Goal: Task Accomplishment & Management: Manage account settings

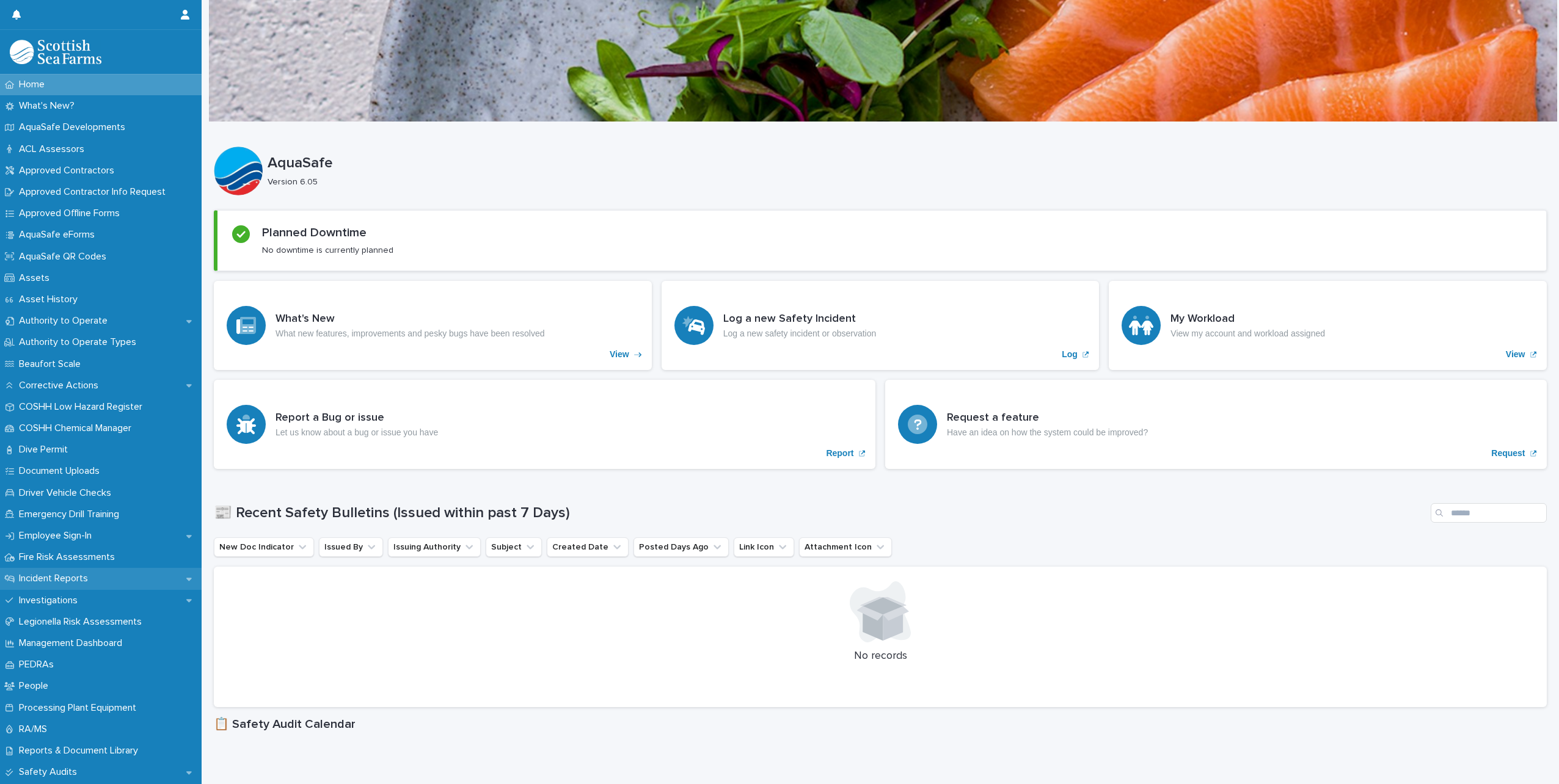
click at [38, 569] on div "Incident Reports" at bounding box center [101, 579] width 202 height 21
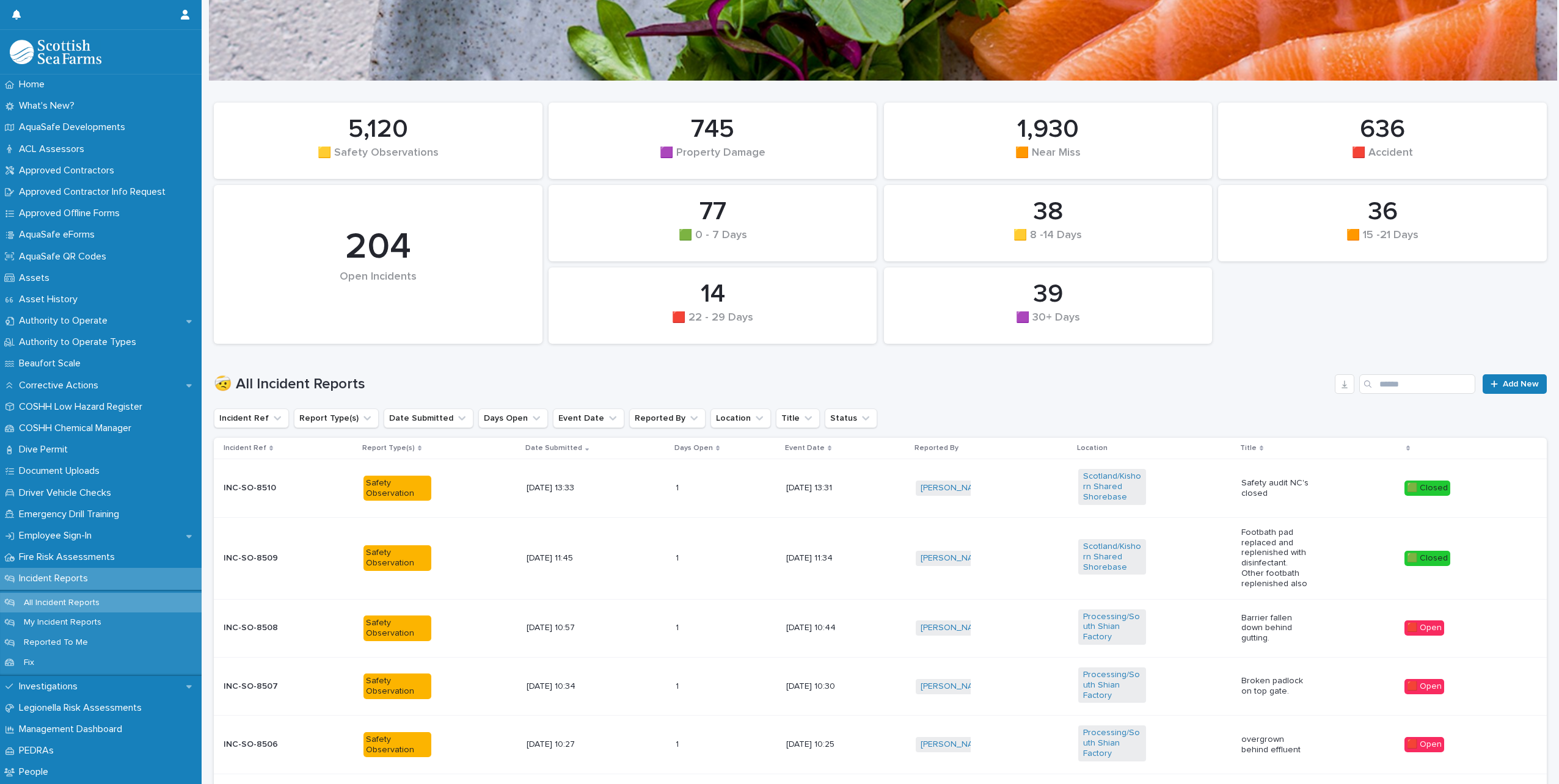
scroll to position [61, 0]
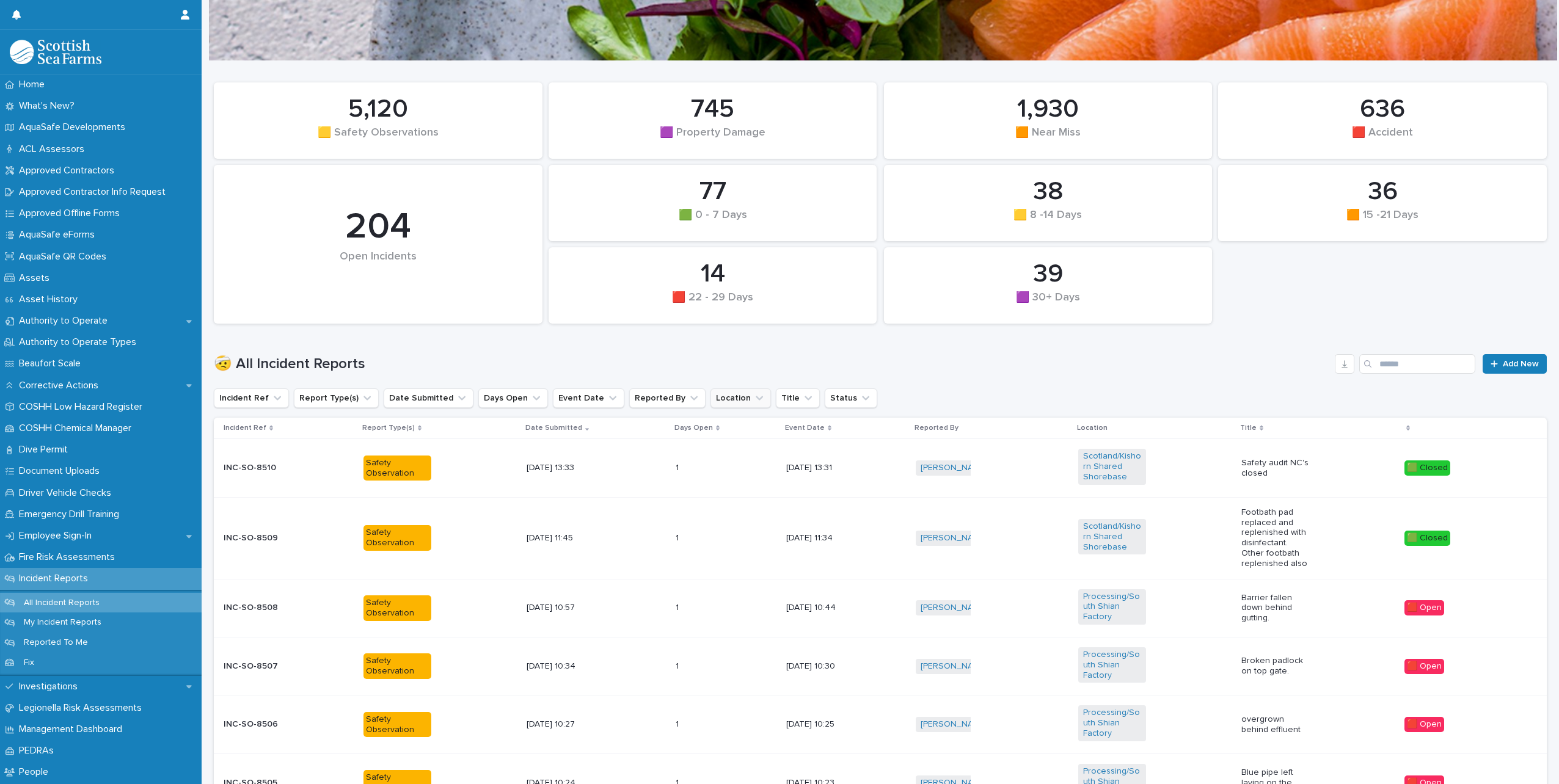
click at [753, 403] on icon "Location" at bounding box center [759, 398] width 12 height 12
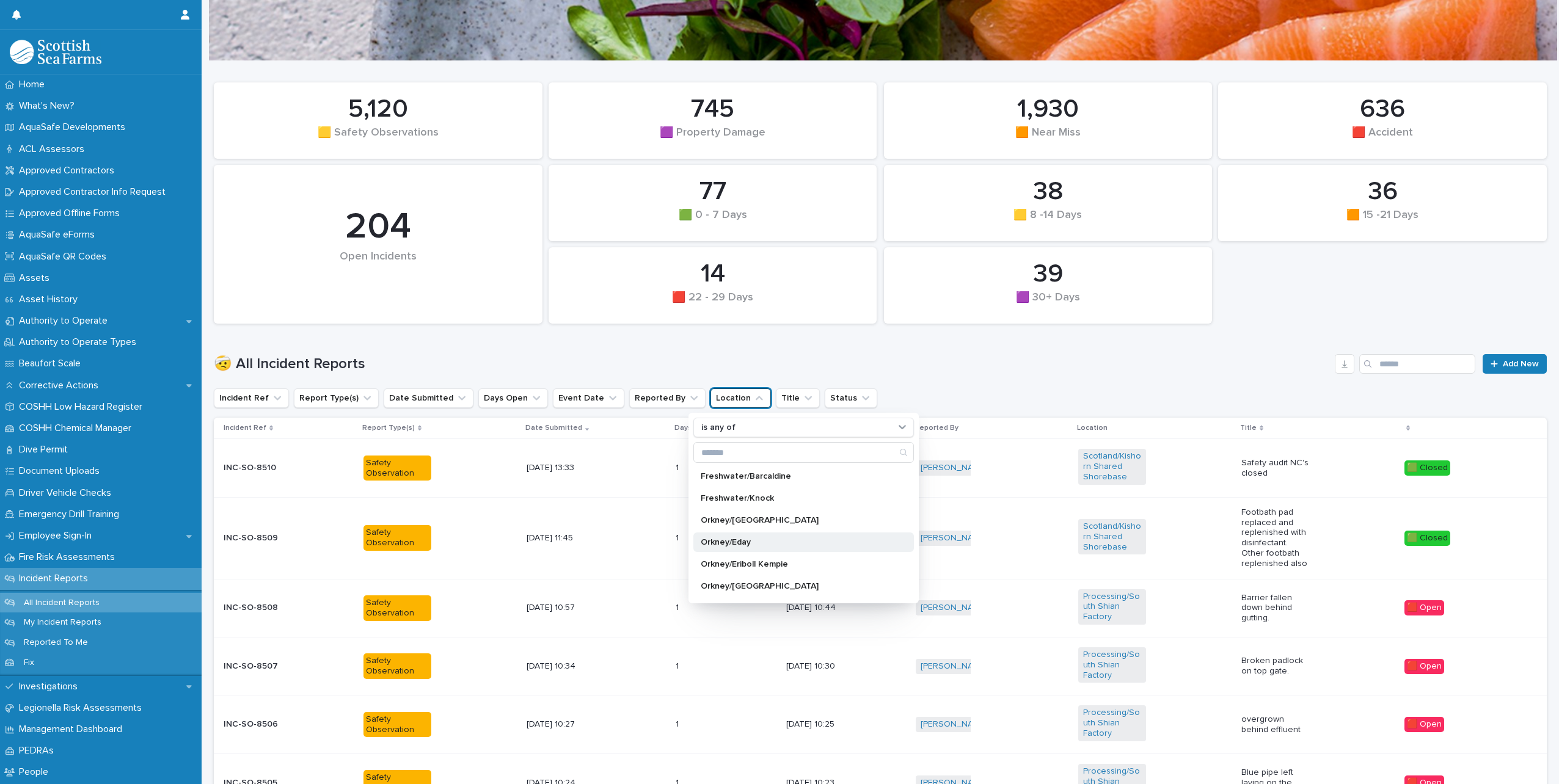
click at [727, 538] on p "Orkney/Eday" at bounding box center [798, 542] width 194 height 9
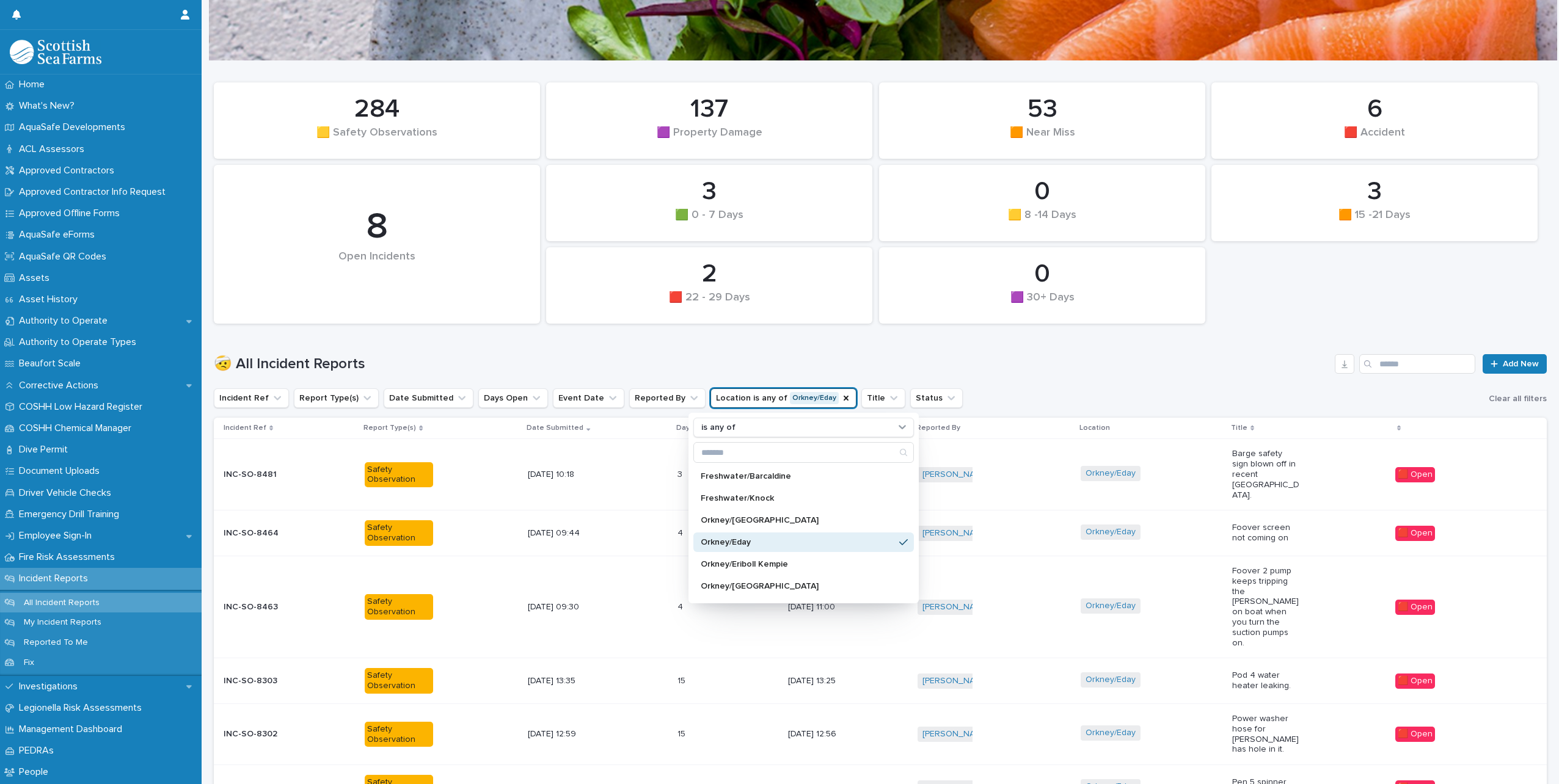
click at [1133, 378] on div "🤕 All Incident Reports Add New" at bounding box center [881, 359] width 1333 height 59
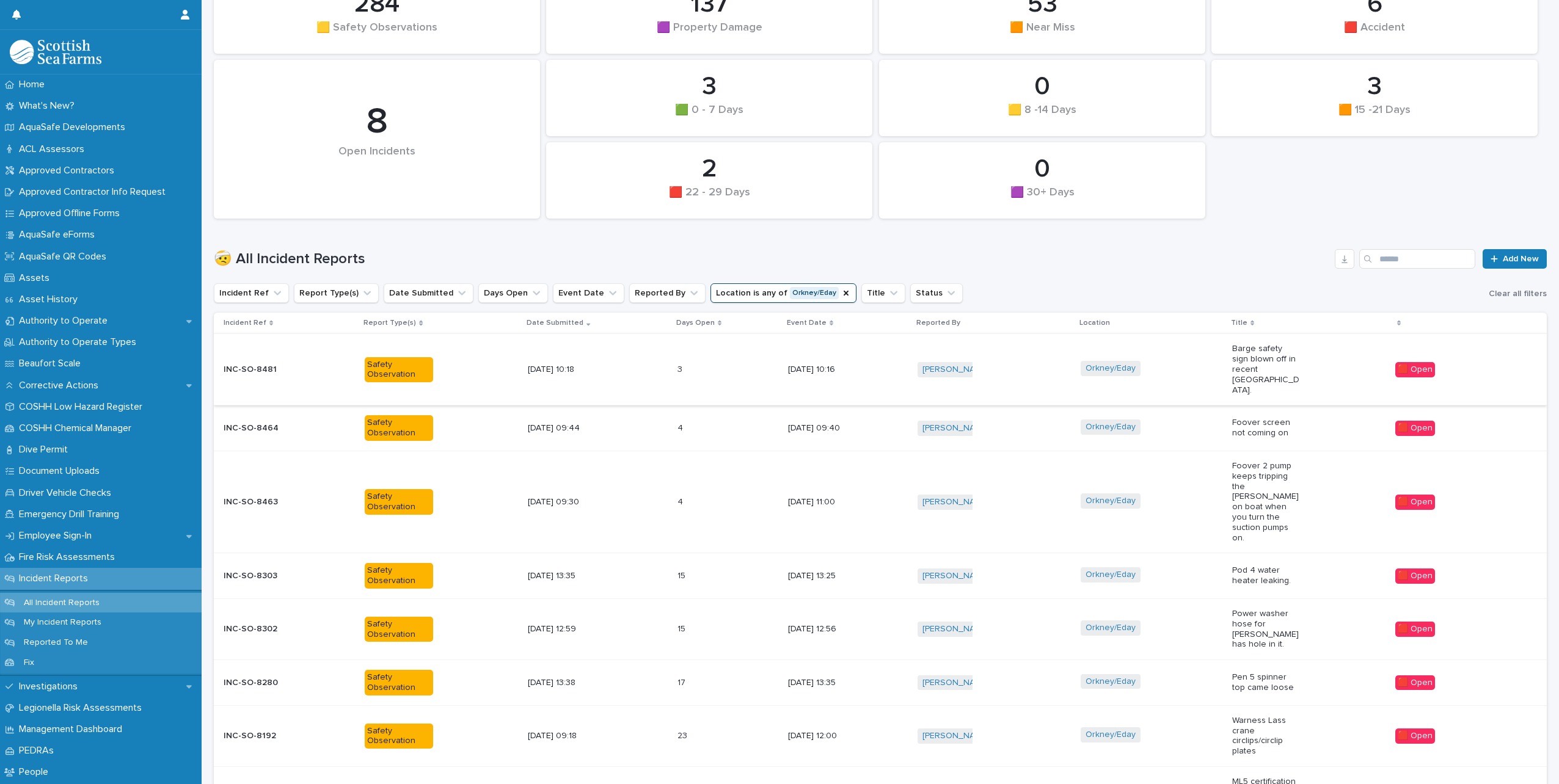
scroll to position [18, 0]
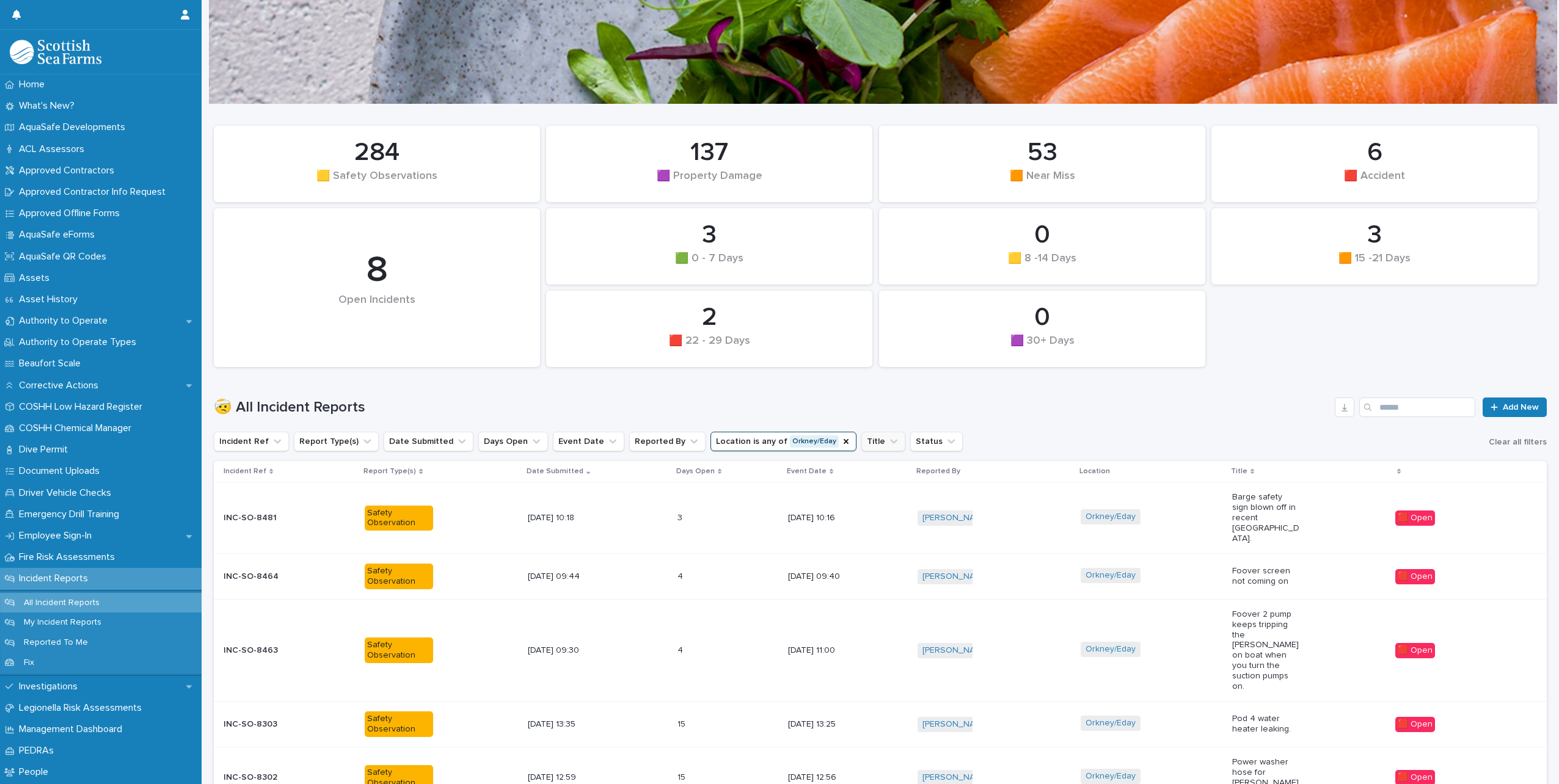
click at [871, 441] on button "Title" at bounding box center [884, 441] width 44 height 20
click at [910, 443] on button "Status" at bounding box center [937, 441] width 53 height 20
click at [923, 523] on p "🟥 Open" at bounding box center [961, 520] width 122 height 9
click at [1174, 394] on div "🤕 All Incident Reports Add New" at bounding box center [881, 403] width 1333 height 59
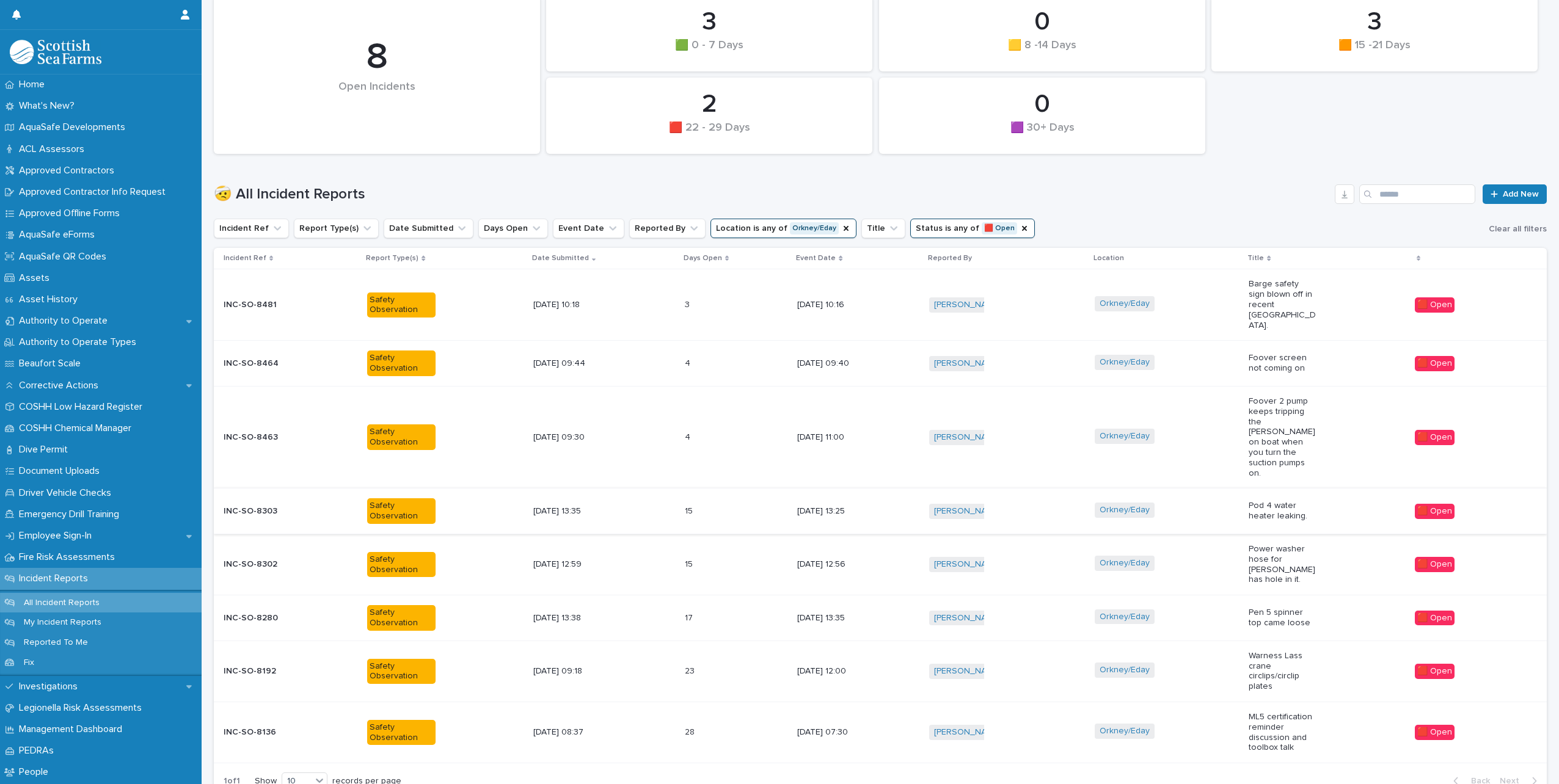
scroll to position [272, 0]
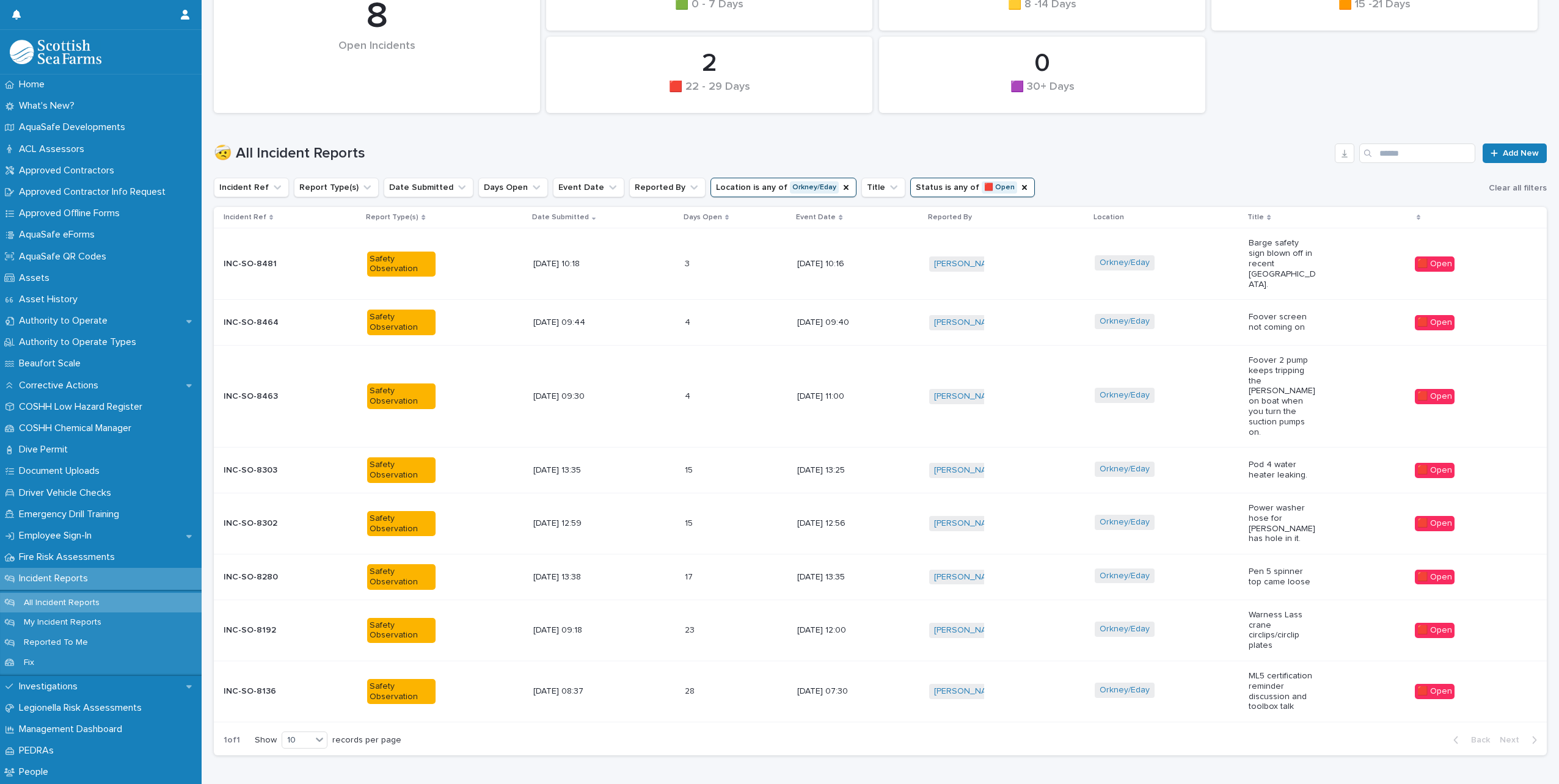
click at [1200, 678] on div "Orkney/Eday" at bounding box center [1166, 691] width 144 height 28
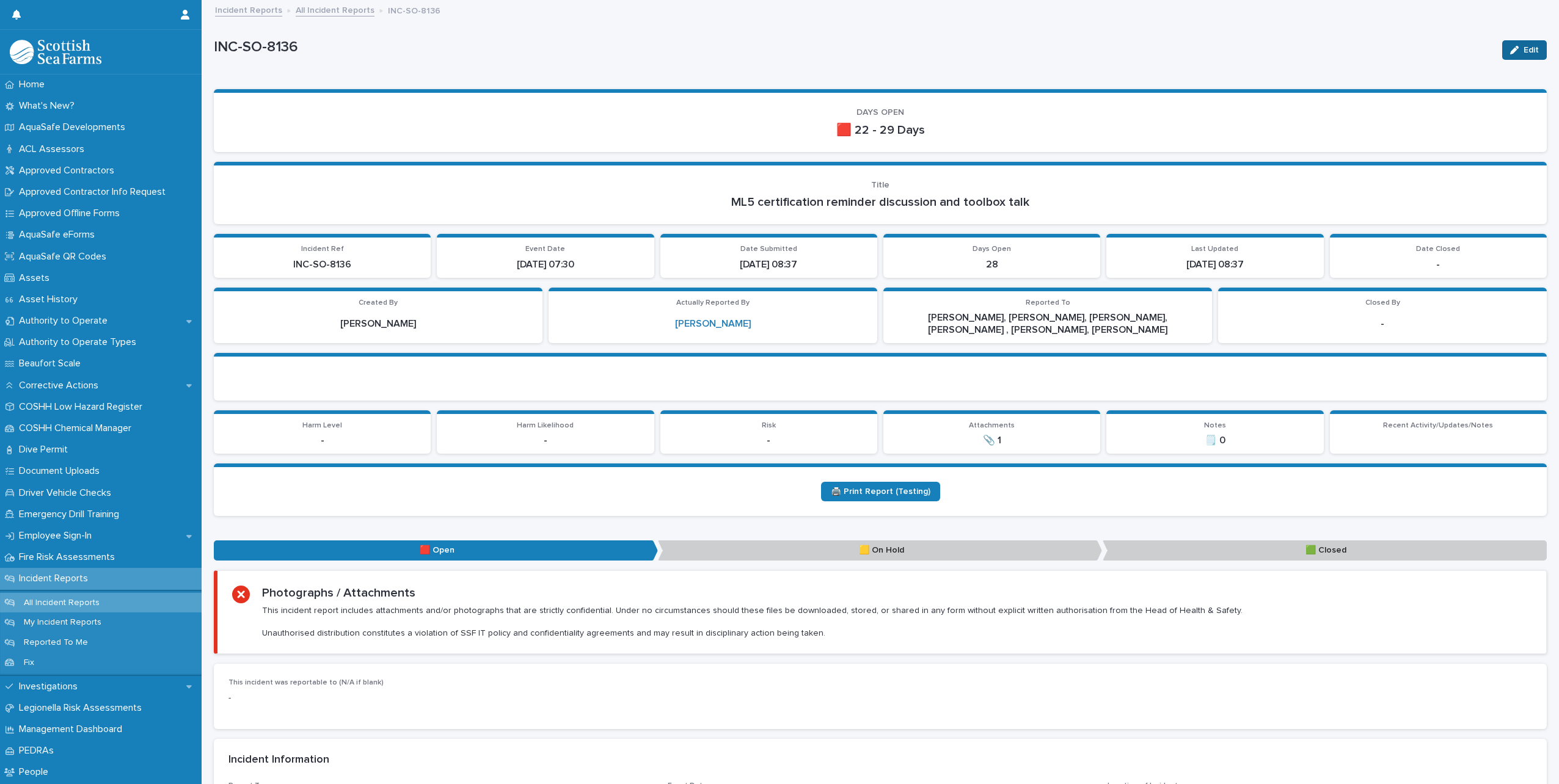
click at [1531, 45] on button "Edit" at bounding box center [1525, 50] width 45 height 20
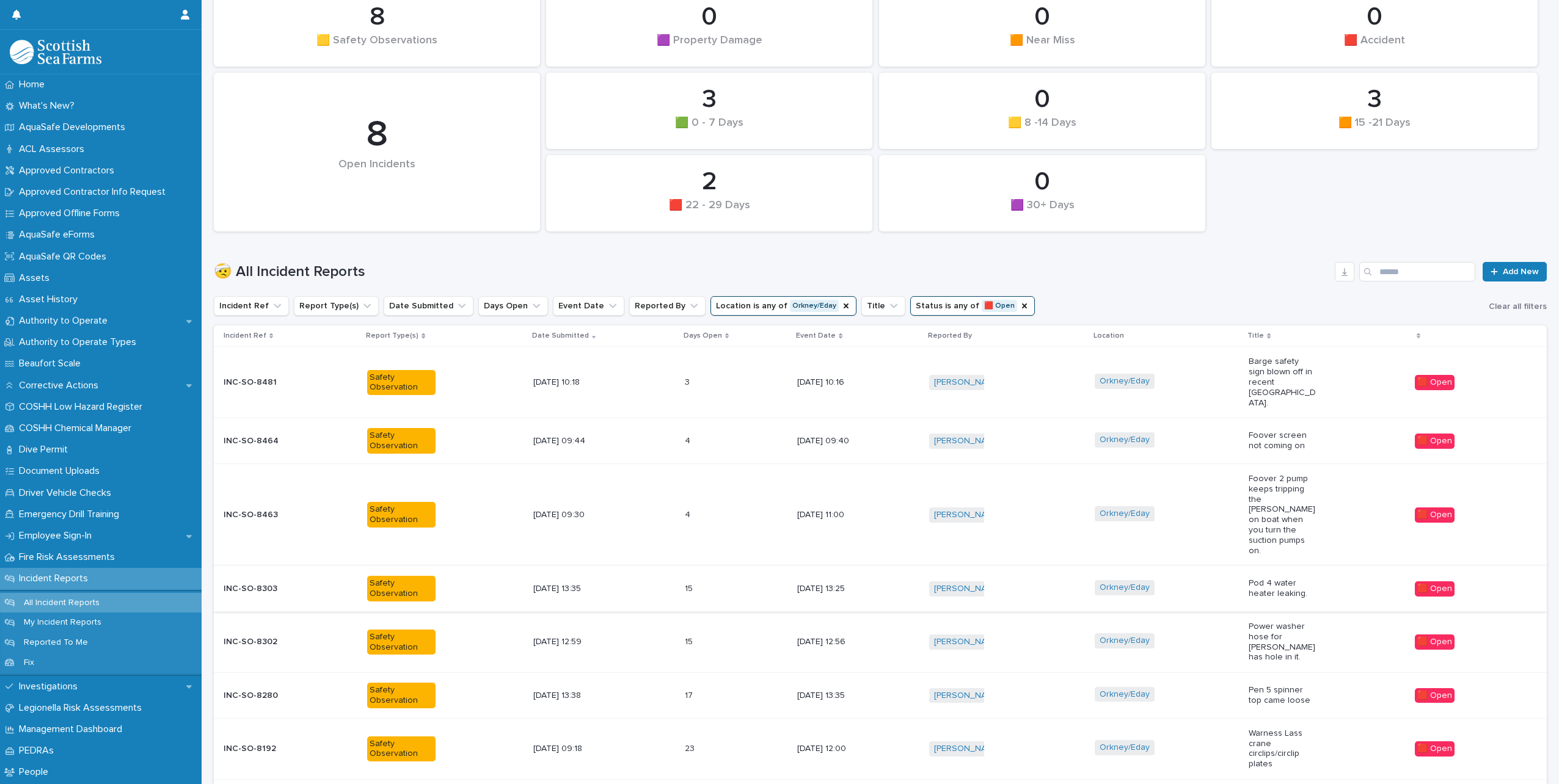
scroll to position [272, 0]
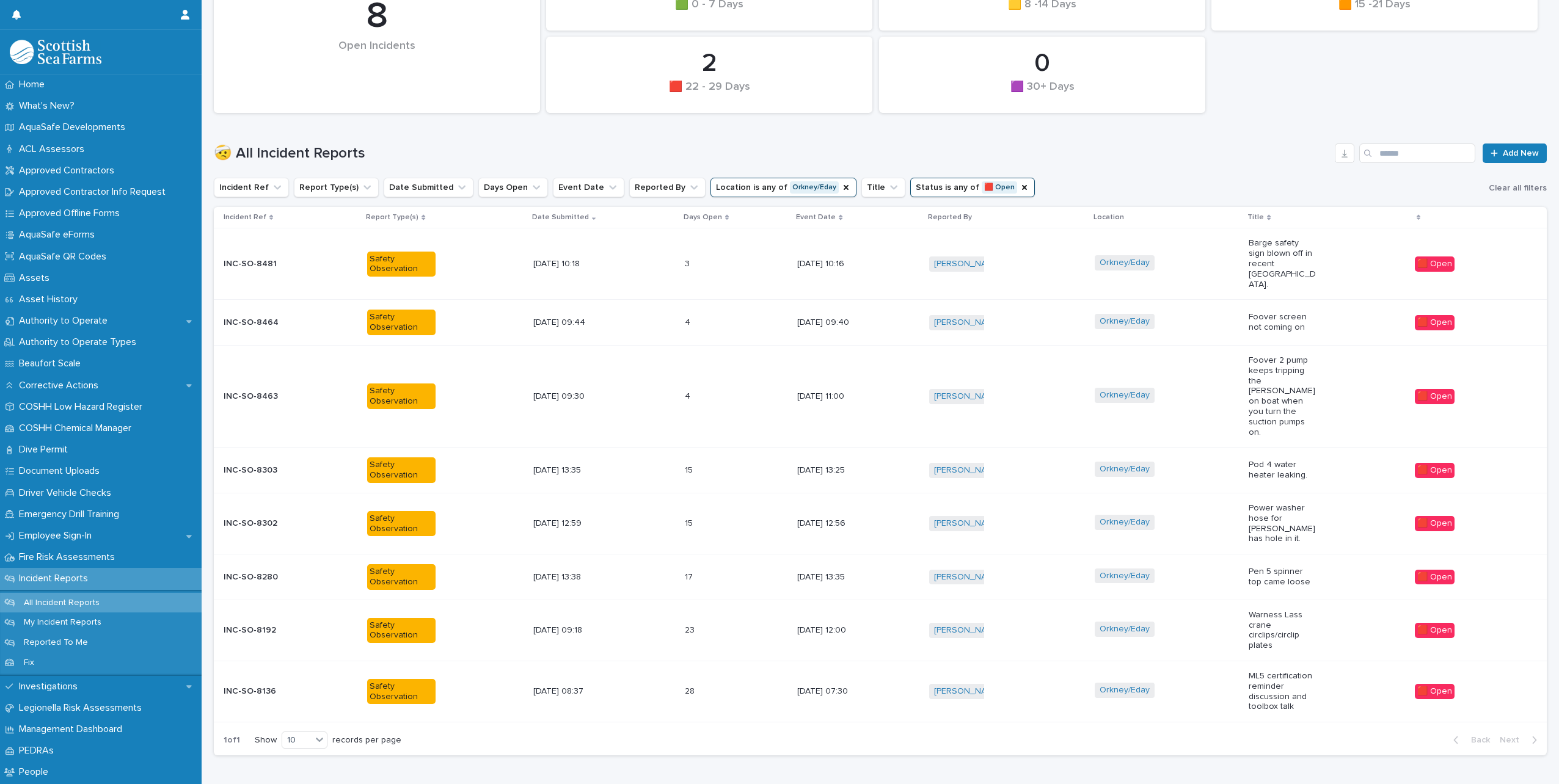
click at [1210, 617] on div "Orkney/Eday" at bounding box center [1166, 630] width 144 height 28
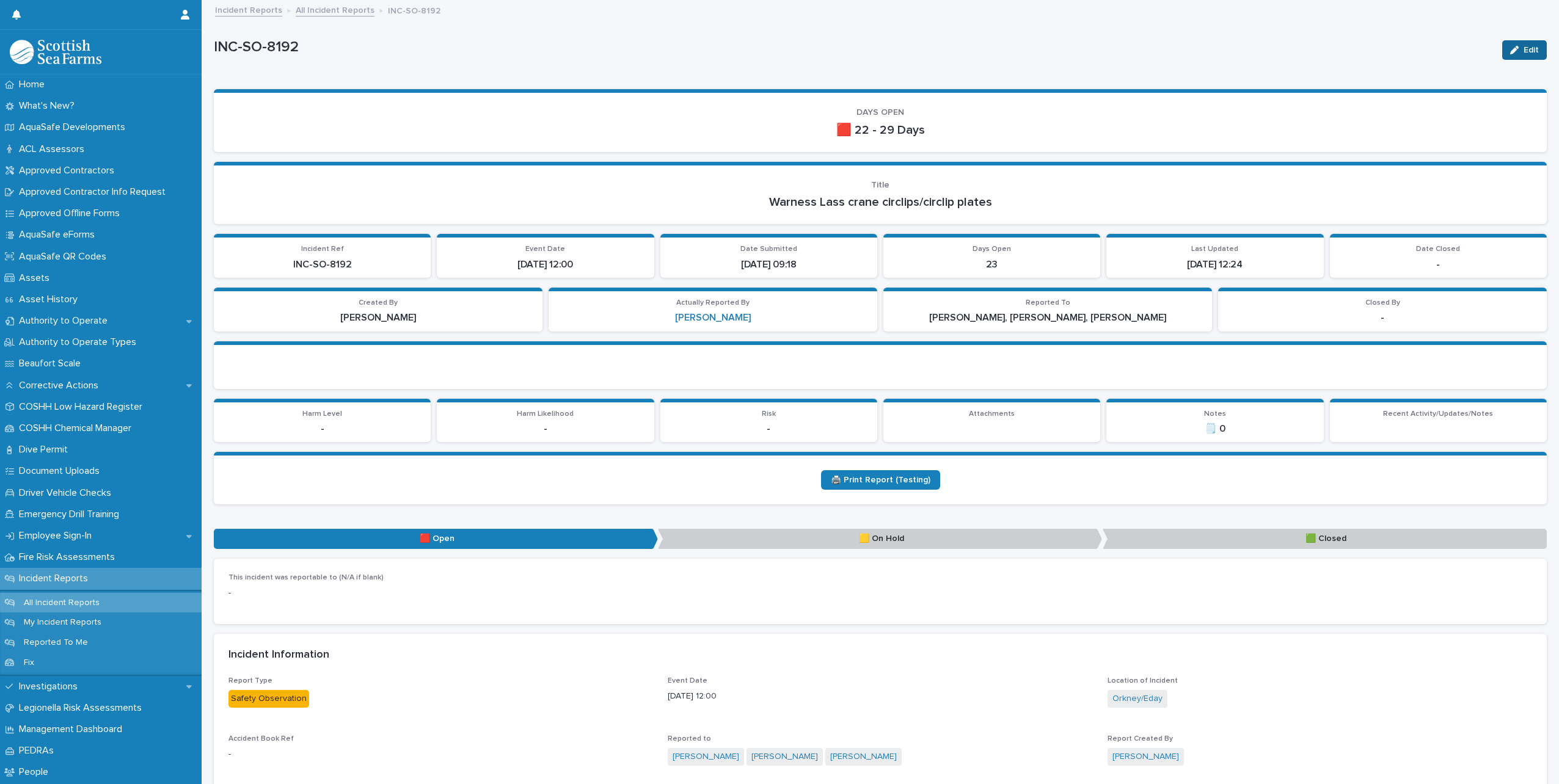
click at [1514, 56] on button "Edit" at bounding box center [1525, 50] width 45 height 20
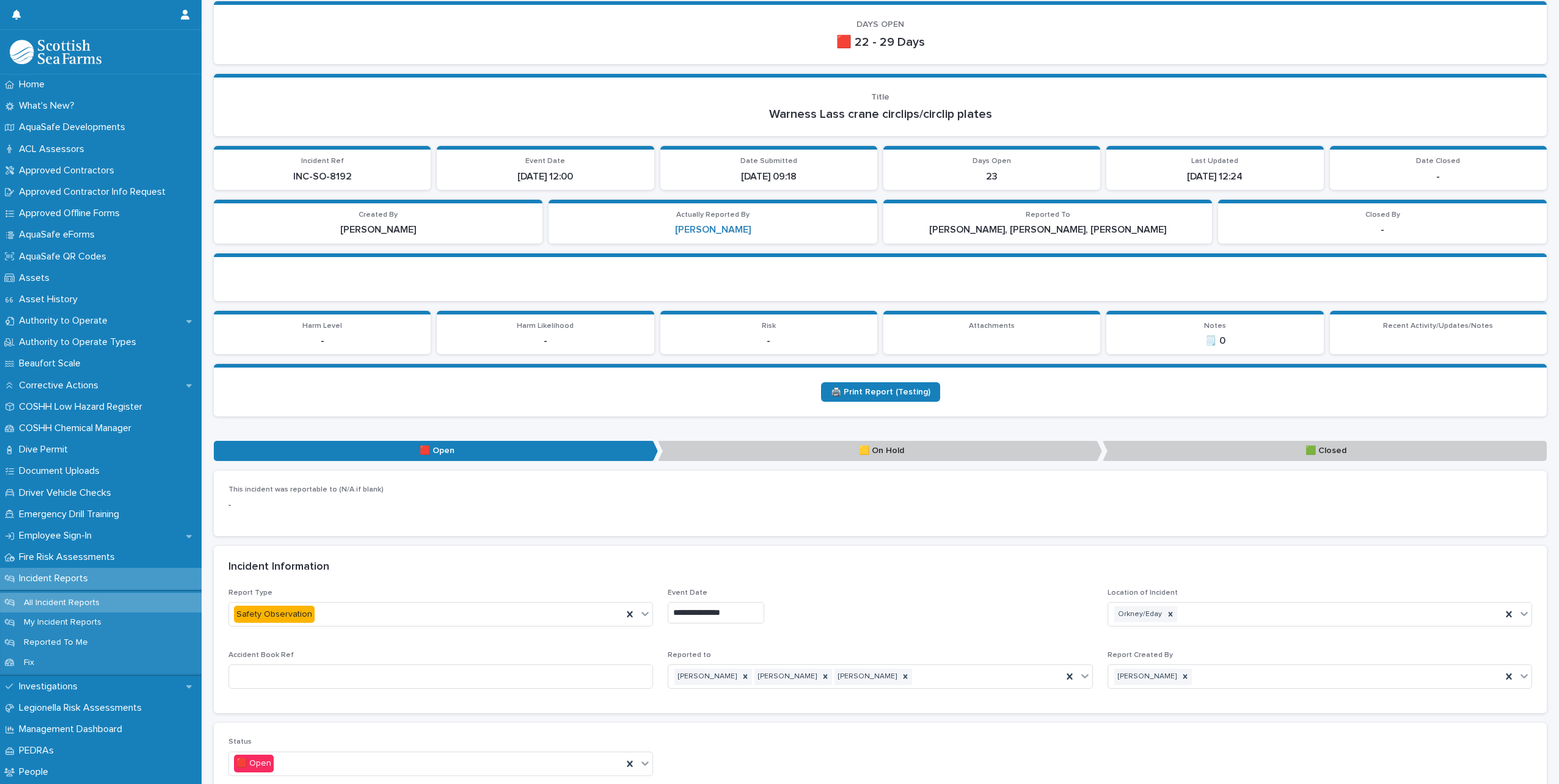
scroll to position [367, 0]
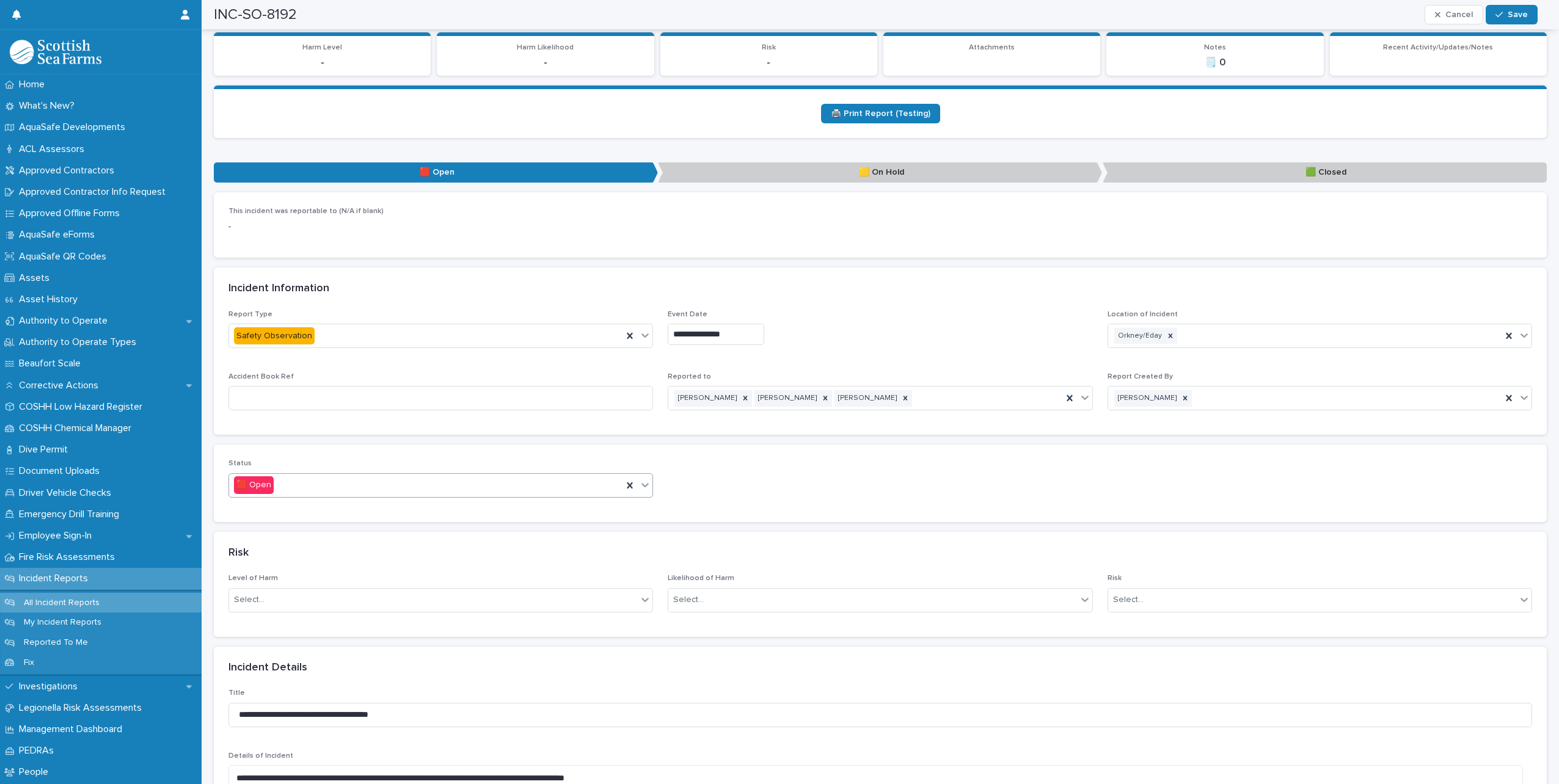
click at [640, 491] on div at bounding box center [645, 485] width 15 height 22
click at [349, 560] on div "🟩 Closed" at bounding box center [439, 552] width 420 height 21
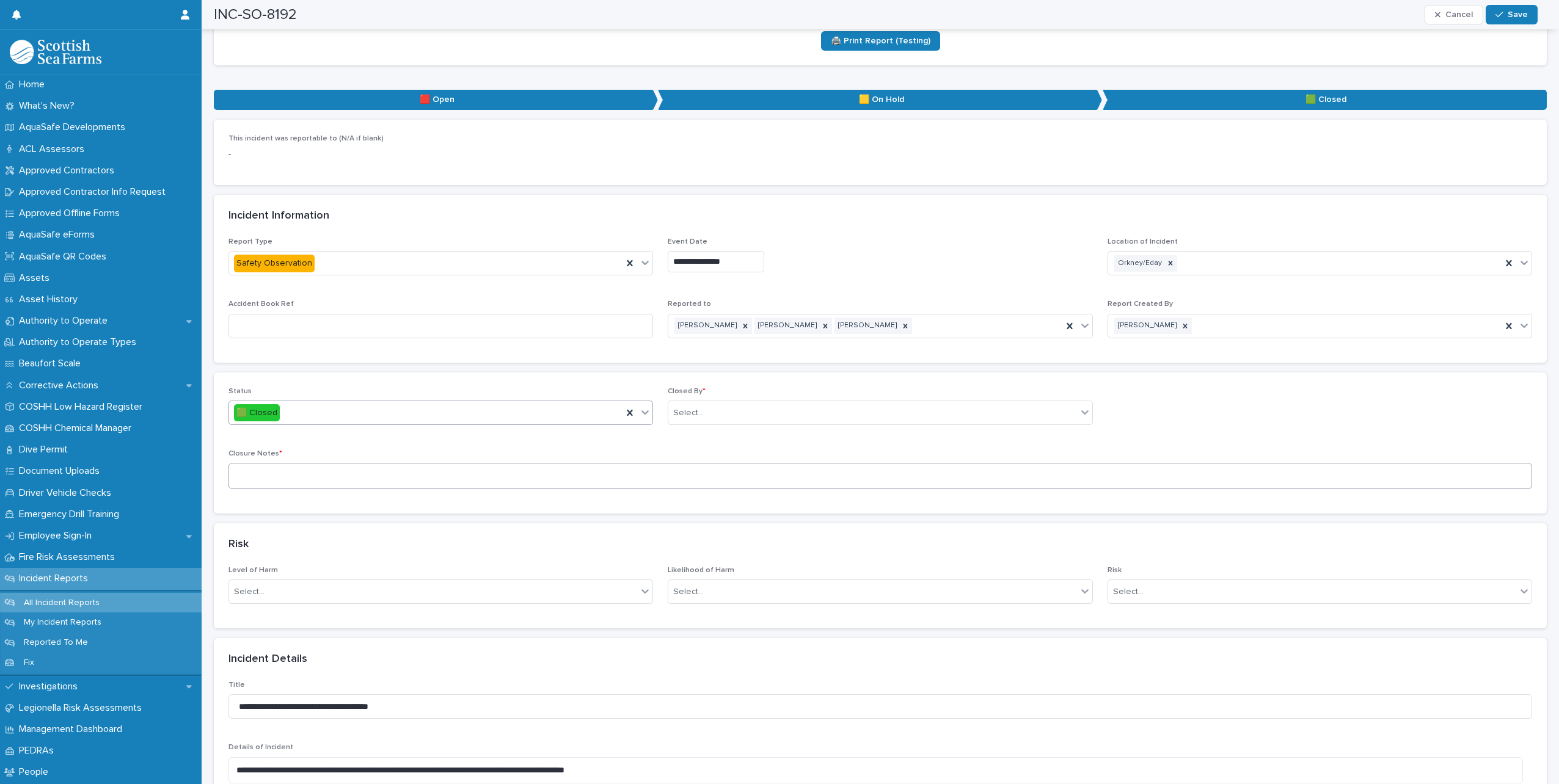
click at [374, 463] on div "Closure Notes *" at bounding box center [881, 474] width 1304 height 50
drag, startPoint x: 367, startPoint y: 491, endPoint x: 374, endPoint y: 500, distance: 11.4
click at [371, 500] on div "Status 🟩 Closed Closed By * Select... Closure Notes *" at bounding box center [881, 443] width 1333 height 142
click at [379, 473] on textarea at bounding box center [881, 476] width 1304 height 26
type textarea "**********"
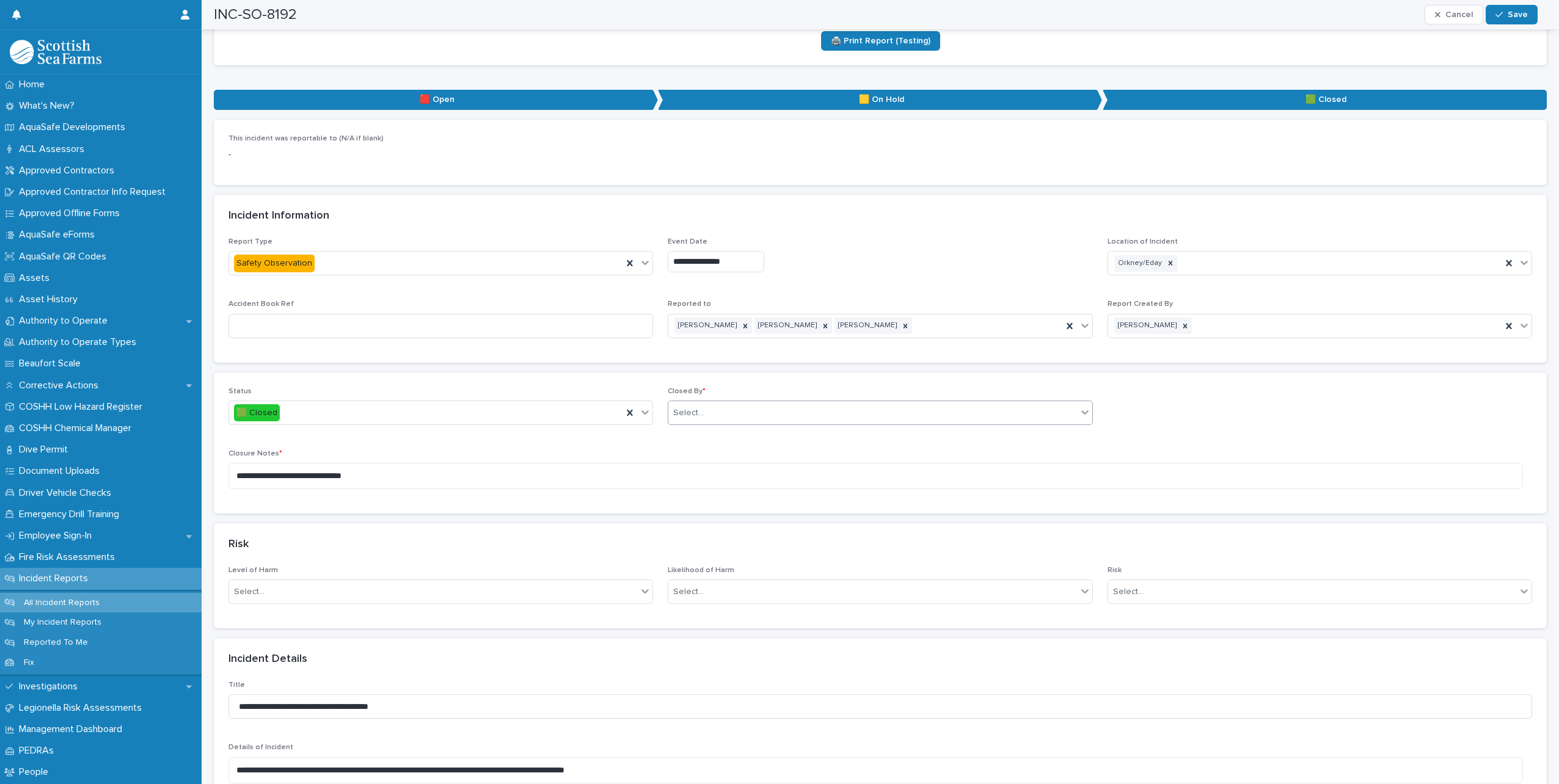
click at [736, 415] on div "Select..." at bounding box center [873, 413] width 408 height 20
type input "*****"
click at [1528, 14] on button "Save" at bounding box center [1512, 15] width 52 height 20
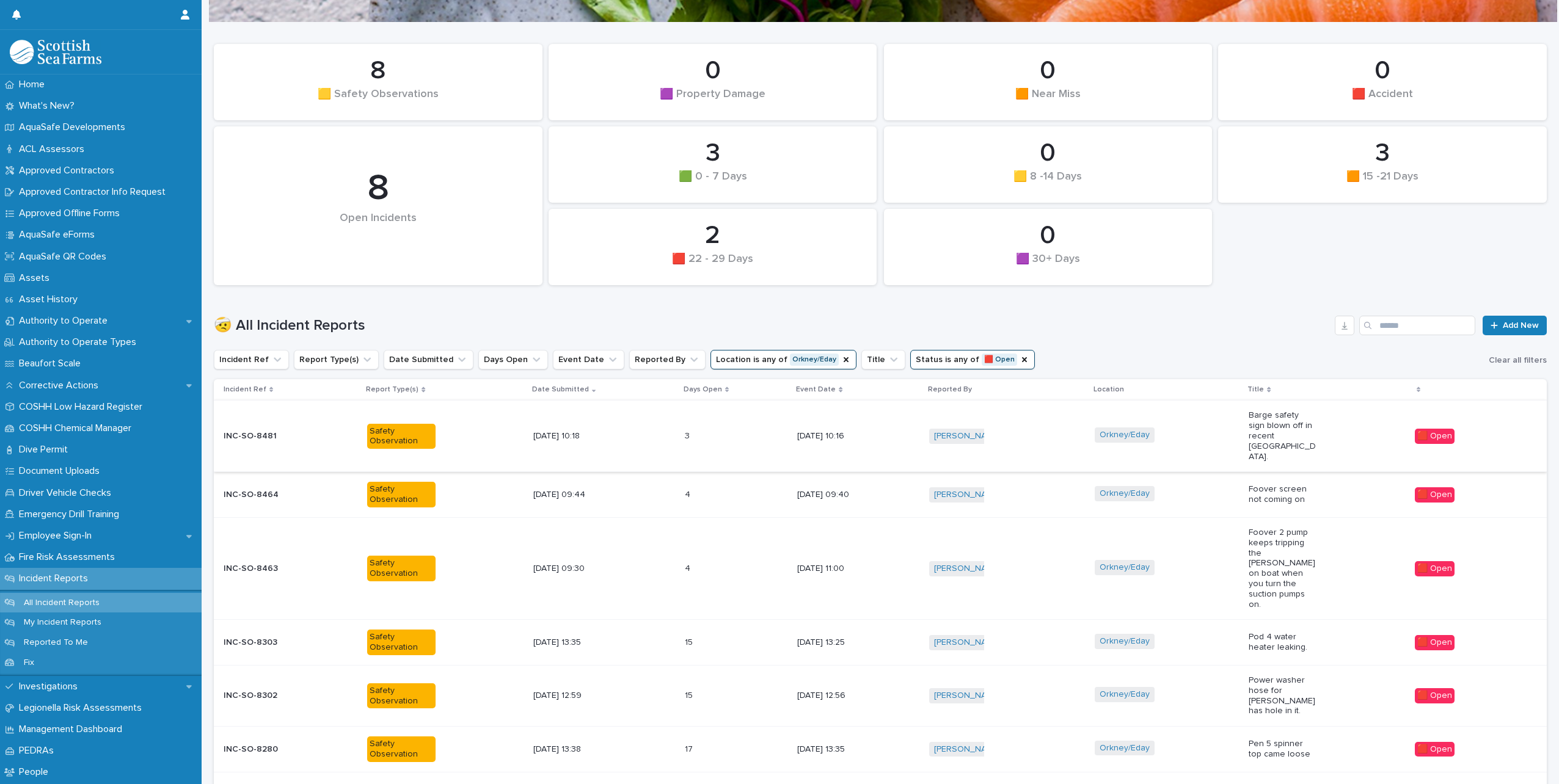
scroll to position [211, 0]
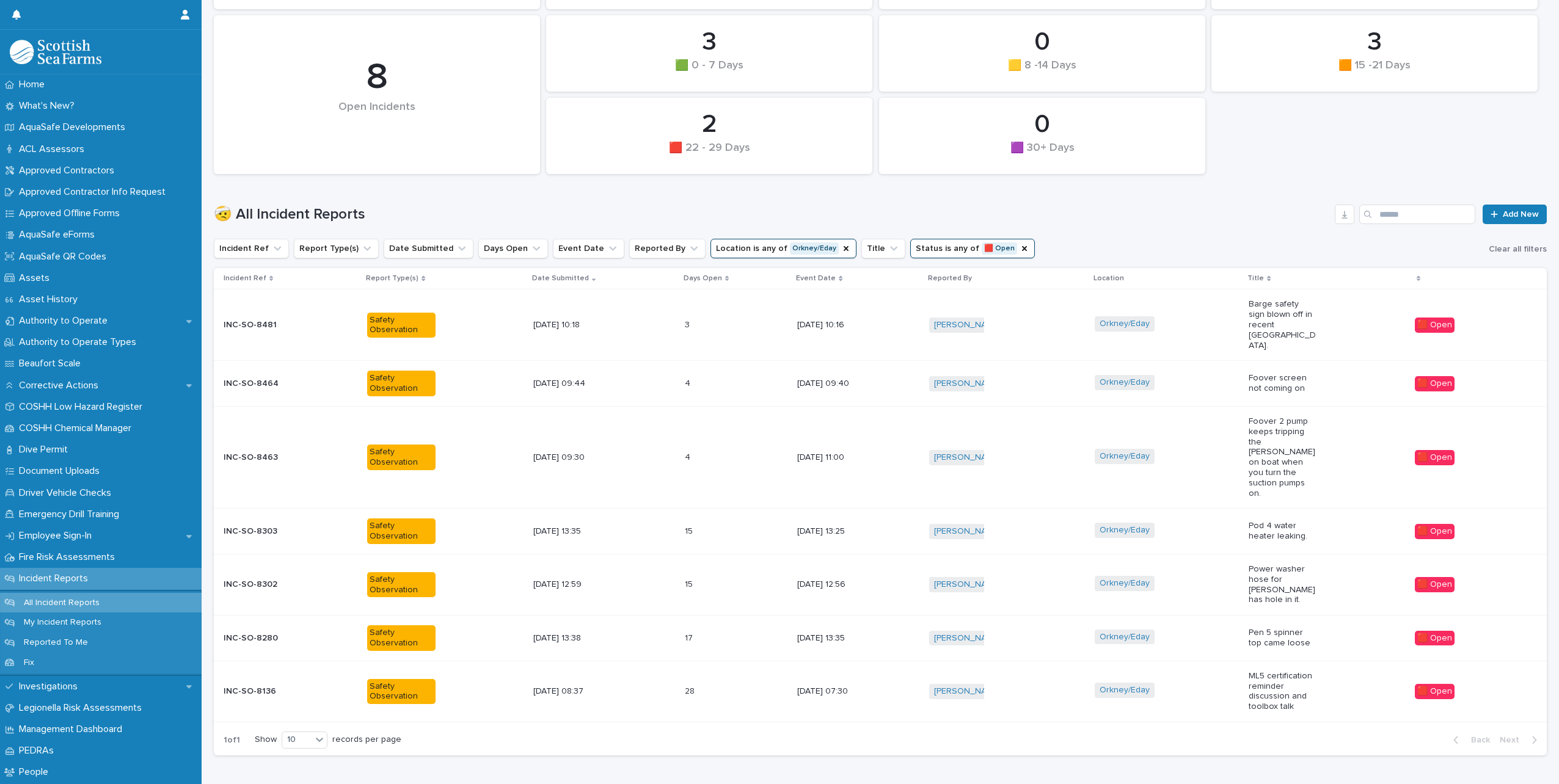
click at [1226, 444] on div "Orkney/Eday" at bounding box center [1166, 457] width 144 height 28
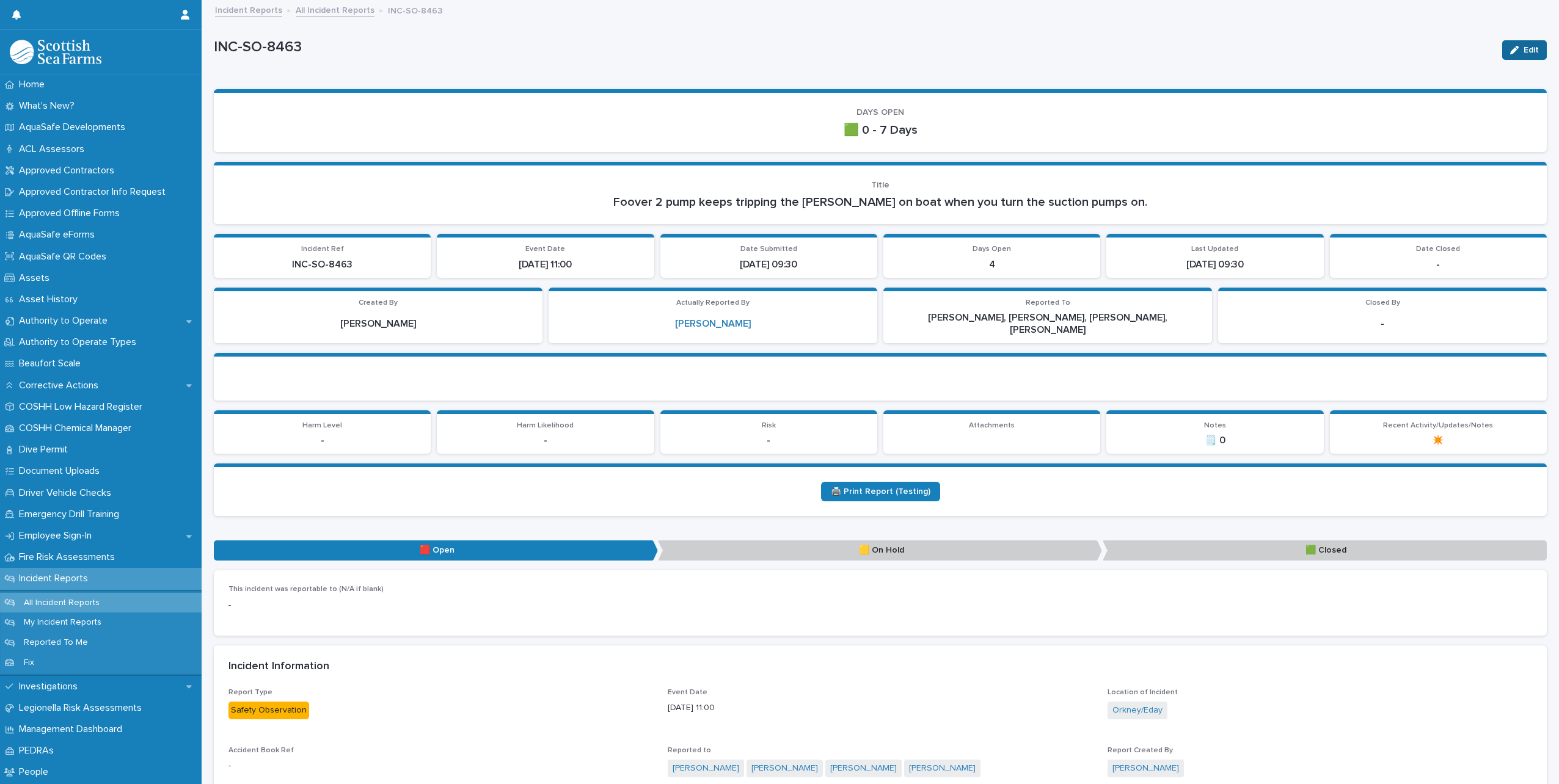
click at [1524, 50] on span "Edit" at bounding box center [1531, 50] width 15 height 9
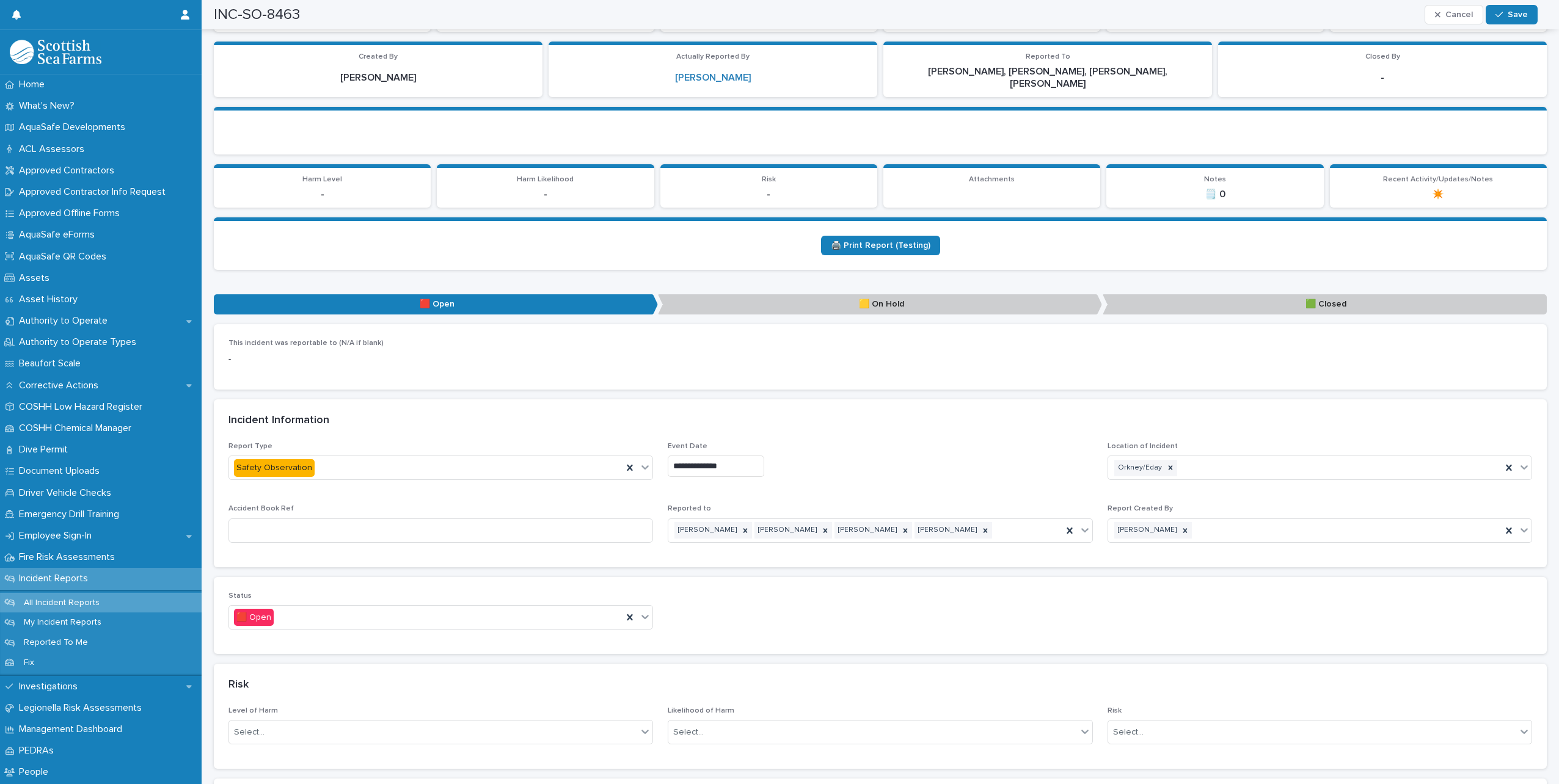
scroll to position [305, 0]
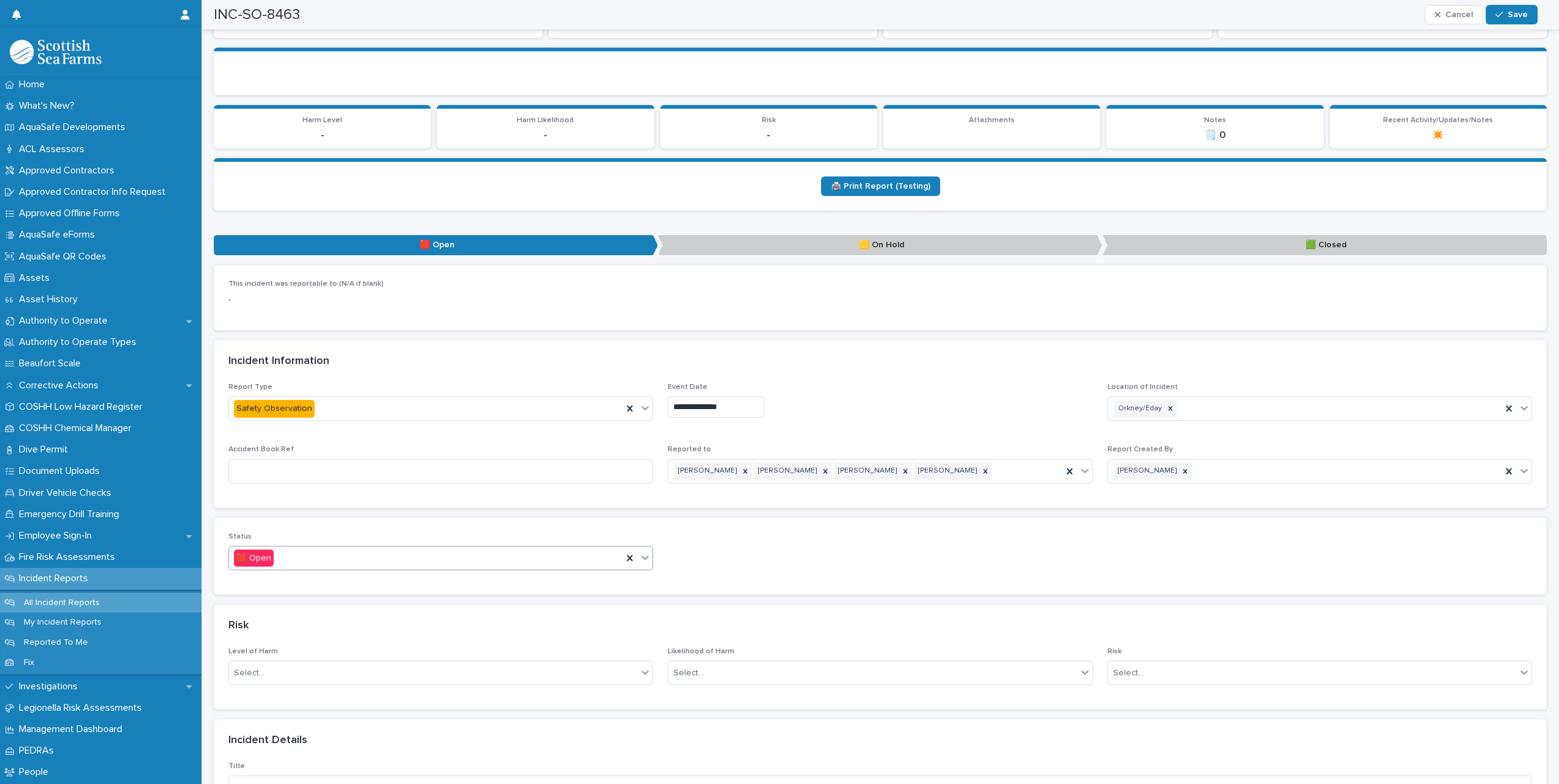
click at [646, 552] on icon at bounding box center [645, 558] width 12 height 12
click at [277, 561] on div "🟥 Open" at bounding box center [439, 570] width 420 height 21
click at [643, 552] on icon at bounding box center [645, 558] width 12 height 12
click at [376, 607] on div "🟩 Closed" at bounding box center [439, 612] width 420 height 21
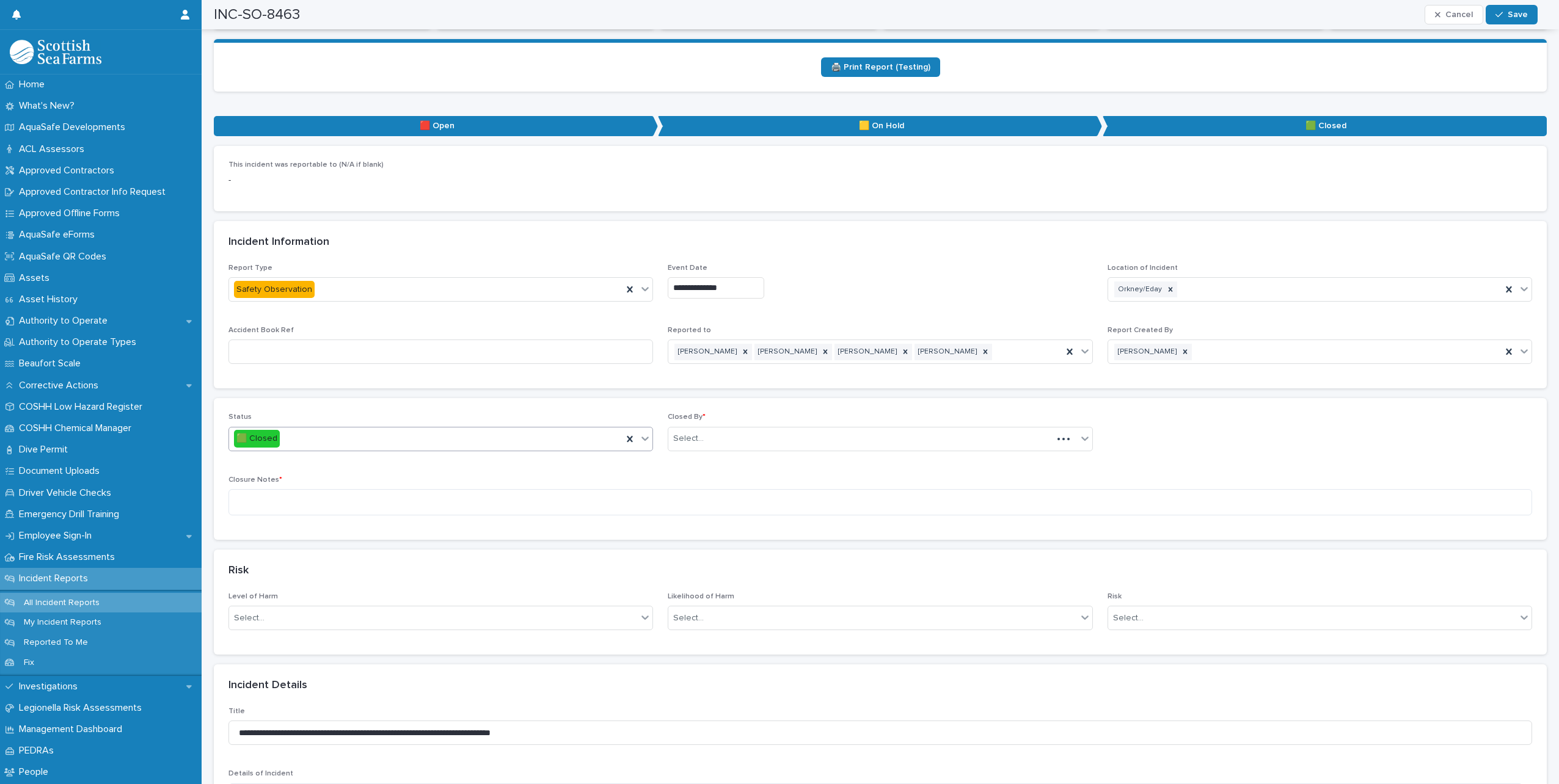
scroll to position [367, 0]
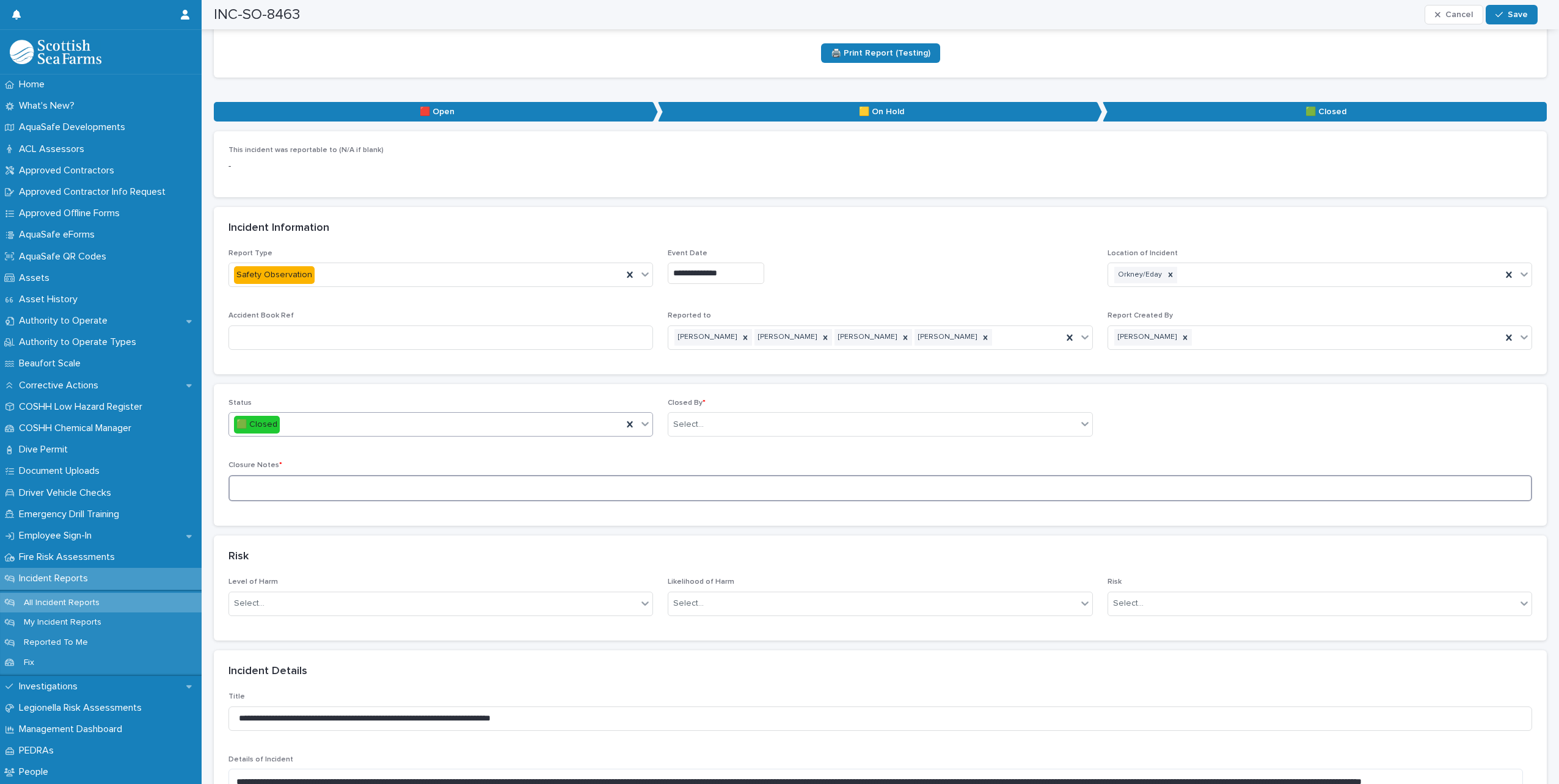
click at [431, 476] on textarea at bounding box center [881, 488] width 1304 height 26
type textarea "**********"
click at [726, 414] on div "Select..." at bounding box center [873, 424] width 408 height 20
type input "*****"
click at [711, 430] on div "[PERSON_NAME]" at bounding box center [875, 436] width 420 height 21
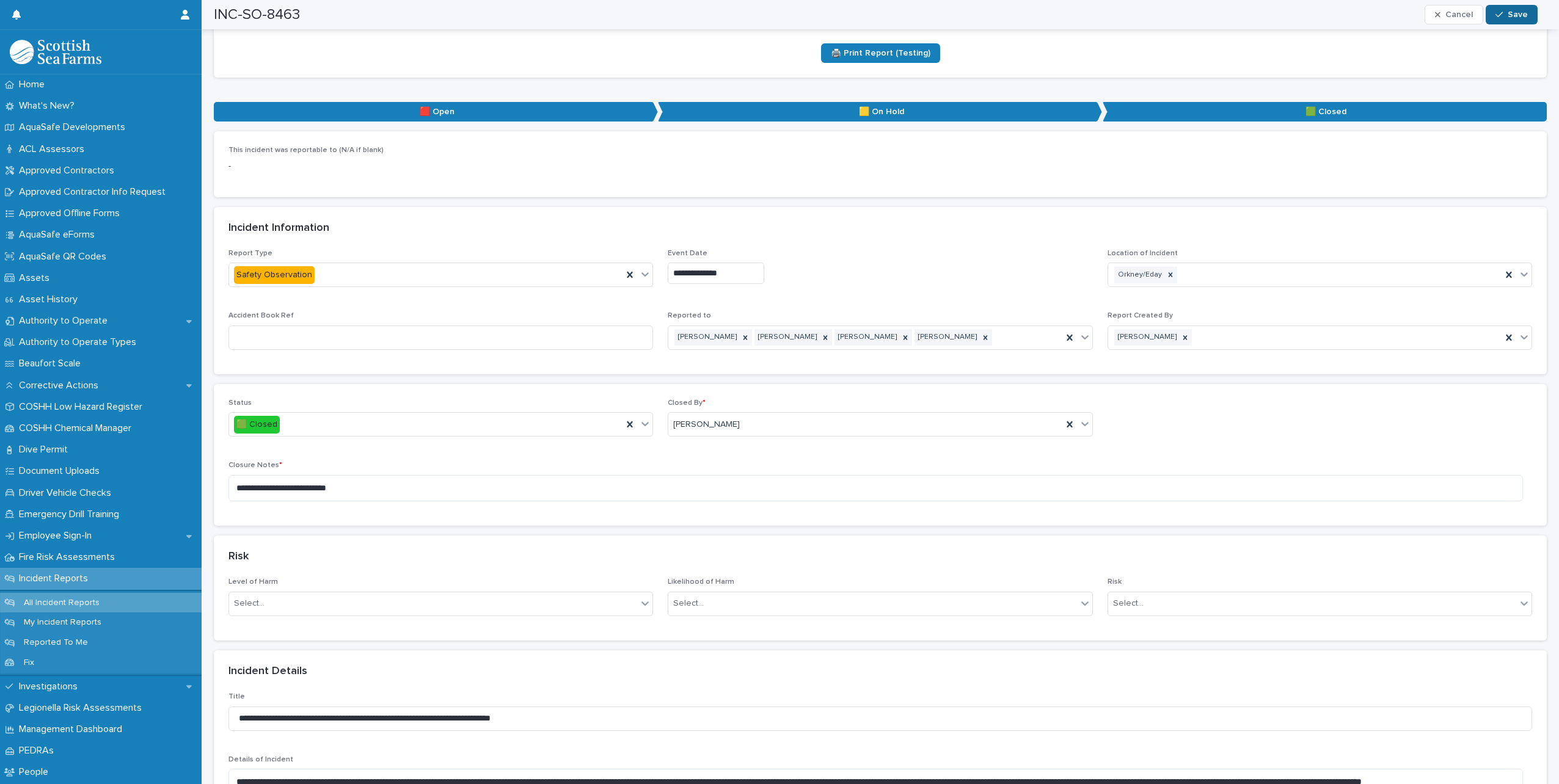
click at [1507, 18] on div "button" at bounding box center [1502, 15] width 12 height 9
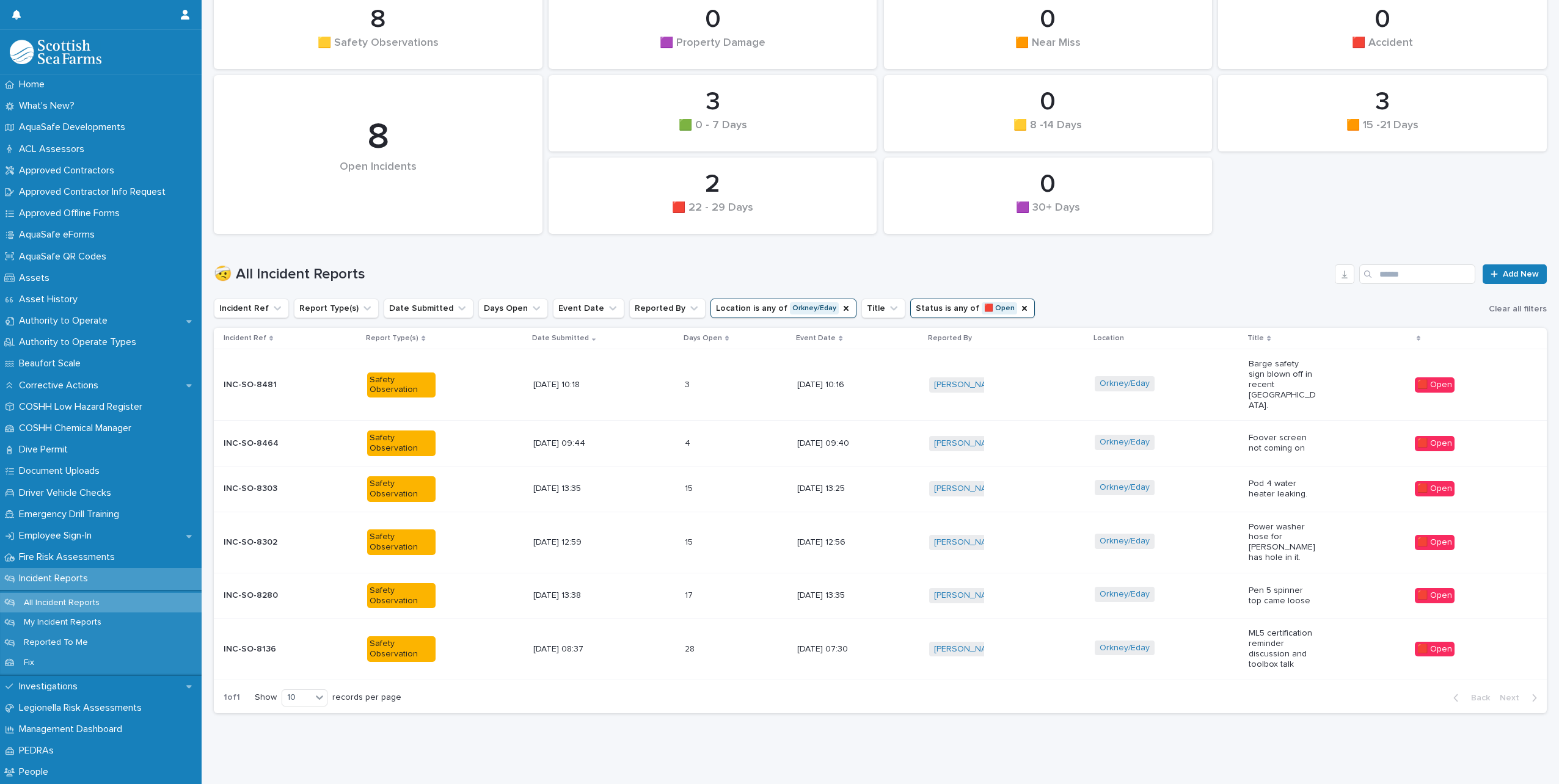
scroll to position [9, 0]
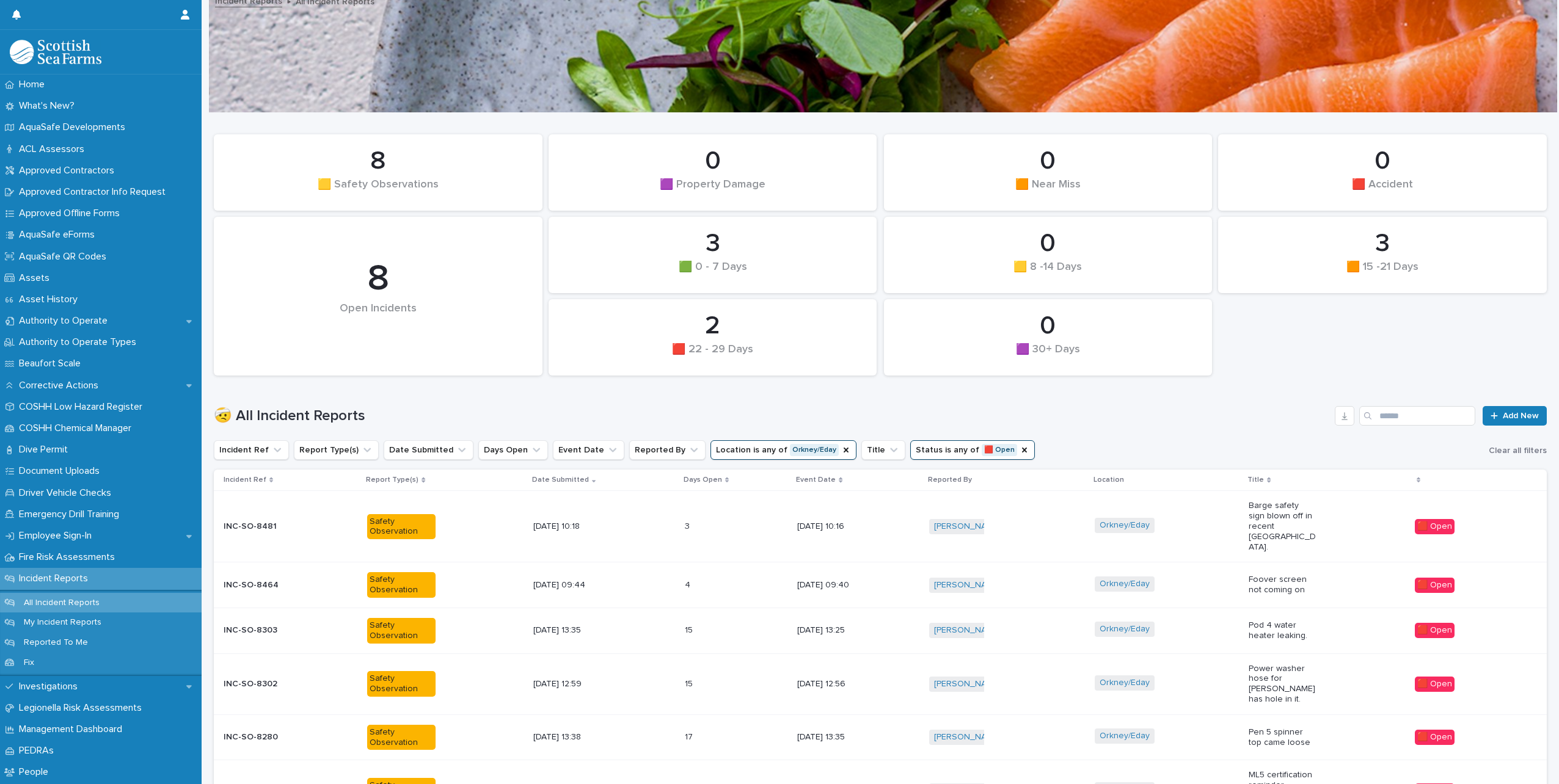
click at [1216, 572] on div "Orkney/Eday" at bounding box center [1166, 585] width 144 height 28
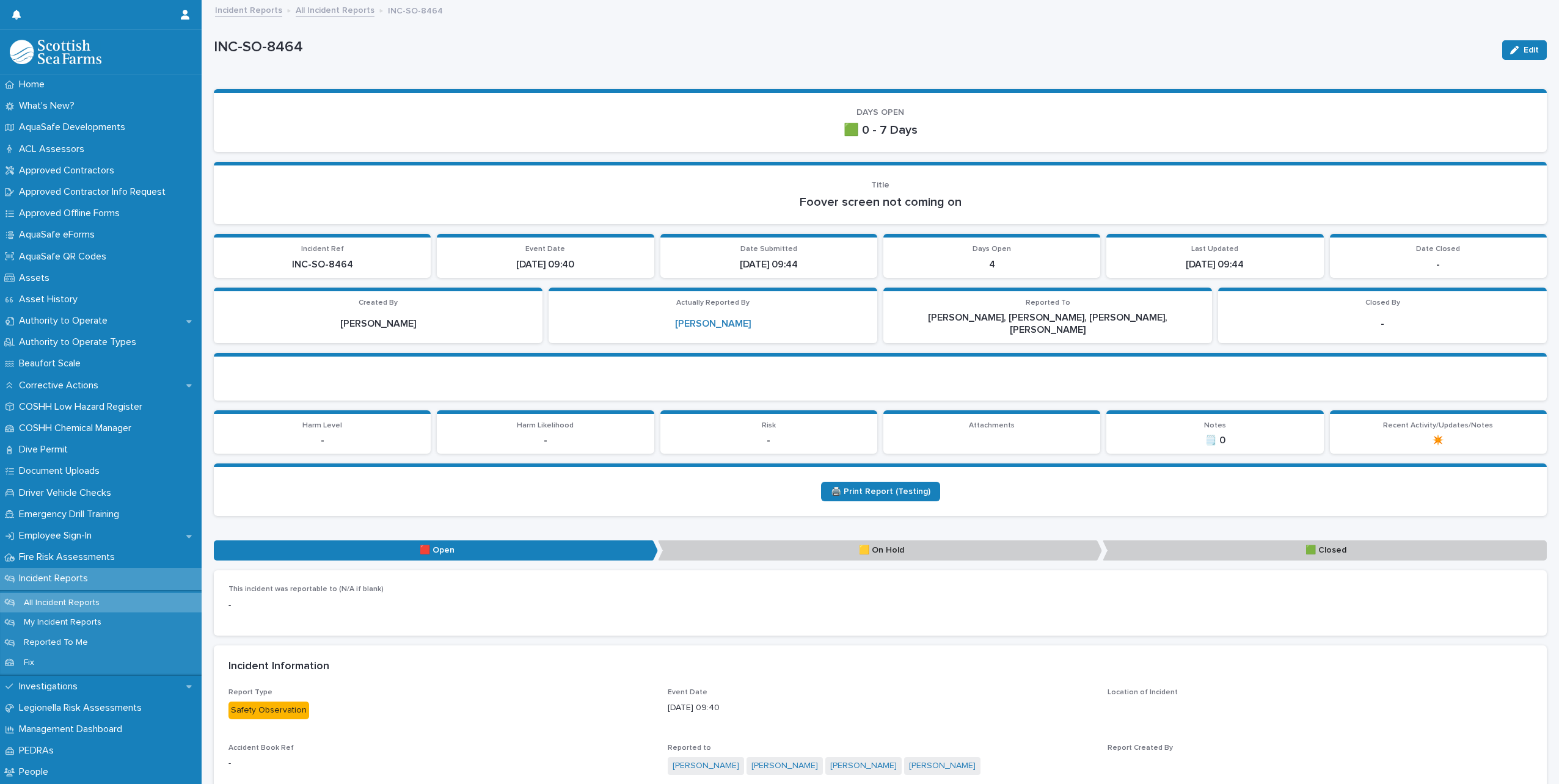
click at [1511, 51] on icon "button" at bounding box center [1515, 50] width 9 height 9
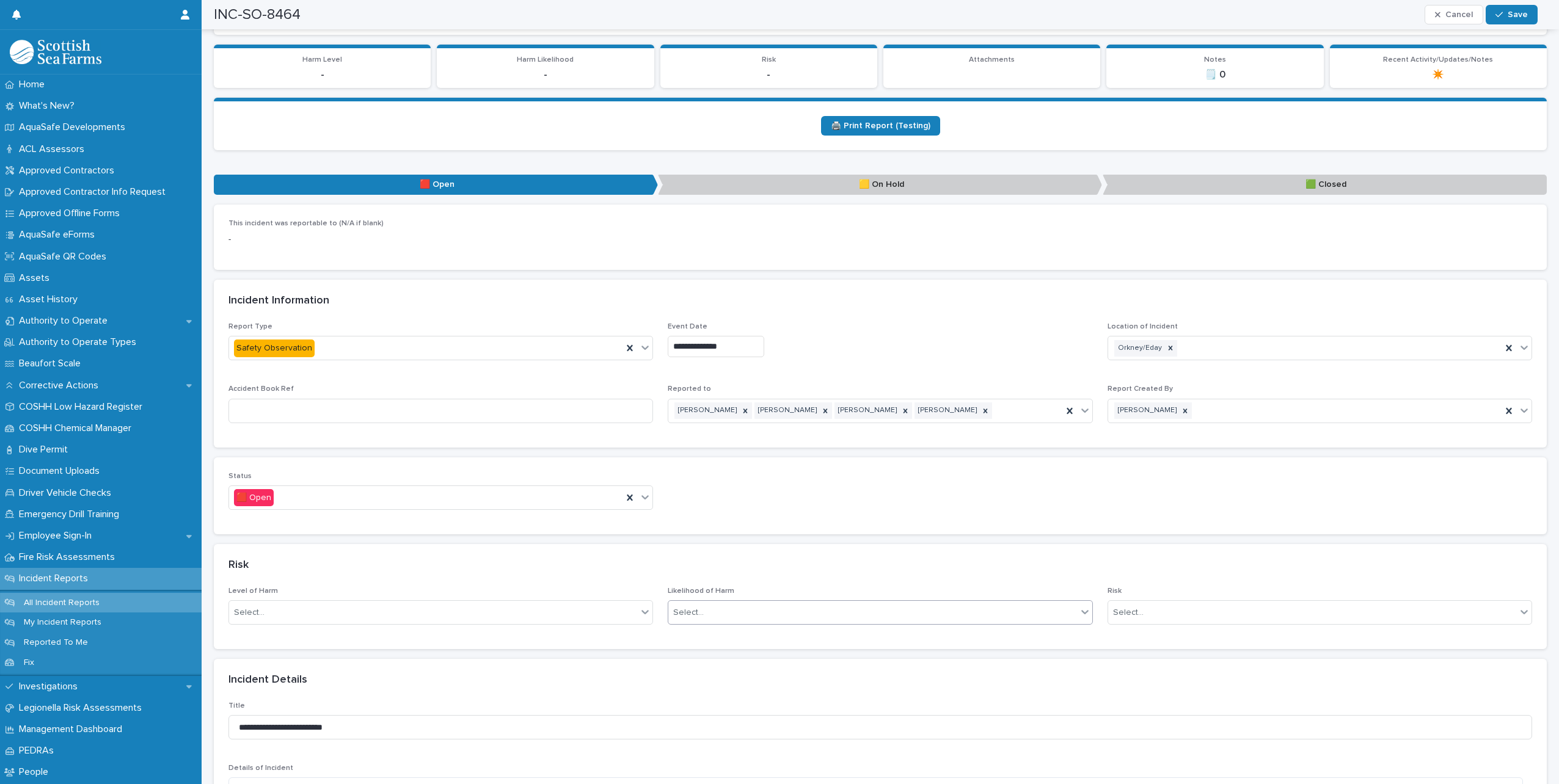
scroll to position [367, 0]
click at [639, 490] on icon at bounding box center [645, 497] width 12 height 12
click at [285, 499] on div "🟥 Open" at bounding box center [439, 509] width 420 height 21
click at [639, 490] on icon at bounding box center [645, 497] width 12 height 12
click at [443, 552] on div "🟩 Closed" at bounding box center [439, 552] width 420 height 21
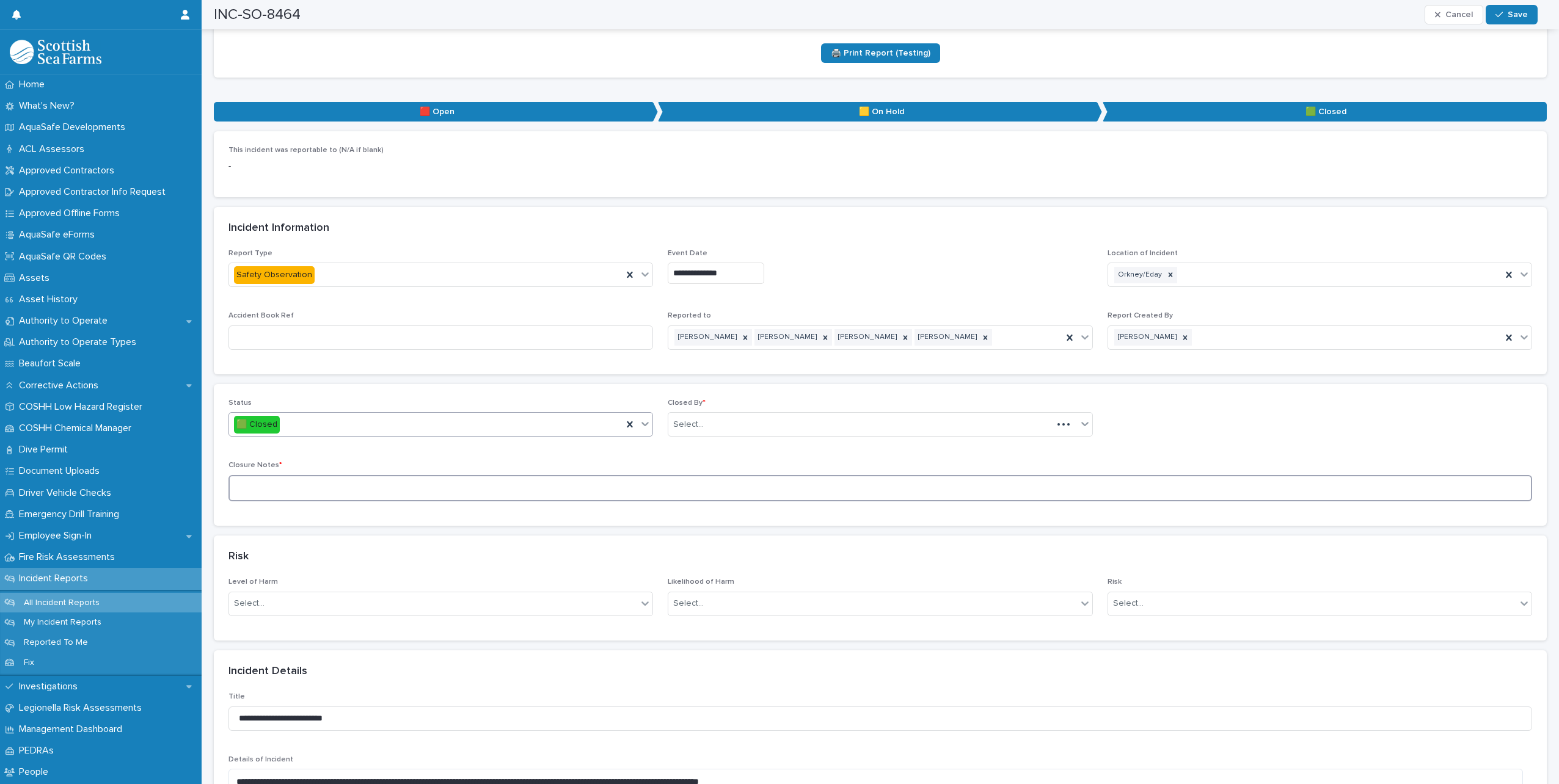
click at [386, 479] on textarea at bounding box center [881, 488] width 1304 height 26
type textarea "**********"
click at [791, 416] on div "Select..." at bounding box center [873, 424] width 408 height 20
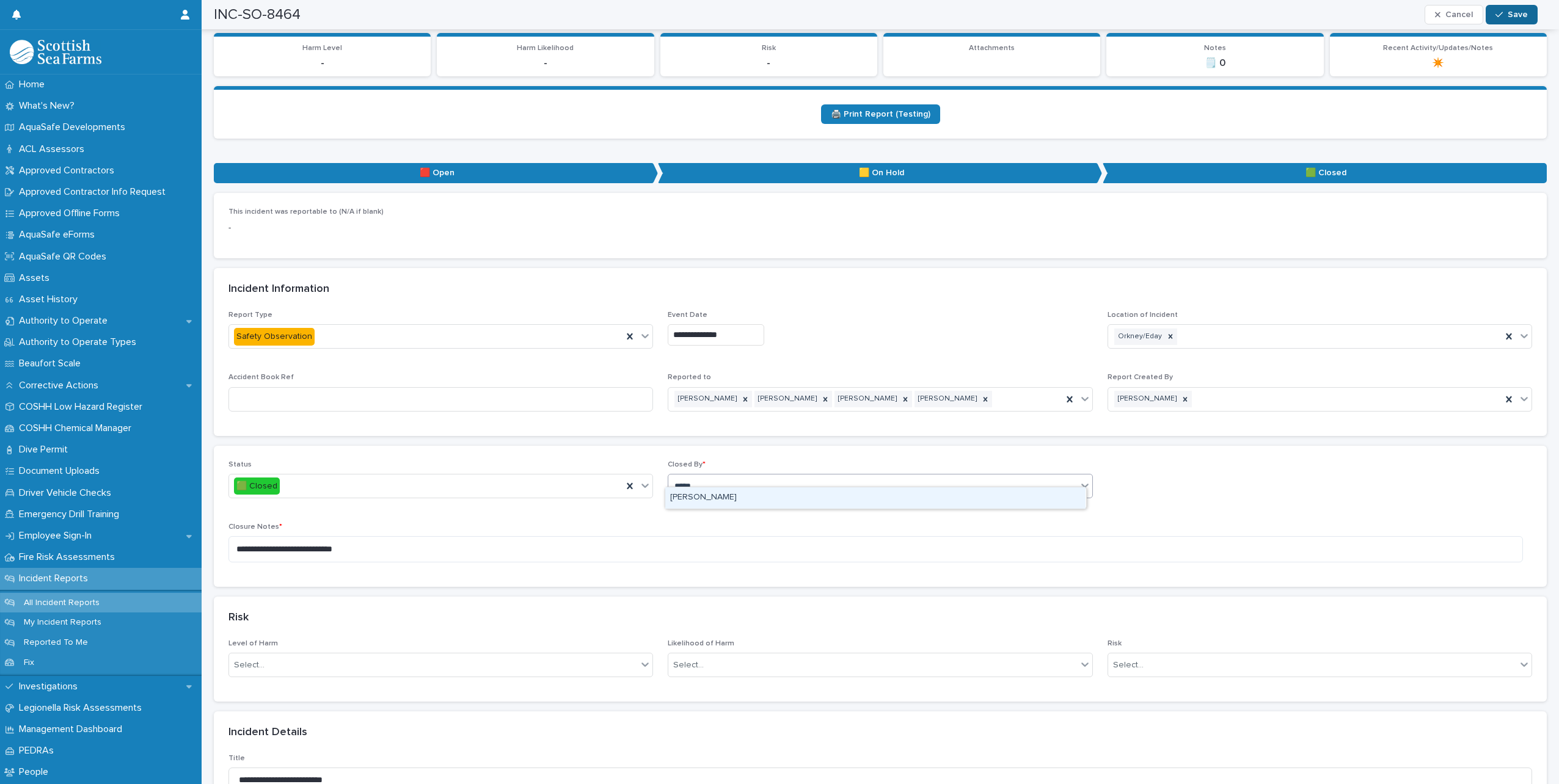
type input "*****"
click at [1507, 20] on button "Save" at bounding box center [1512, 15] width 52 height 20
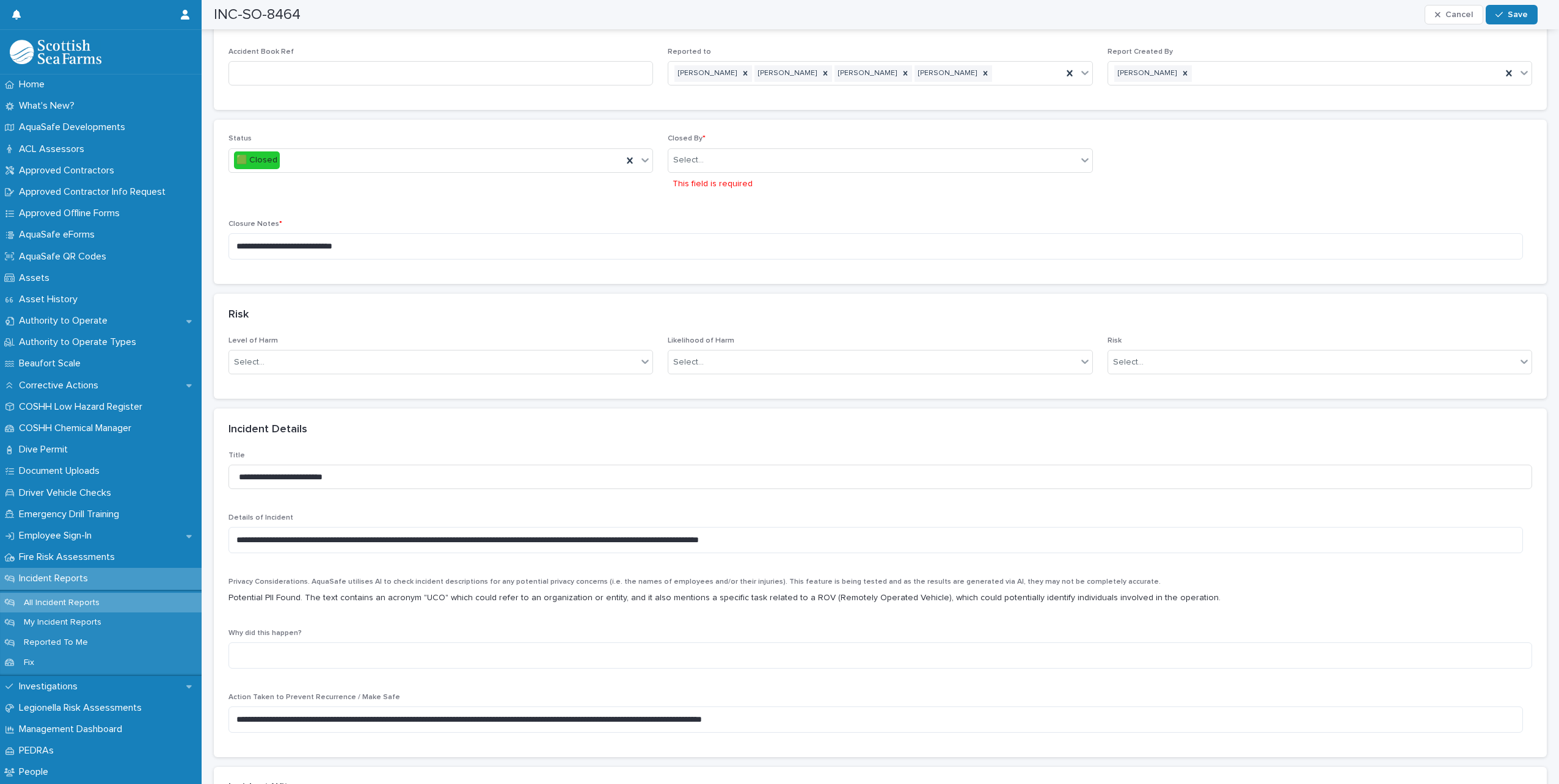
scroll to position [509, 0]
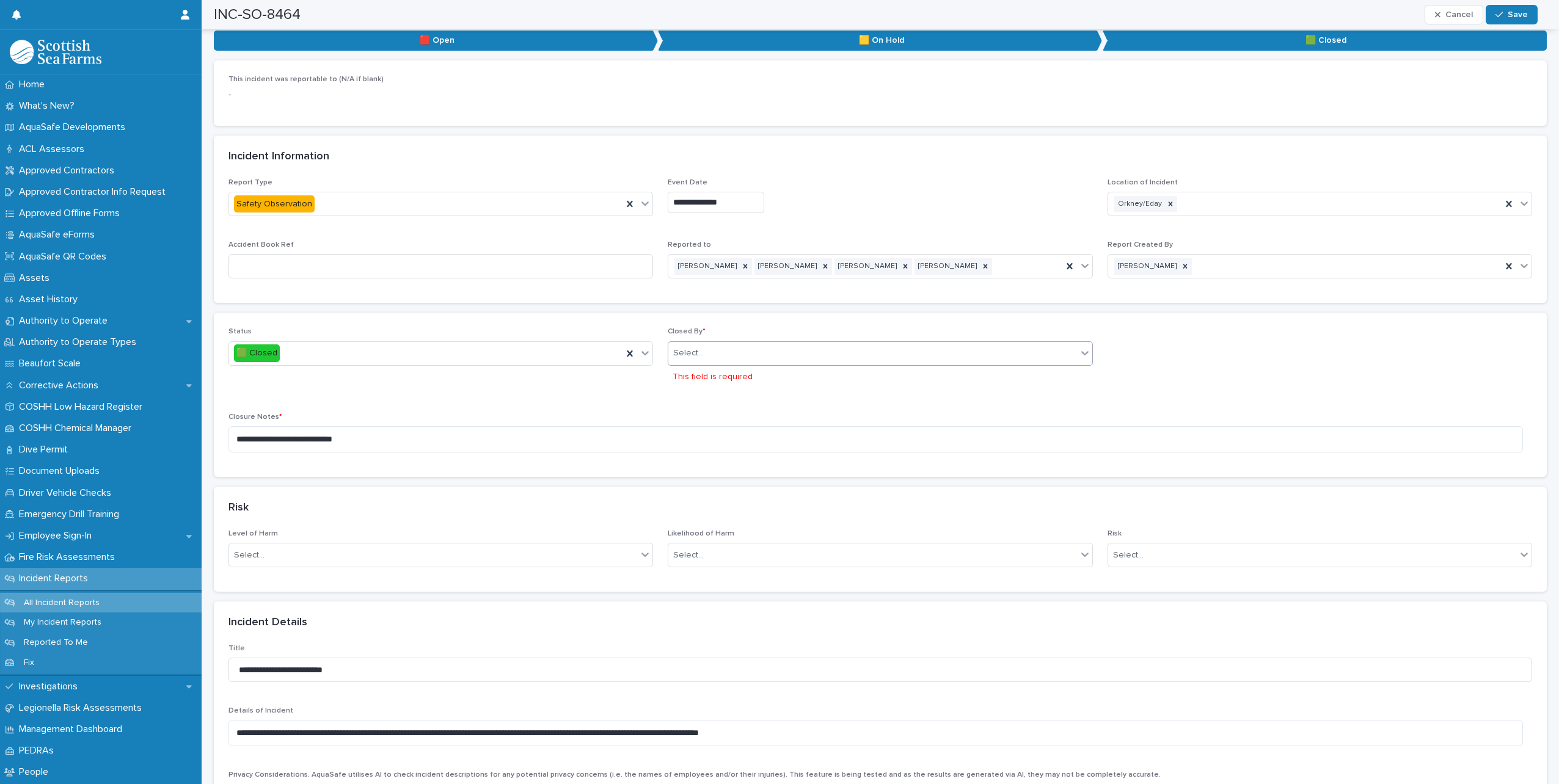
click at [723, 343] on div "Select..." at bounding box center [873, 353] width 408 height 20
type input "*****"
click at [796, 363] on div "[PERSON_NAME]" at bounding box center [875, 365] width 420 height 21
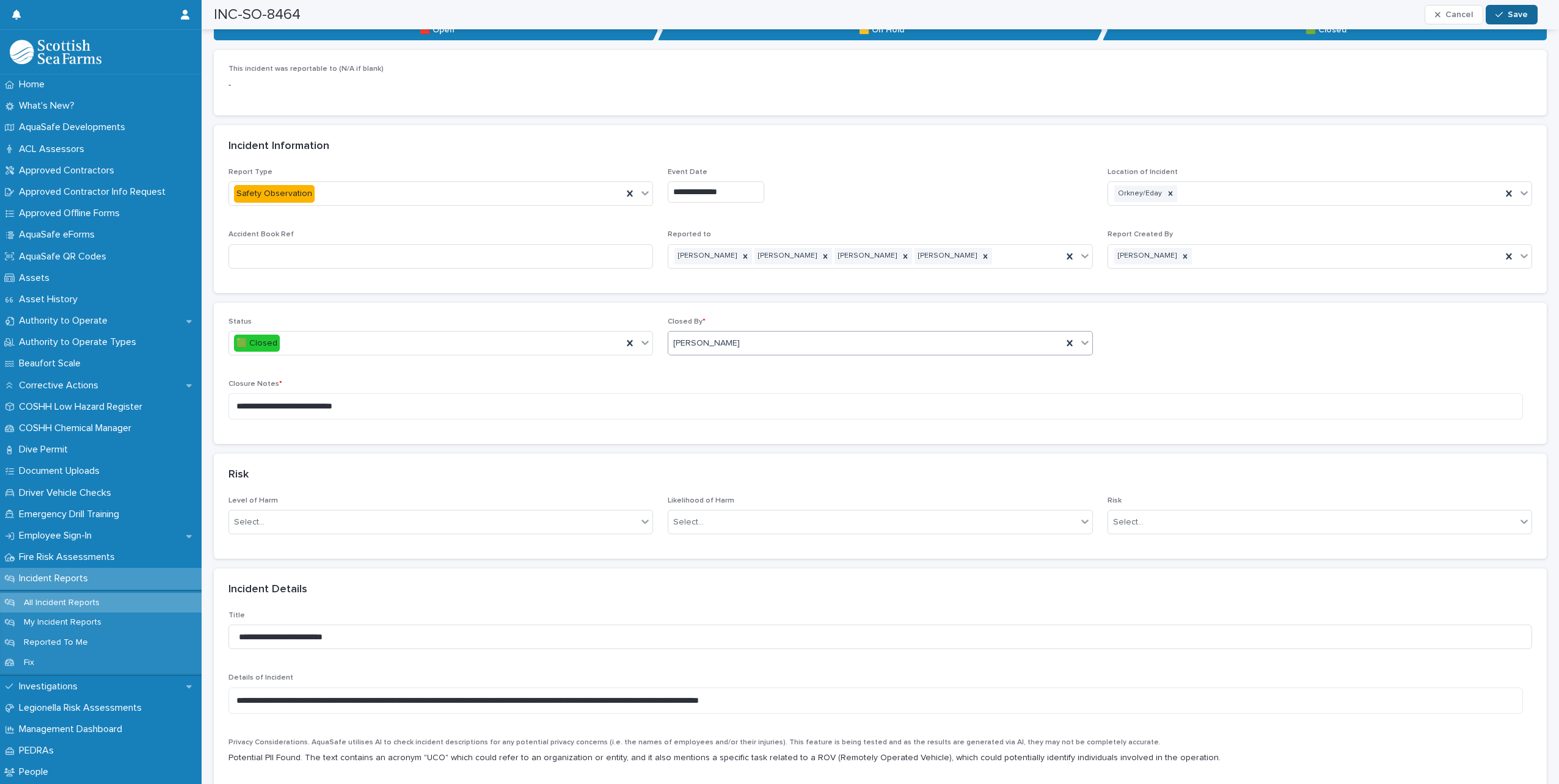
click at [1516, 16] on span "Save" at bounding box center [1518, 15] width 20 height 9
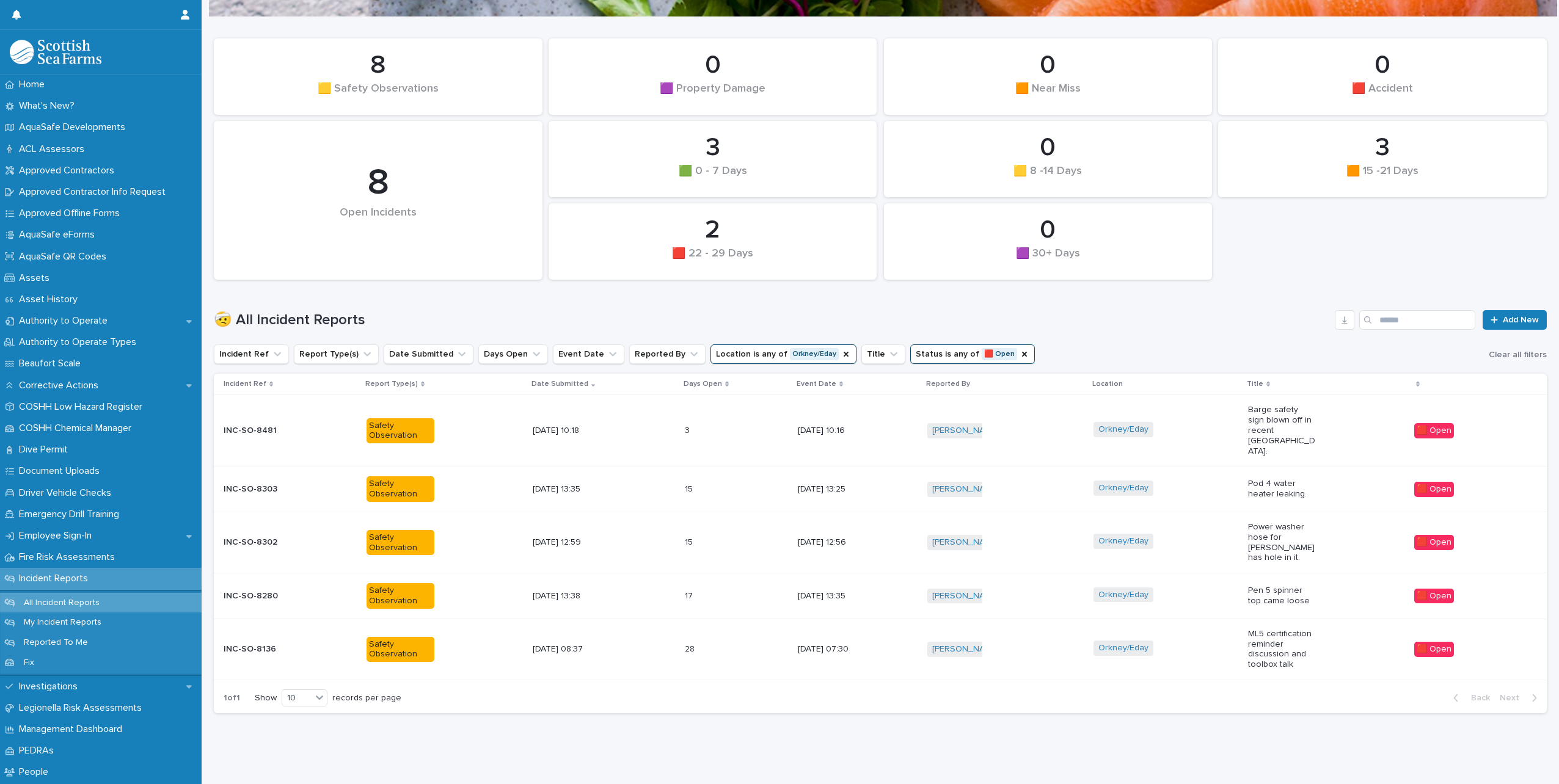
scroll to position [9, 0]
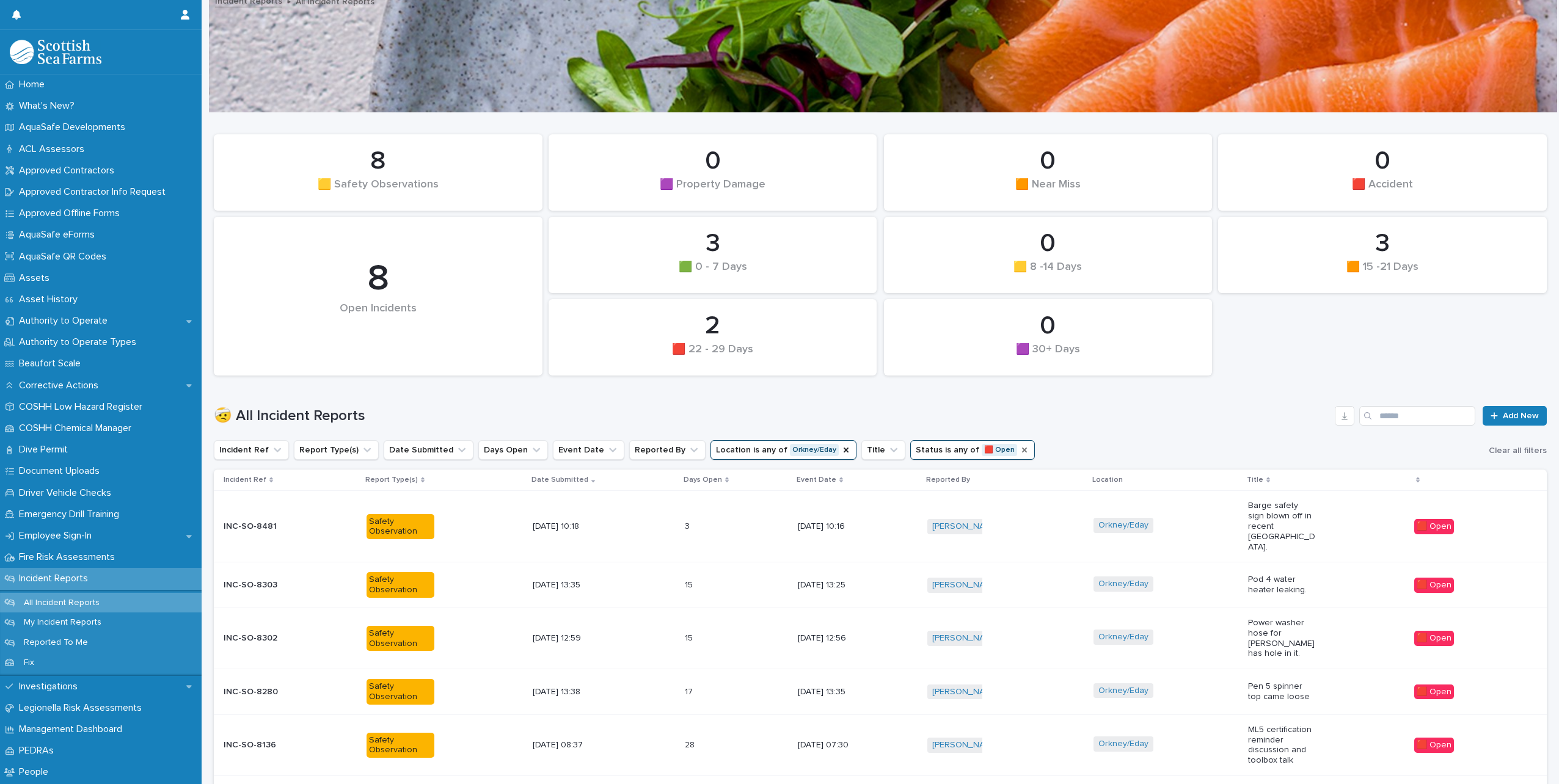
click at [1022, 449] on icon "Status" at bounding box center [1025, 450] width 5 height 5
click at [948, 449] on icon "Status" at bounding box center [951, 450] width 7 height 4
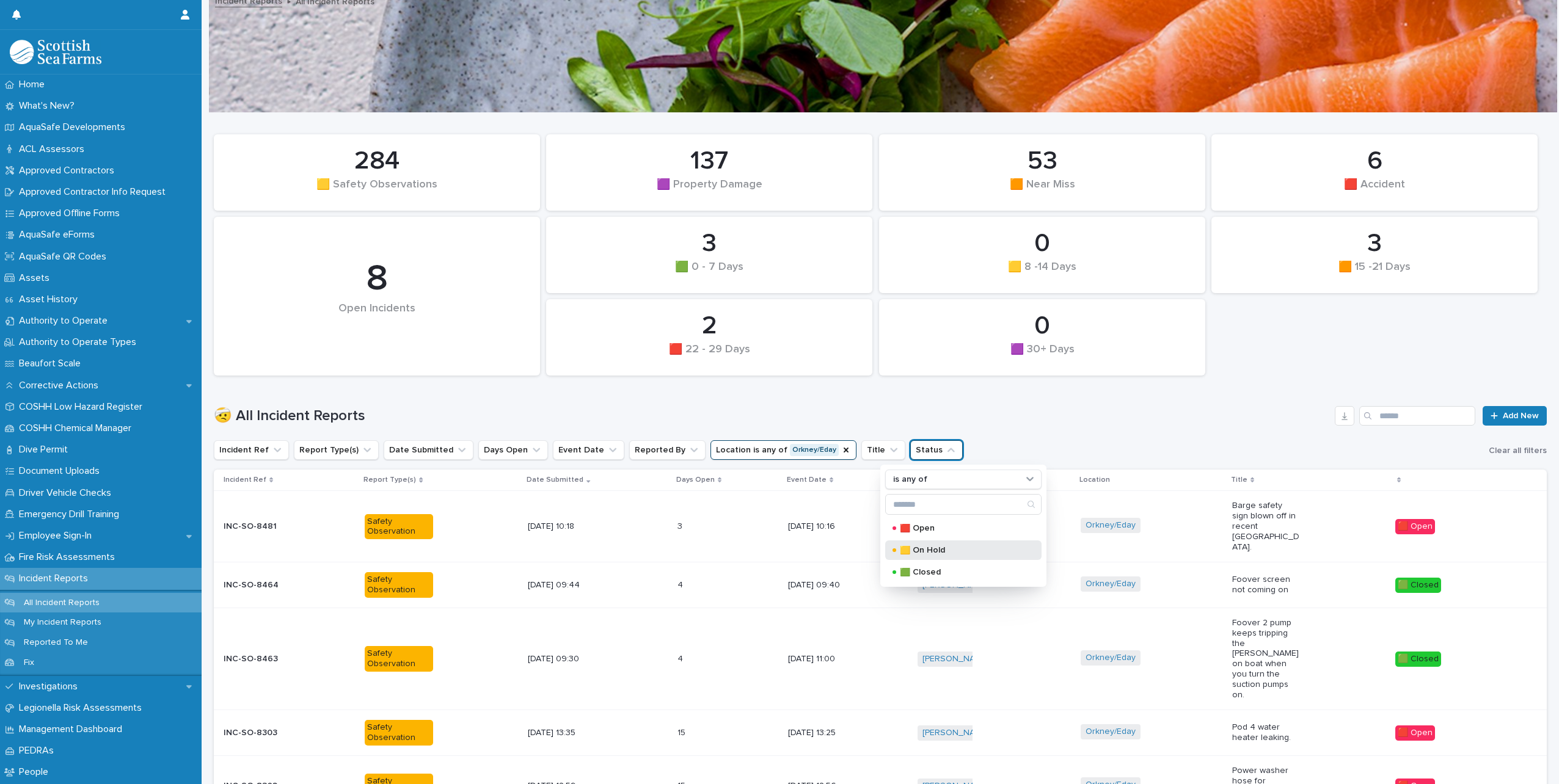
click at [941, 552] on p "🟨 On Hold" at bounding box center [961, 550] width 122 height 9
click at [1132, 412] on h1 "🤕 All Incident Reports" at bounding box center [772, 416] width 1116 height 18
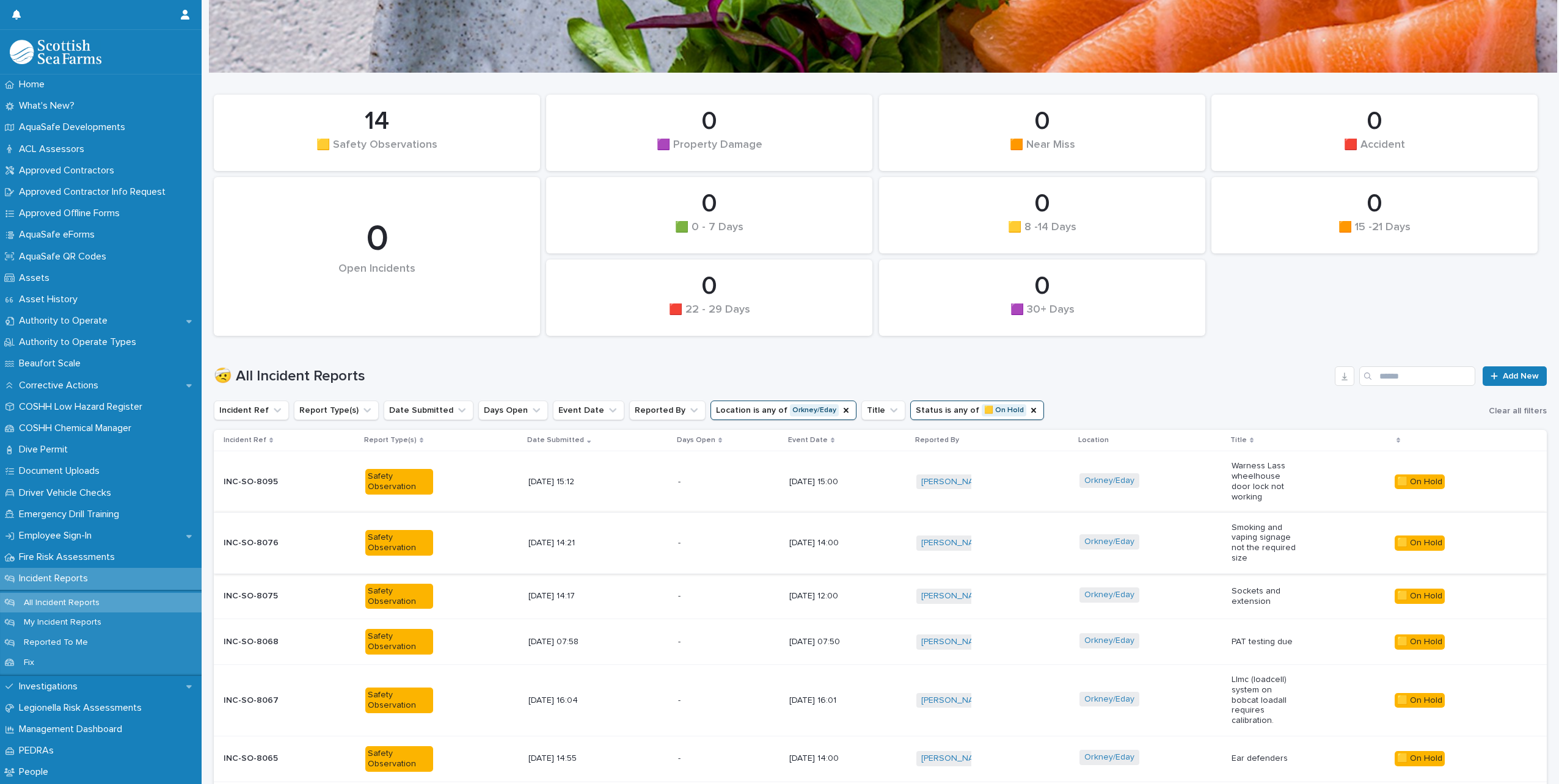
scroll to position [70, 0]
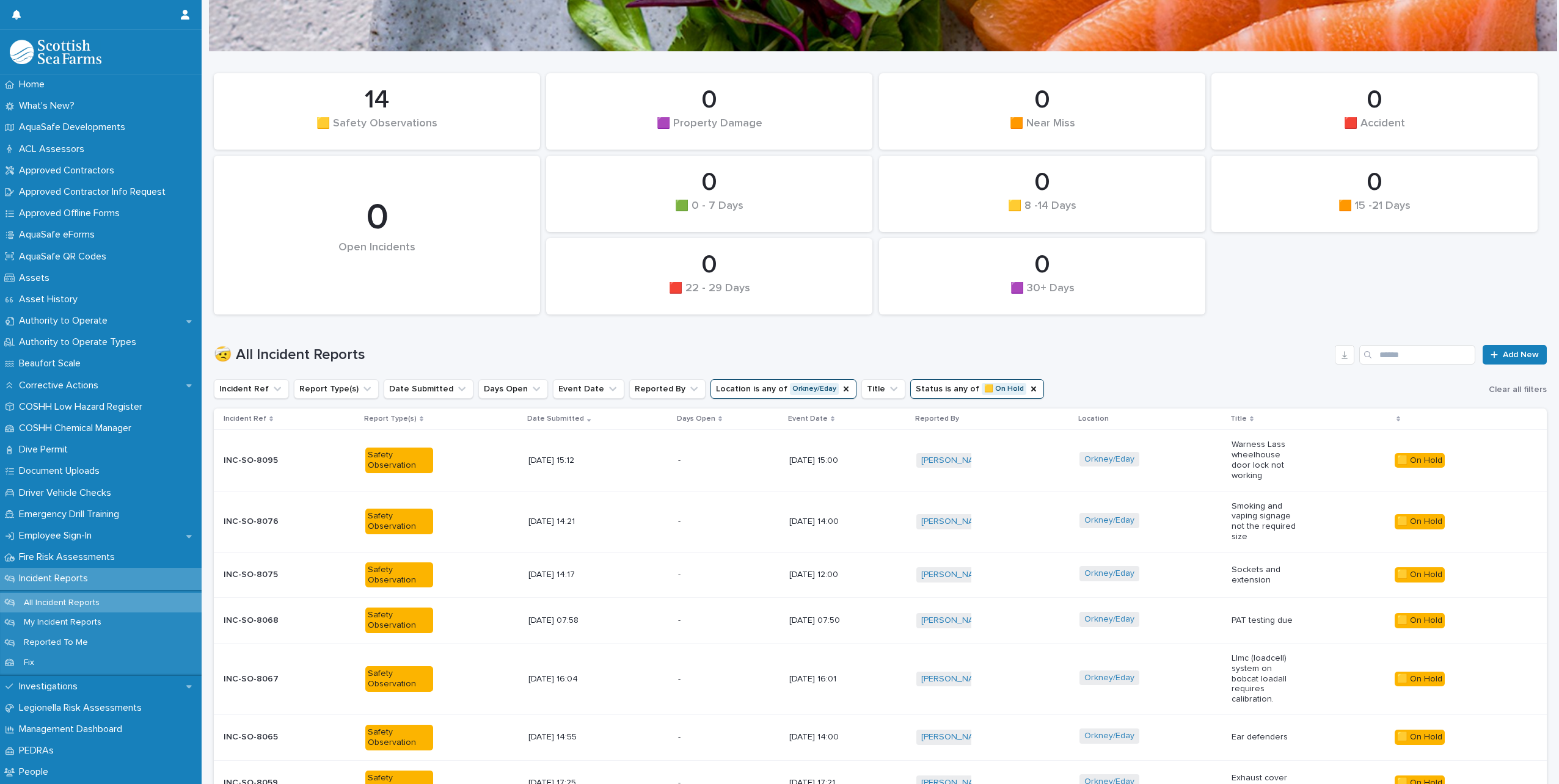
click at [1197, 455] on div "Orkney/Eday" at bounding box center [1150, 460] width 142 height 28
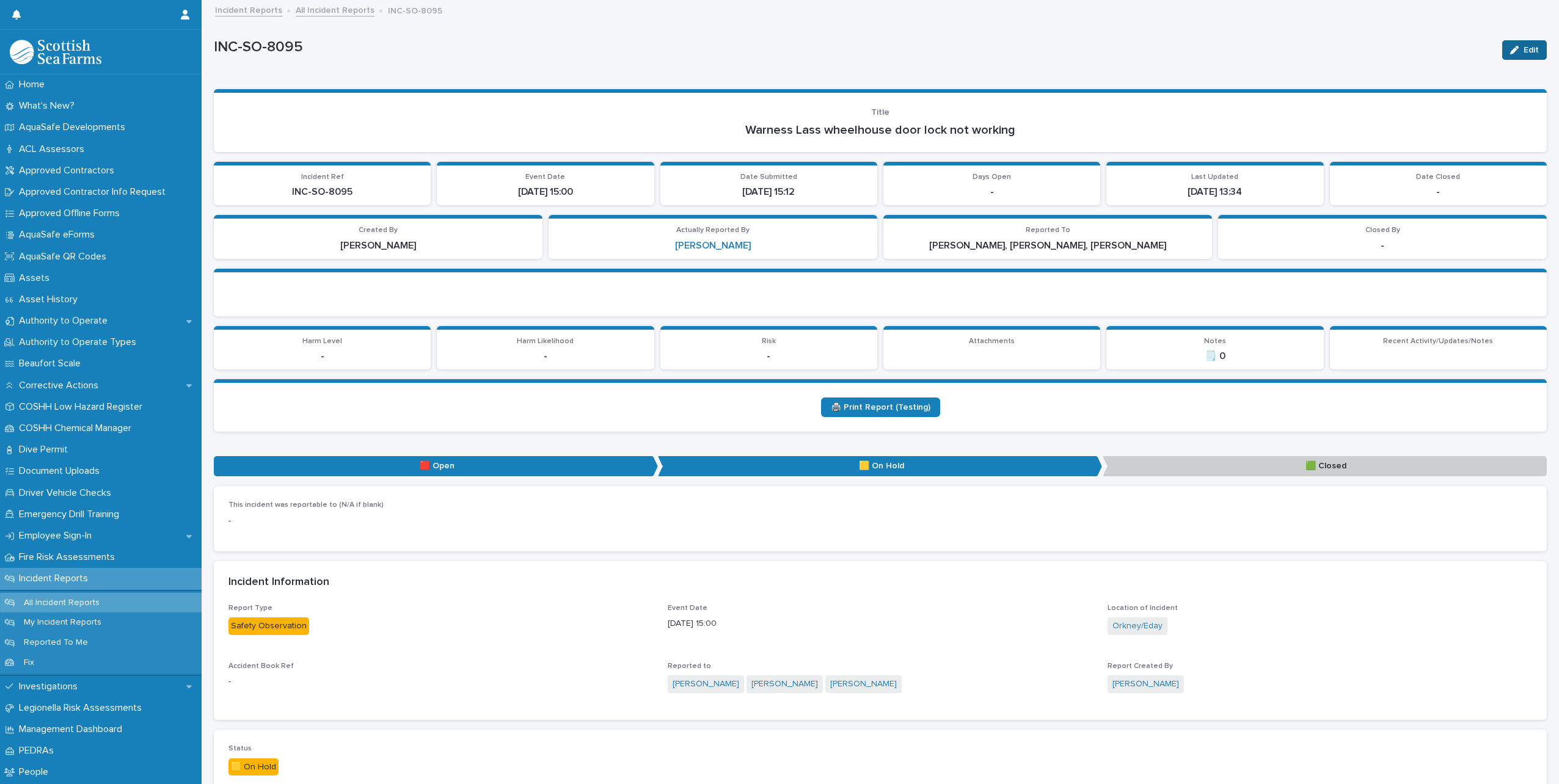
click at [1511, 48] on icon "button" at bounding box center [1515, 50] width 9 height 9
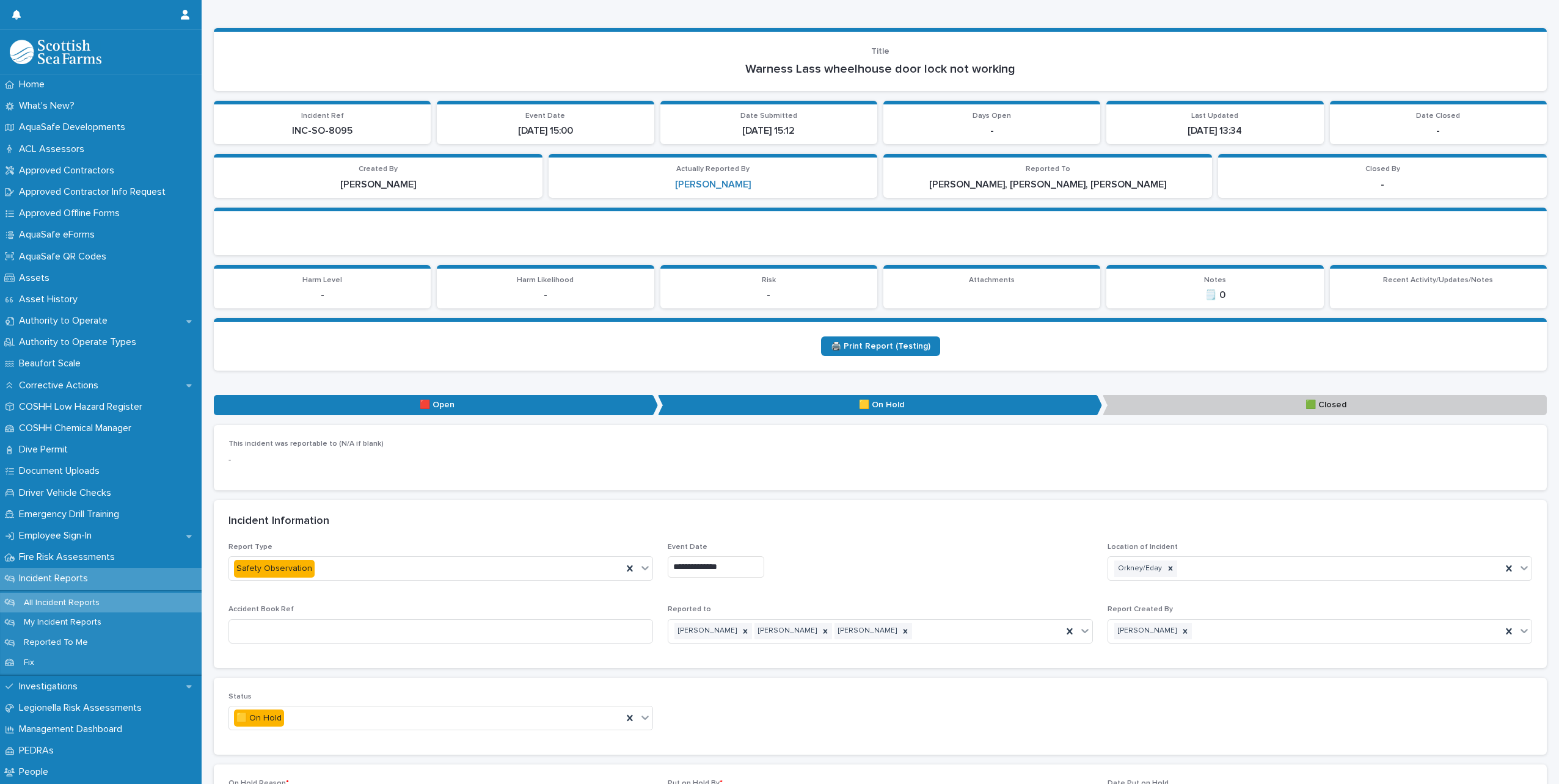
scroll to position [183, 0]
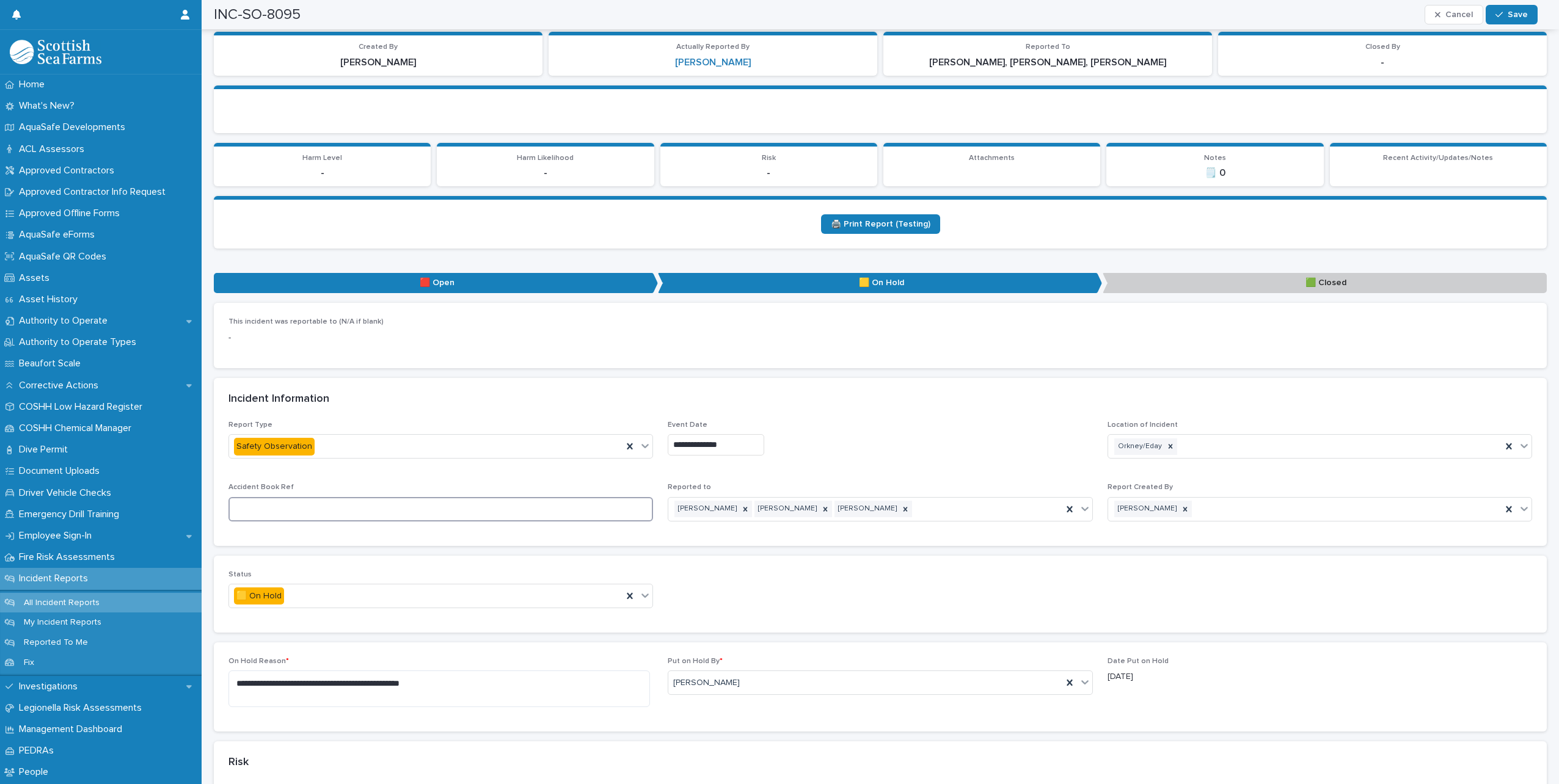
click at [479, 520] on input at bounding box center [441, 509] width 424 height 25
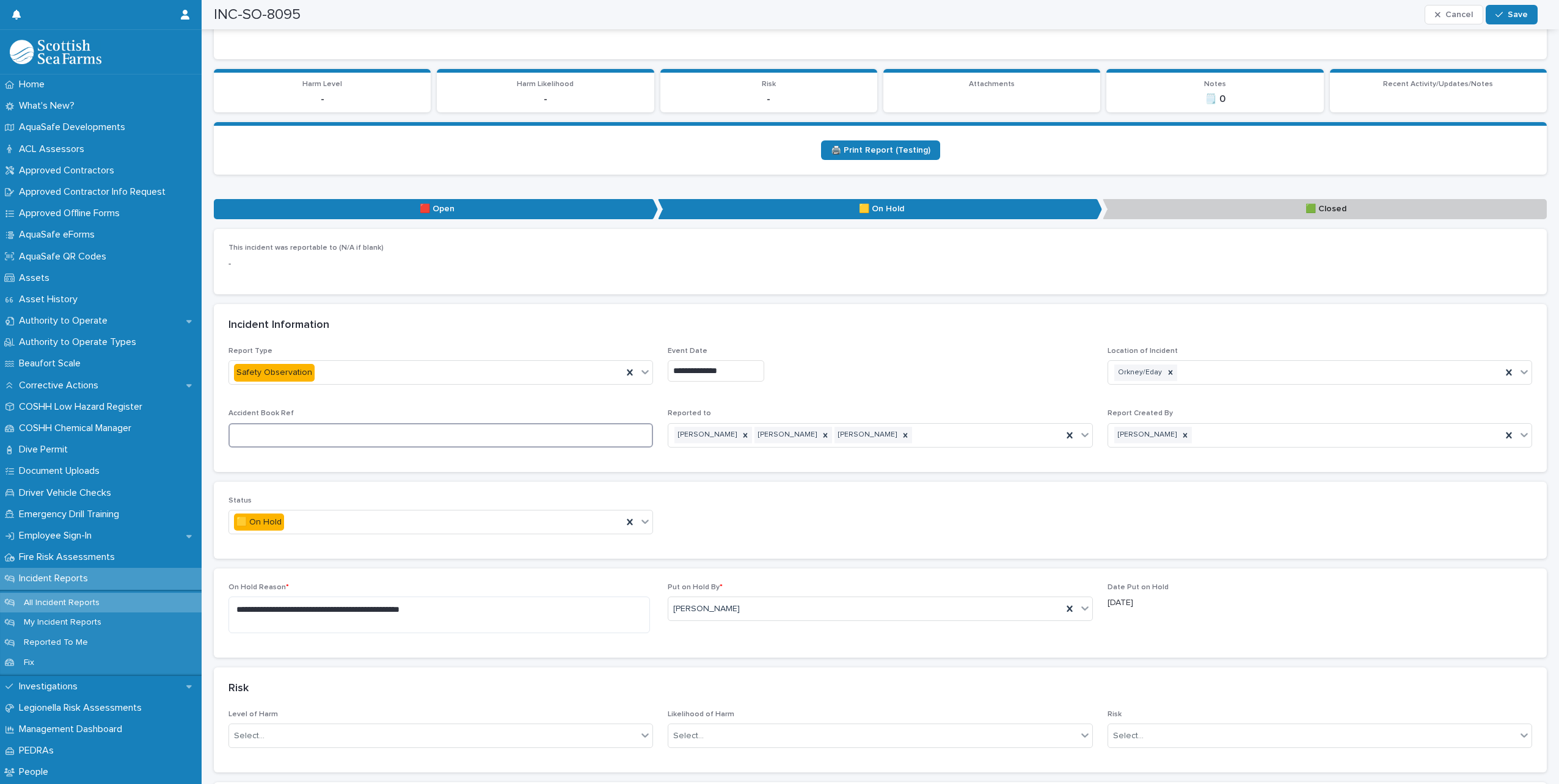
scroll to position [367, 0]
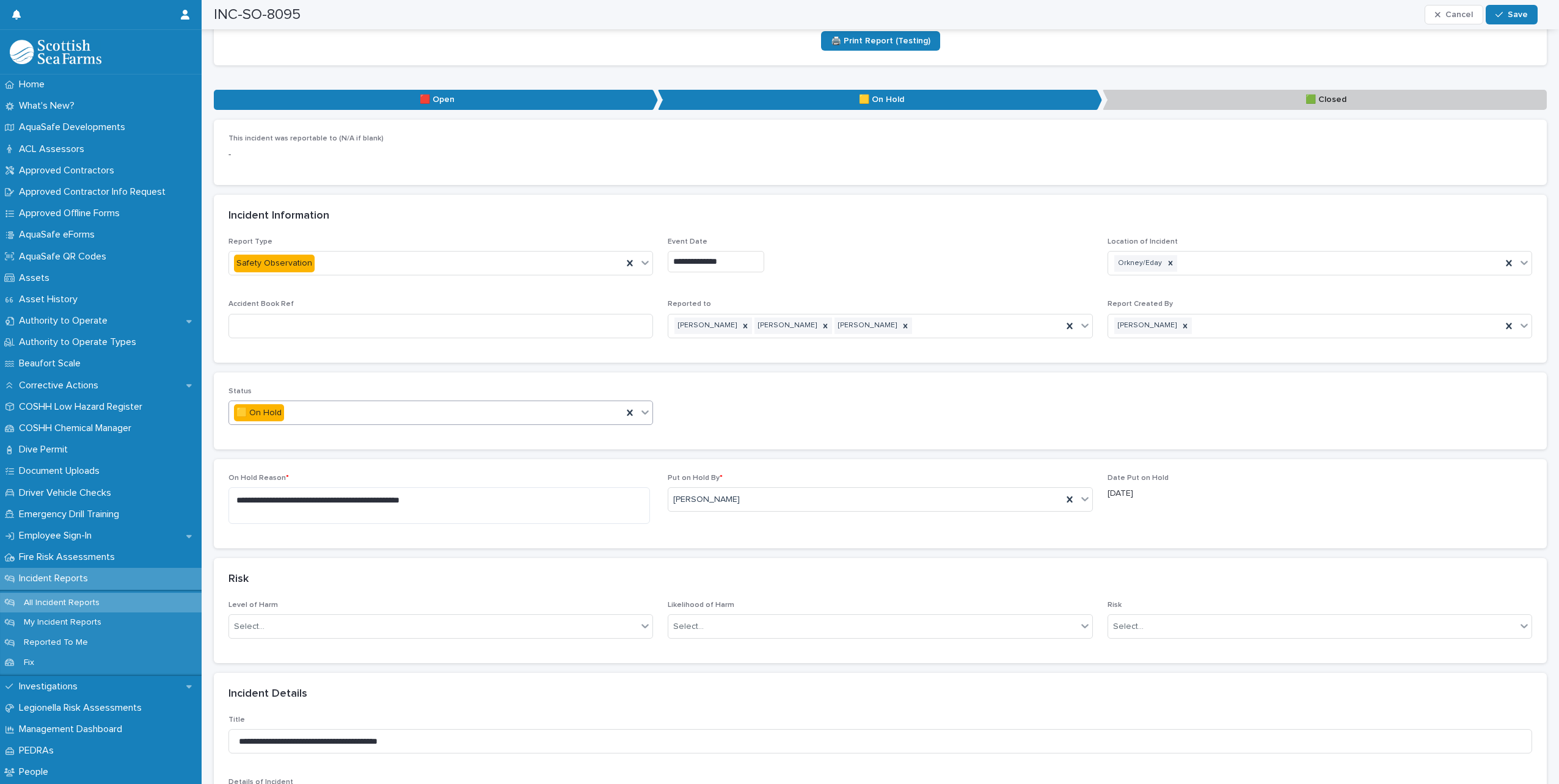
click at [642, 413] on icon at bounding box center [646, 412] width 7 height 4
click at [307, 471] on div "🟩 Closed" at bounding box center [439, 479] width 420 height 21
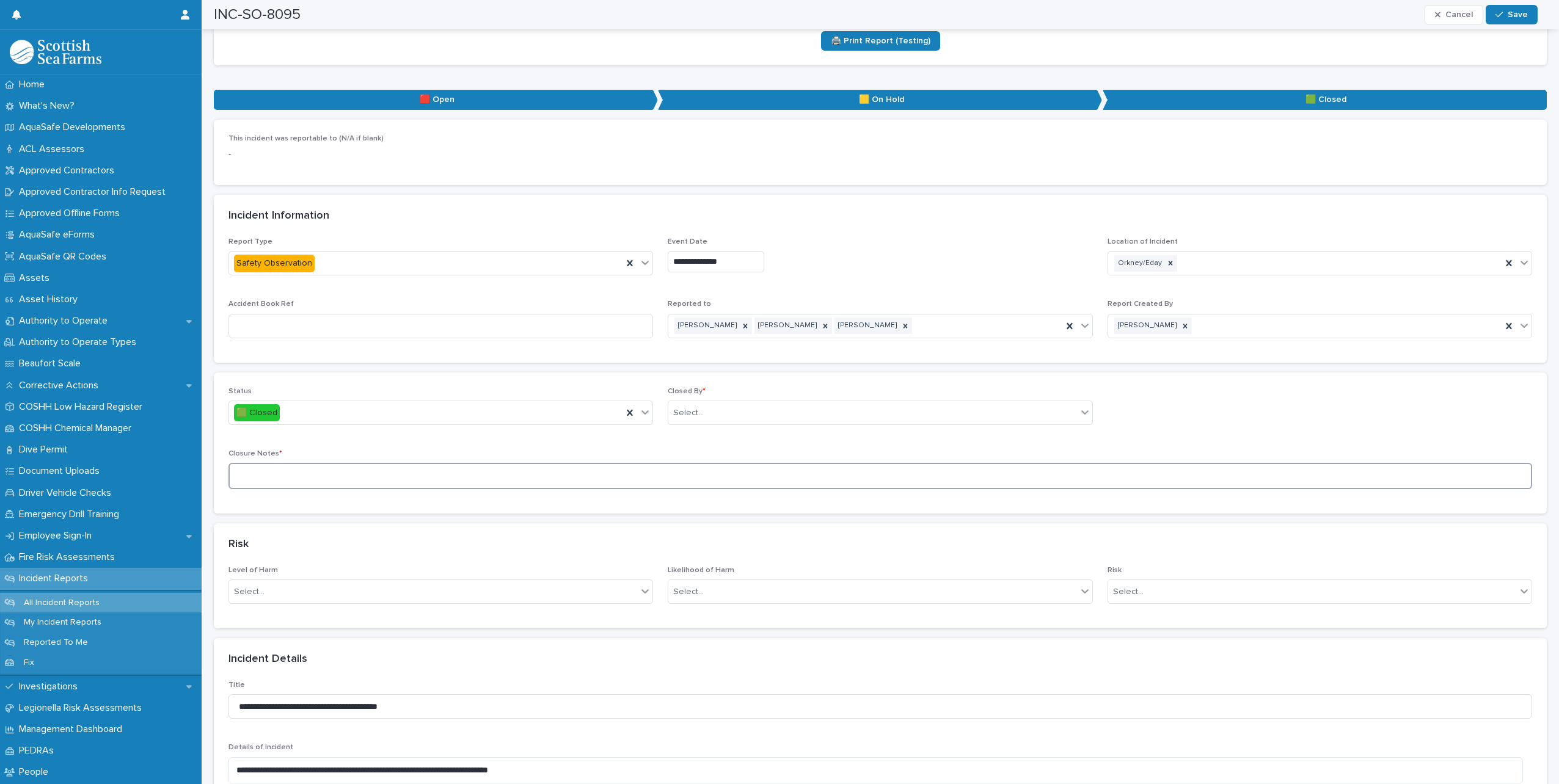
click at [480, 471] on textarea at bounding box center [881, 476] width 1304 height 26
type textarea "*"
type textarea "**********"
click at [726, 411] on div "Select..." at bounding box center [873, 413] width 408 height 20
type input "*****"
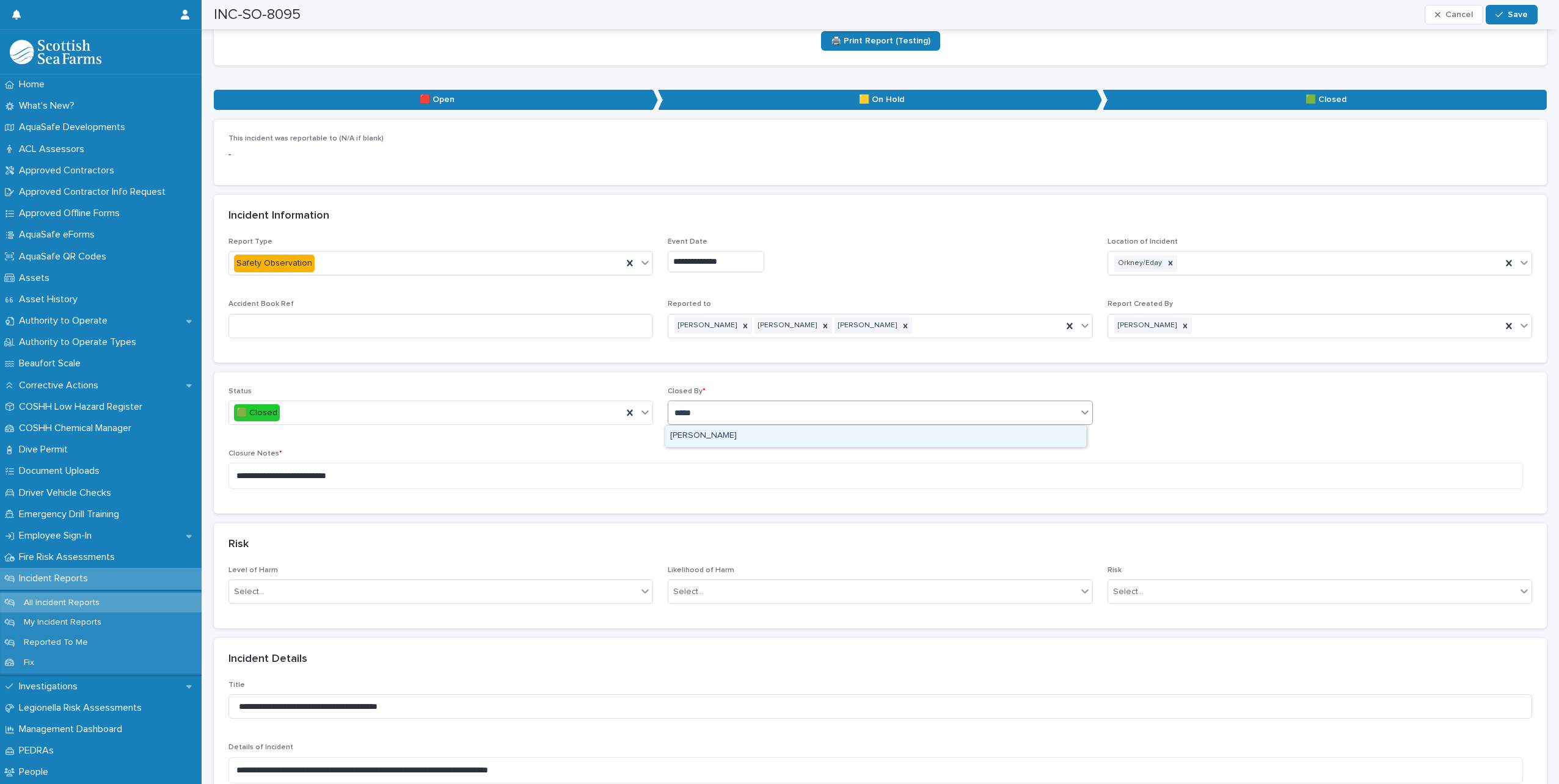
click at [718, 436] on div "[PERSON_NAME]" at bounding box center [875, 436] width 420 height 21
click at [1500, 14] on icon "button" at bounding box center [1500, 15] width 7 height 9
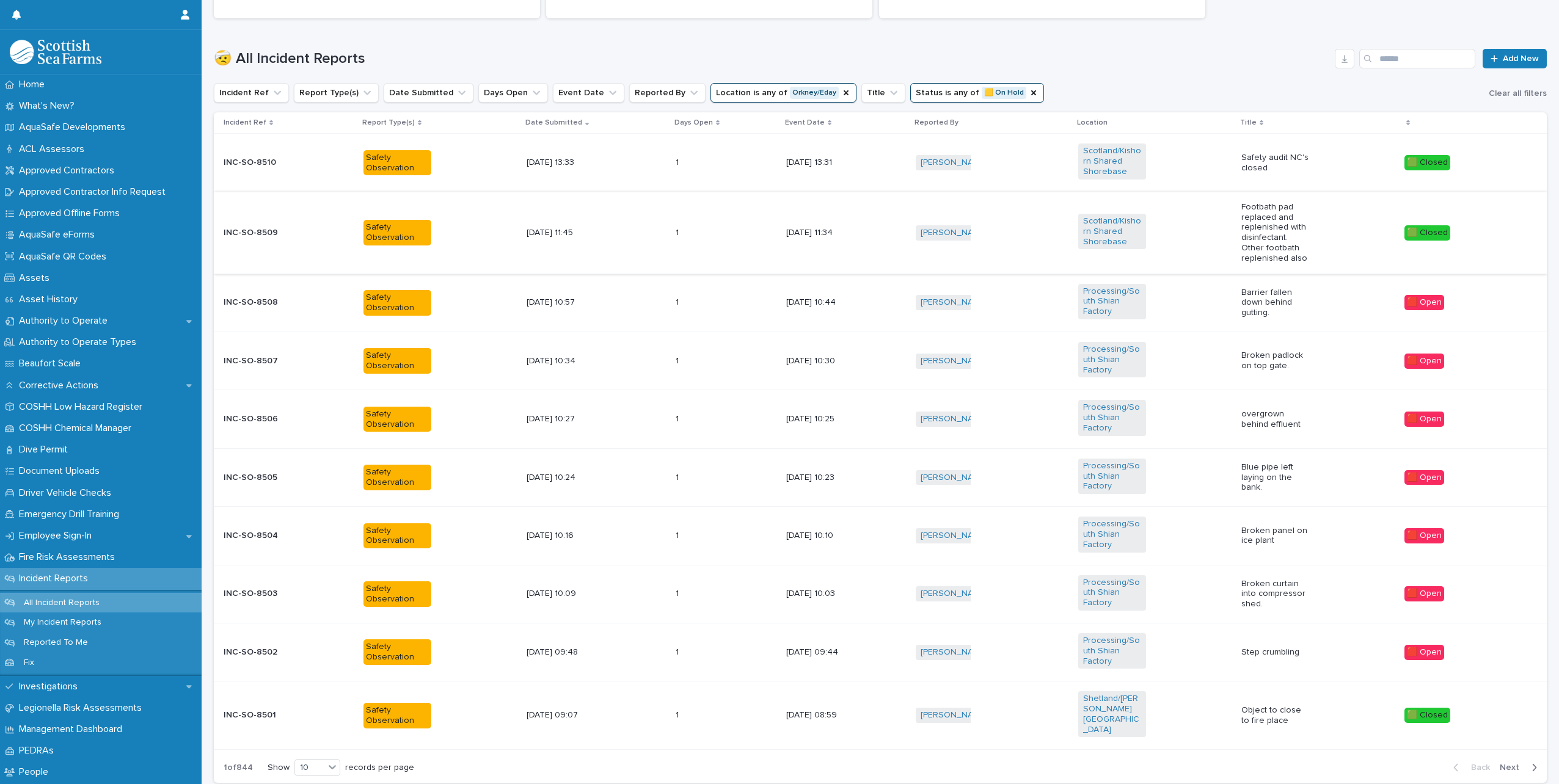
scroll to position [9, 0]
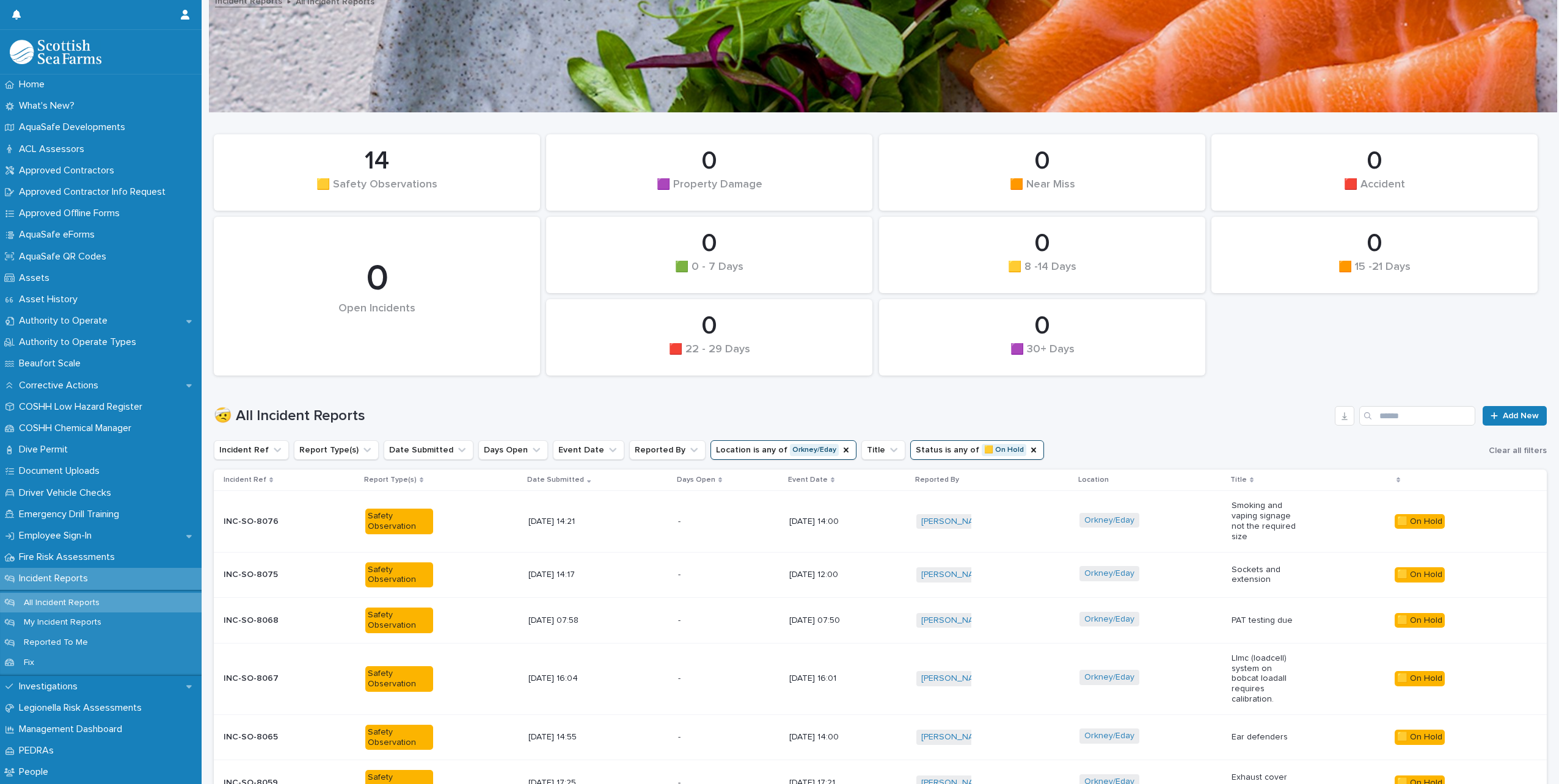
click at [1191, 527] on div "Orkney/Eday" at bounding box center [1150, 522] width 142 height 28
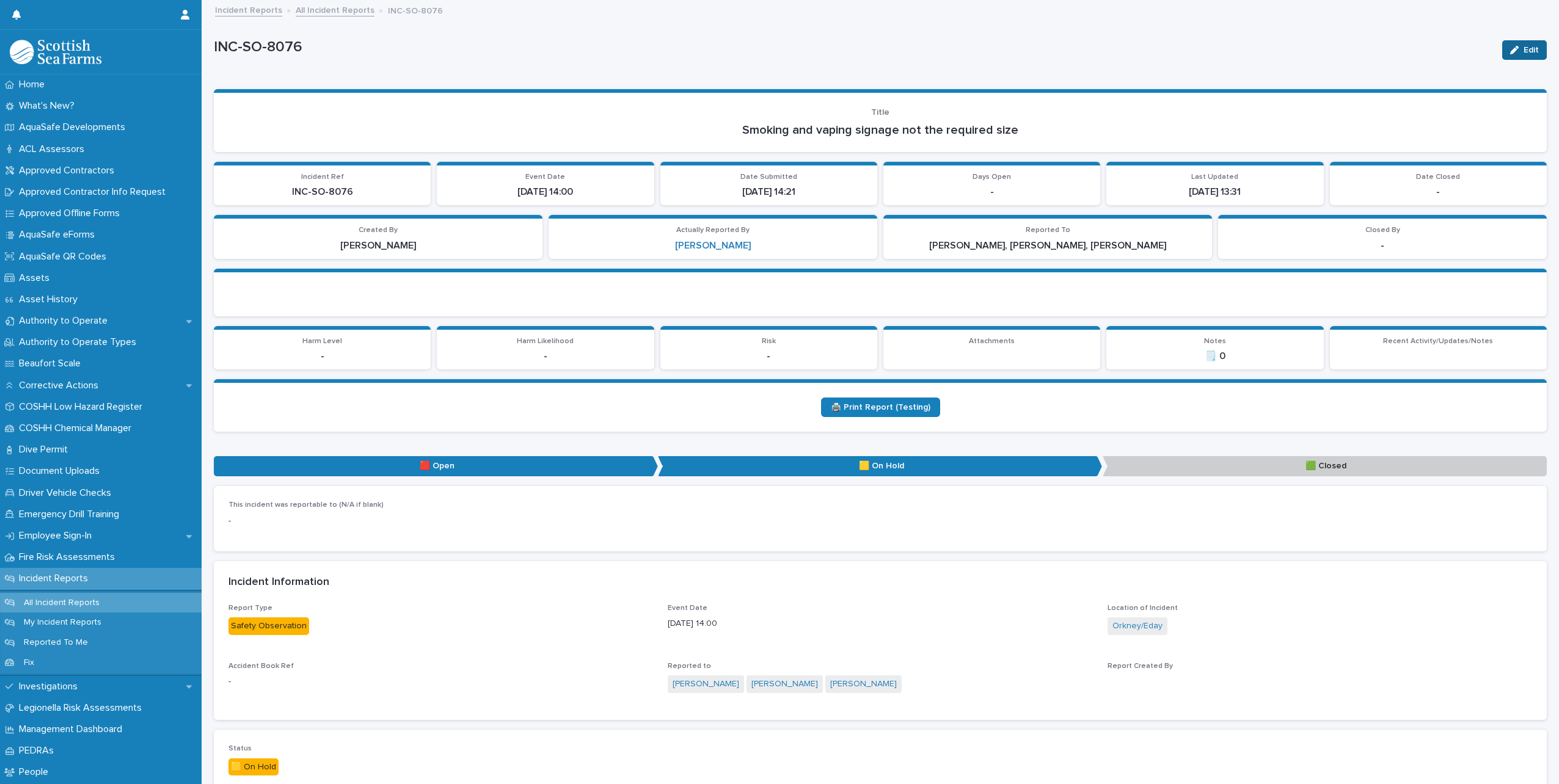
click at [1514, 47] on div "button" at bounding box center [1517, 50] width 13 height 9
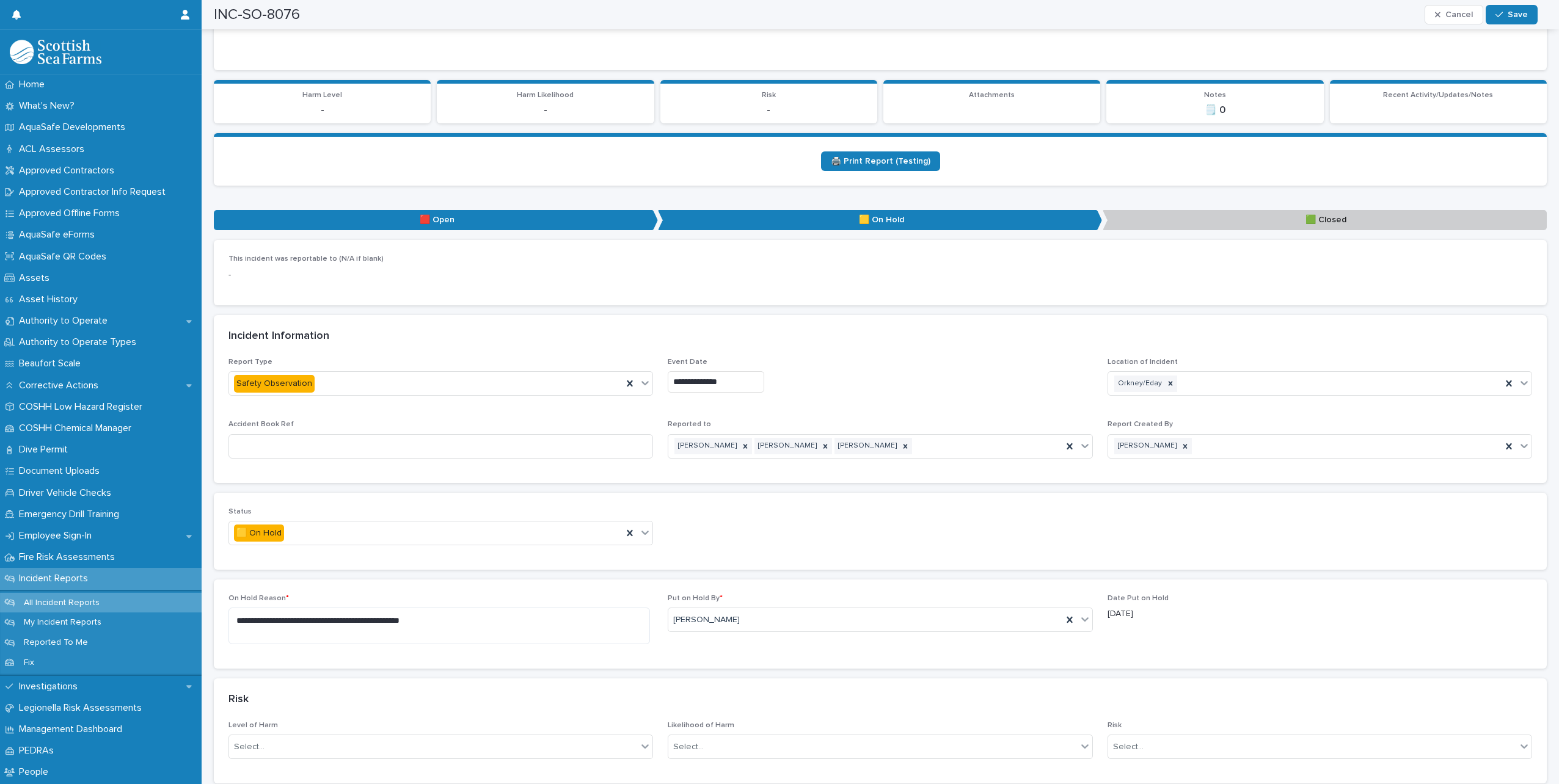
scroll to position [305, 0]
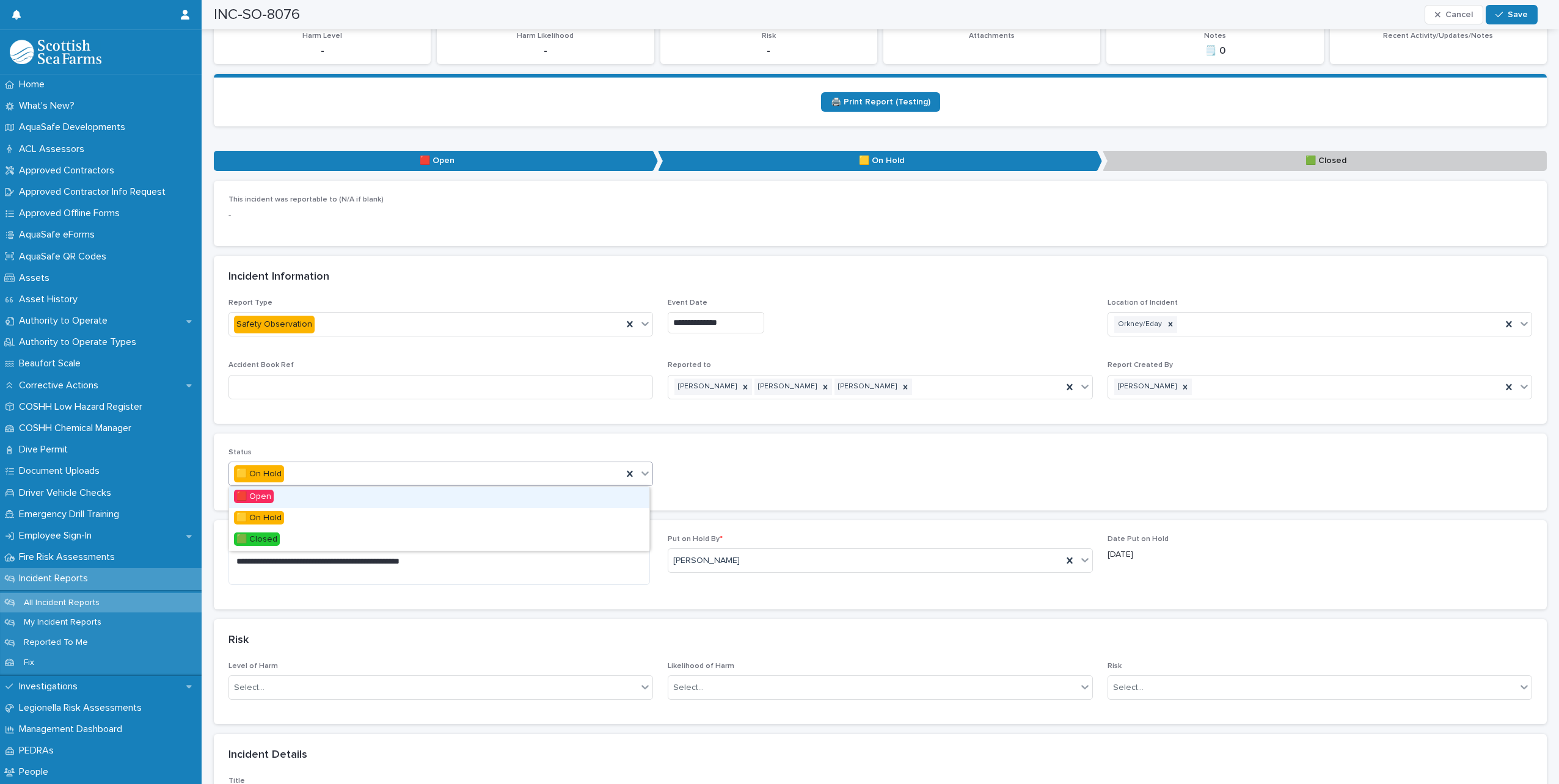
click at [643, 474] on icon at bounding box center [646, 473] width 7 height 4
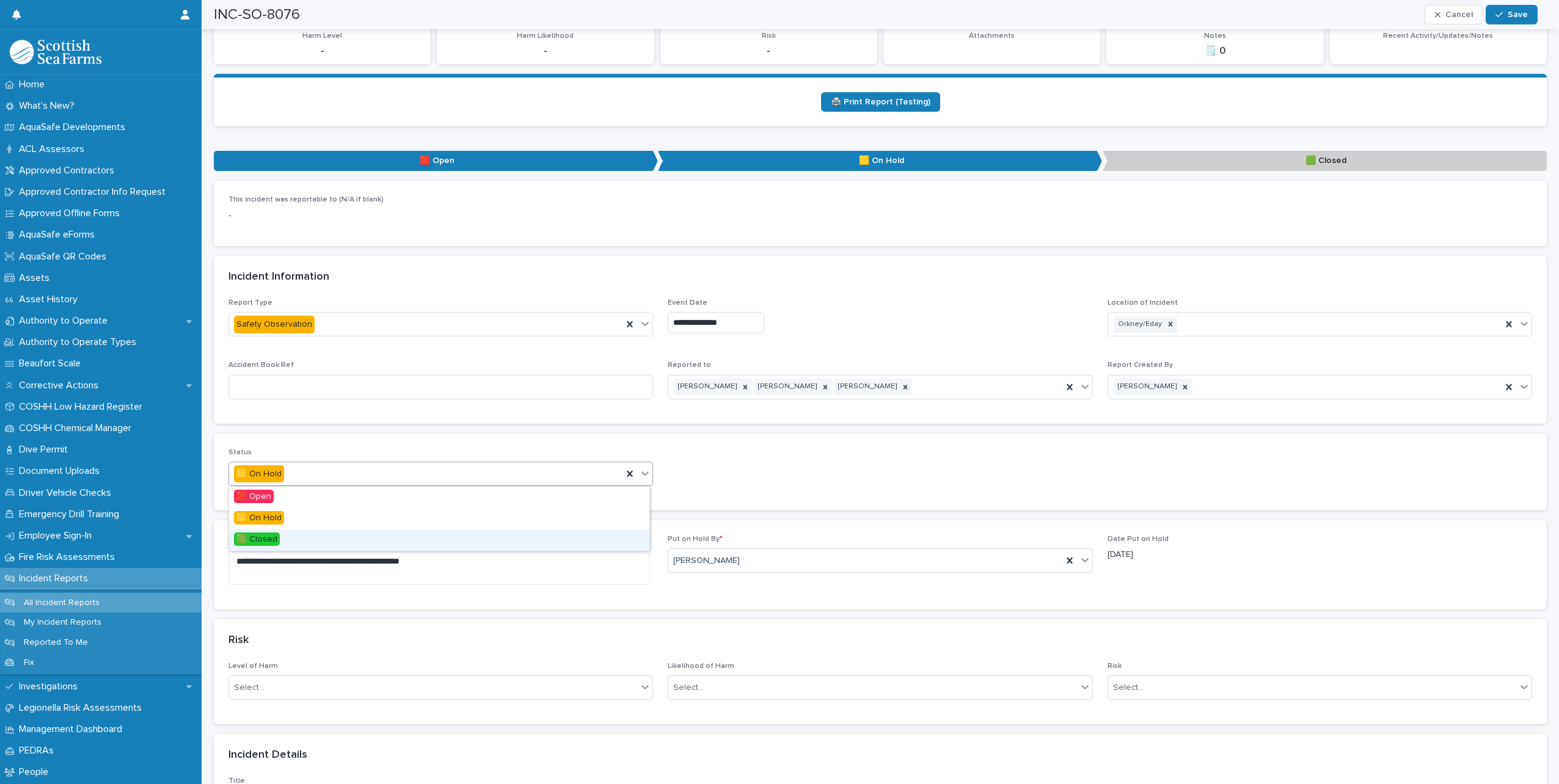
click at [323, 538] on div "🟩 Closed" at bounding box center [439, 540] width 420 height 21
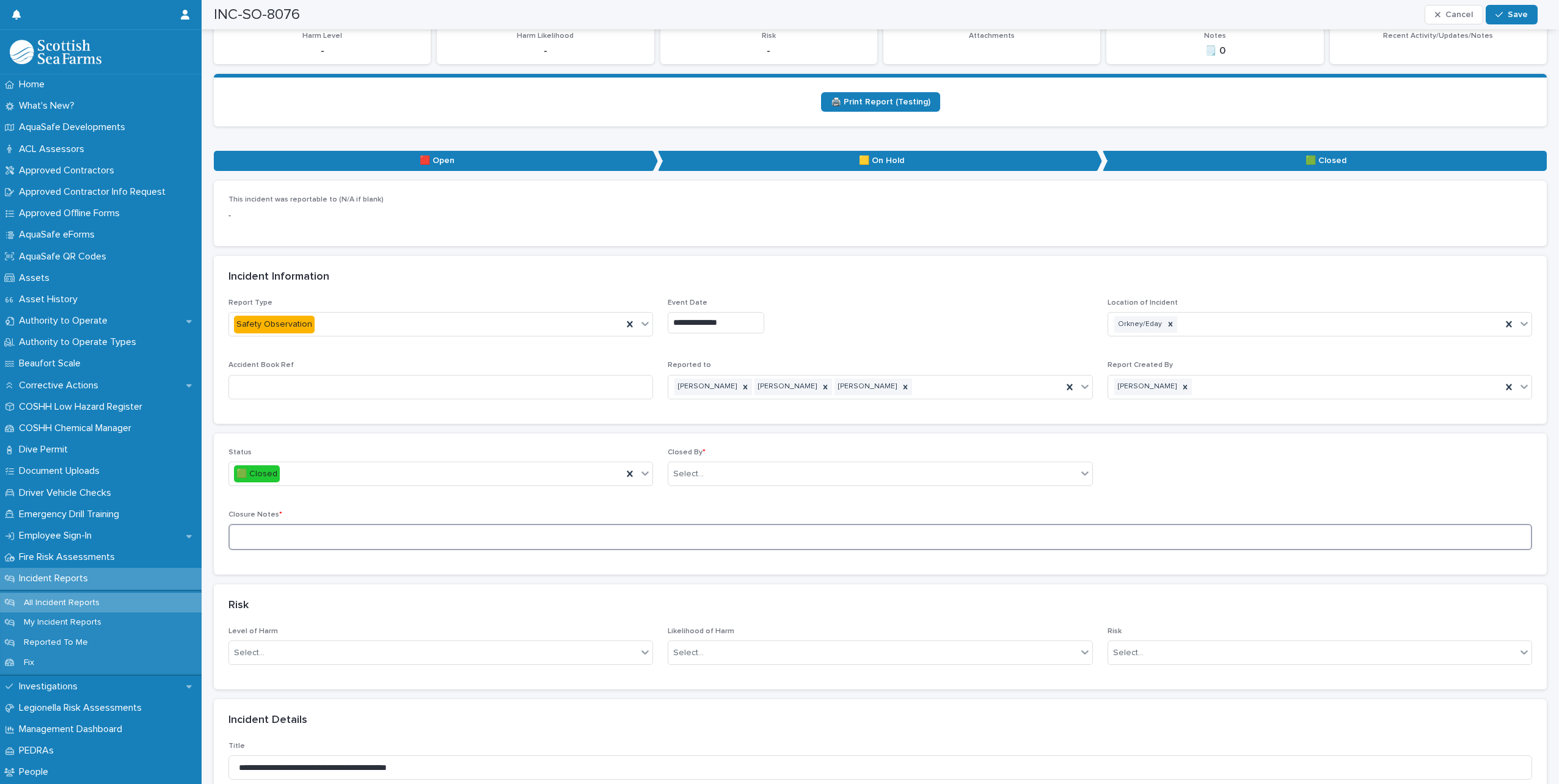
click at [366, 541] on textarea at bounding box center [881, 537] width 1304 height 26
type textarea "**********"
click at [723, 474] on div "Select..." at bounding box center [873, 474] width 408 height 20
type input "*****"
click at [702, 508] on div "[PERSON_NAME]" at bounding box center [875, 497] width 420 height 21
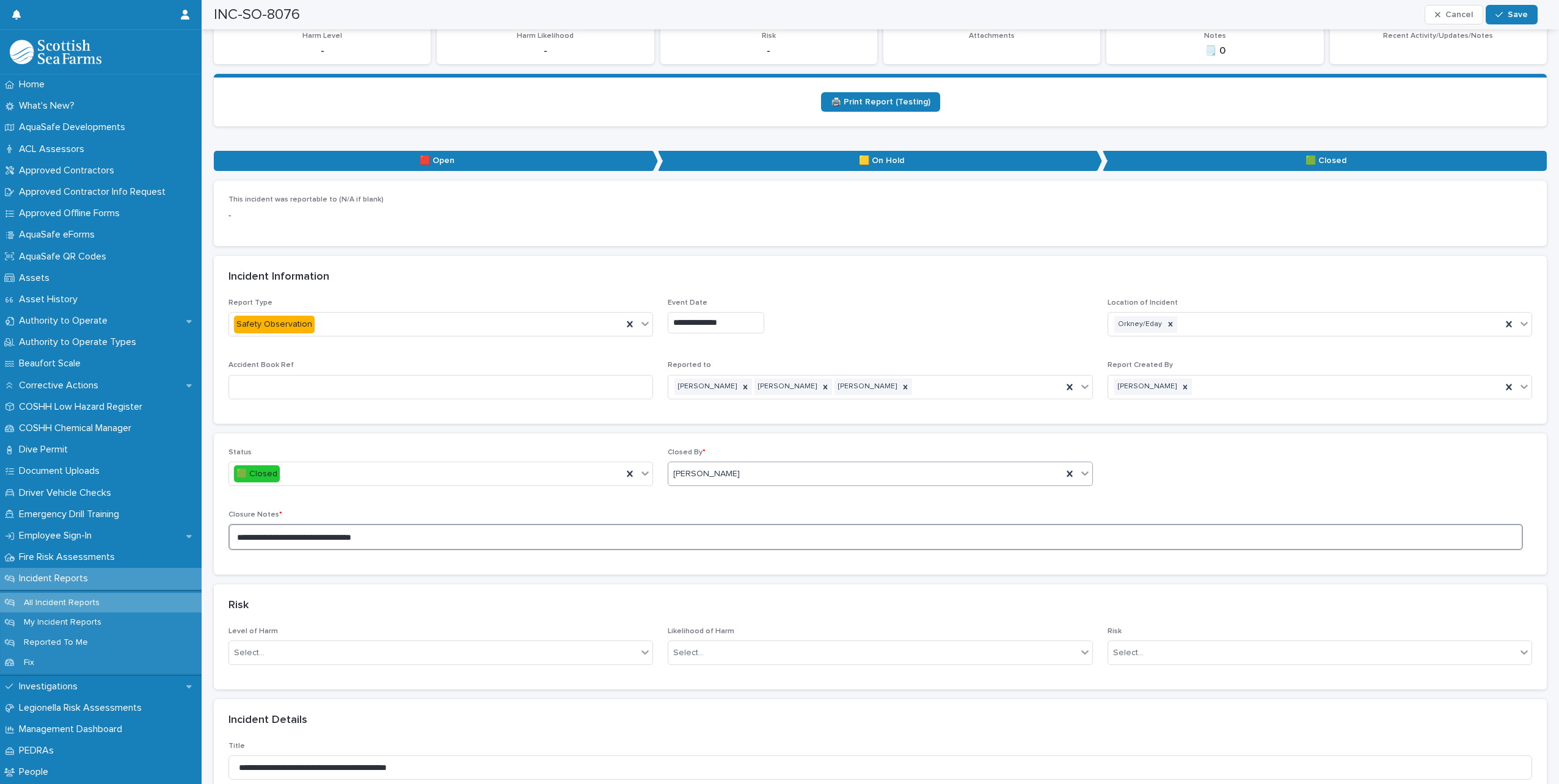
click at [599, 541] on textarea "**********" at bounding box center [876, 537] width 1295 height 26
click at [1524, 14] on span "Save" at bounding box center [1518, 15] width 20 height 9
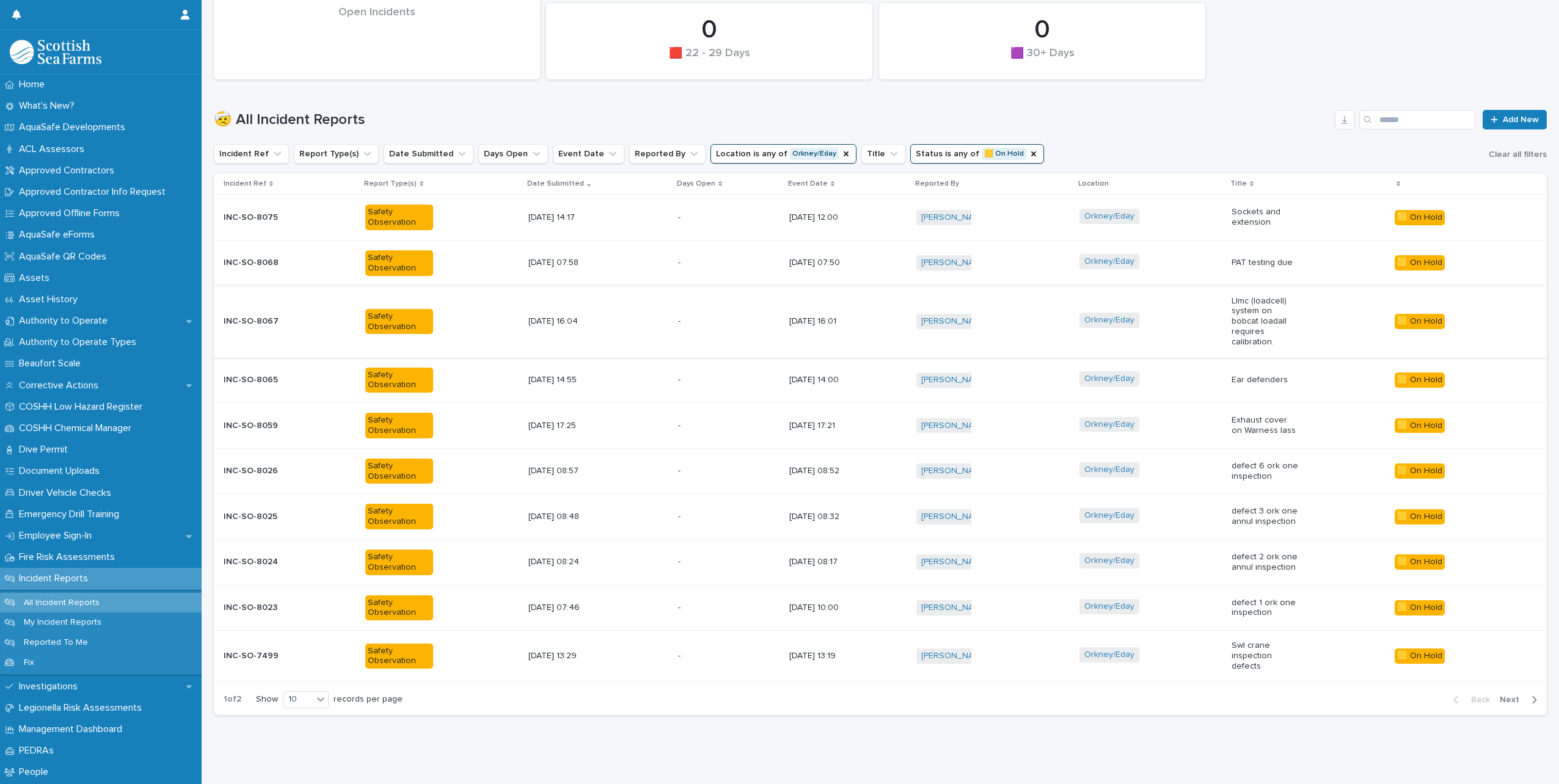
scroll to position [306, 0]
click at [1504, 695] on span "Next" at bounding box center [1514, 699] width 27 height 9
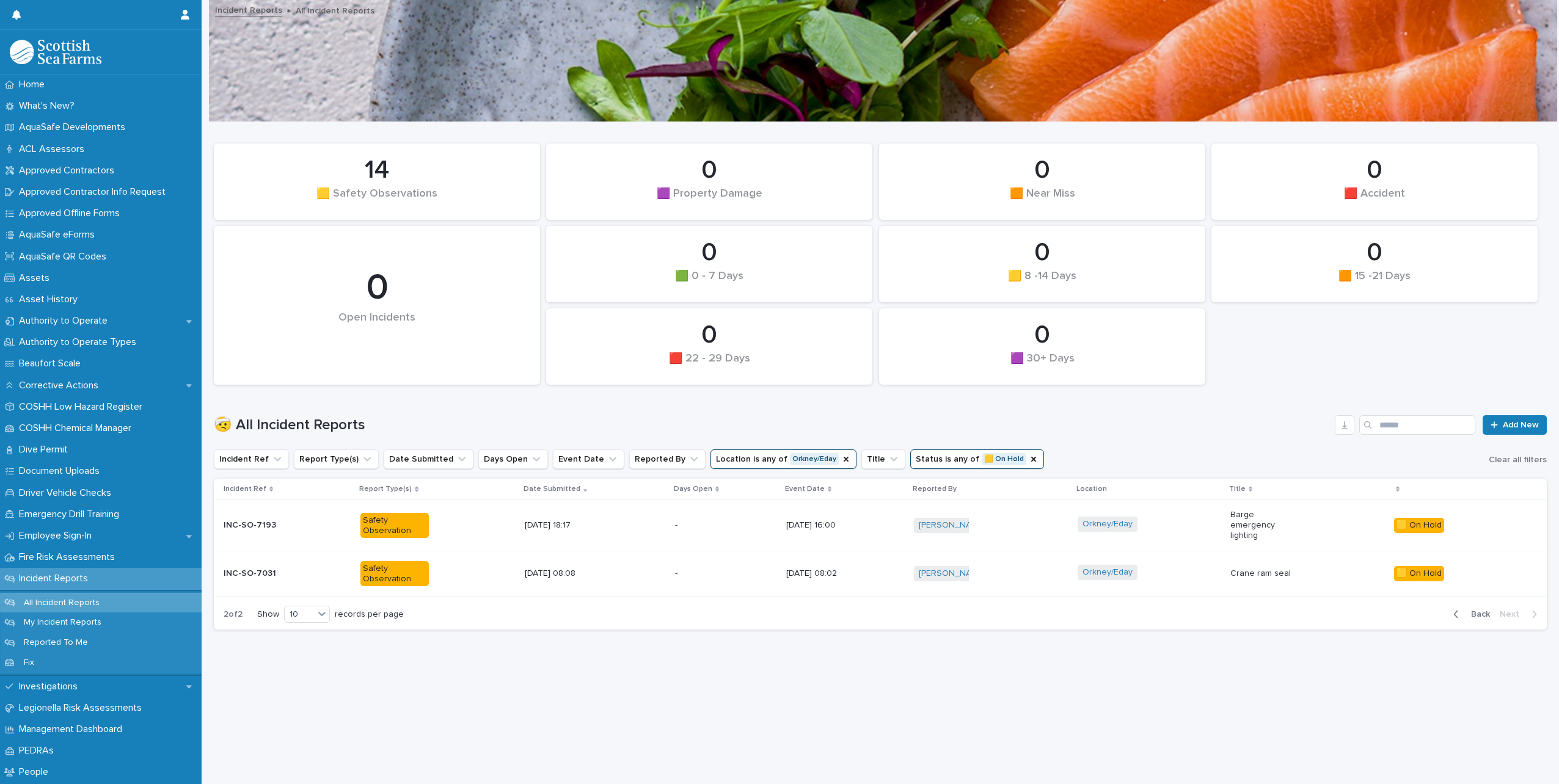
scroll to position [9, 0]
click at [1187, 567] on div "Orkney/Eday" at bounding box center [1149, 574] width 142 height 28
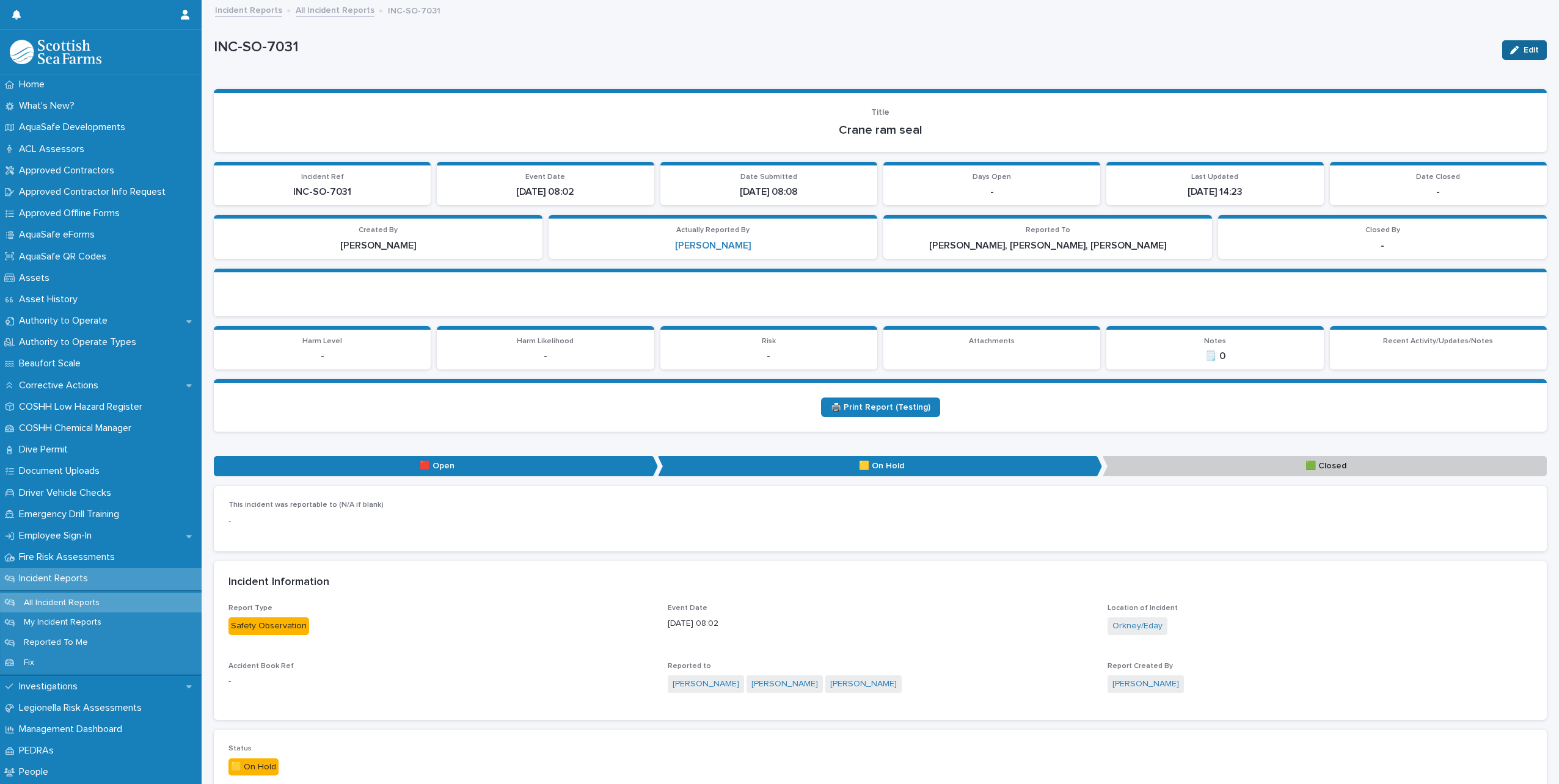
click at [1526, 51] on span "Edit" at bounding box center [1531, 50] width 15 height 9
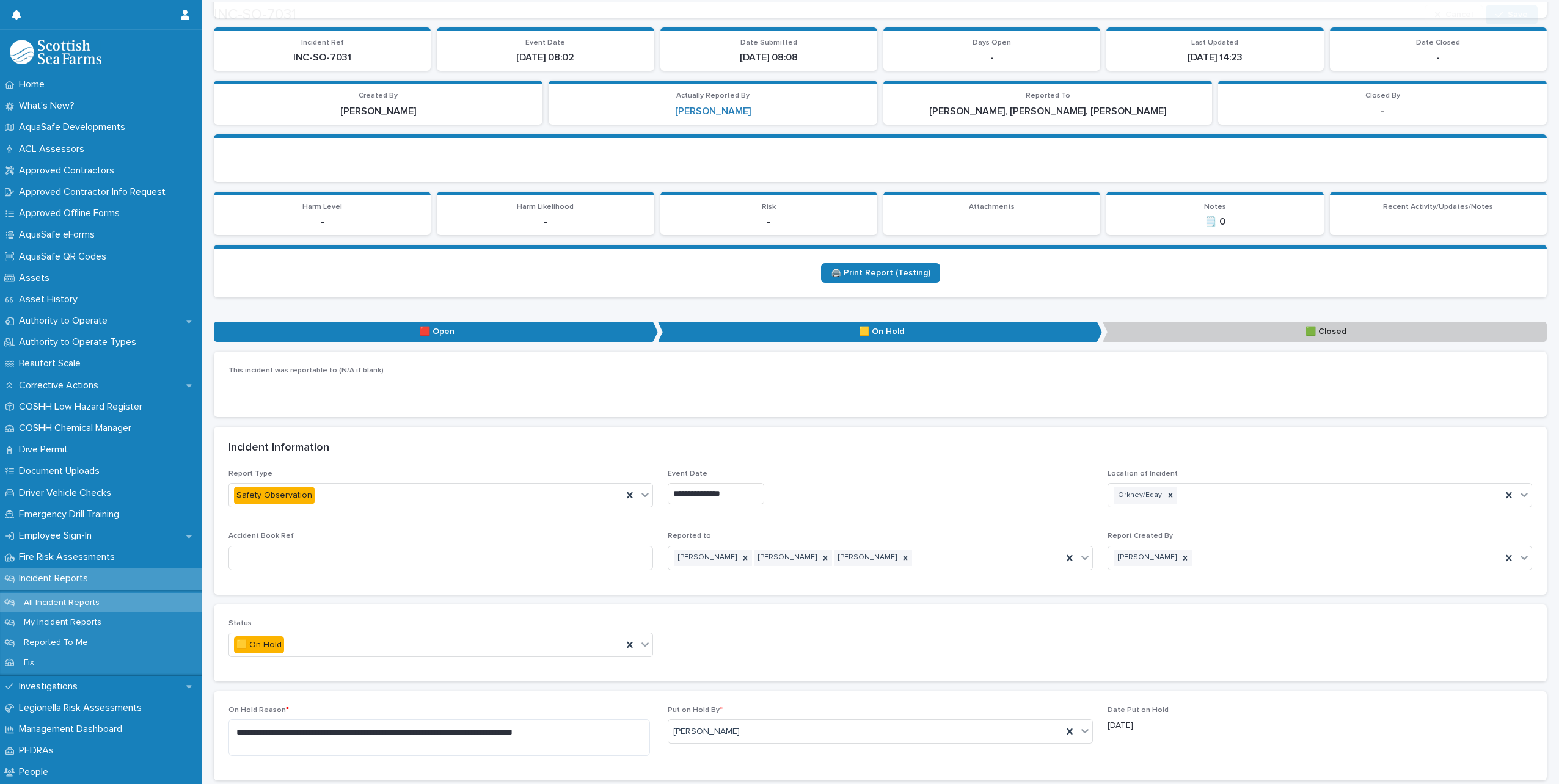
scroll to position [245, 0]
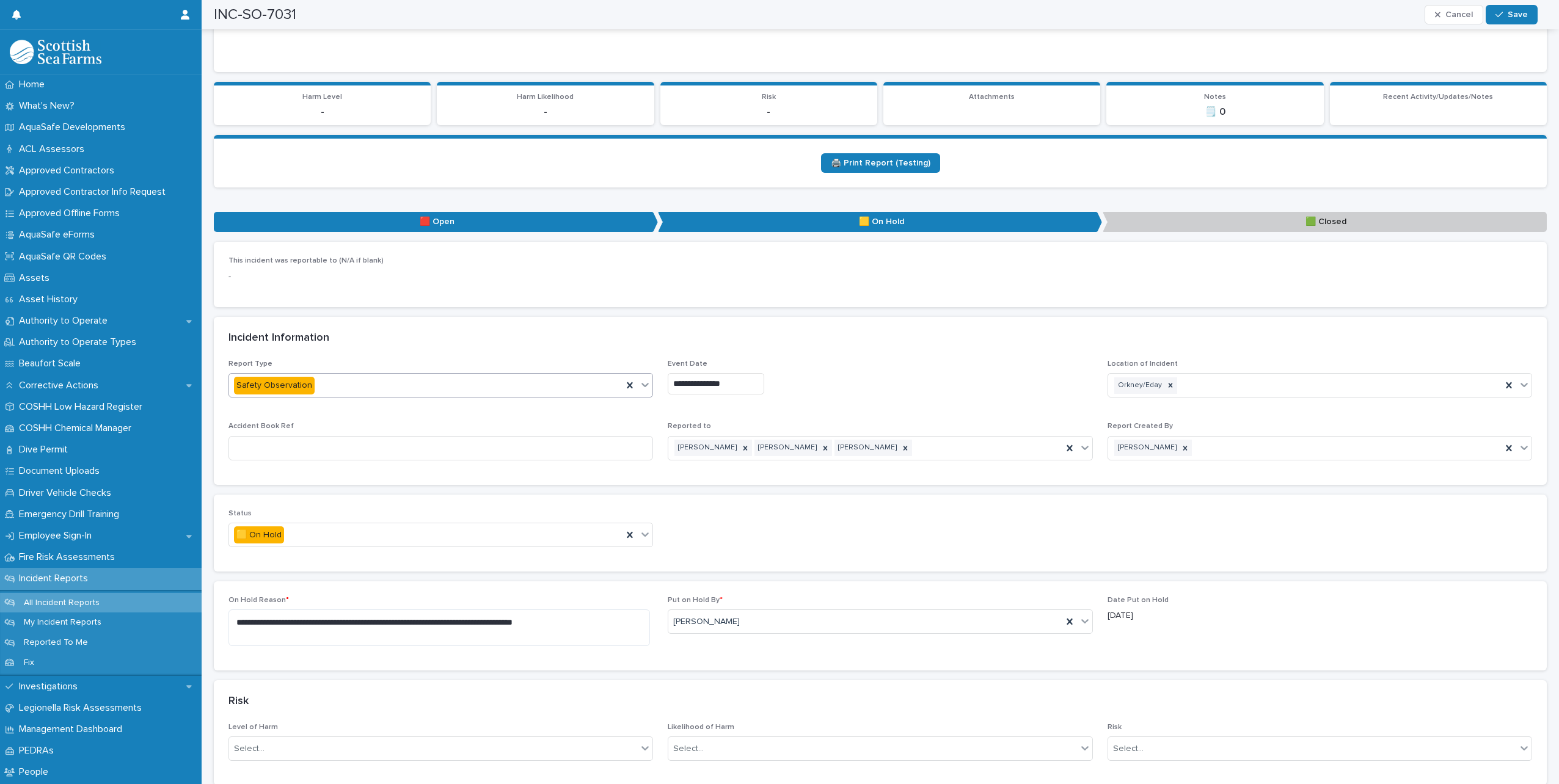
click at [646, 389] on icon at bounding box center [645, 385] width 12 height 12
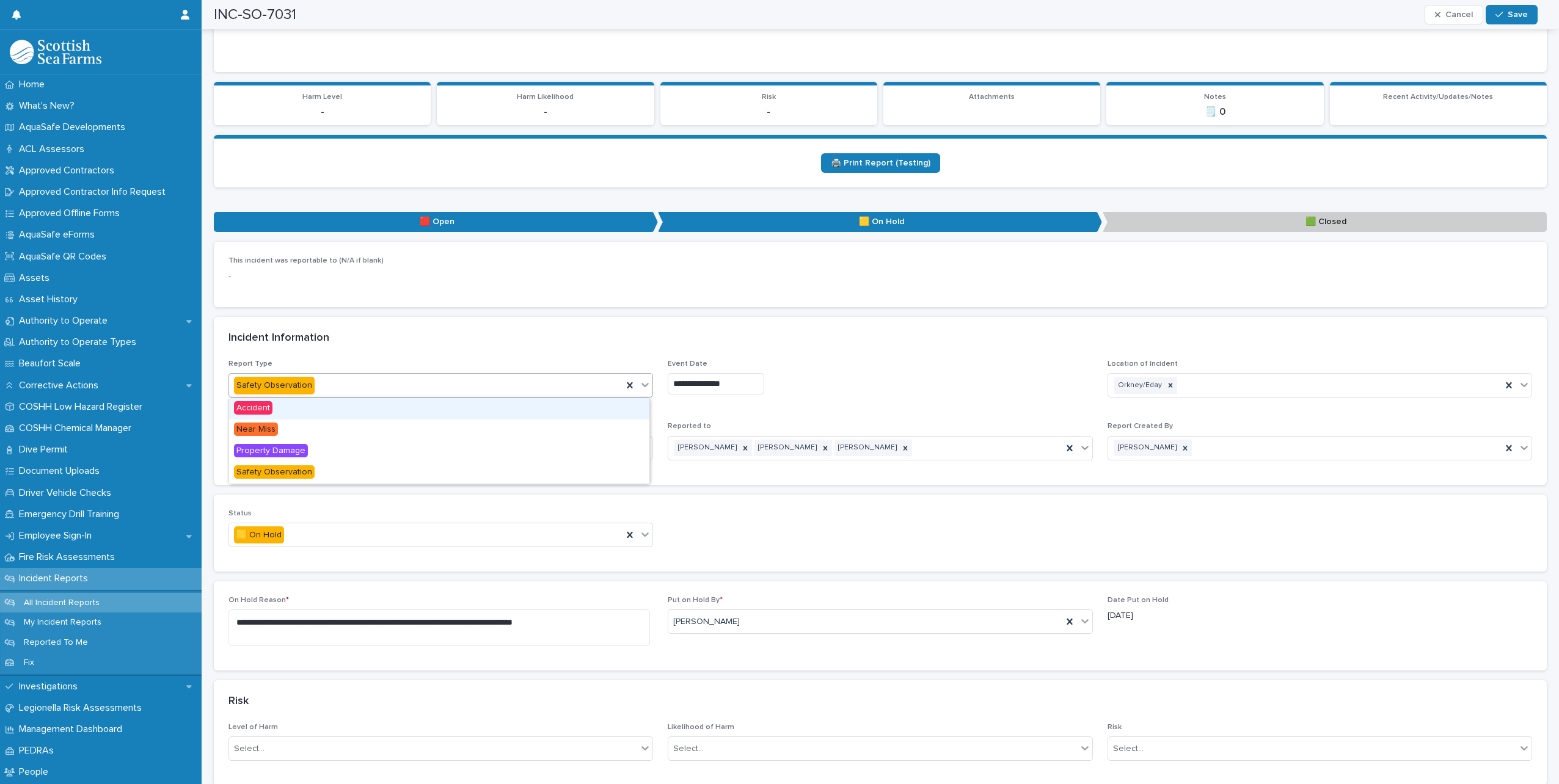
click at [646, 389] on icon at bounding box center [645, 385] width 12 height 12
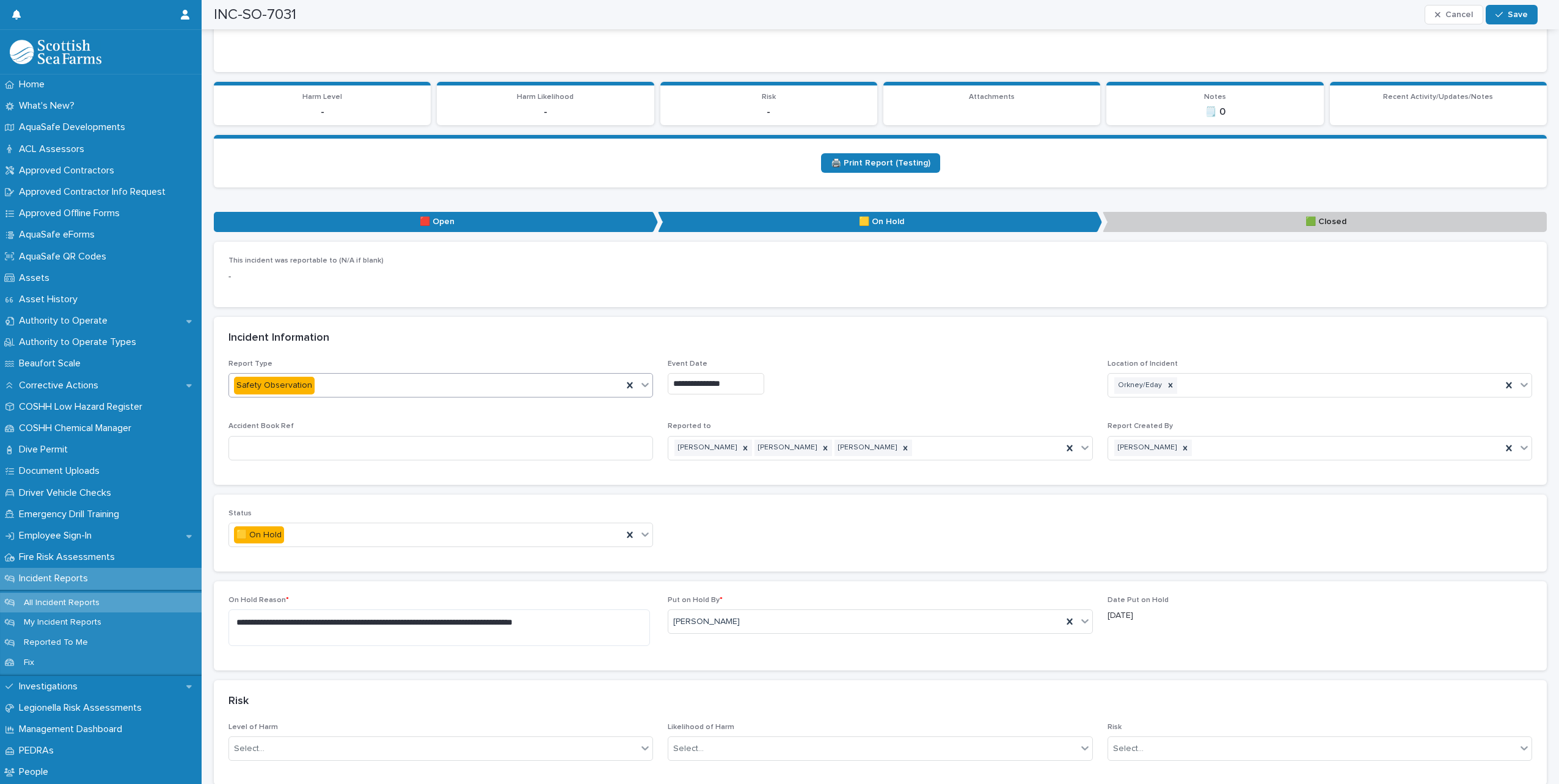
click at [646, 389] on icon at bounding box center [645, 385] width 12 height 12
click at [643, 533] on icon at bounding box center [645, 535] width 12 height 12
click at [269, 598] on span "🟩 Closed" at bounding box center [257, 600] width 46 height 13
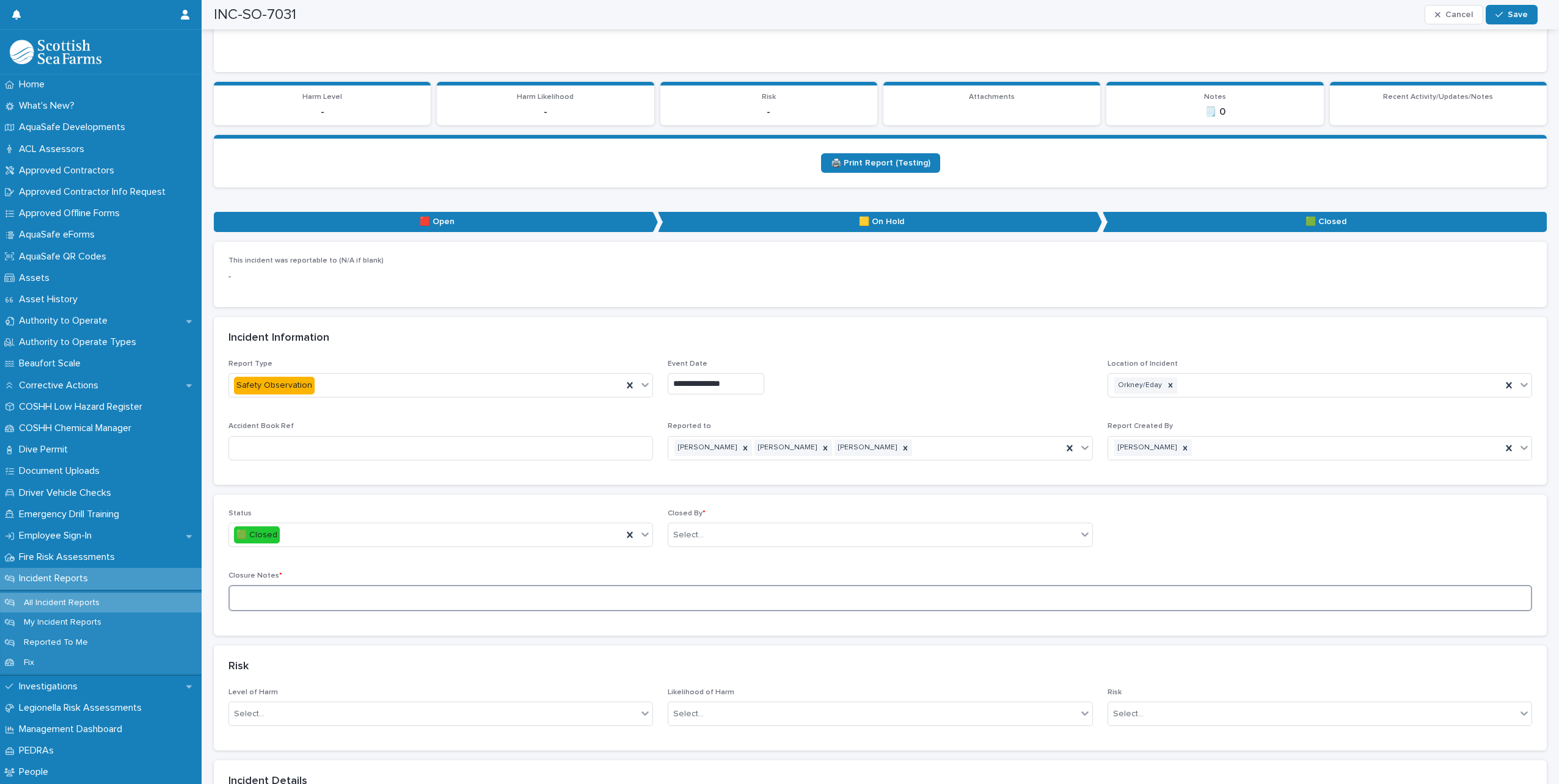
click at [316, 595] on textarea at bounding box center [881, 598] width 1304 height 26
drag, startPoint x: 316, startPoint y: 595, endPoint x: 407, endPoint y: 815, distance: 238.1
click at [407, 783] on html "Home What's New? AquaSafe Developments ACL Assessors Approved Contractors Appro…" at bounding box center [780, 392] width 1559 height 784
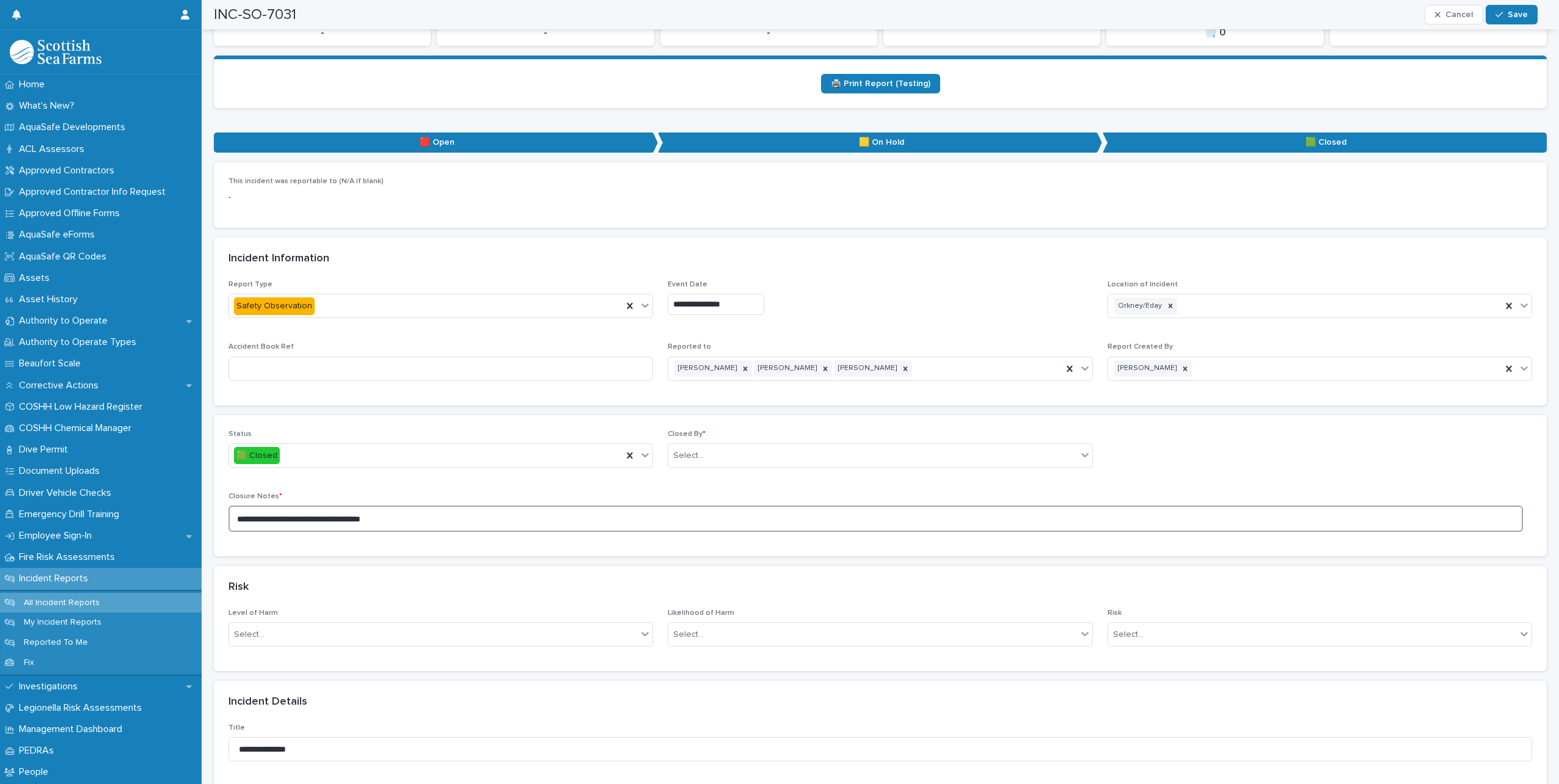
click at [418, 517] on textarea "**********" at bounding box center [876, 519] width 1295 height 26
click at [576, 516] on textarea "**********" at bounding box center [876, 519] width 1295 height 26
type textarea "**********"
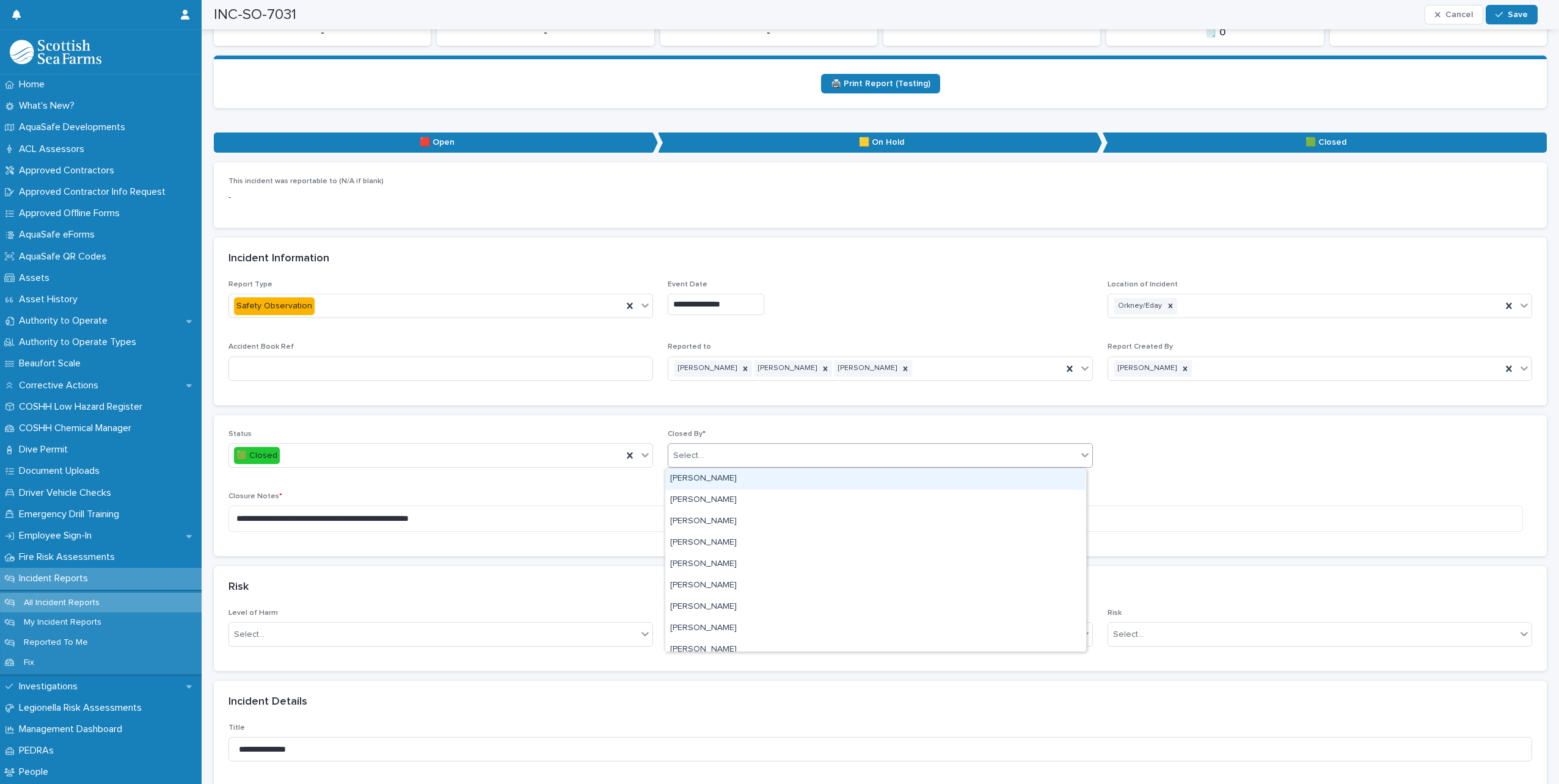
click at [730, 457] on div "Select..." at bounding box center [873, 455] width 408 height 20
type input "*****"
click at [694, 479] on div "[PERSON_NAME]" at bounding box center [875, 479] width 420 height 21
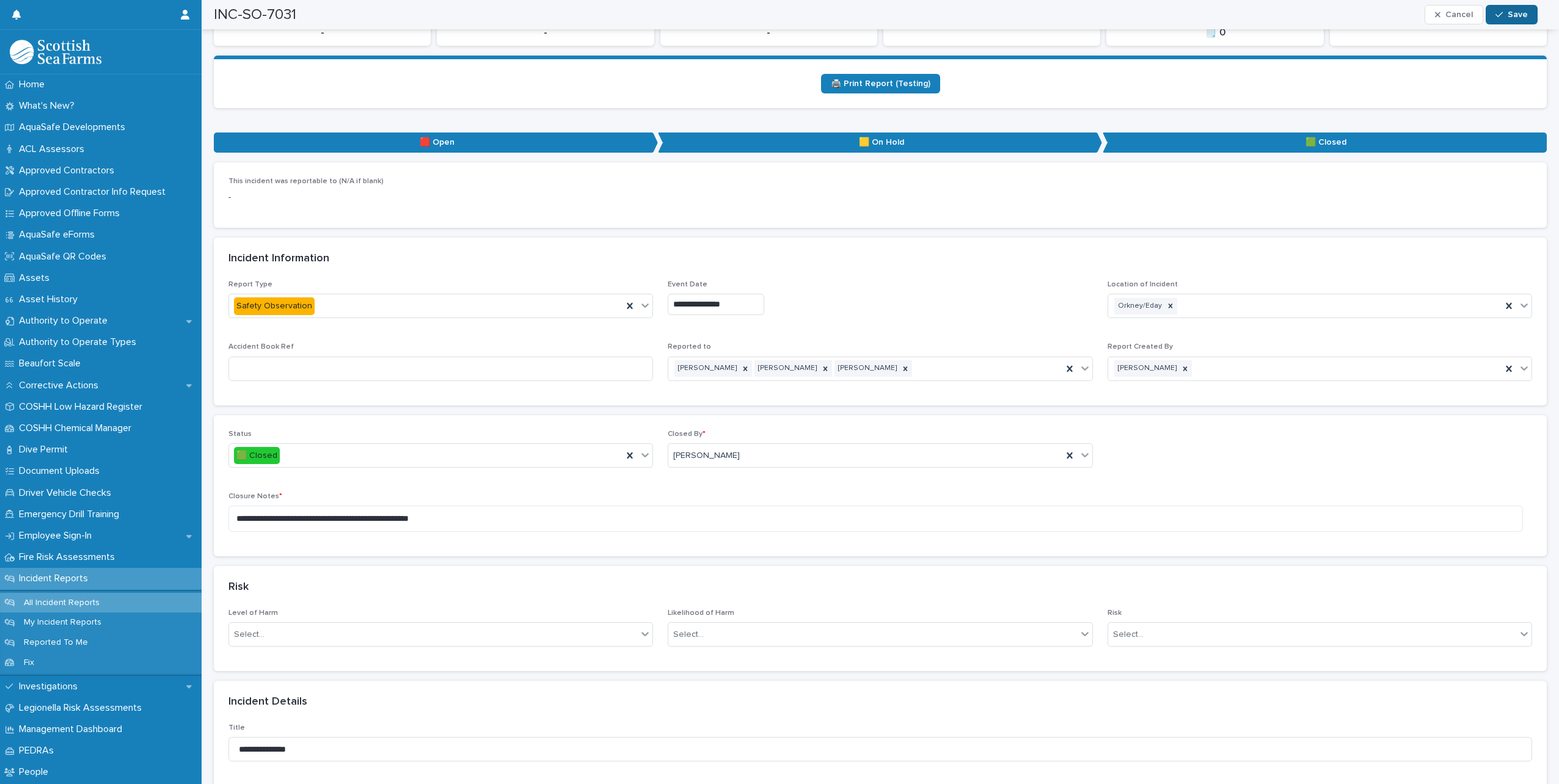
click at [1499, 7] on button "Save" at bounding box center [1512, 15] width 52 height 20
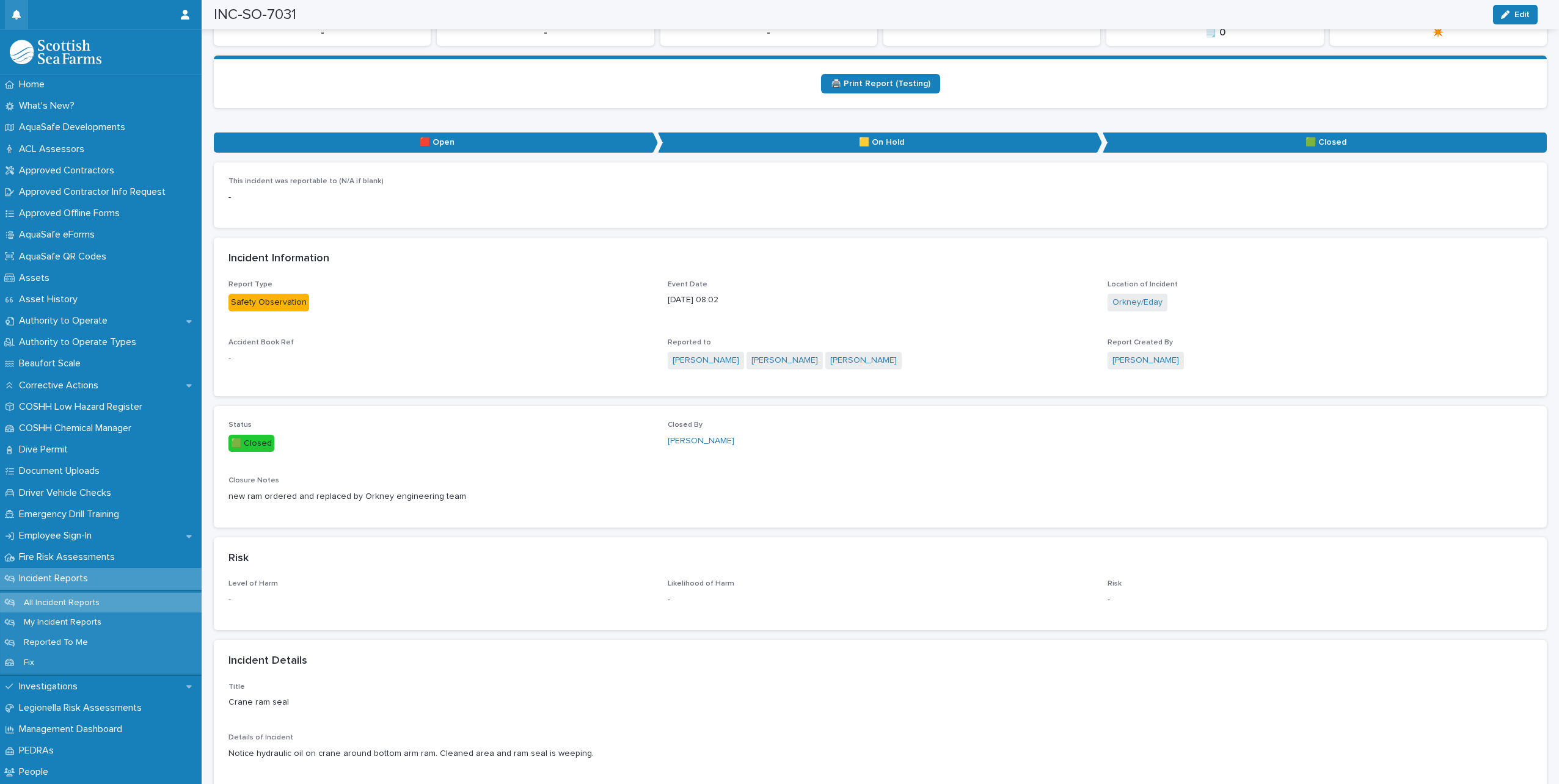
scroll to position [9, 0]
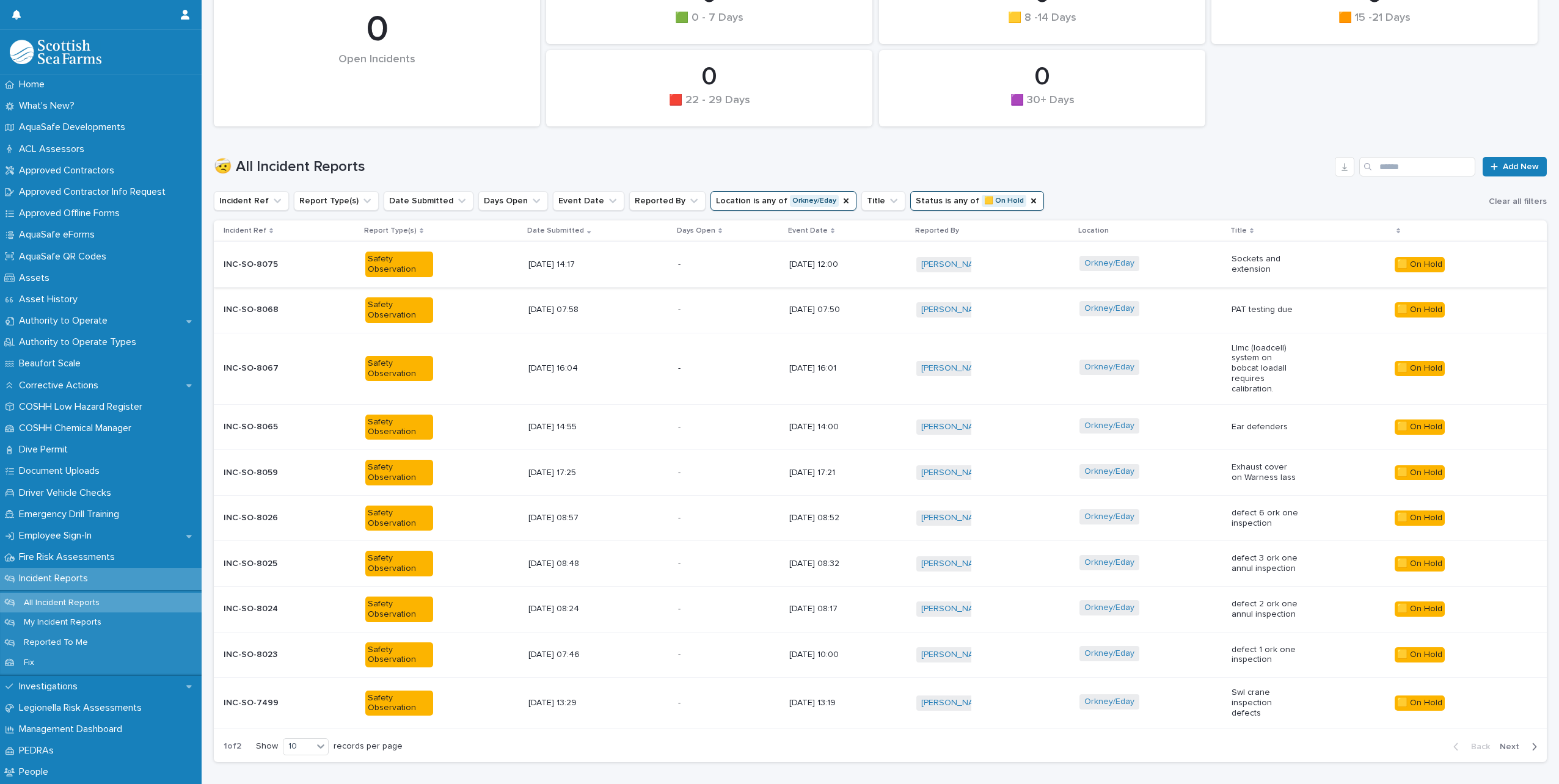
scroll to position [306, 0]
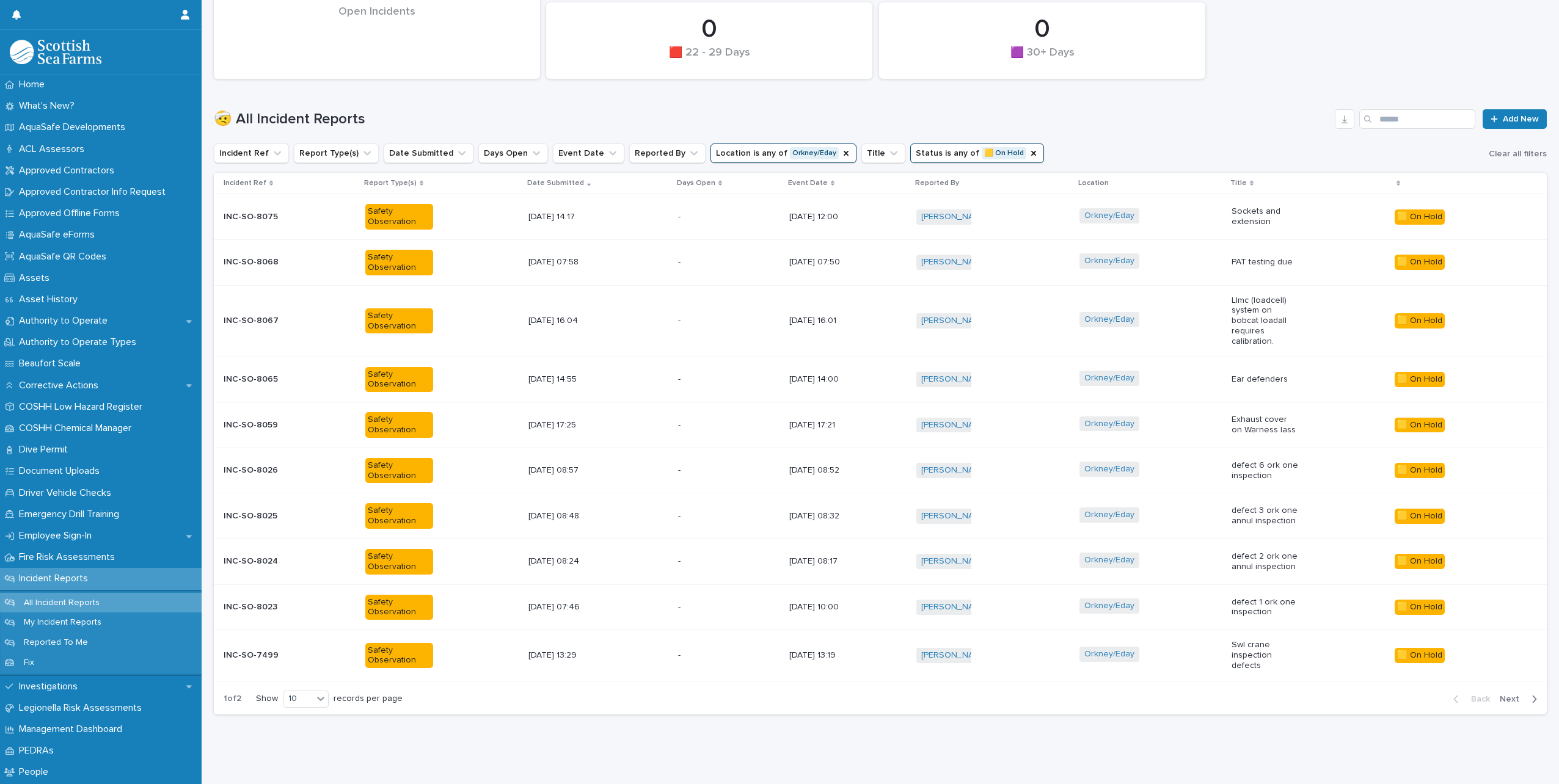
click at [1189, 414] on div "Orkney/Eday" at bounding box center [1150, 425] width 142 height 28
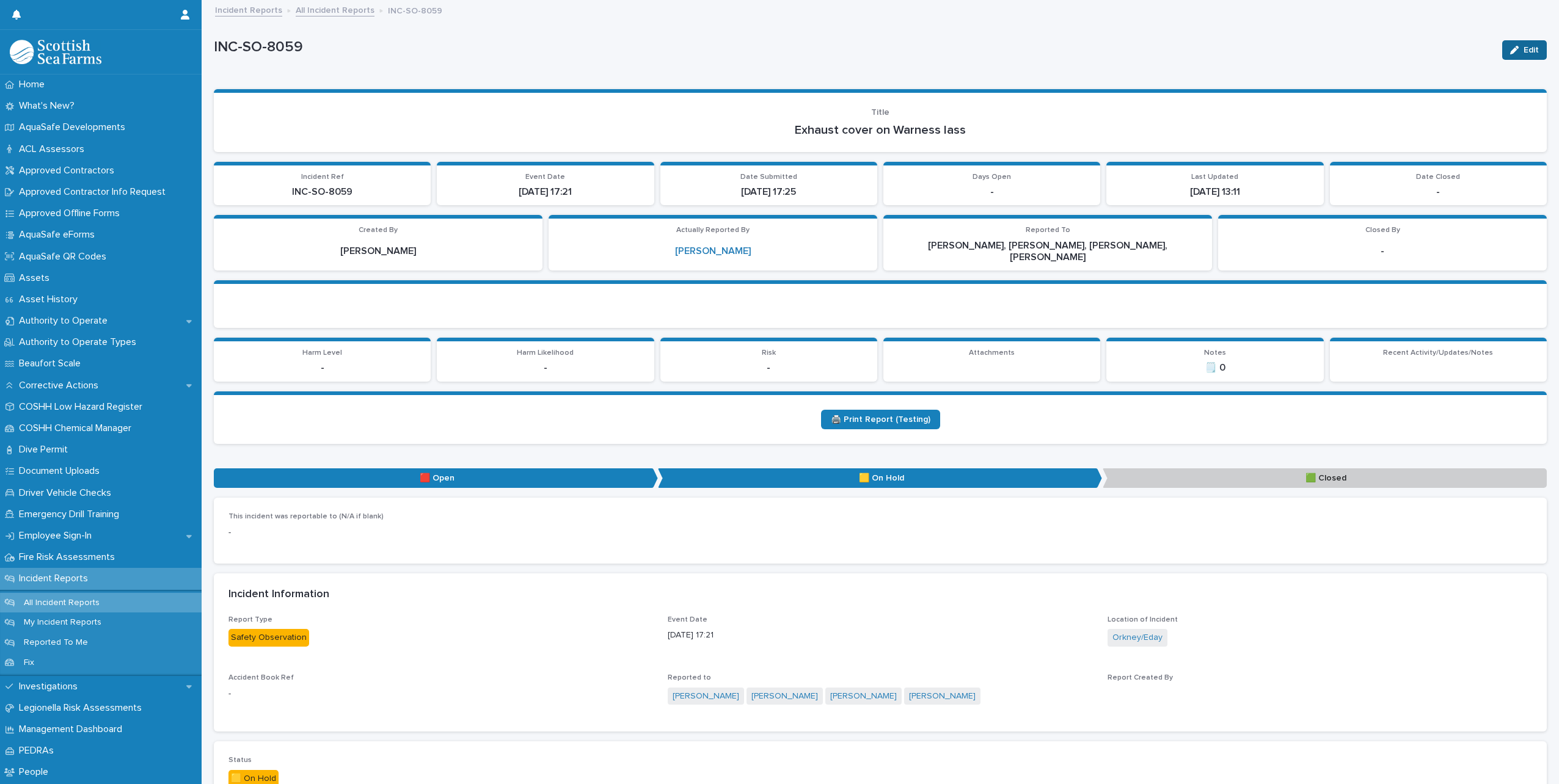
click at [1526, 53] on span "Edit" at bounding box center [1531, 50] width 15 height 9
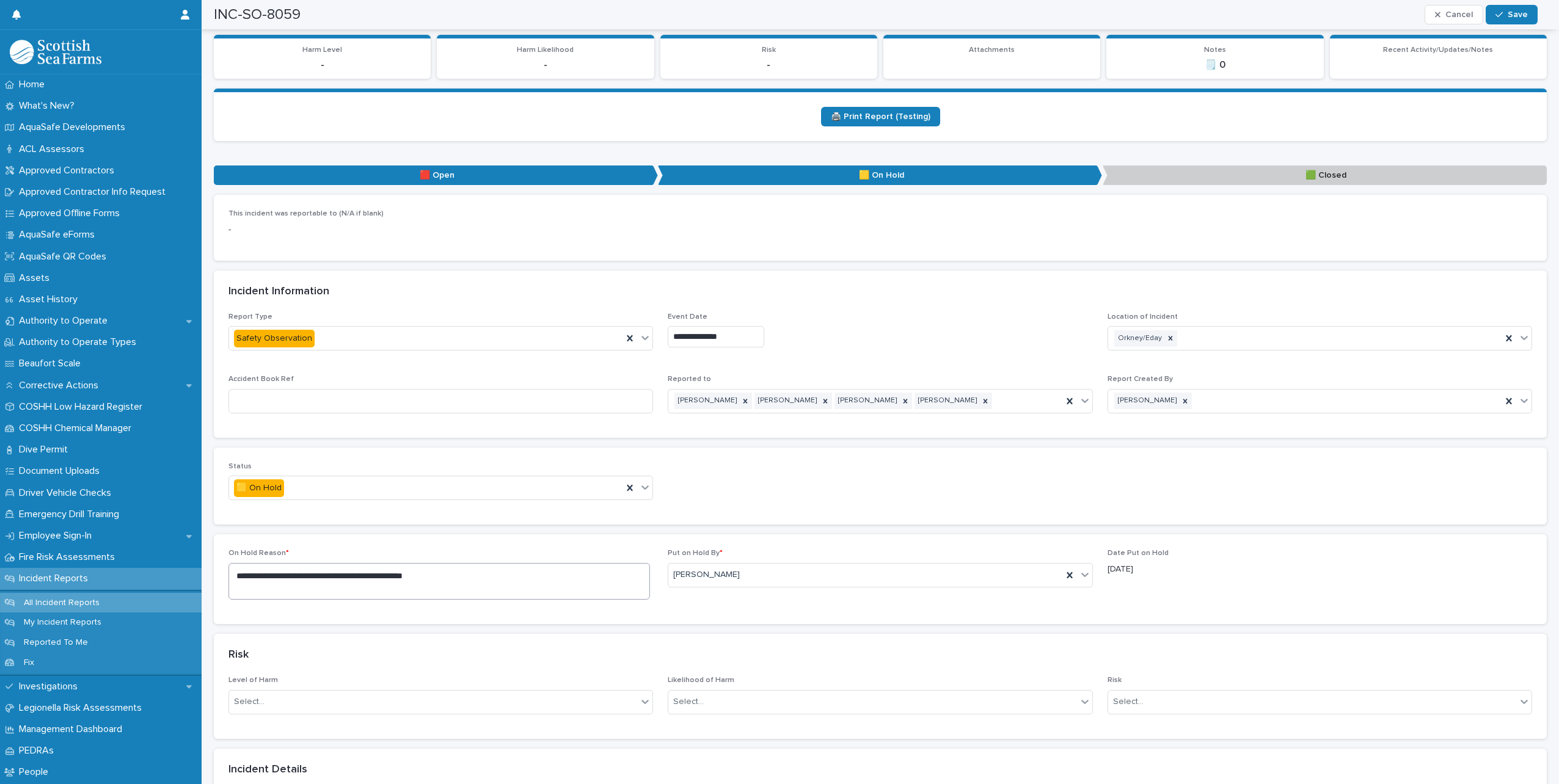
scroll to position [367, 0]
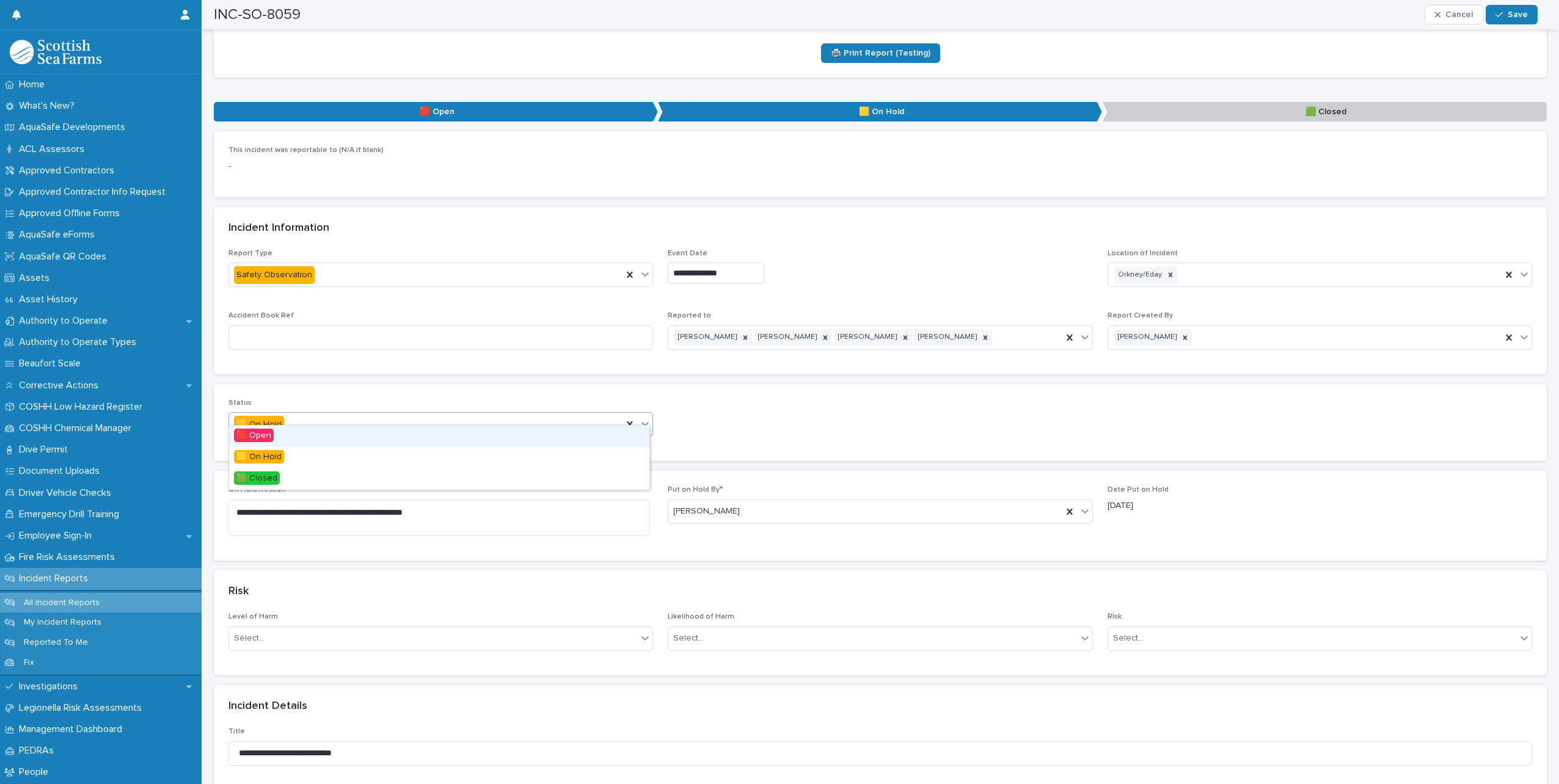
click at [644, 417] on icon at bounding box center [645, 424] width 12 height 12
click at [265, 481] on span "🟩 Closed" at bounding box center [257, 478] width 46 height 13
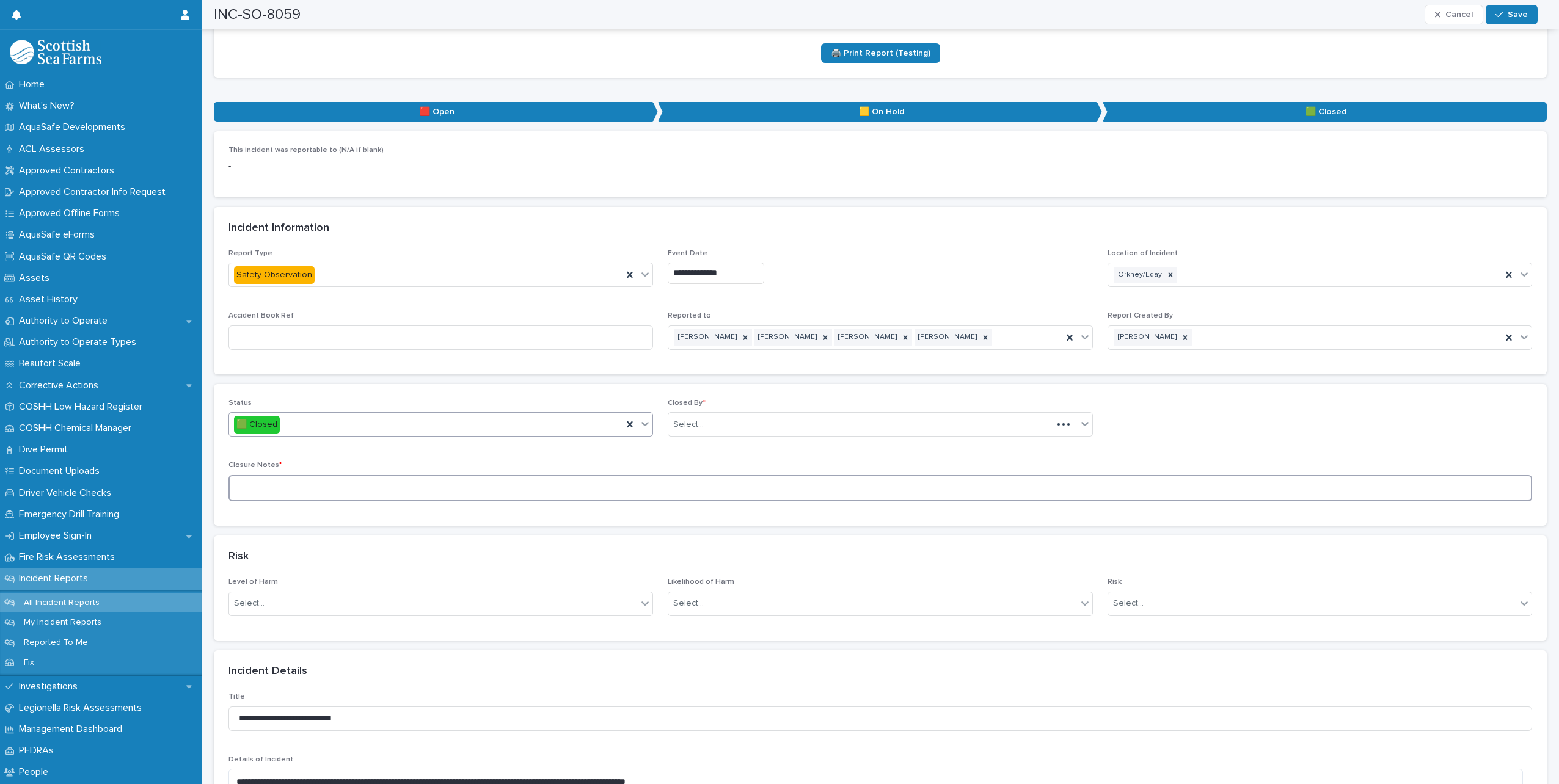
click at [415, 475] on textarea at bounding box center [881, 488] width 1304 height 26
click at [421, 479] on textarea "**********" at bounding box center [876, 488] width 1295 height 26
type textarea "**********"
click at [732, 414] on div "Select..." at bounding box center [873, 424] width 408 height 20
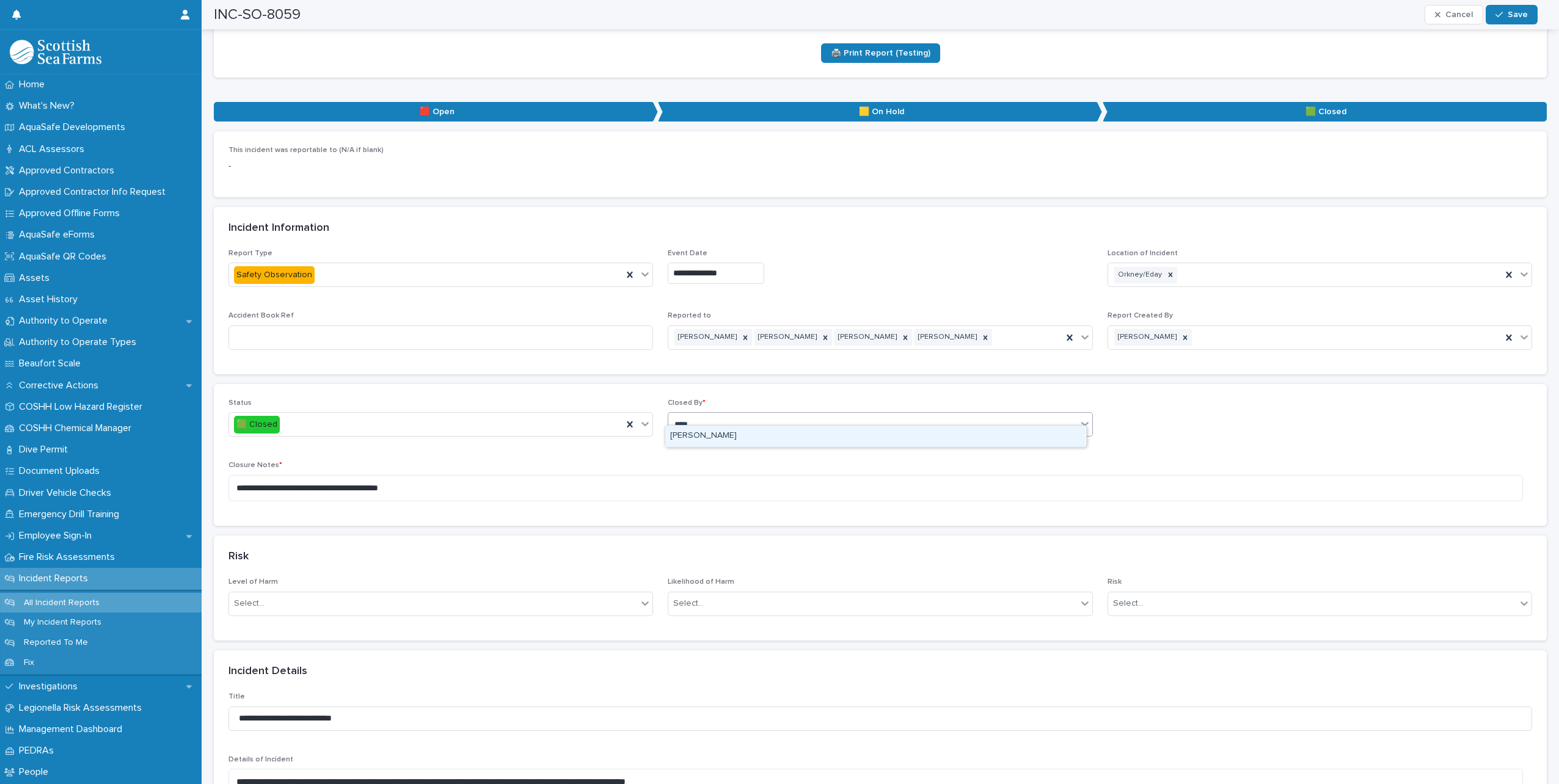
type input "*****"
click at [689, 446] on div "[PERSON_NAME]" at bounding box center [875, 436] width 420 height 21
click at [1515, 17] on span "Save" at bounding box center [1518, 15] width 20 height 9
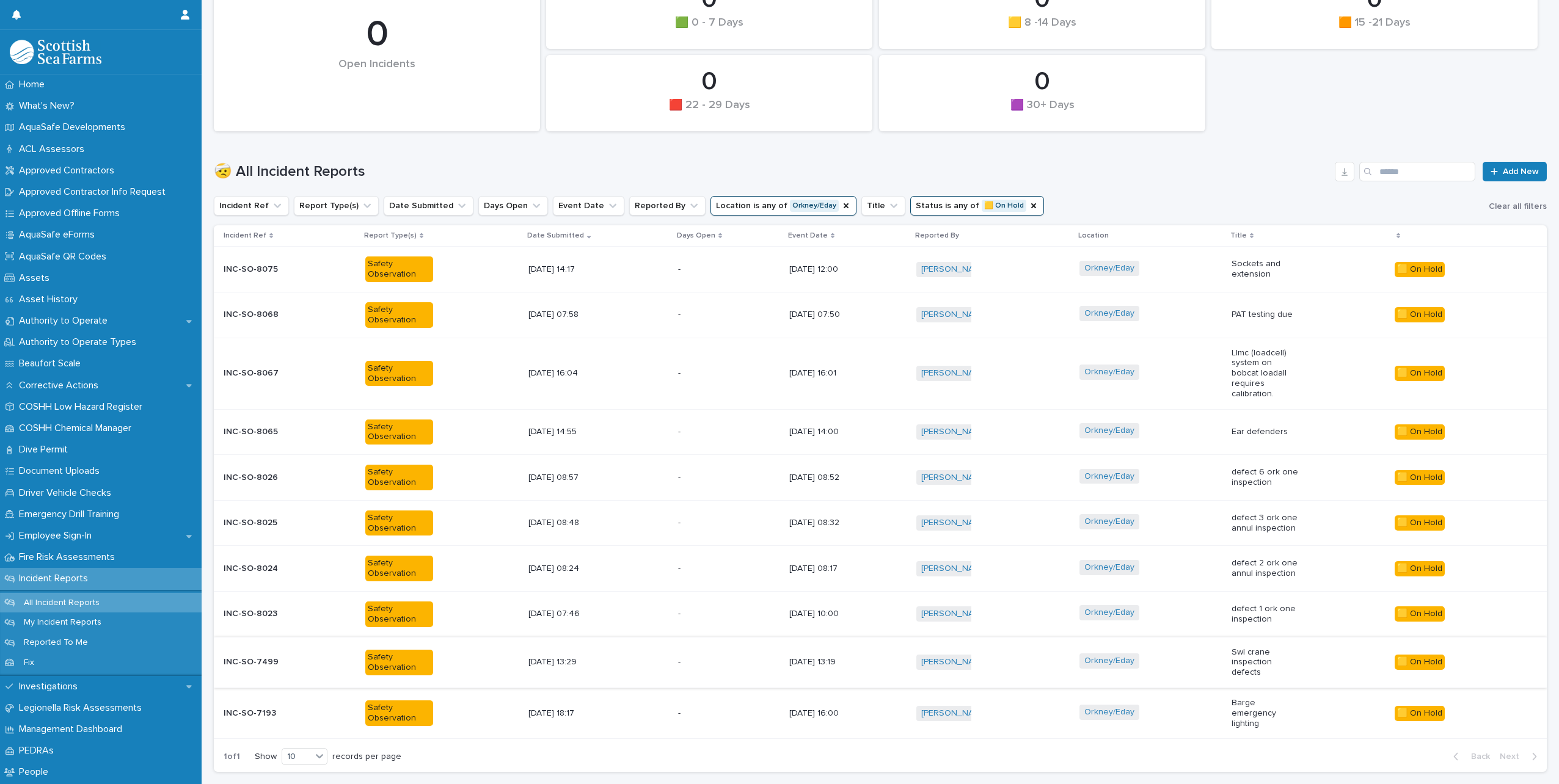
scroll to position [276, 0]
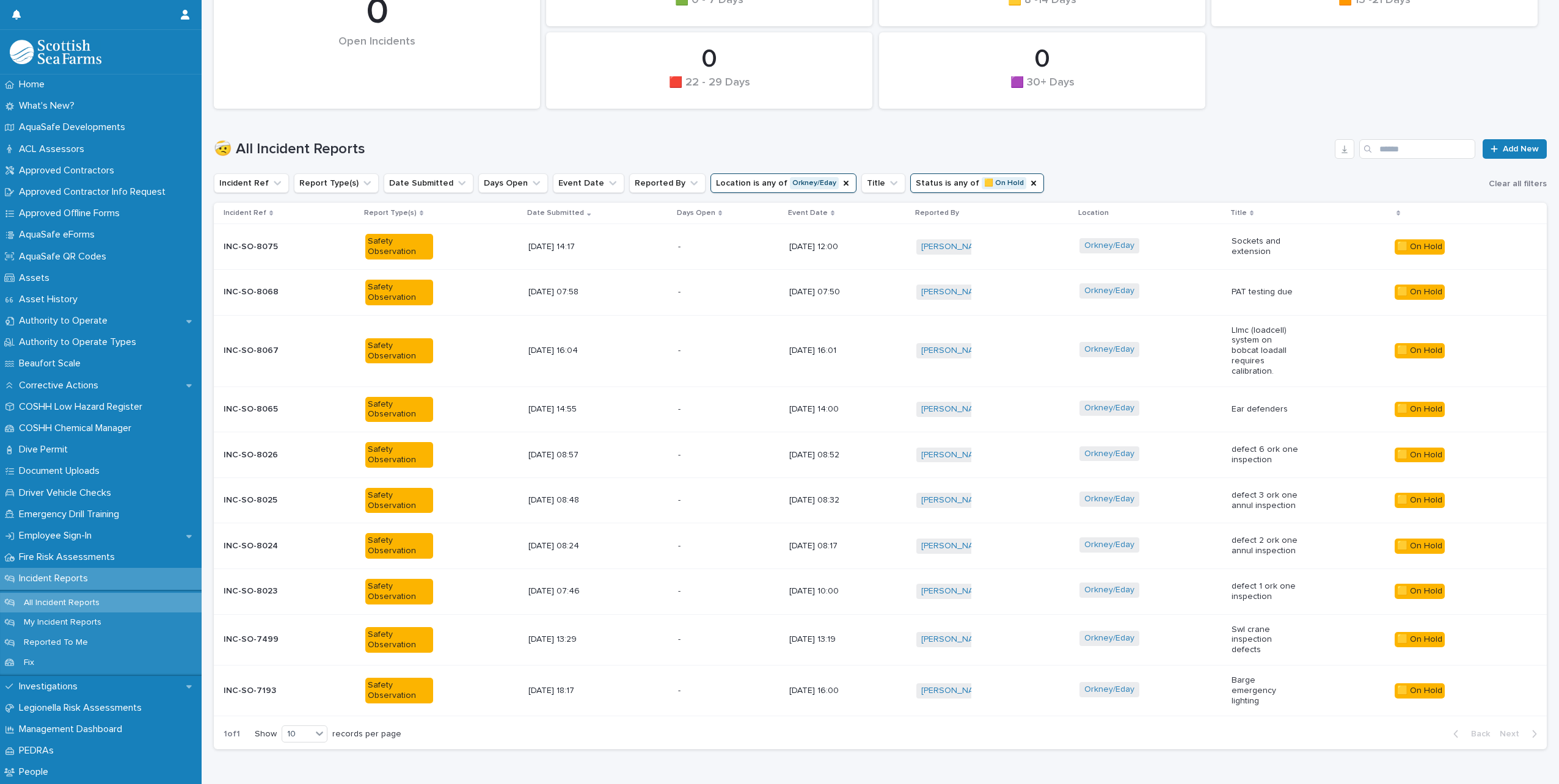
click at [1187, 637] on div "Orkney/Eday" at bounding box center [1150, 639] width 142 height 28
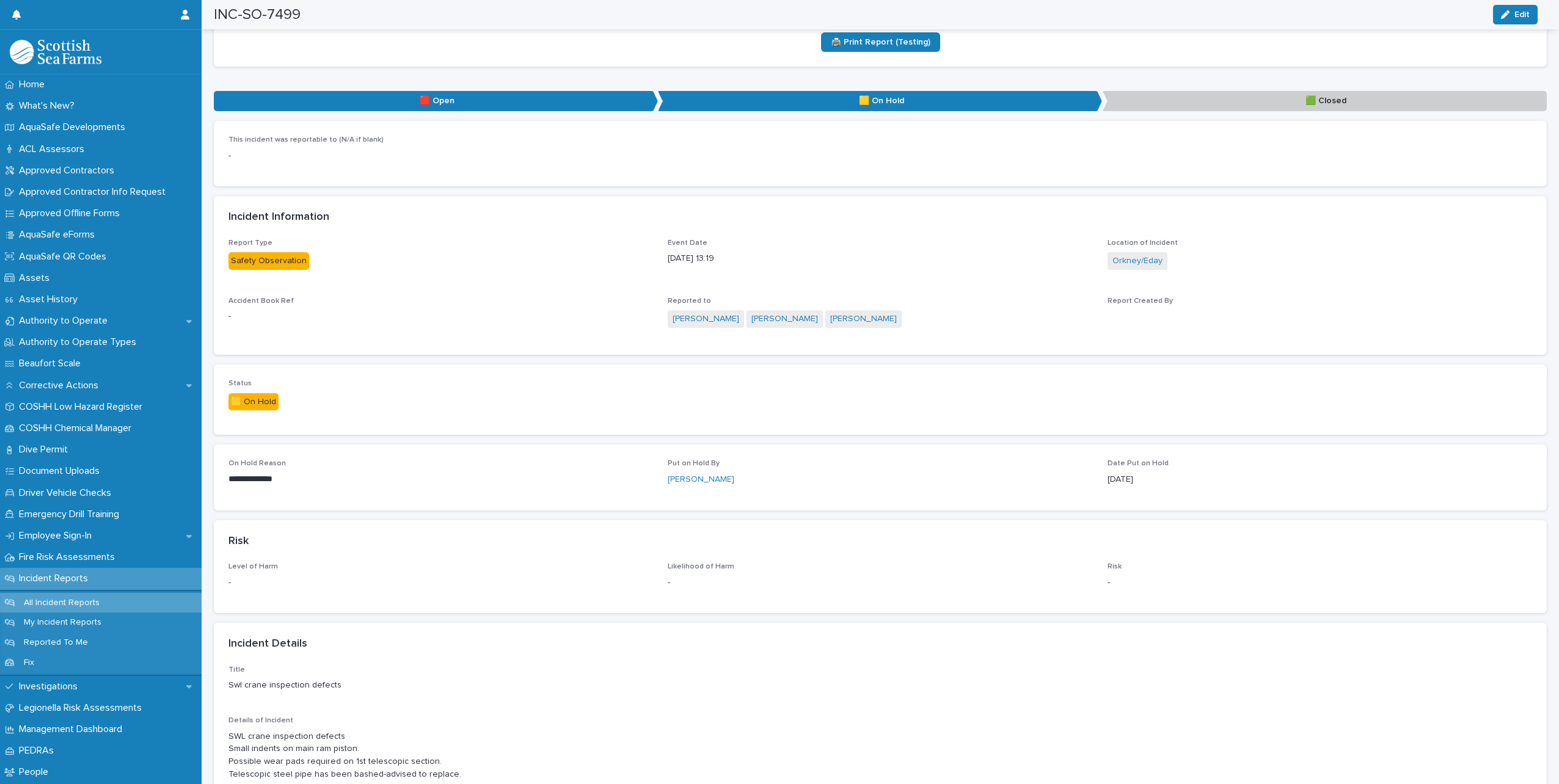
scroll to position [489, 0]
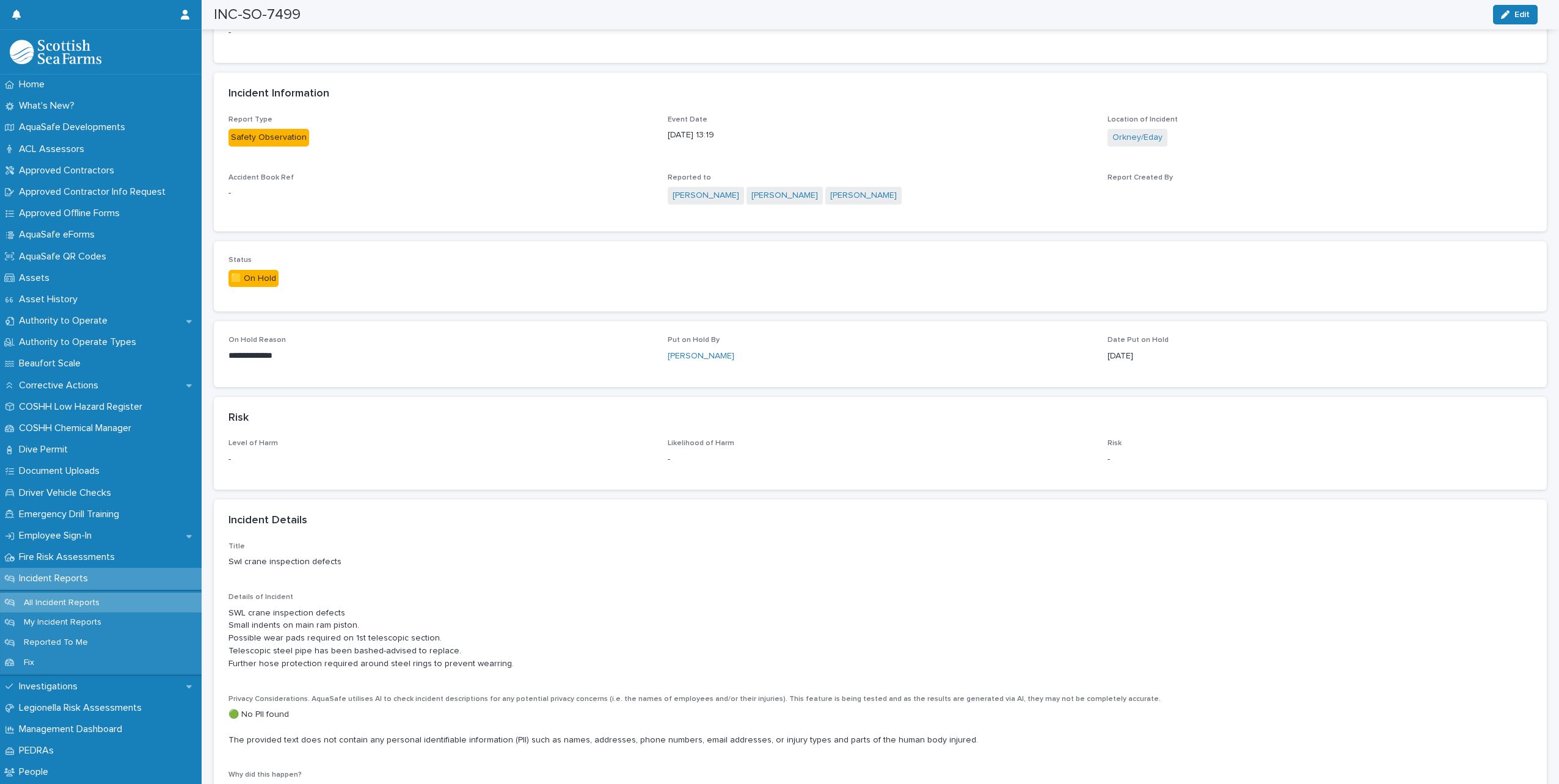
drag, startPoint x: 1525, startPoint y: 13, endPoint x: 936, endPoint y: 362, distance: 684.6
click at [1525, 13] on span "Edit" at bounding box center [1522, 15] width 15 height 9
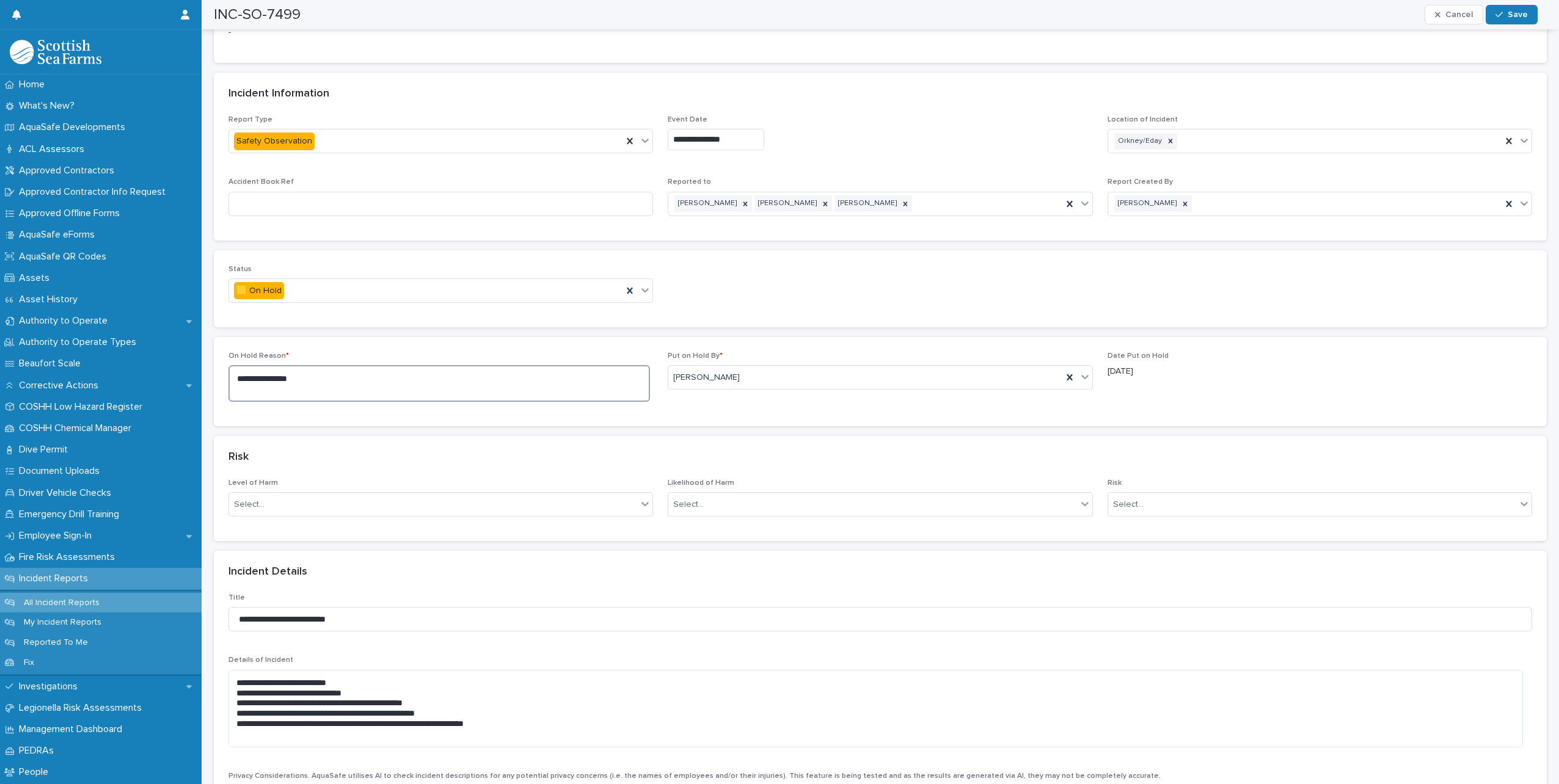
click at [372, 382] on textarea "**********" at bounding box center [439, 384] width 421 height 37
click at [648, 288] on icon at bounding box center [645, 290] width 12 height 12
click at [271, 311] on span "🟥 Open" at bounding box center [254, 313] width 40 height 13
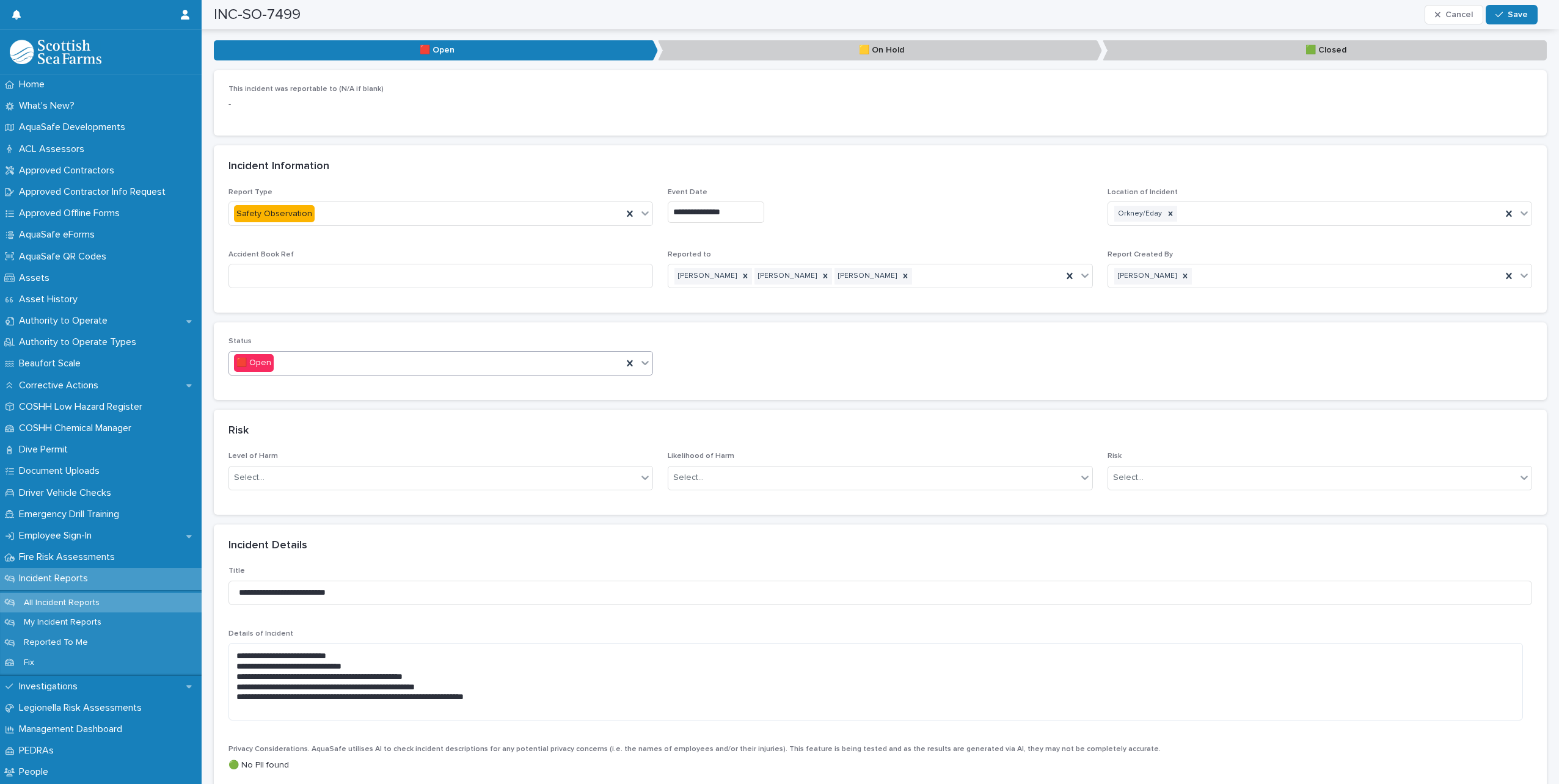
click at [640, 364] on icon at bounding box center [645, 363] width 12 height 12
click at [436, 424] on div "🟩 Closed" at bounding box center [439, 429] width 420 height 21
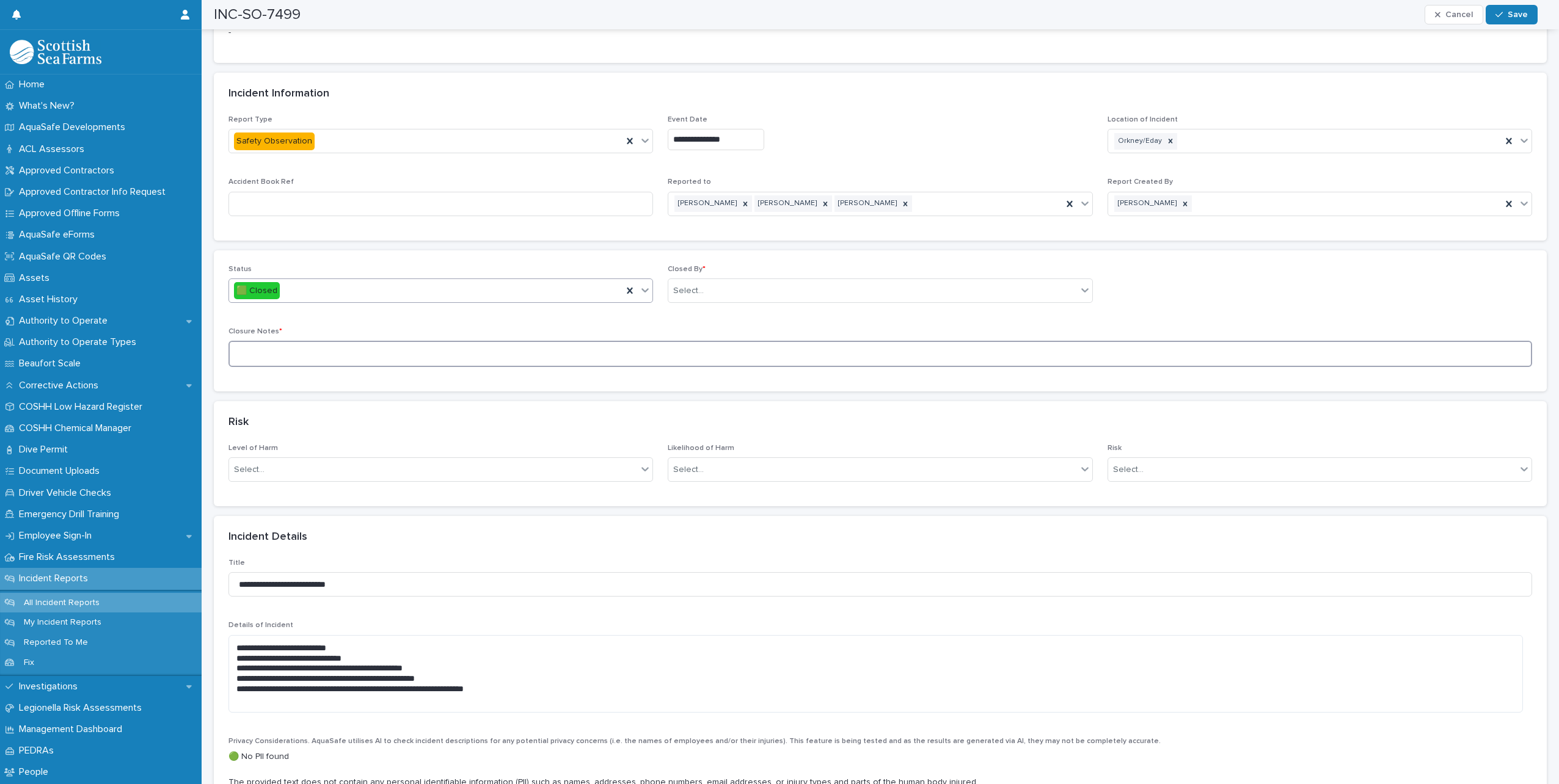
click at [385, 359] on textarea at bounding box center [881, 354] width 1304 height 26
click at [912, 357] on textarea "**********" at bounding box center [876, 354] width 1295 height 26
type textarea "**********"
click at [713, 283] on div "Select..." at bounding box center [873, 291] width 408 height 20
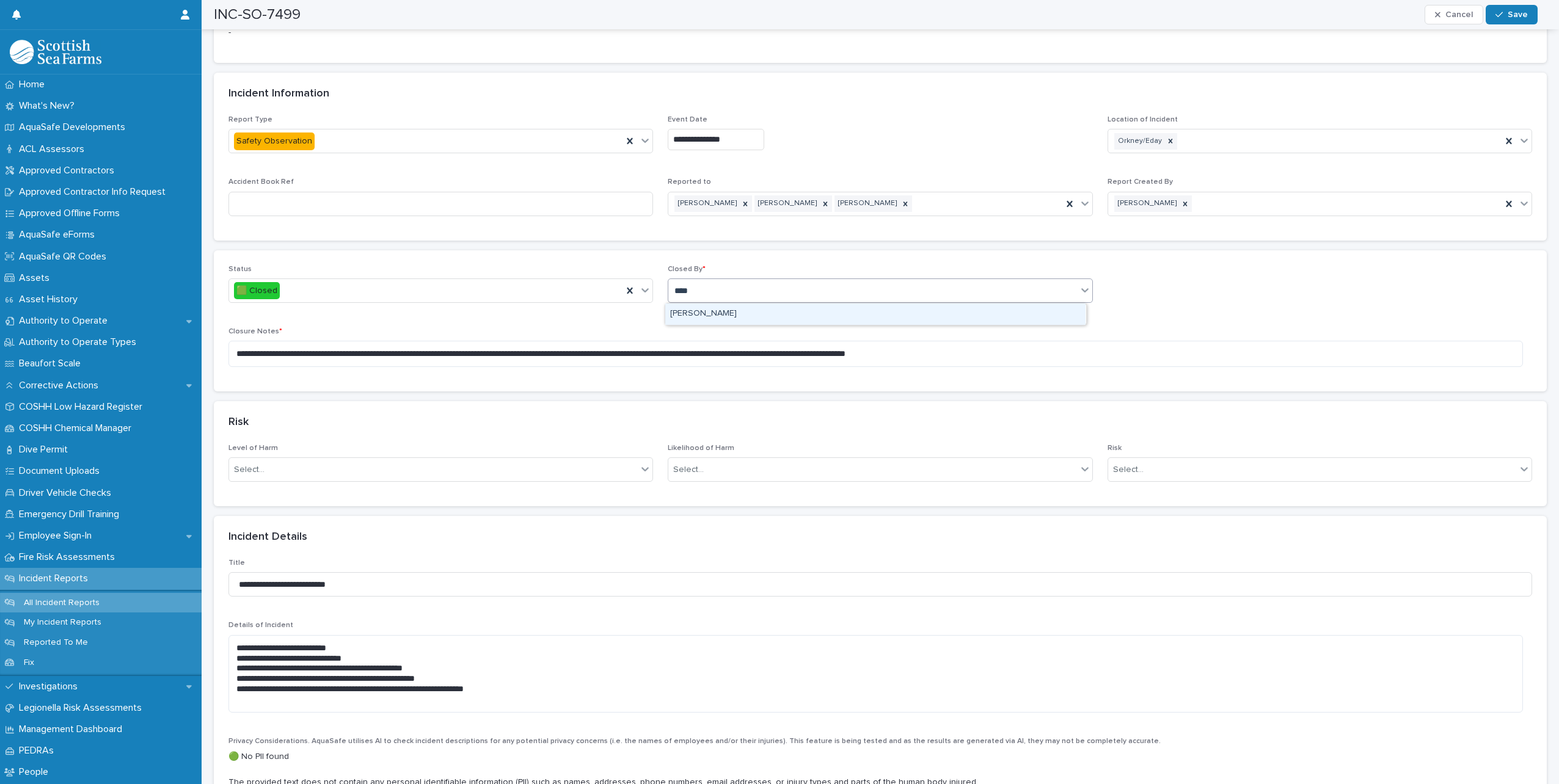
type input "*****"
click at [708, 318] on div "[PERSON_NAME]" at bounding box center [875, 314] width 420 height 21
click at [1520, 13] on span "Save" at bounding box center [1518, 15] width 20 height 9
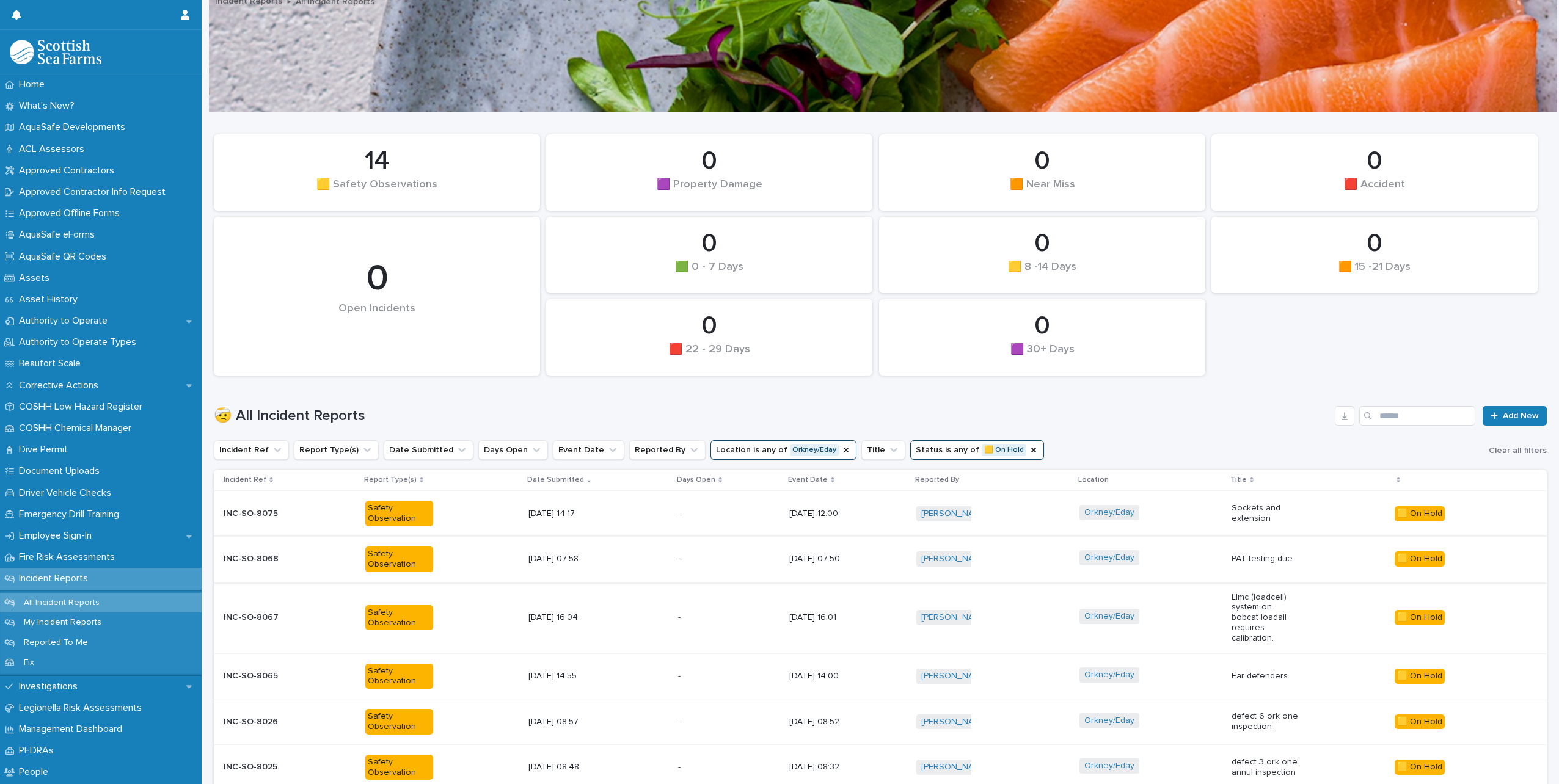
scroll to position [192, 0]
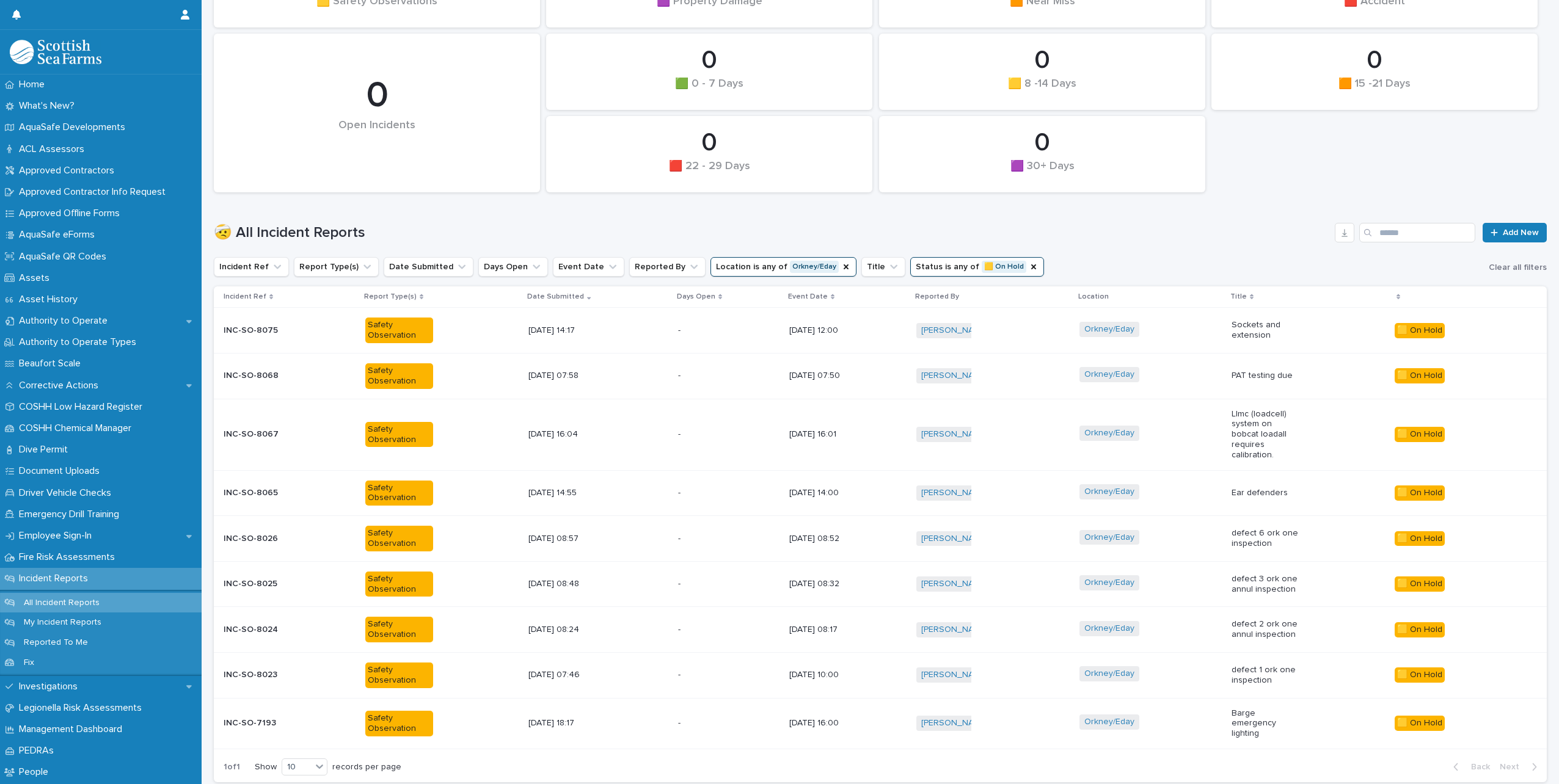
click at [1184, 666] on div "Orkney/Eday" at bounding box center [1150, 675] width 142 height 28
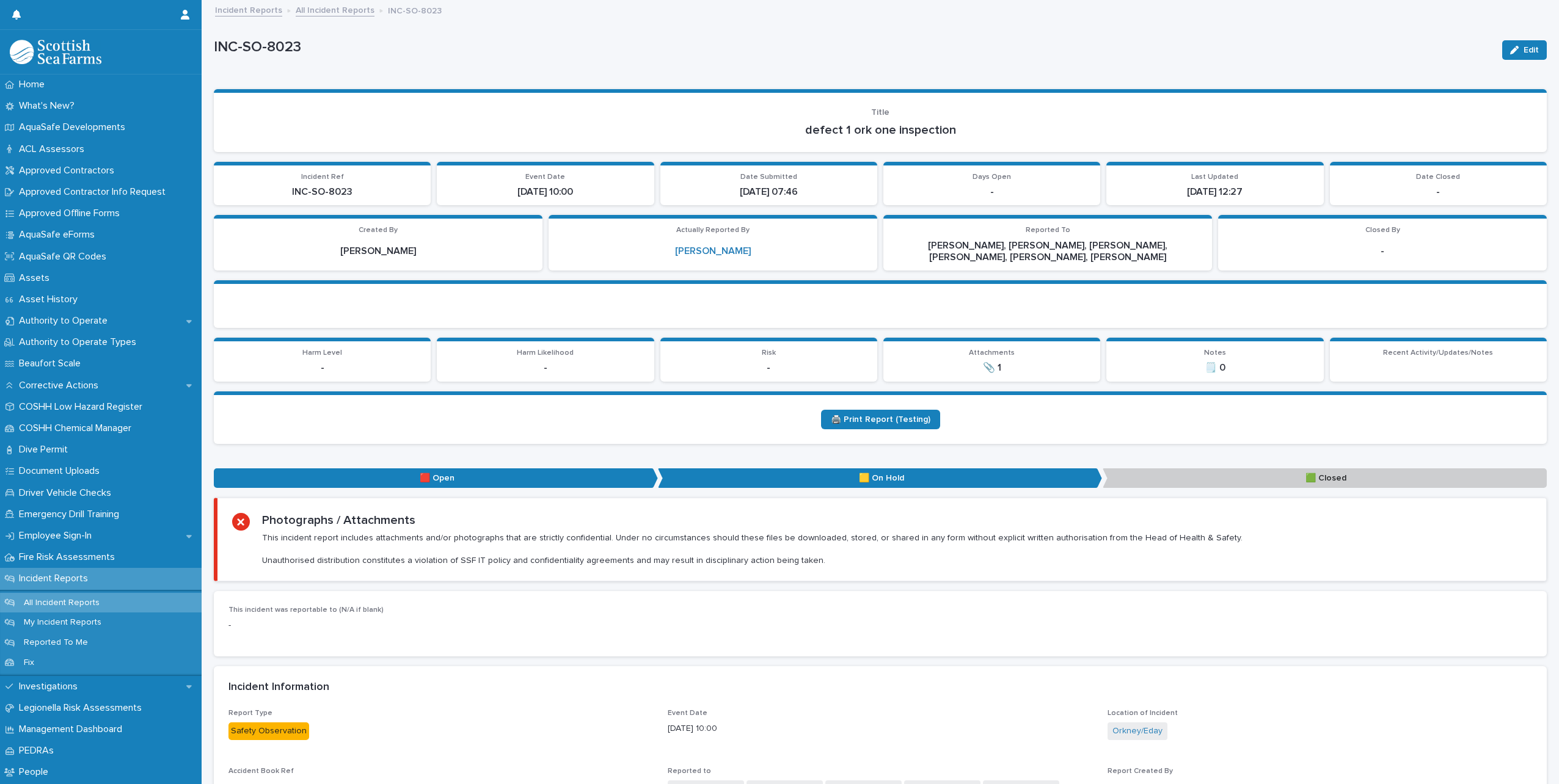
click at [1002, 370] on p "📎 1" at bounding box center [992, 368] width 202 height 12
click at [668, 438] on section "🖨️ Print Report (Testing)" at bounding box center [881, 418] width 1333 height 53
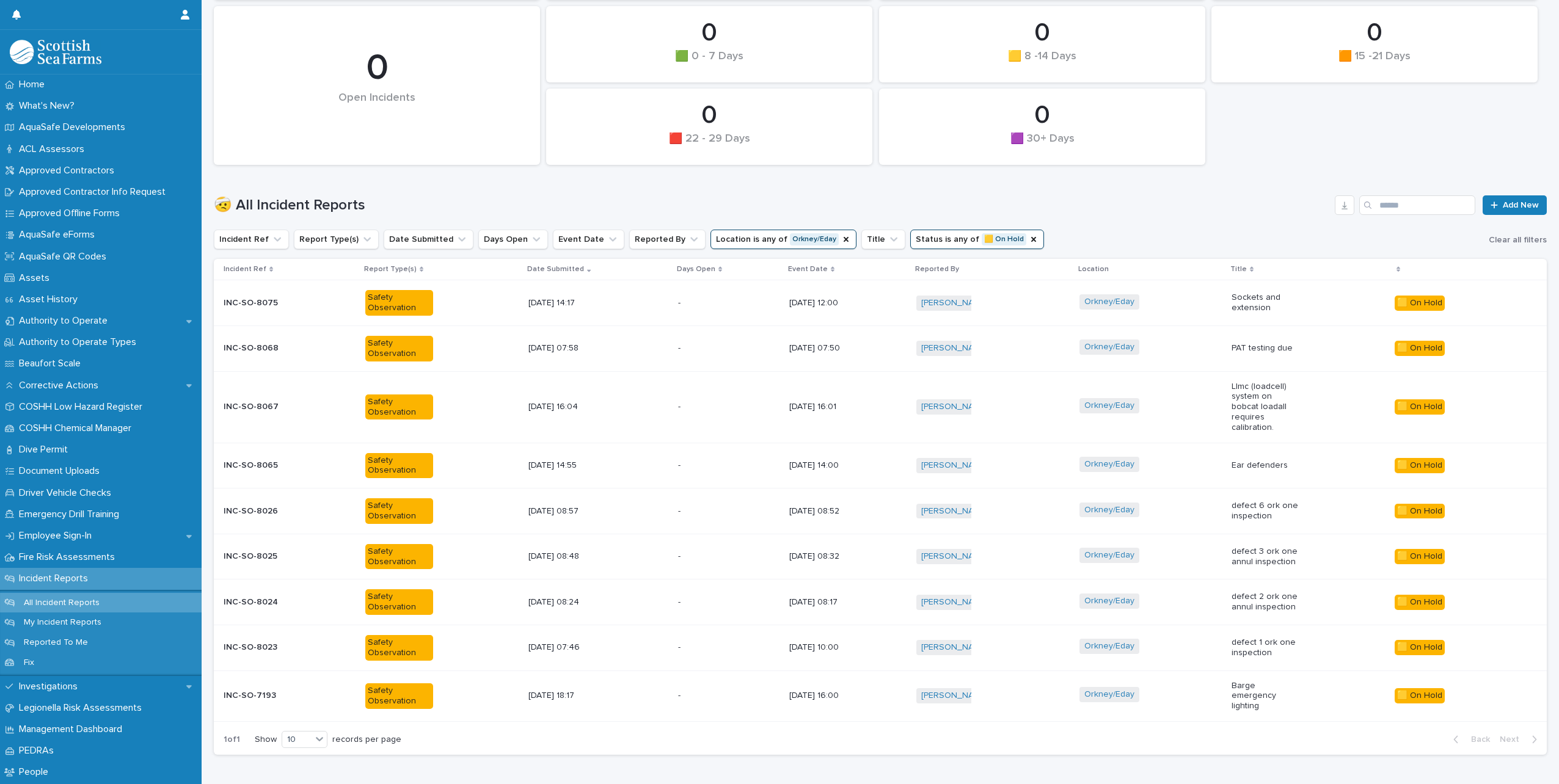
scroll to position [254, 0]
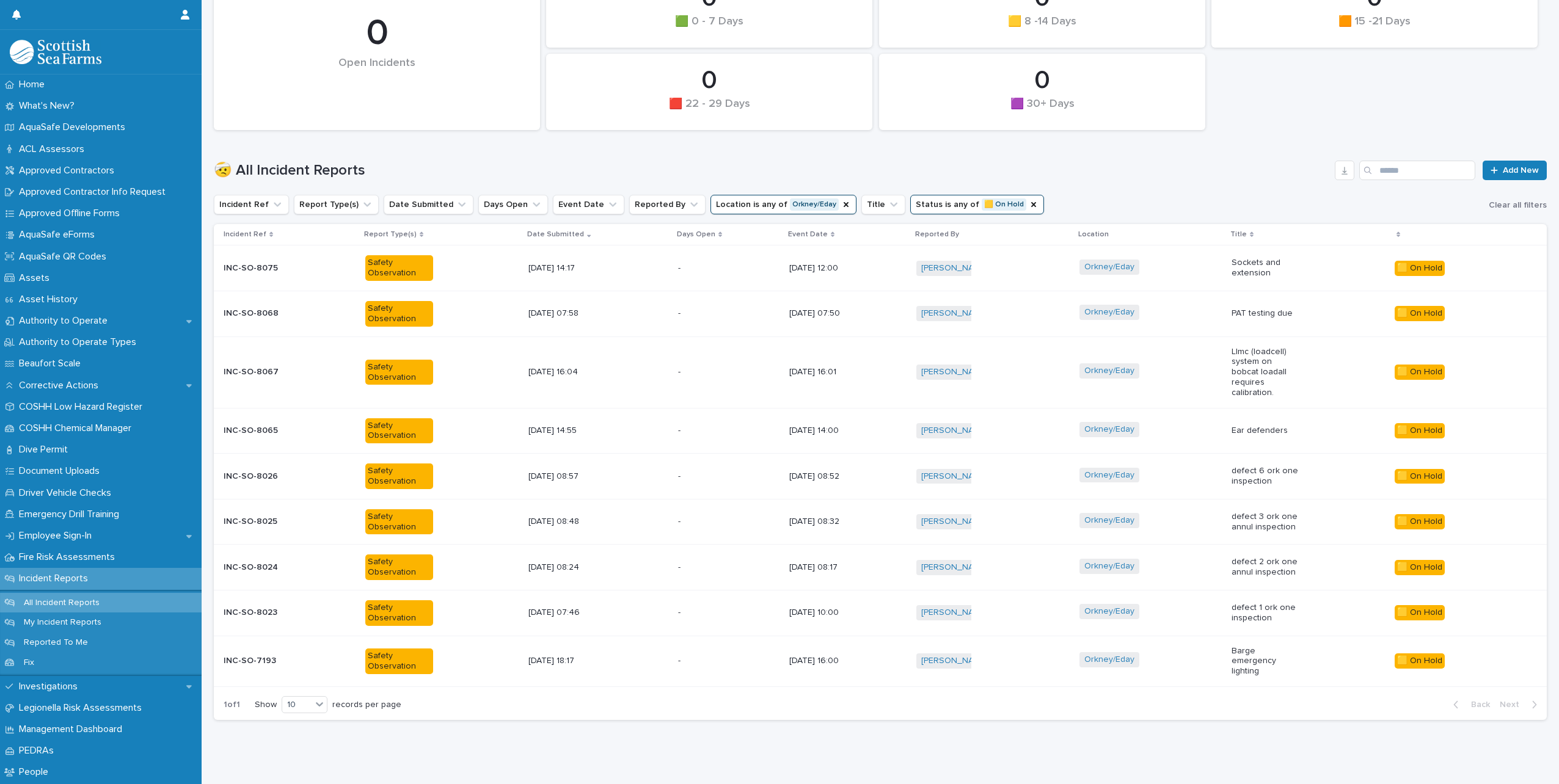
click at [1520, 92] on div "0 🟧 15 -21 Days 0 🟩 0 - 7 Days 0 🟪 Property Damage 0 🟪 30+ Days 0 🟨 8 -14 Days …" at bounding box center [881, 9] width 1346 height 253
click at [1362, 58] on div "0 🟧 15 -21 Days 0 🟩 0 - 7 Days 0 🟪 Property Damage 0 🟪 30+ Days 0 🟨 8 -14 Days …" at bounding box center [881, 9] width 1346 height 253
click at [1186, 422] on div "Orkney/Eday" at bounding box center [1150, 430] width 142 height 28
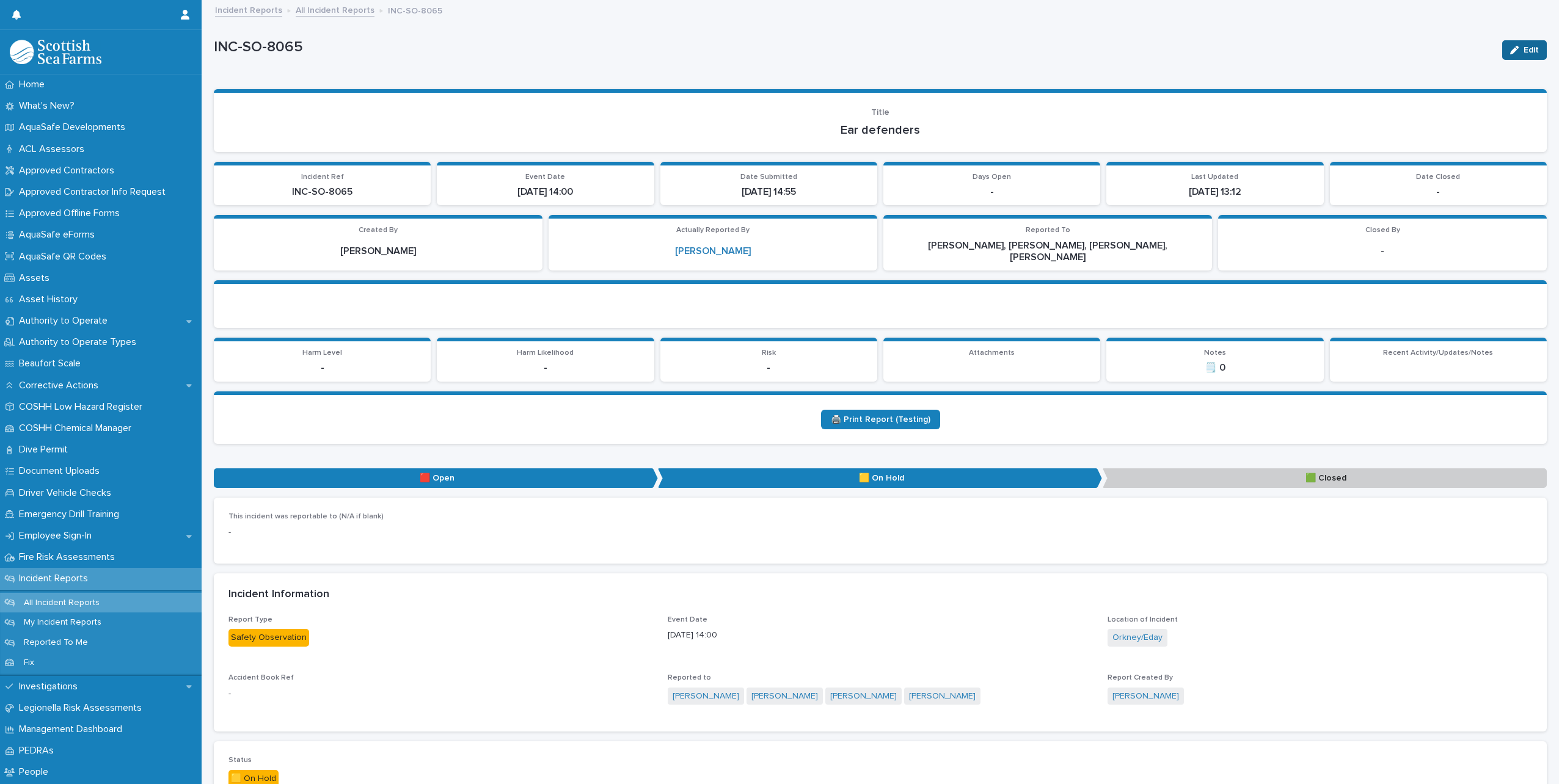
click at [1511, 50] on icon "button" at bounding box center [1515, 50] width 9 height 9
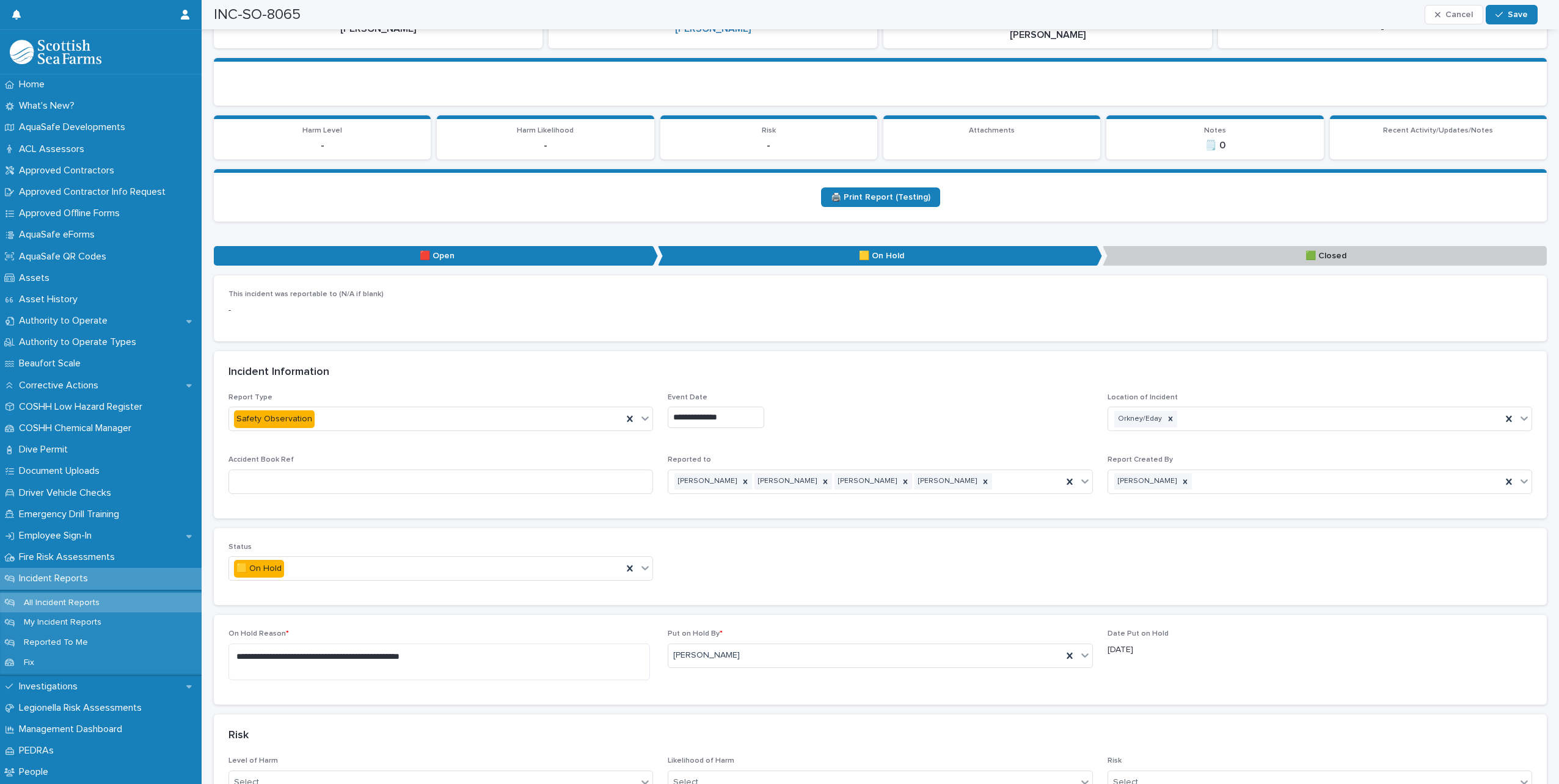
scroll to position [245, 0]
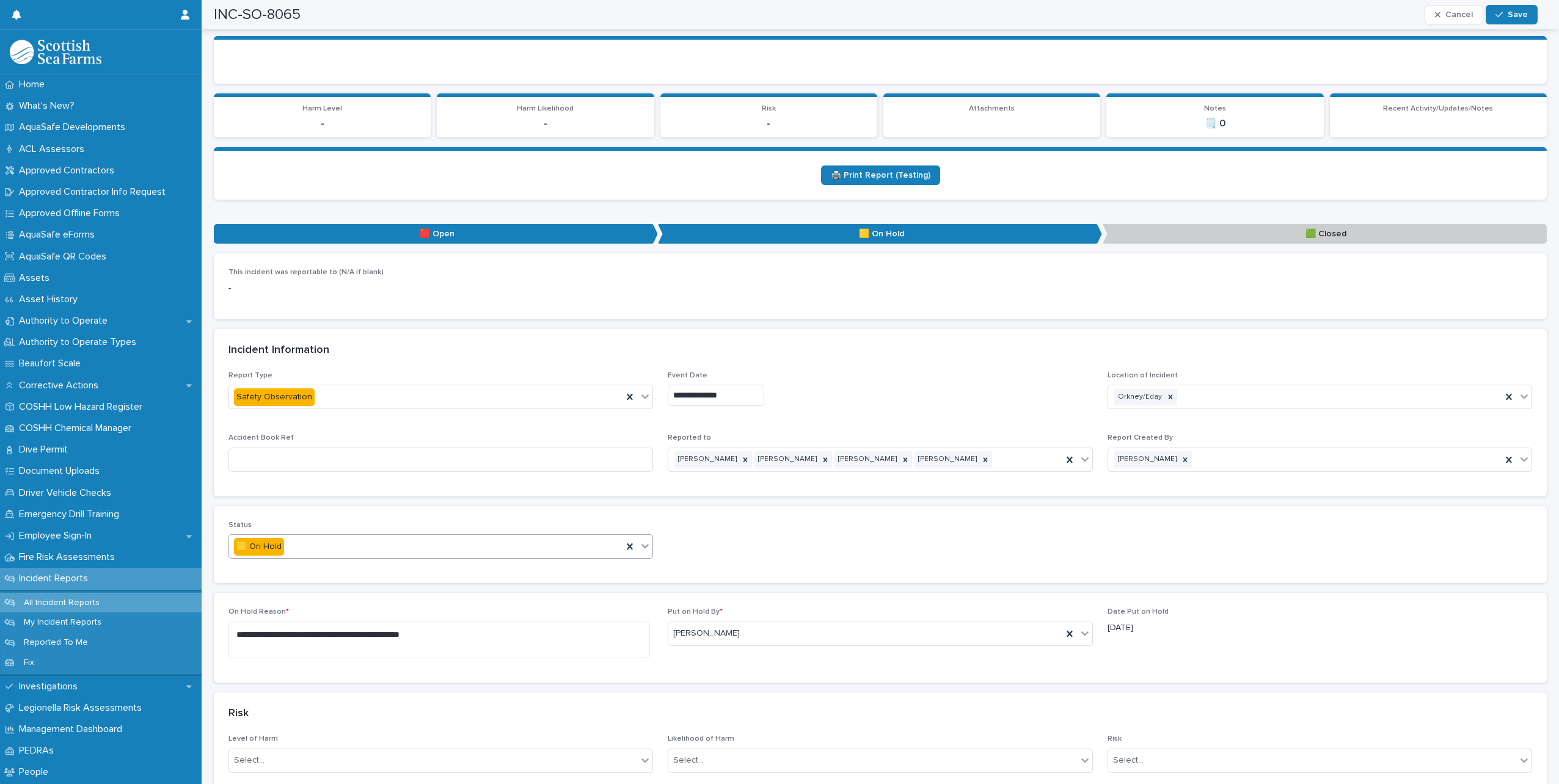
click at [640, 540] on icon at bounding box center [645, 546] width 12 height 12
click at [296, 610] on div "🟩 Closed" at bounding box center [439, 601] width 420 height 21
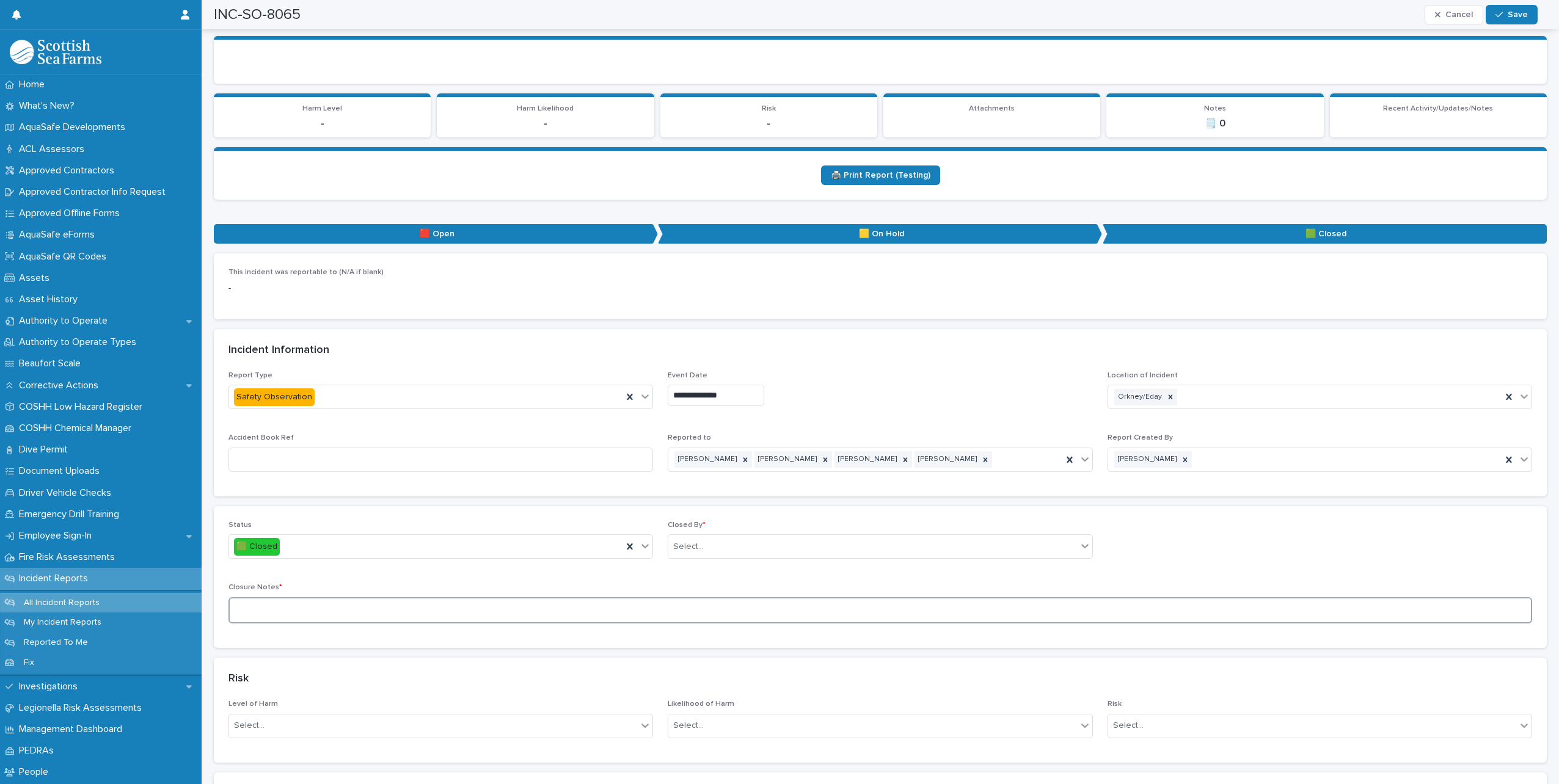
click at [329, 597] on textarea at bounding box center [881, 610] width 1304 height 26
type textarea "**********"
click at [808, 537] on div "Select..." at bounding box center [873, 547] width 408 height 20
type input "*****"
click at [720, 554] on div "[PERSON_NAME]" at bounding box center [875, 558] width 420 height 21
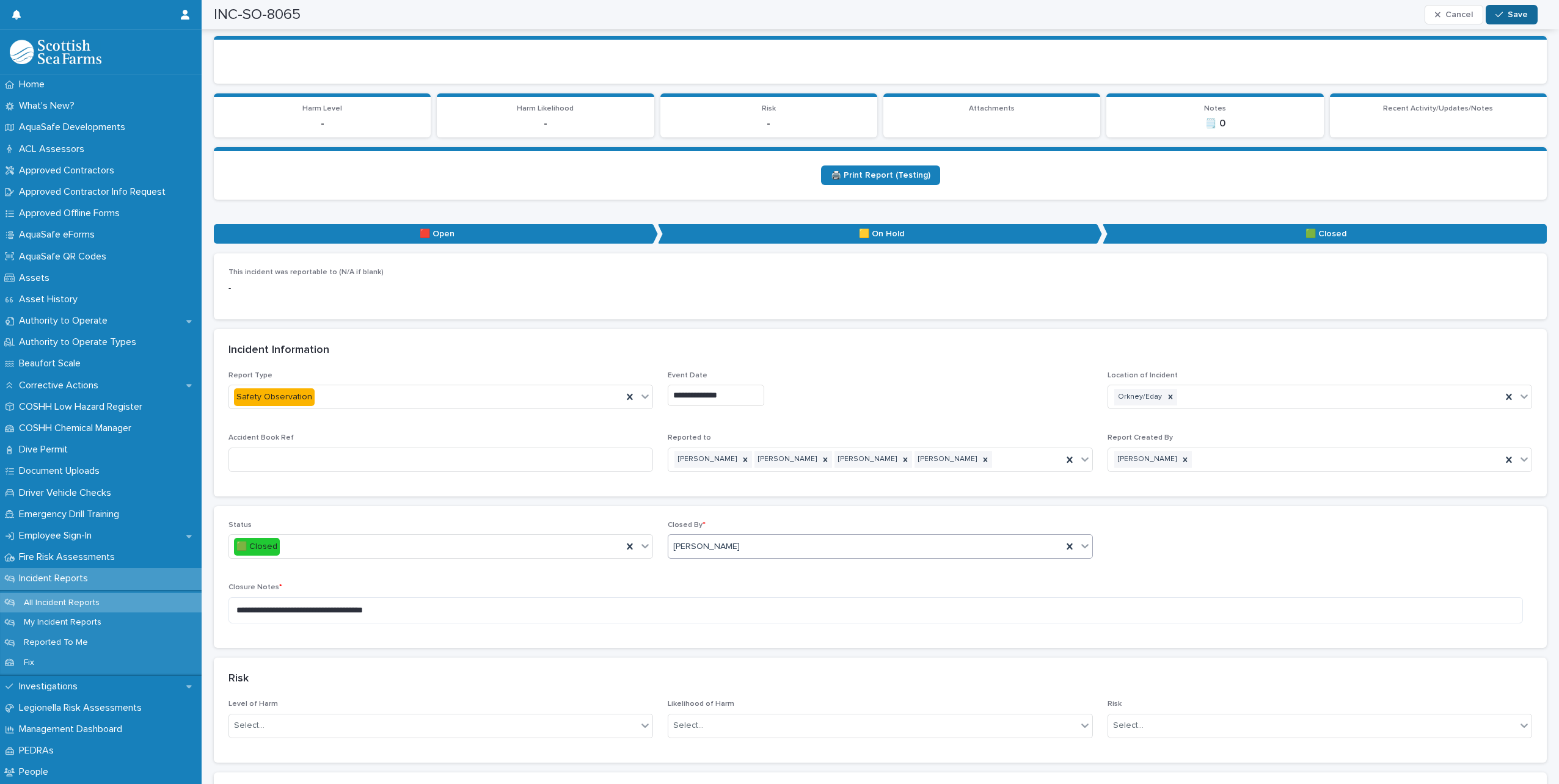
click at [1509, 12] on span "Save" at bounding box center [1518, 15] width 20 height 9
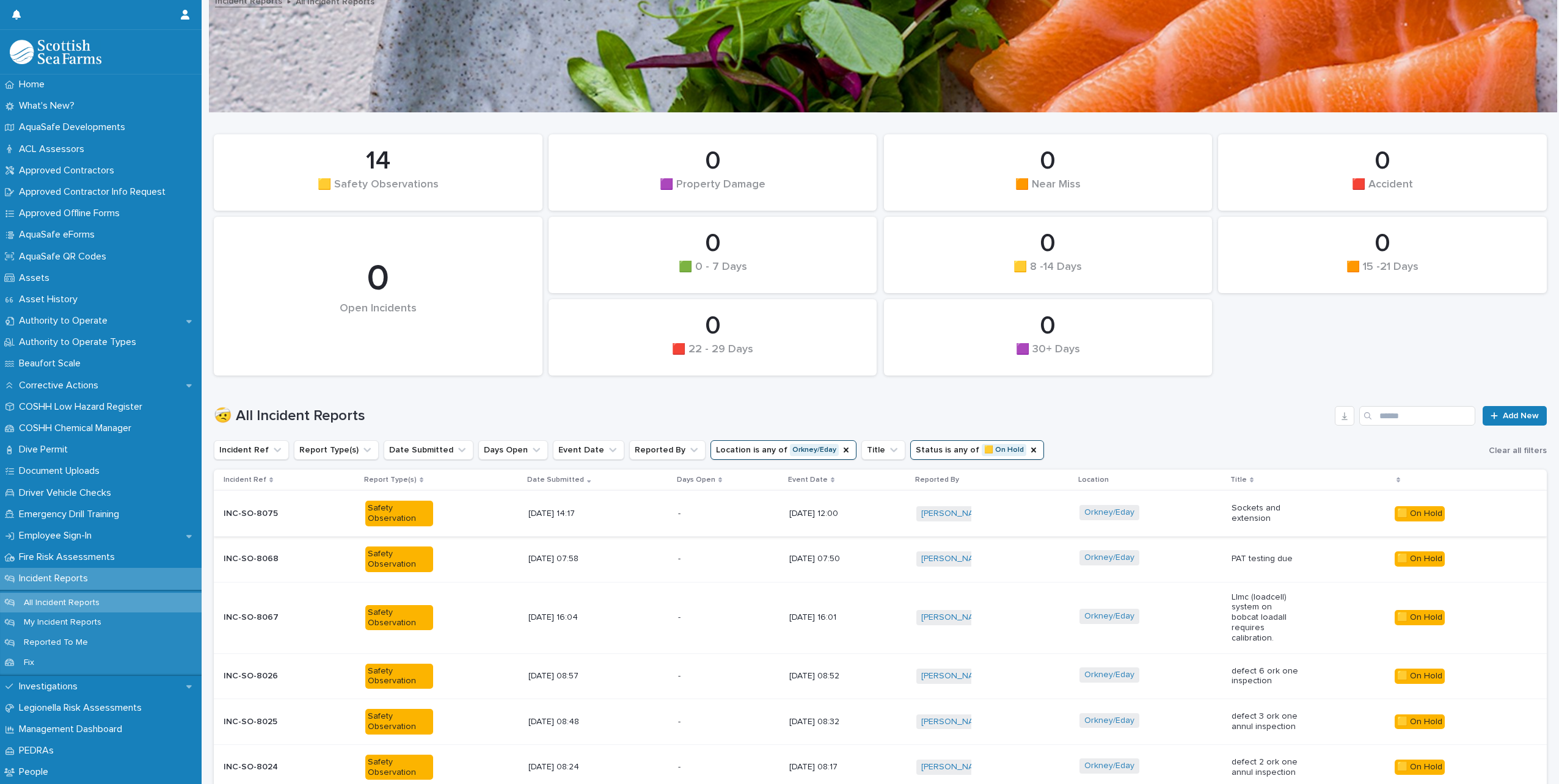
scroll to position [192, 0]
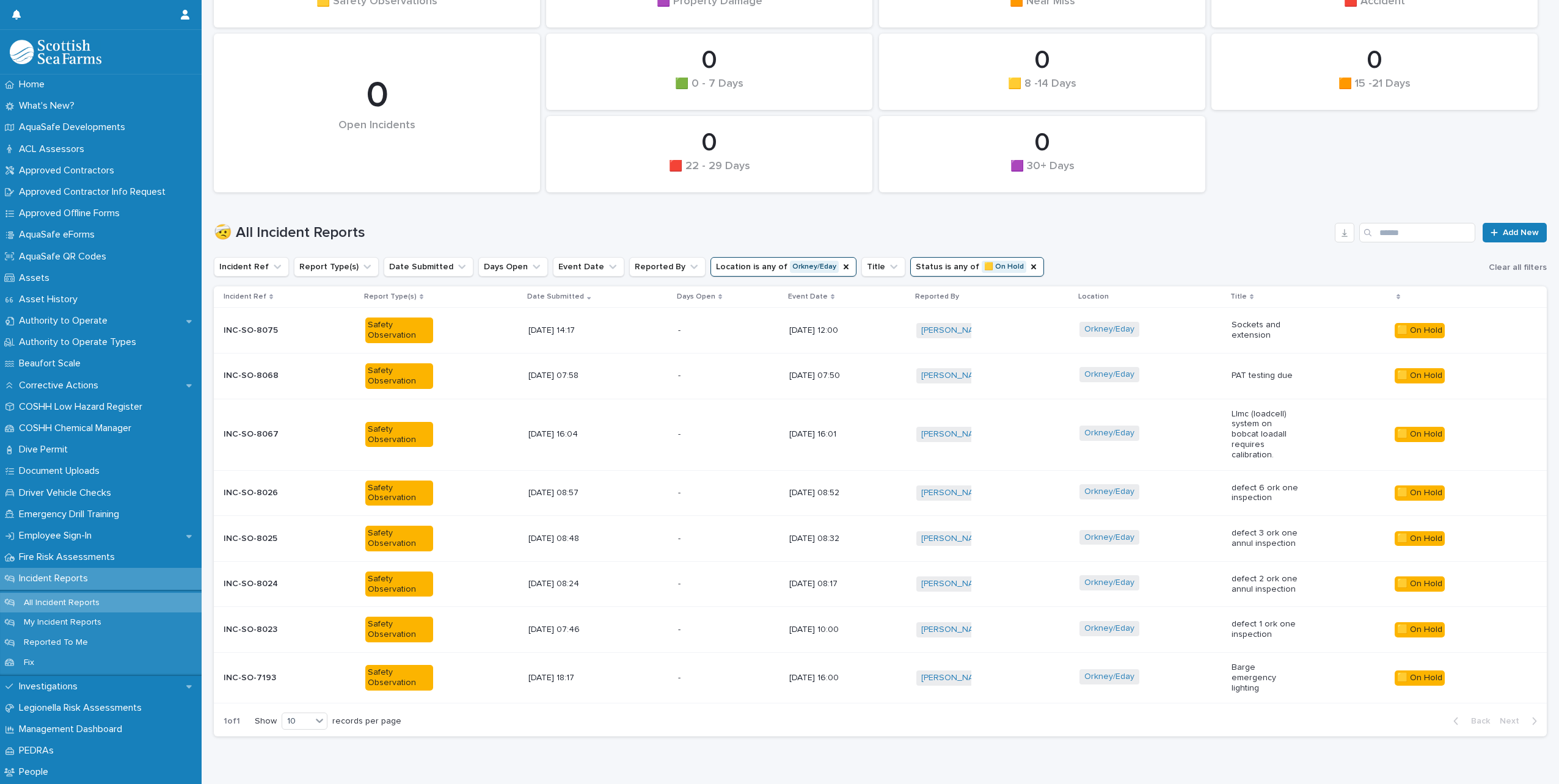
click at [1314, 376] on div "PAT testing due" at bounding box center [1308, 376] width 154 height 20
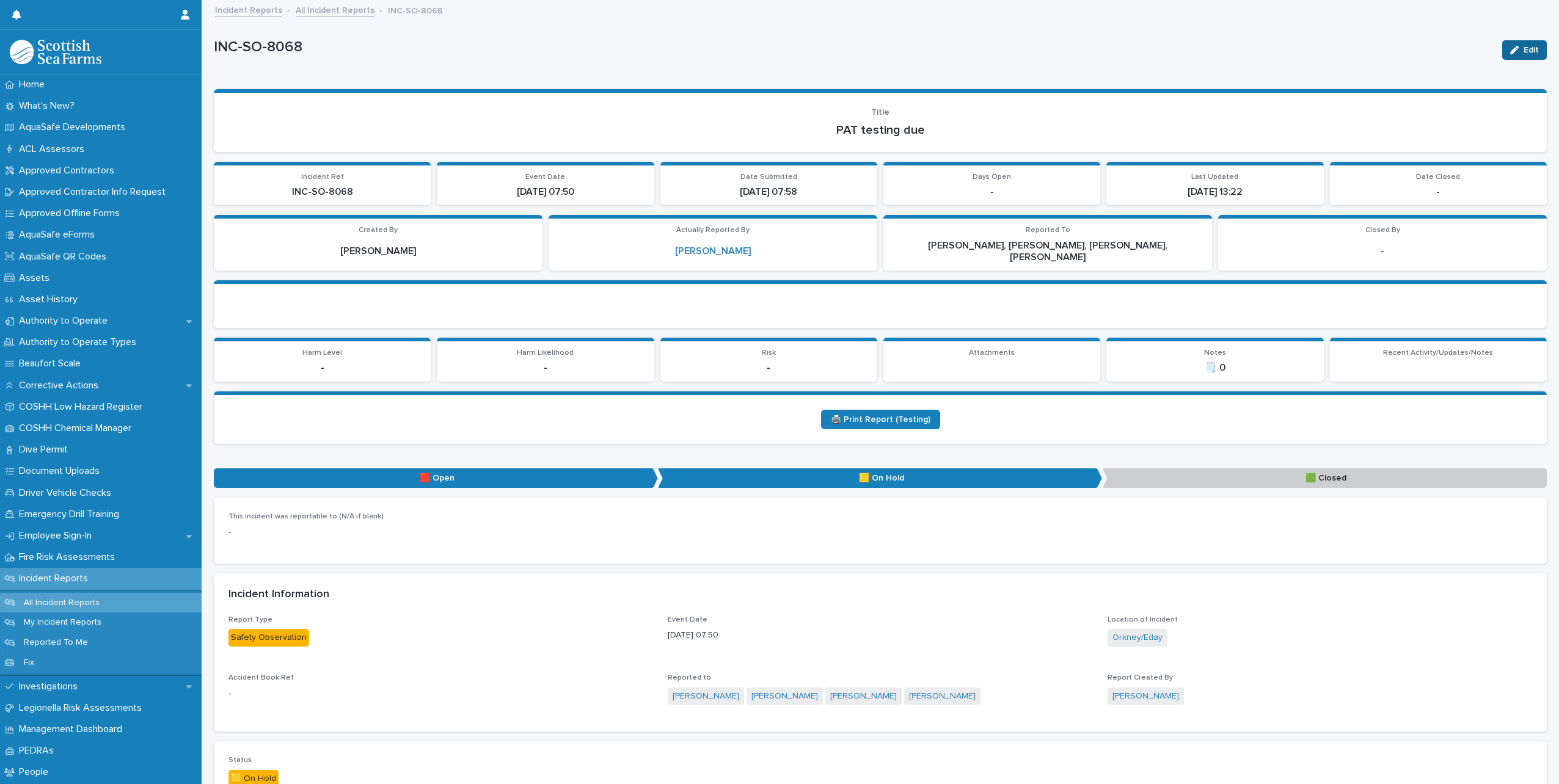
click at [1515, 45] on button "Edit" at bounding box center [1525, 50] width 45 height 20
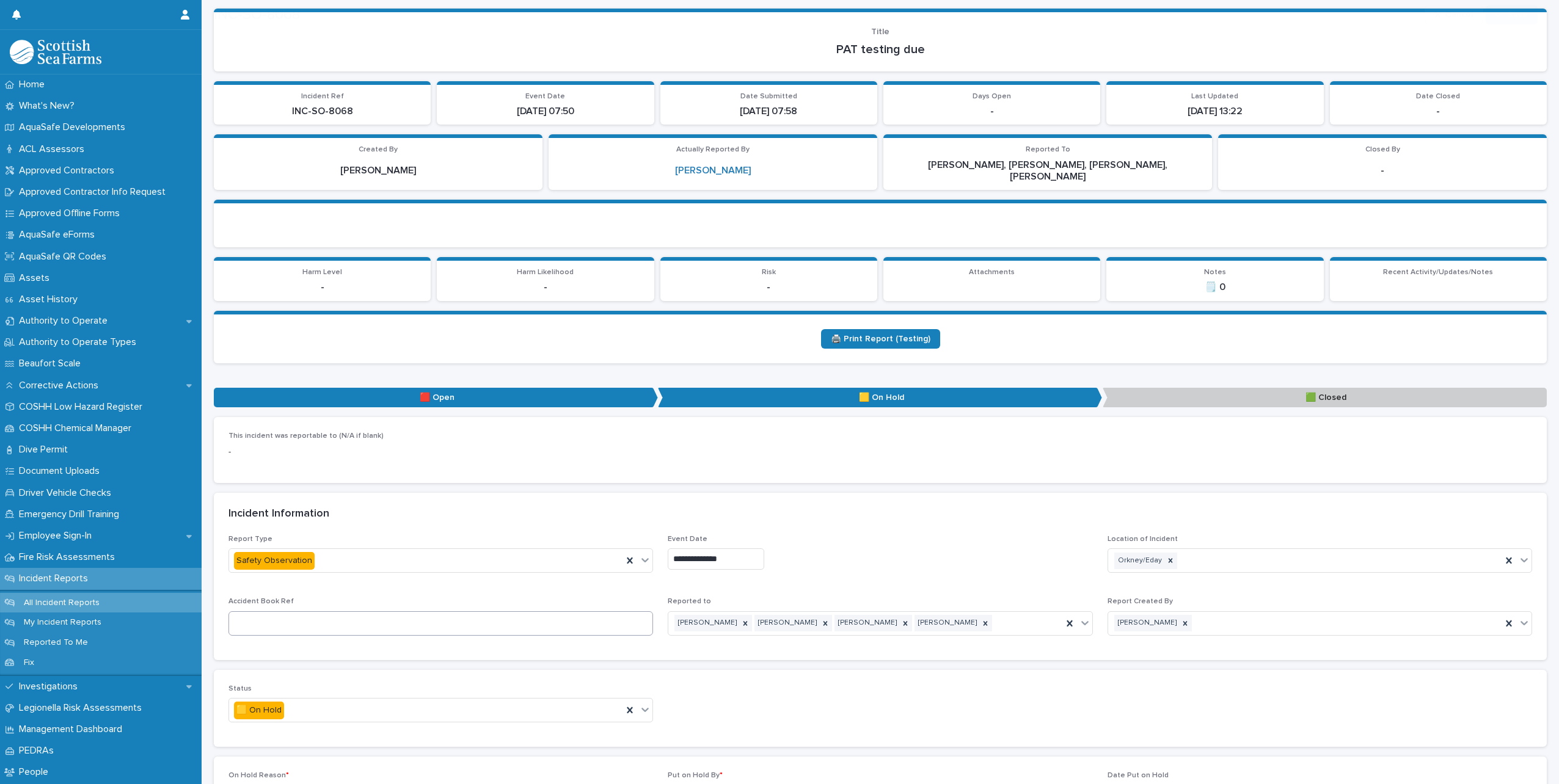
scroll to position [122, 0]
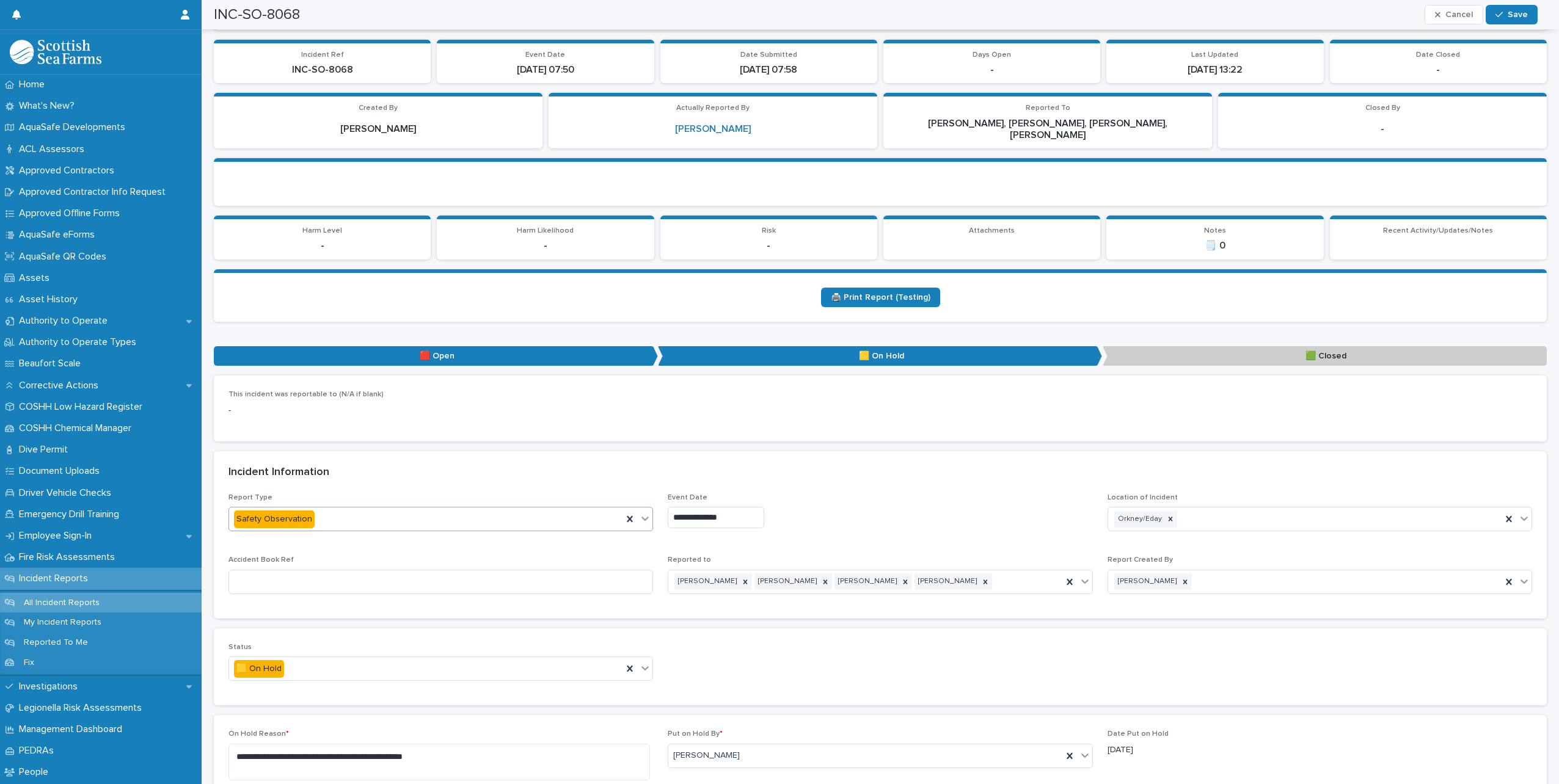
click at [642, 512] on icon at bounding box center [645, 519] width 12 height 12
click at [453, 417] on div "This incident was reportable to (N/A if blank) -" at bounding box center [881, 408] width 1333 height 66
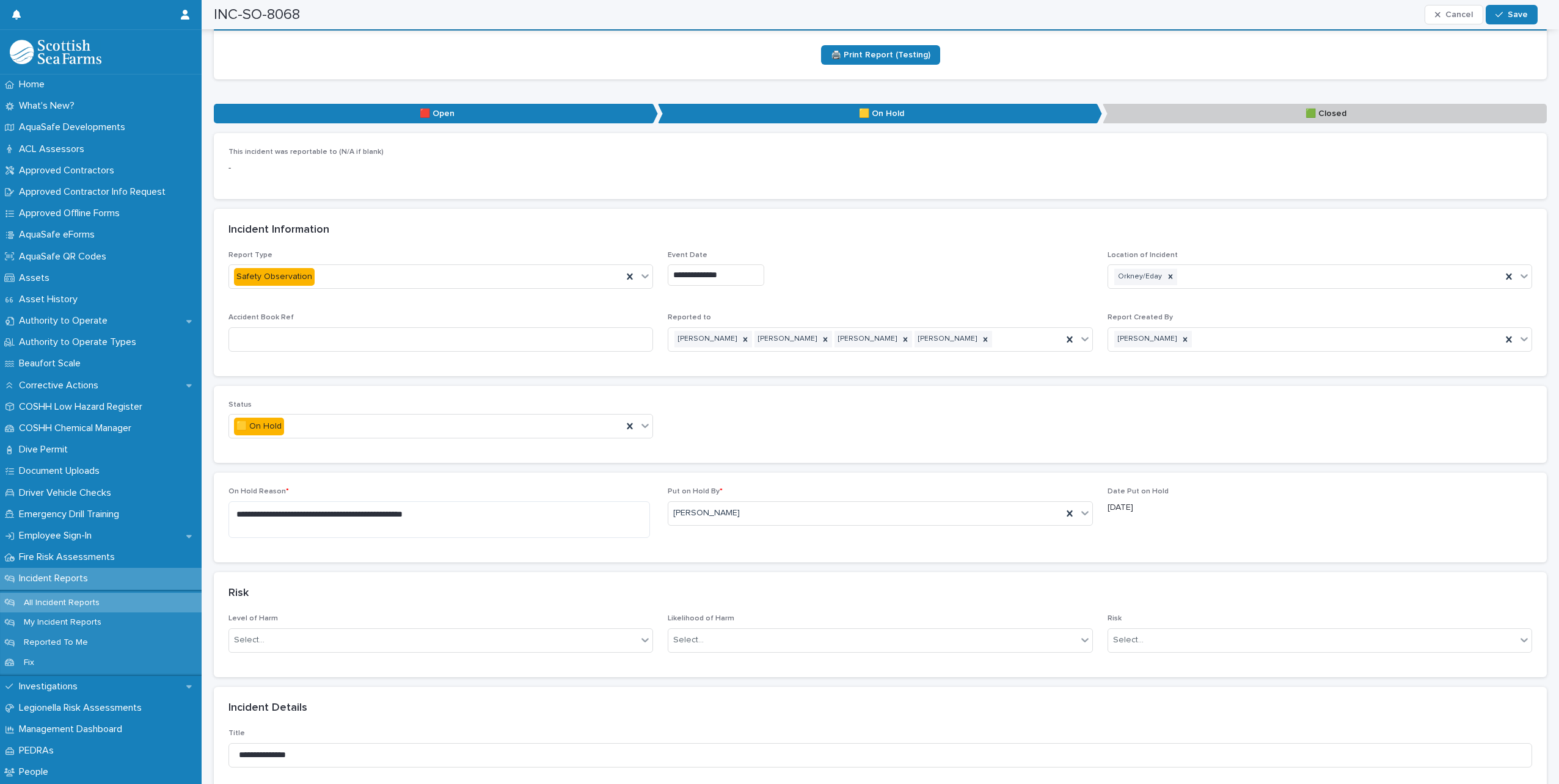
scroll to position [367, 0]
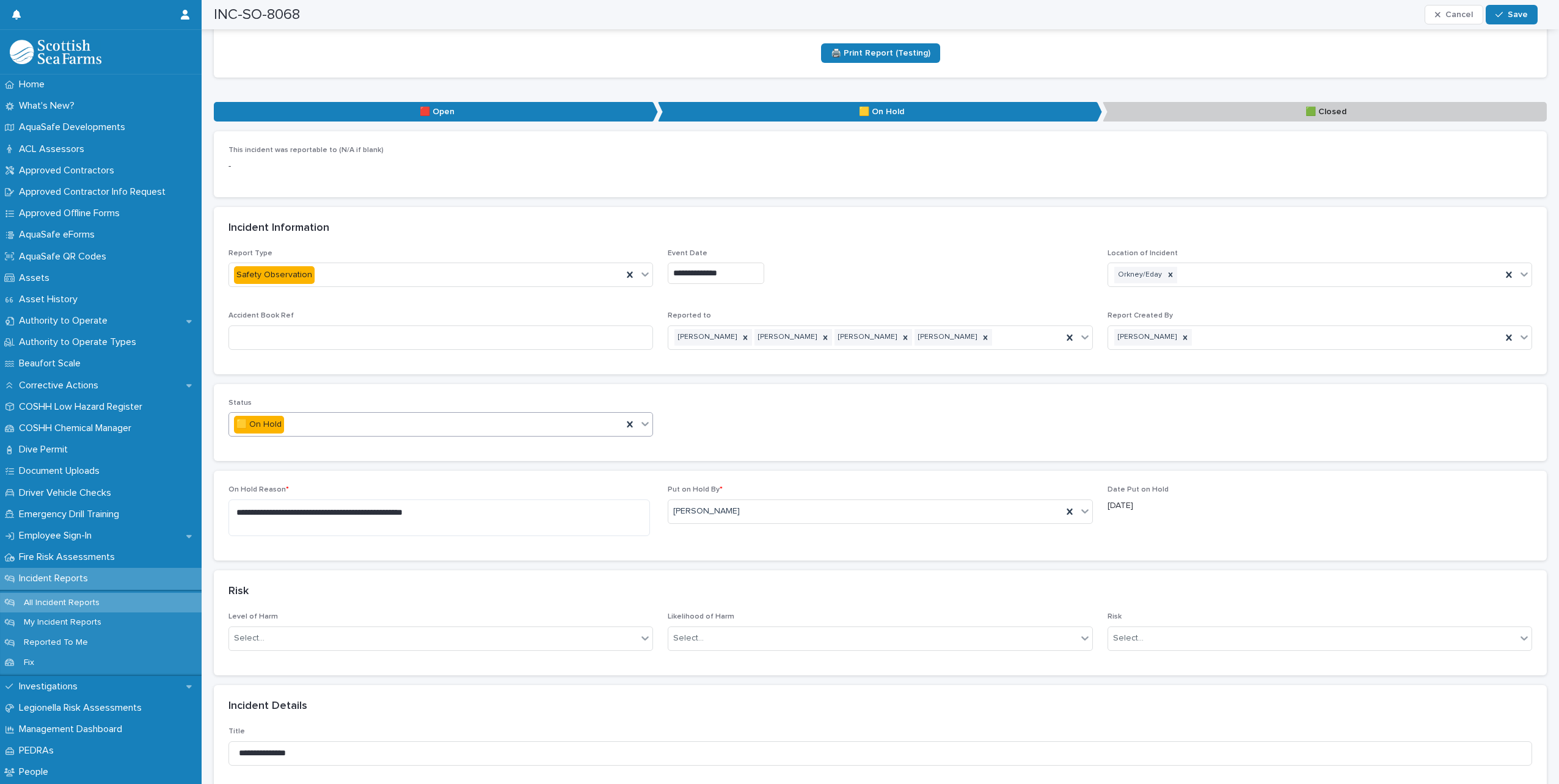
click at [643, 417] on icon at bounding box center [645, 424] width 12 height 12
click at [352, 482] on div "🟩 Closed" at bounding box center [439, 479] width 420 height 21
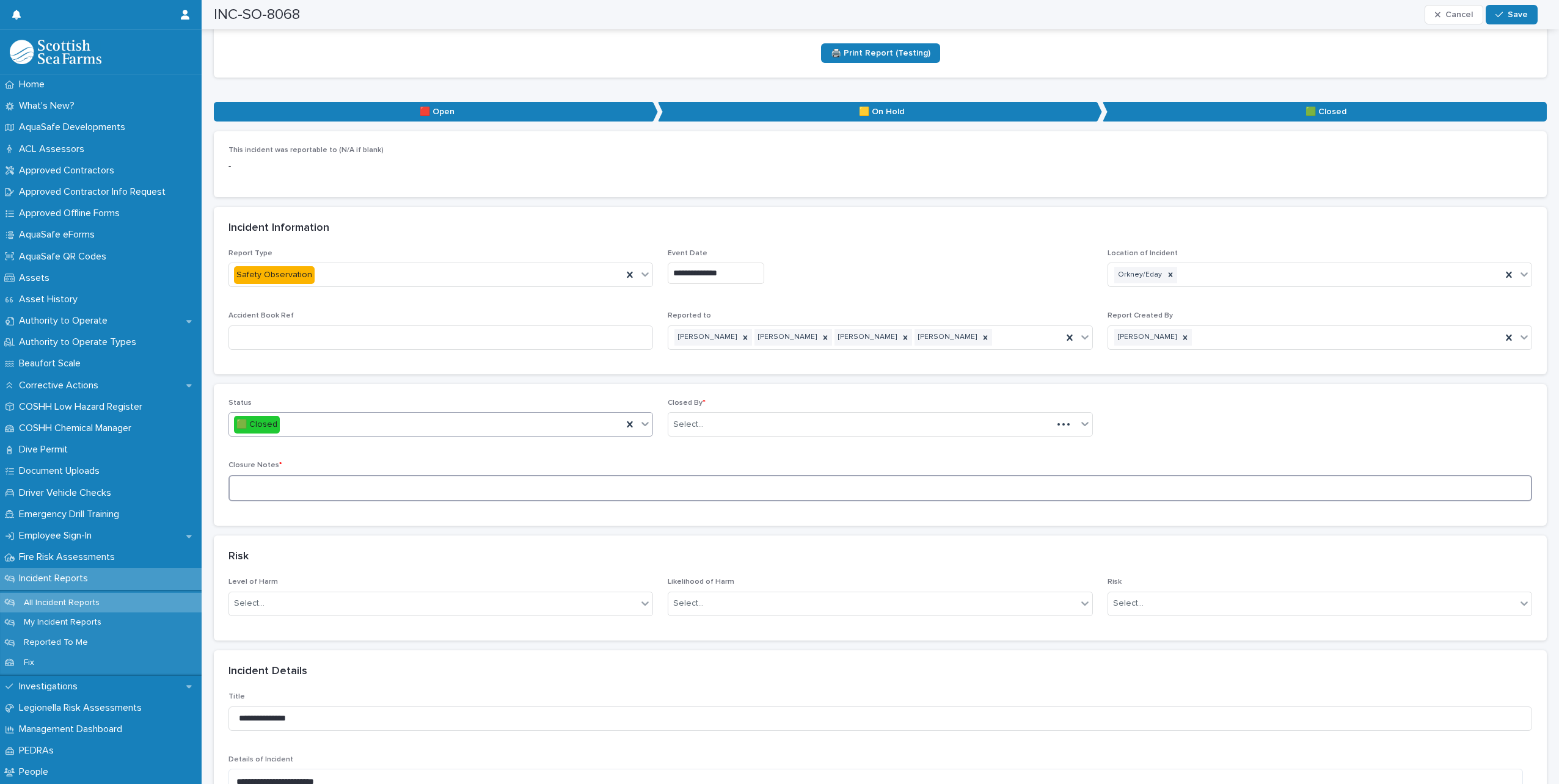
click at [360, 475] on textarea at bounding box center [881, 488] width 1304 height 26
type textarea "**********"
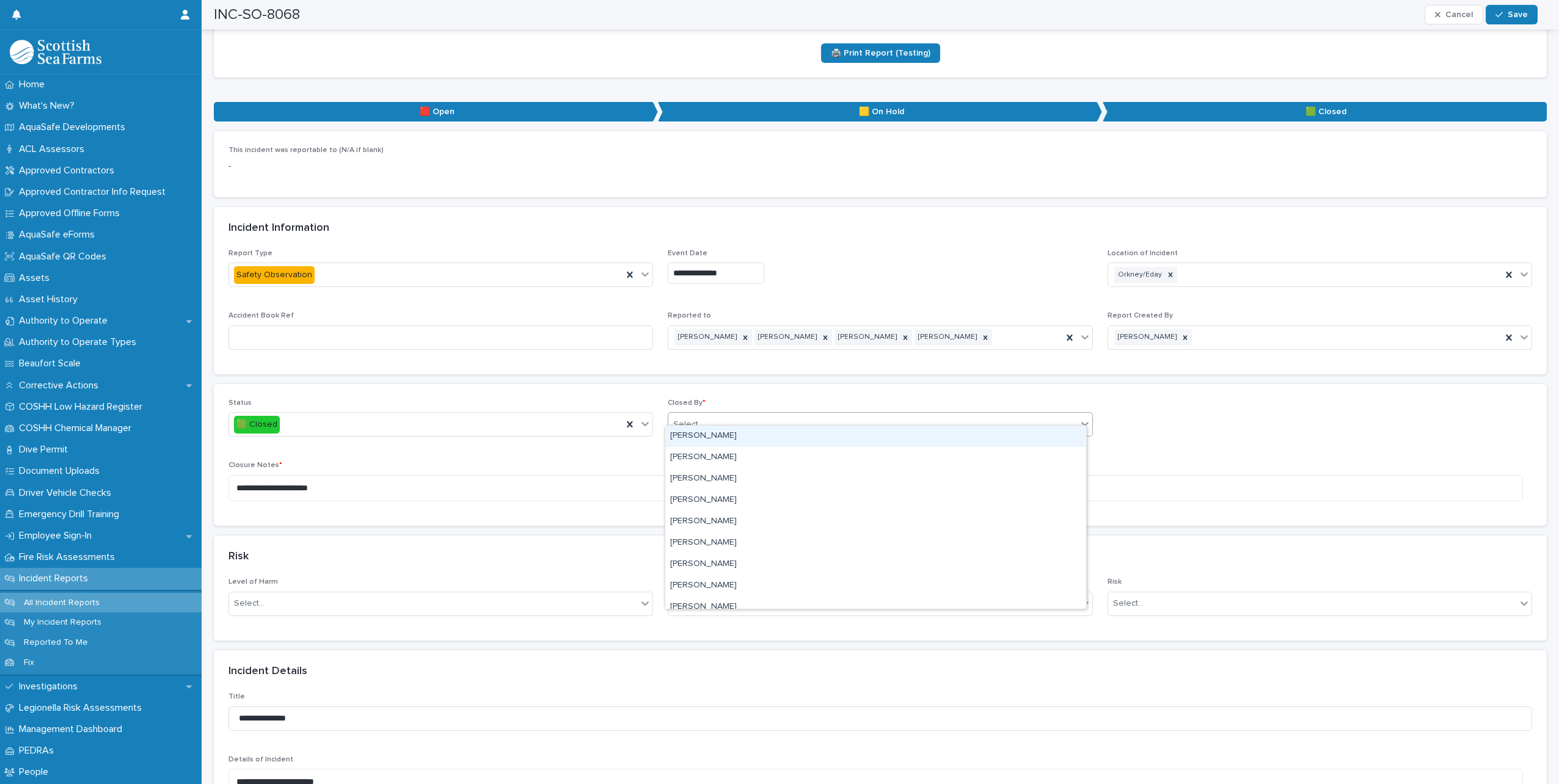
click at [706, 414] on div "Select..." at bounding box center [873, 424] width 408 height 20
type input "*****"
click at [711, 440] on div "[PERSON_NAME]" at bounding box center [875, 436] width 420 height 21
click at [343, 476] on textarea "**********" at bounding box center [876, 488] width 1295 height 26
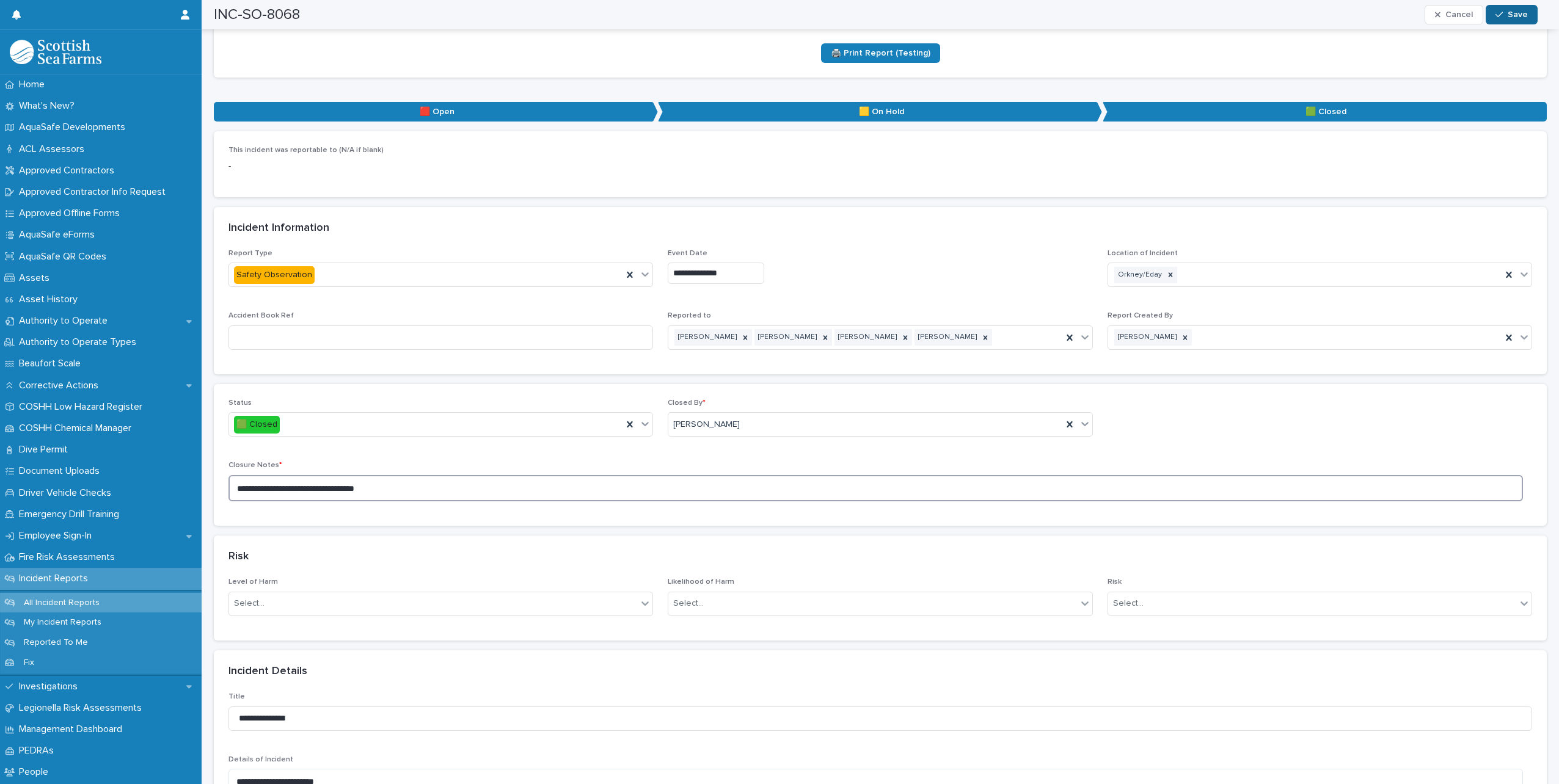
type textarea "**********"
click at [1505, 17] on div "button" at bounding box center [1502, 15] width 12 height 9
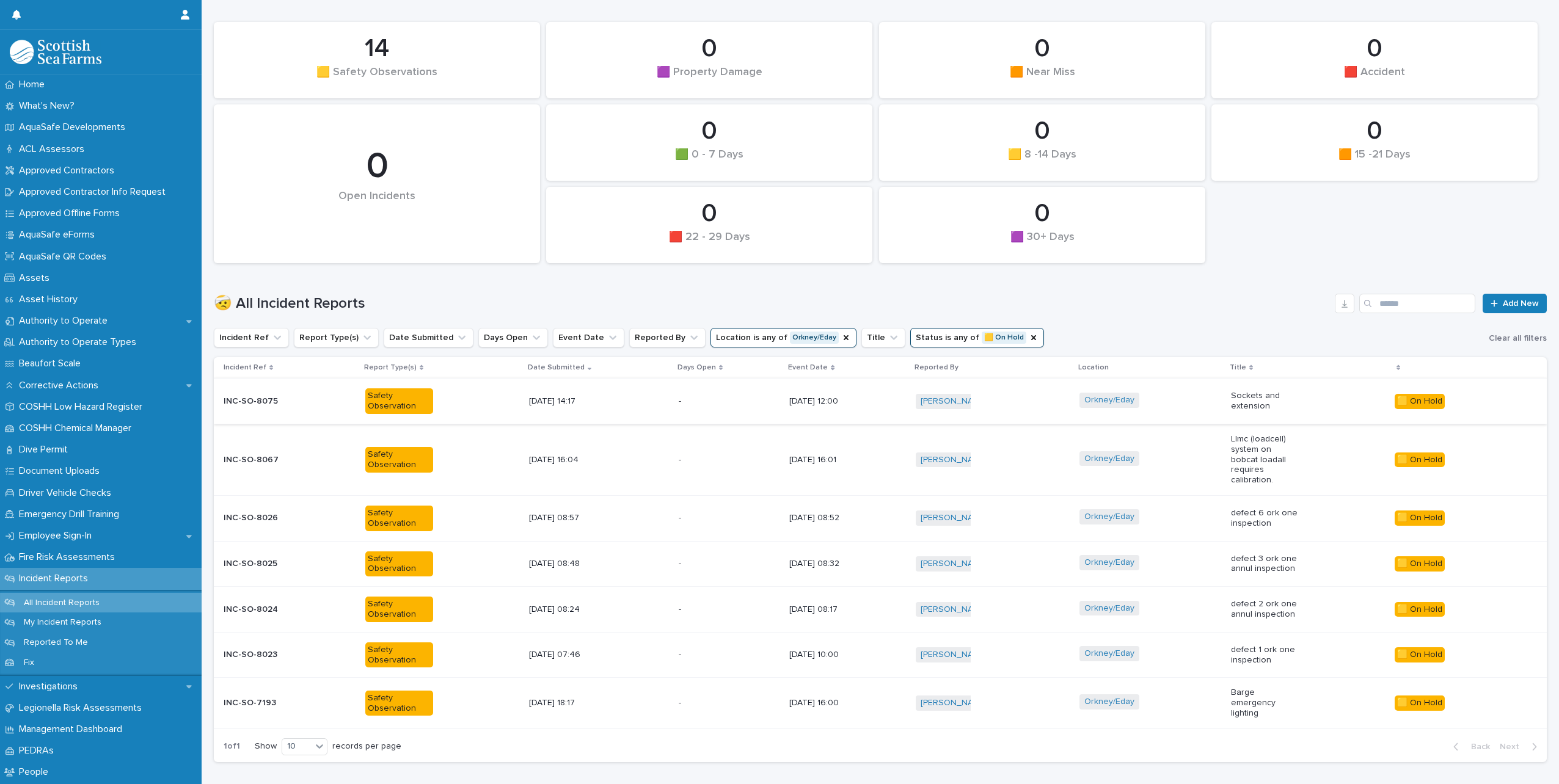
scroll to position [122, 0]
click at [1029, 337] on icon "Status" at bounding box center [1034, 337] width 10 height 10
click at [945, 338] on icon "Status" at bounding box center [951, 337] width 12 height 12
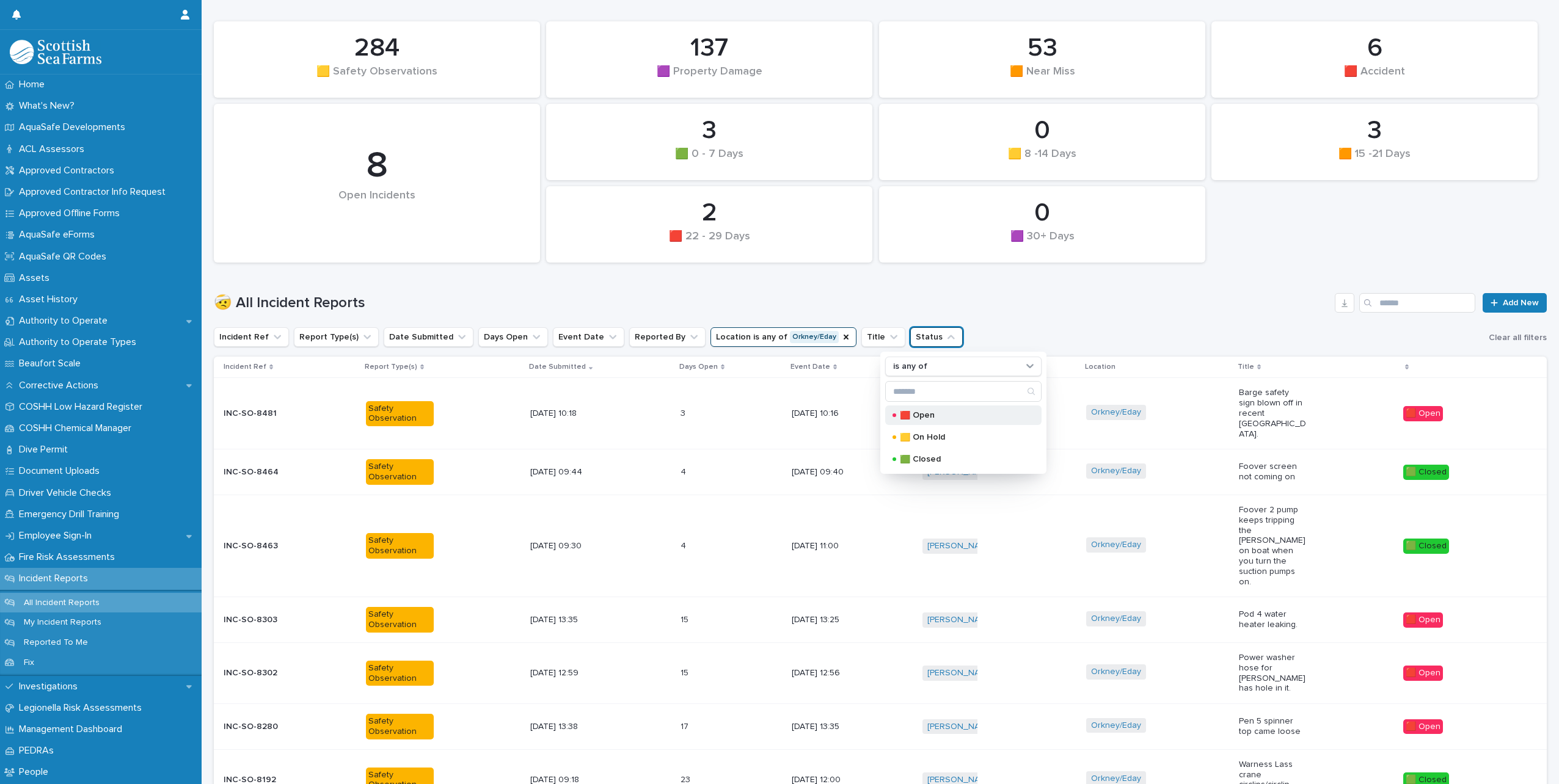
click at [935, 424] on div "🟥 Open 🟨 On Hold 🟩 Closed" at bounding box center [963, 438] width 156 height 64
click at [929, 418] on p "🟥 Open" at bounding box center [961, 415] width 122 height 9
click at [1175, 296] on h1 "🤕 All Incident Reports" at bounding box center [772, 303] width 1116 height 18
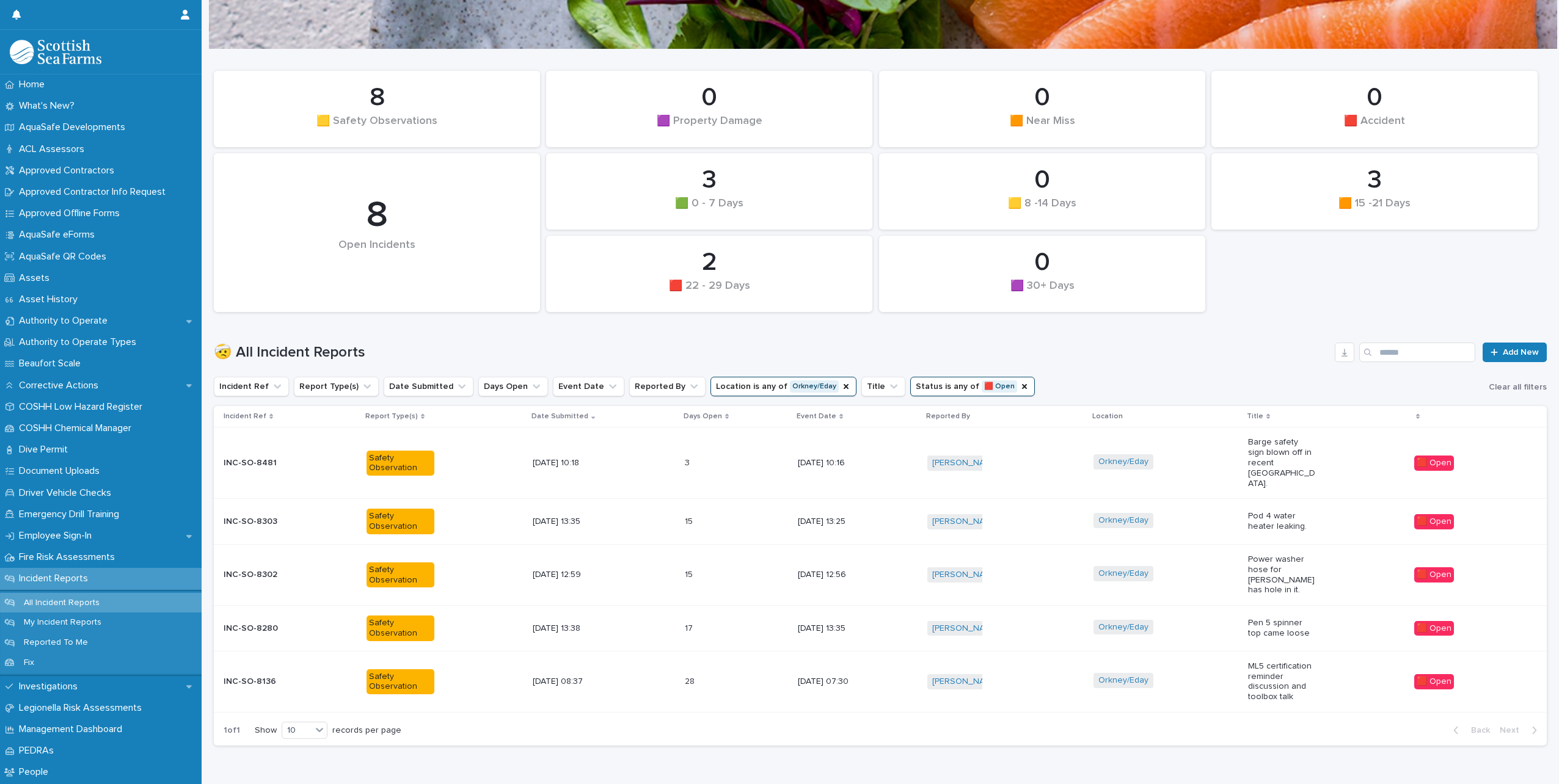
scroll to position [83, 0]
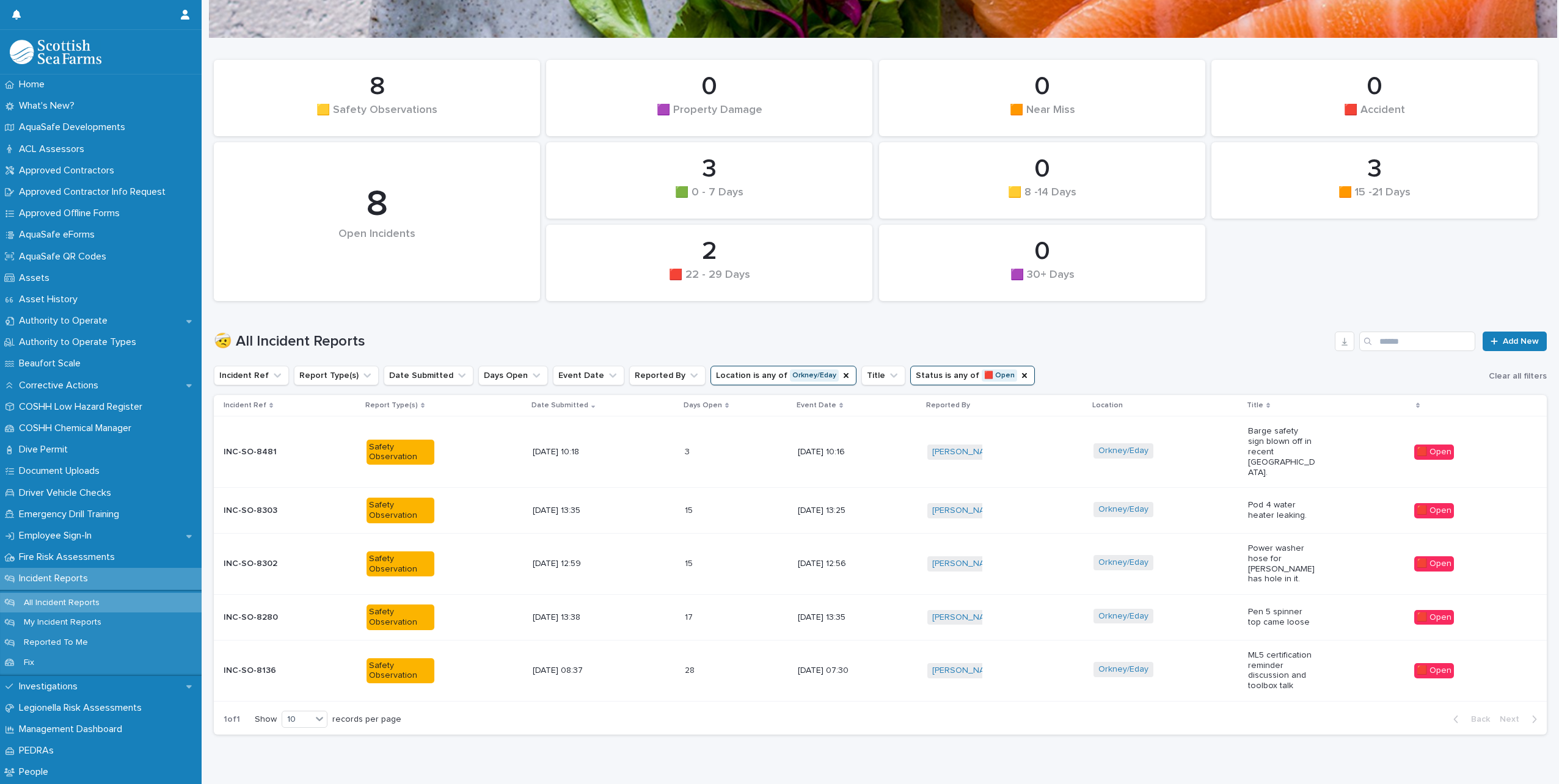
click at [1222, 604] on div "Orkney/Eday" at bounding box center [1166, 617] width 145 height 28
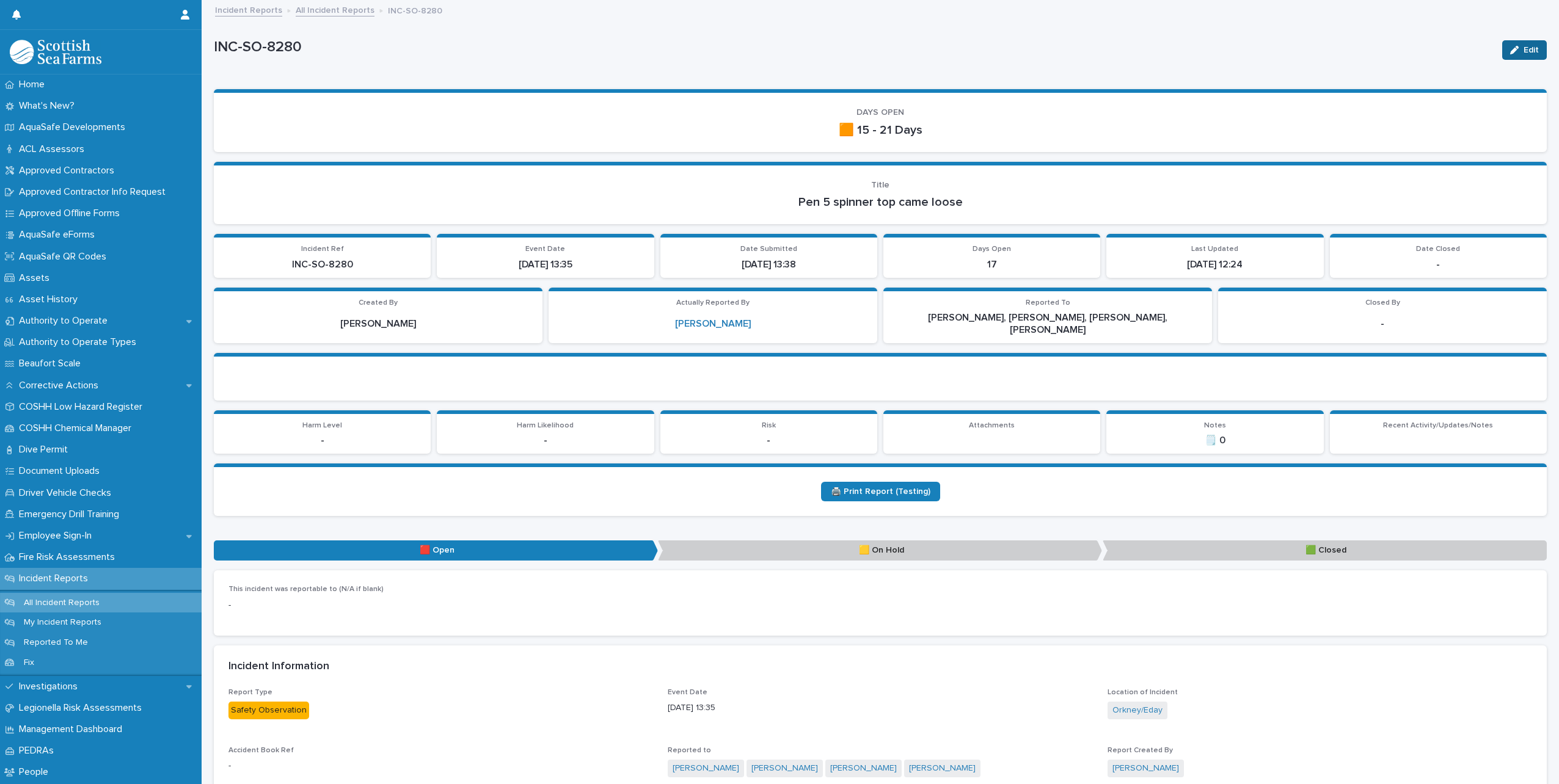
drag, startPoint x: 1516, startPoint y: 43, endPoint x: 1493, endPoint y: 141, distance: 100.7
click at [1515, 43] on button "Edit" at bounding box center [1525, 50] width 45 height 20
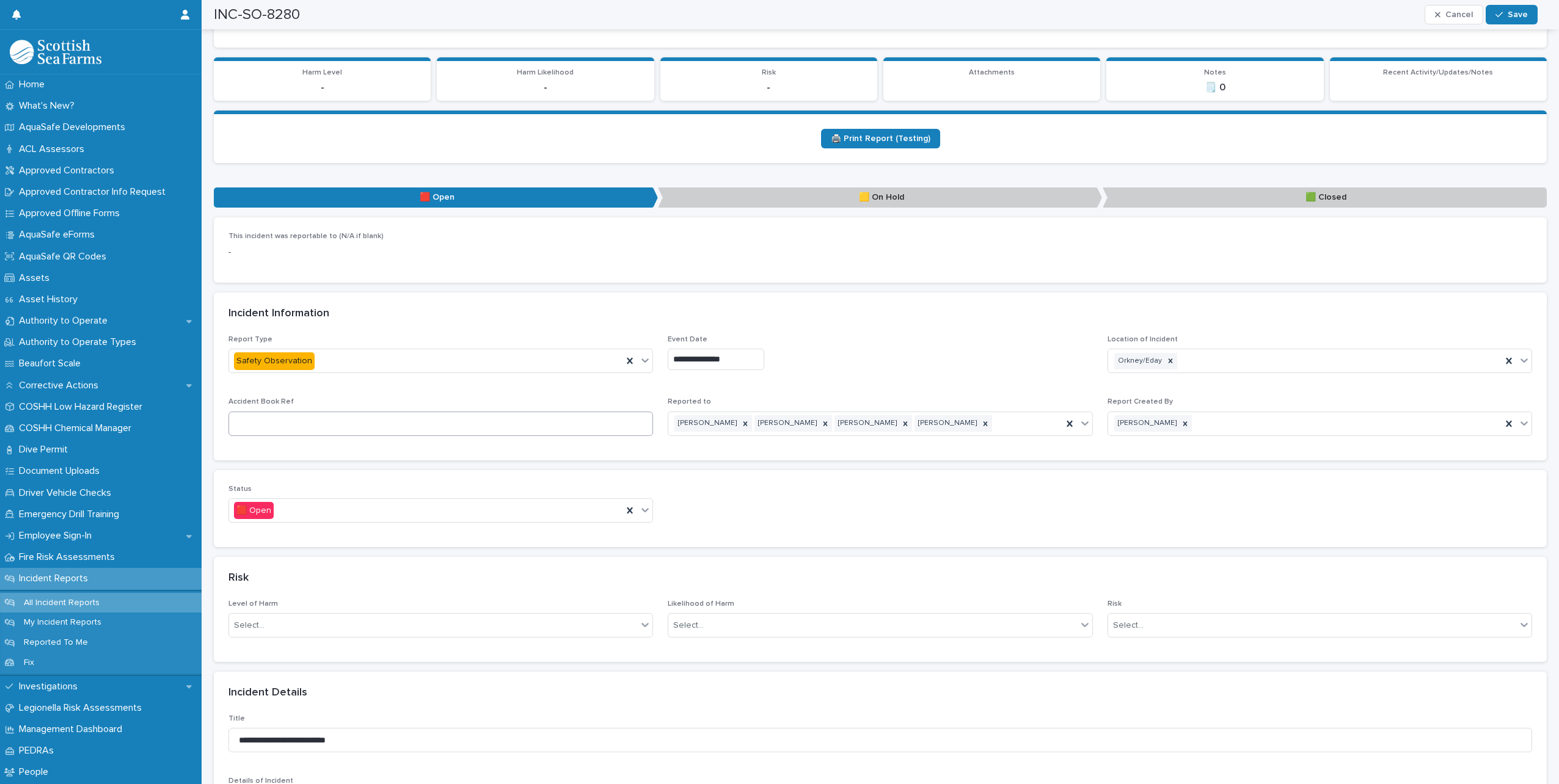
scroll to position [489, 0]
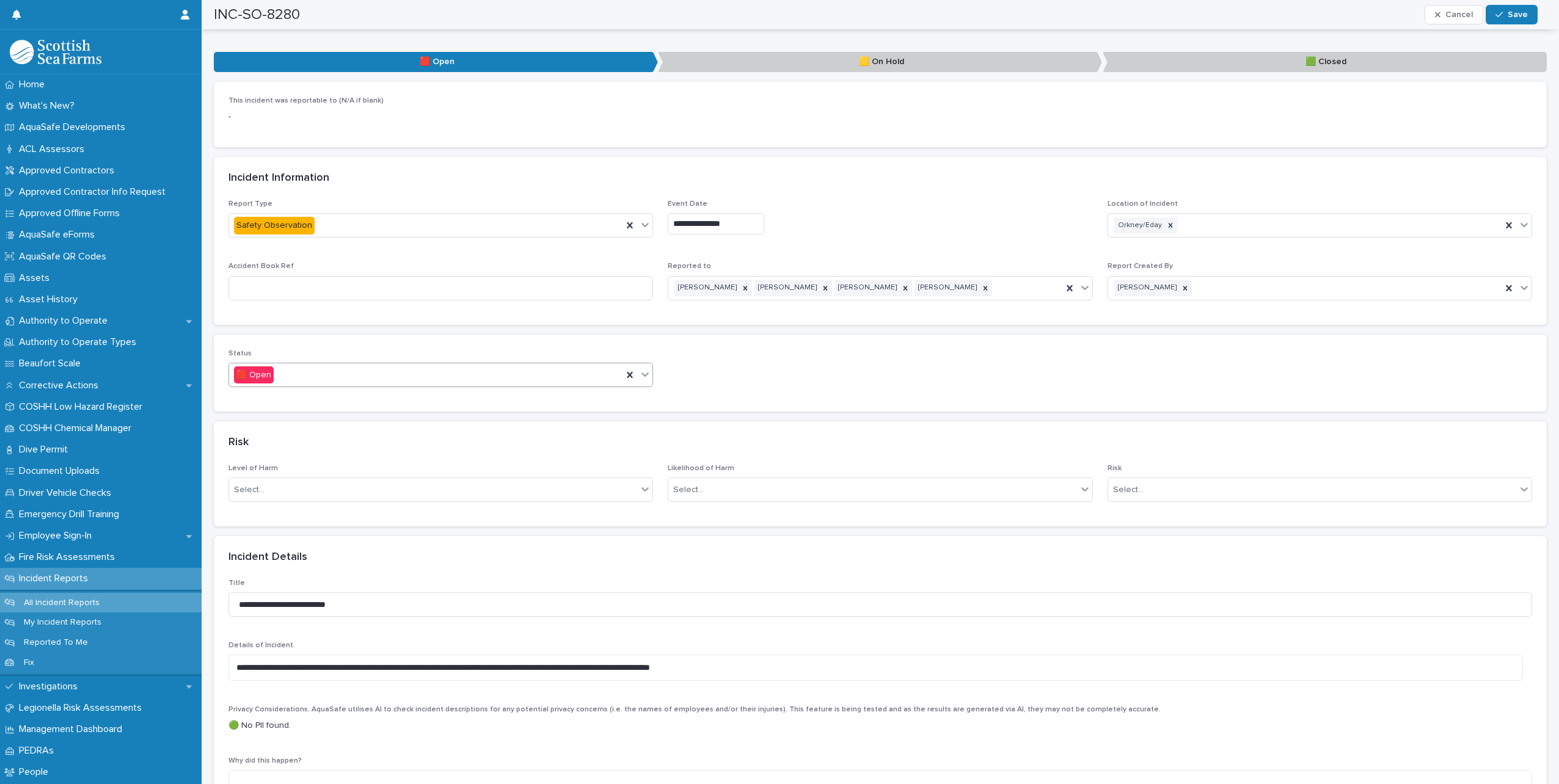
click at [642, 370] on div at bounding box center [645, 375] width 15 height 22
click at [366, 427] on div "🟩 Closed" at bounding box center [439, 429] width 420 height 21
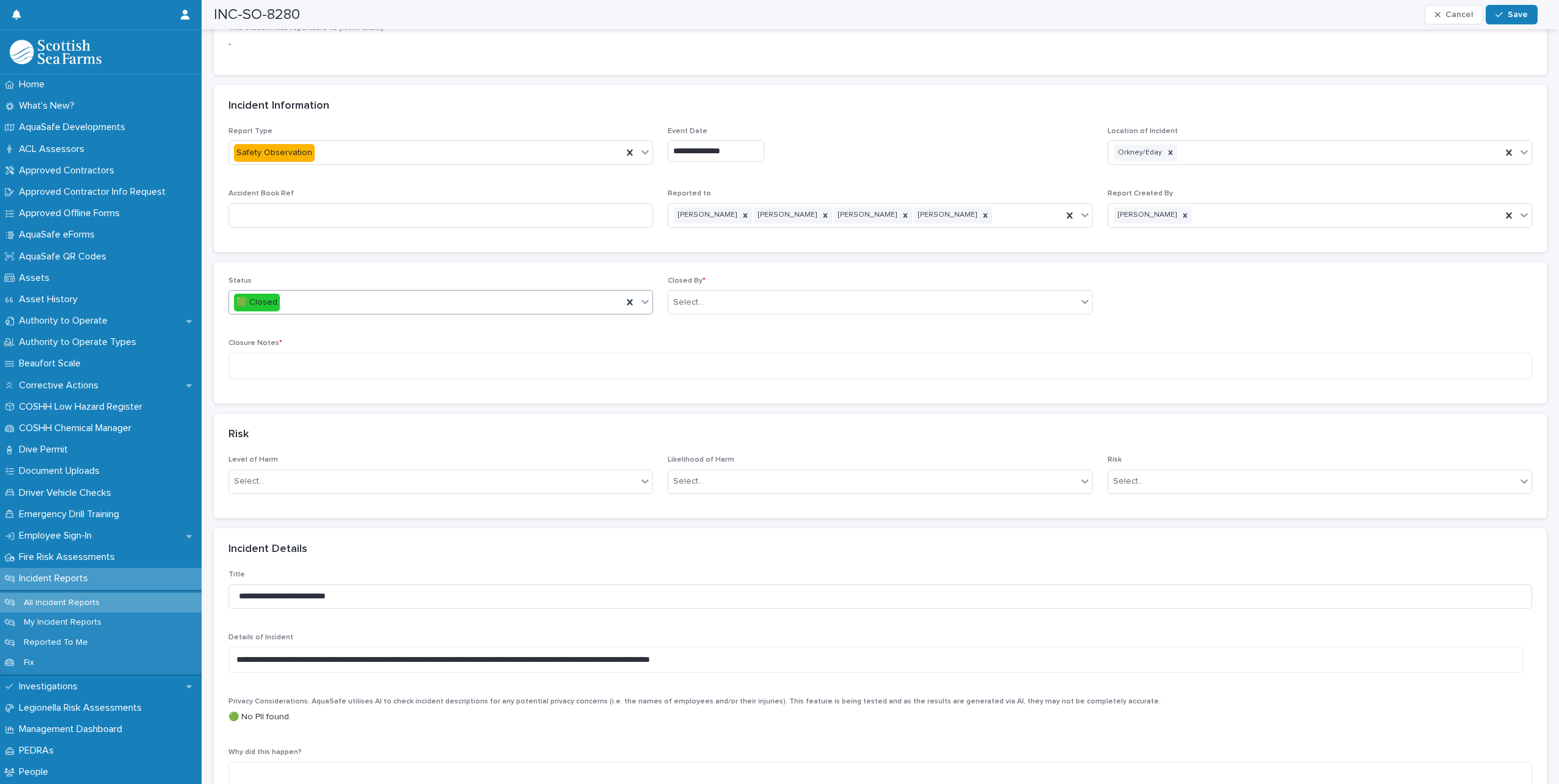
scroll to position [427, 0]
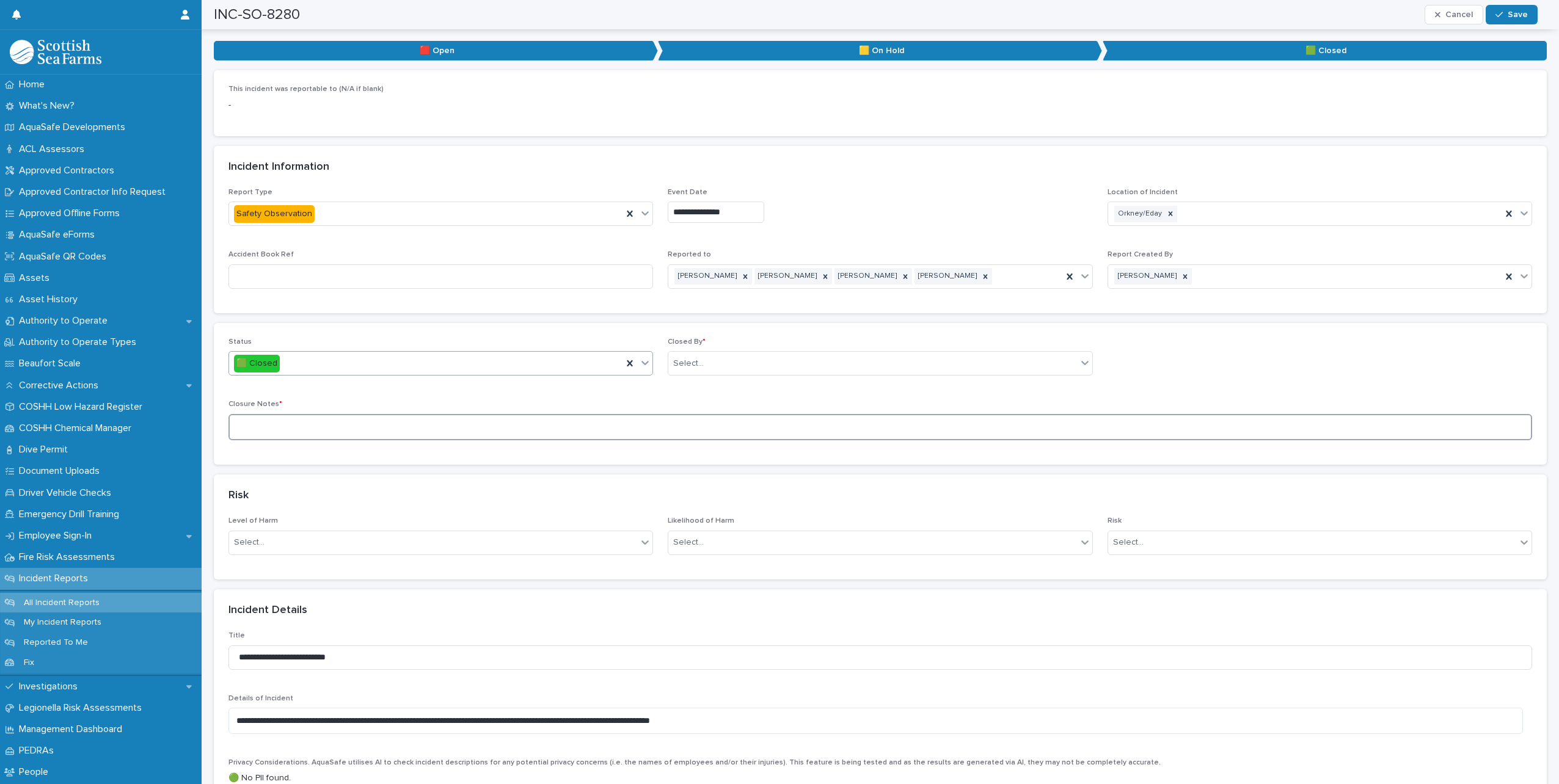
click at [366, 414] on textarea at bounding box center [881, 427] width 1304 height 26
click at [455, 414] on textarea "**********" at bounding box center [876, 427] width 1295 height 26
type textarea "**********"
click at [705, 359] on div at bounding box center [706, 363] width 1 height 15
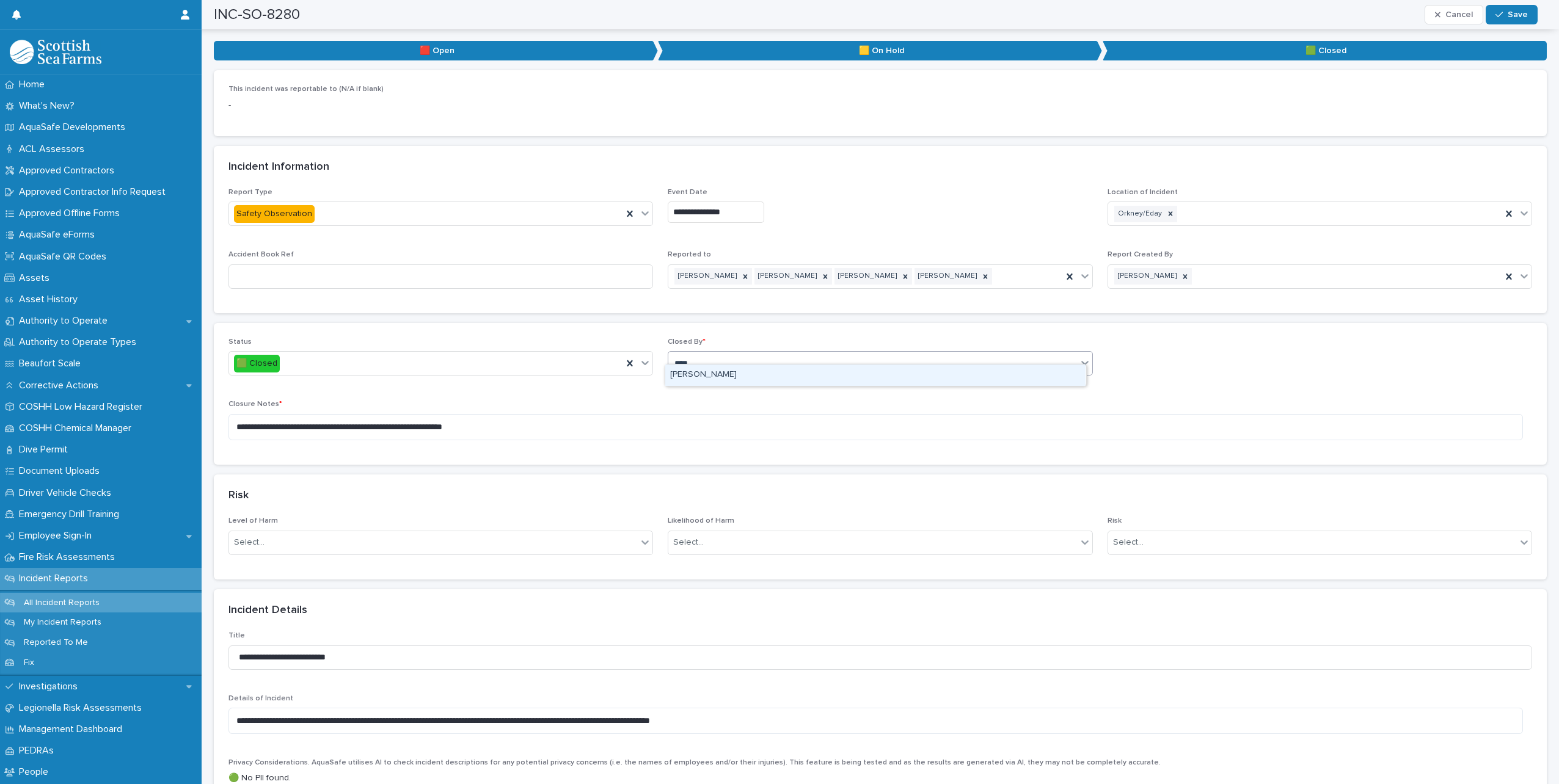
type input "*****"
click at [685, 375] on div "[PERSON_NAME]" at bounding box center [875, 375] width 420 height 21
click at [1519, 13] on span "Save" at bounding box center [1518, 15] width 20 height 9
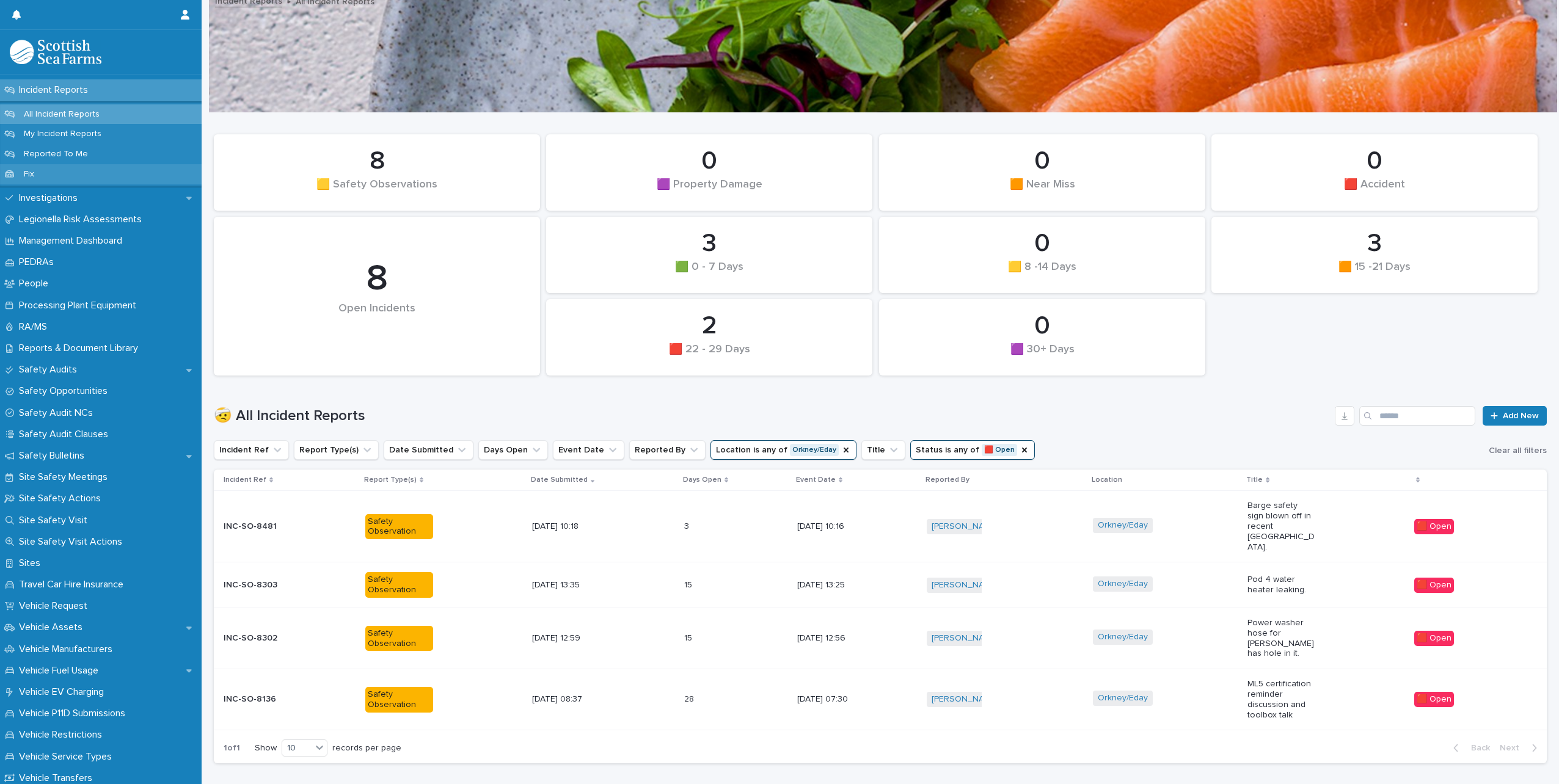
scroll to position [687, 0]
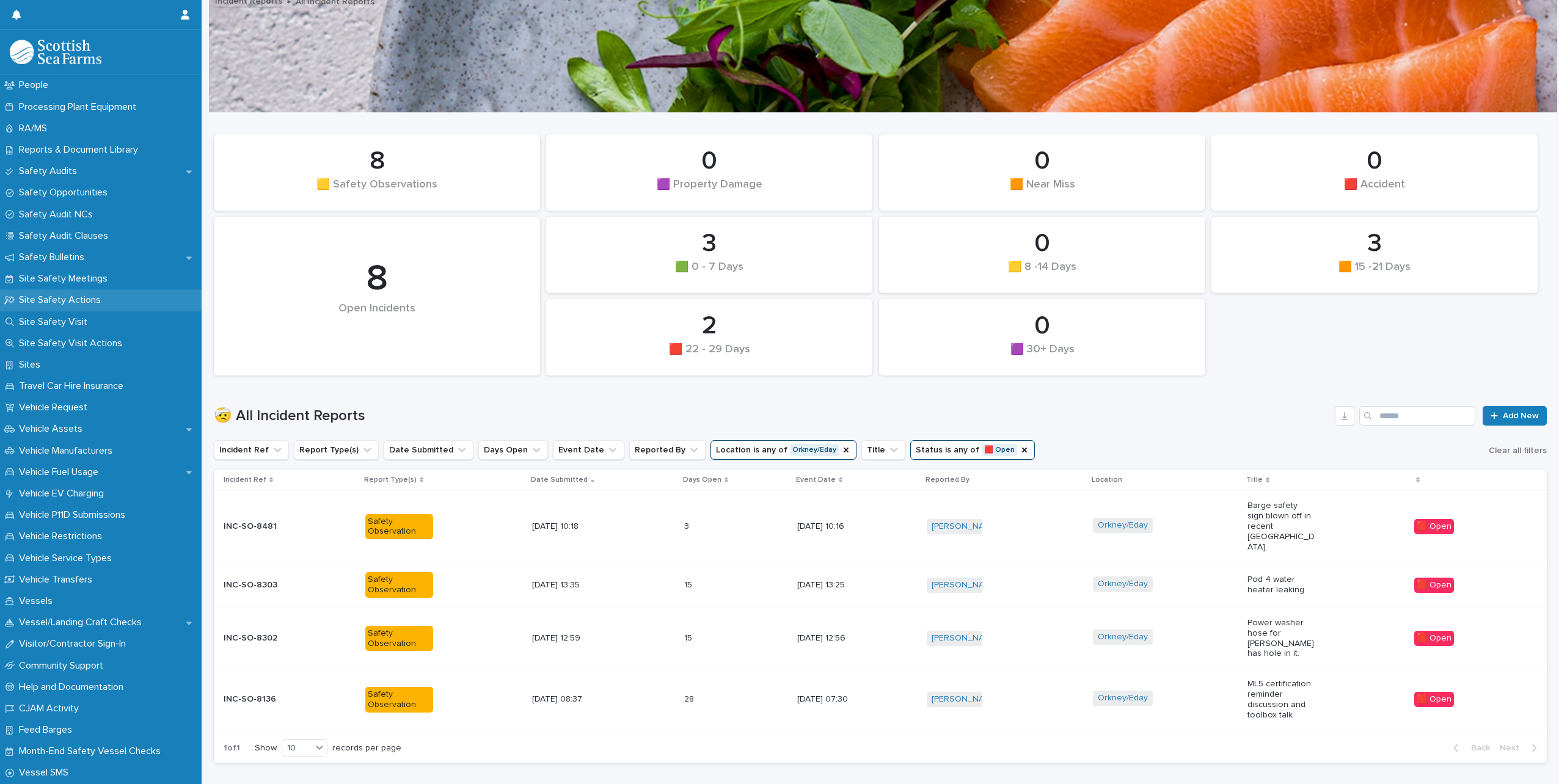
click at [78, 307] on div "Site Safety Actions" at bounding box center [101, 300] width 202 height 21
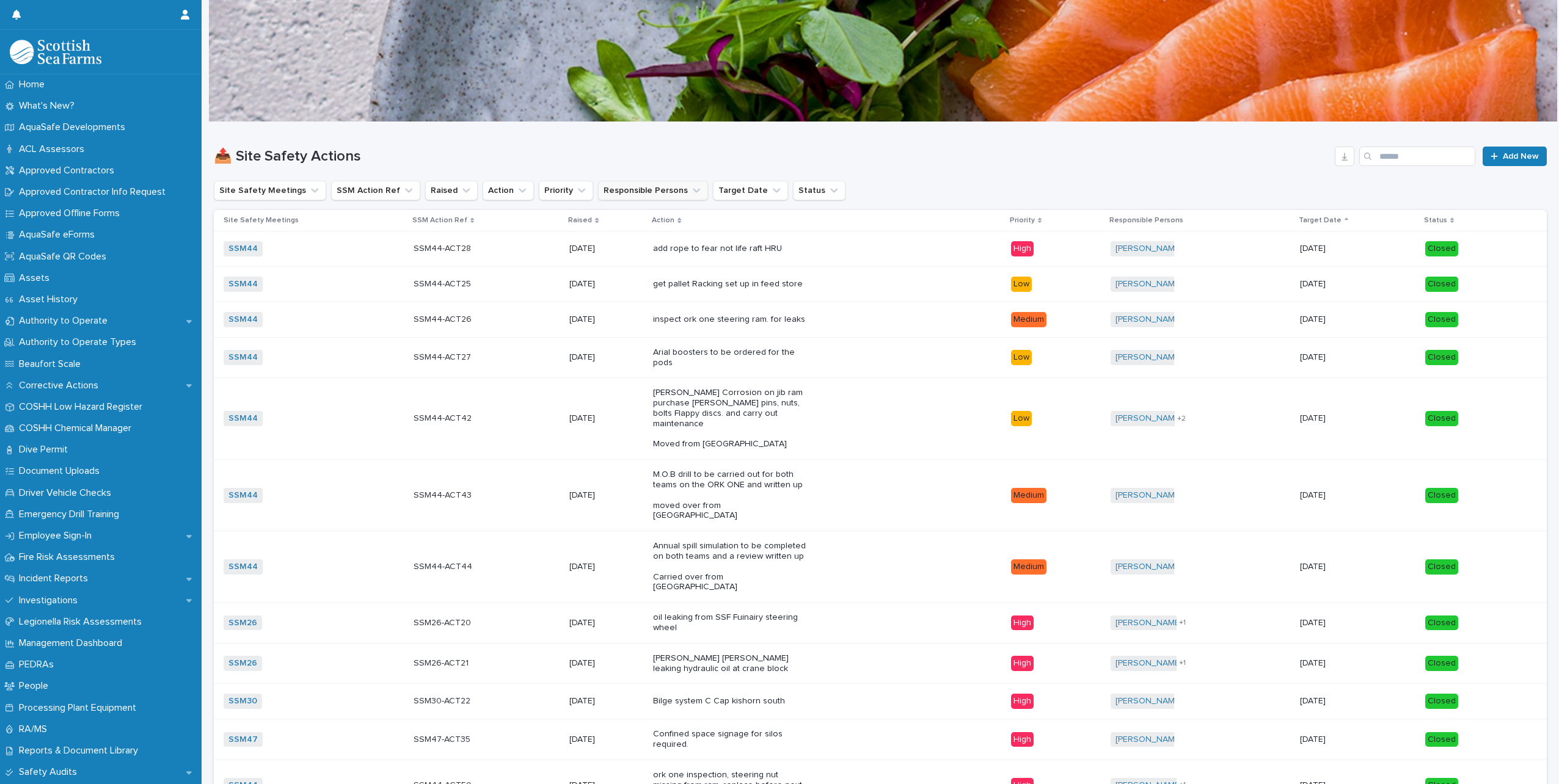
click at [693, 189] on icon "Responsible Persons" at bounding box center [697, 191] width 7 height 4
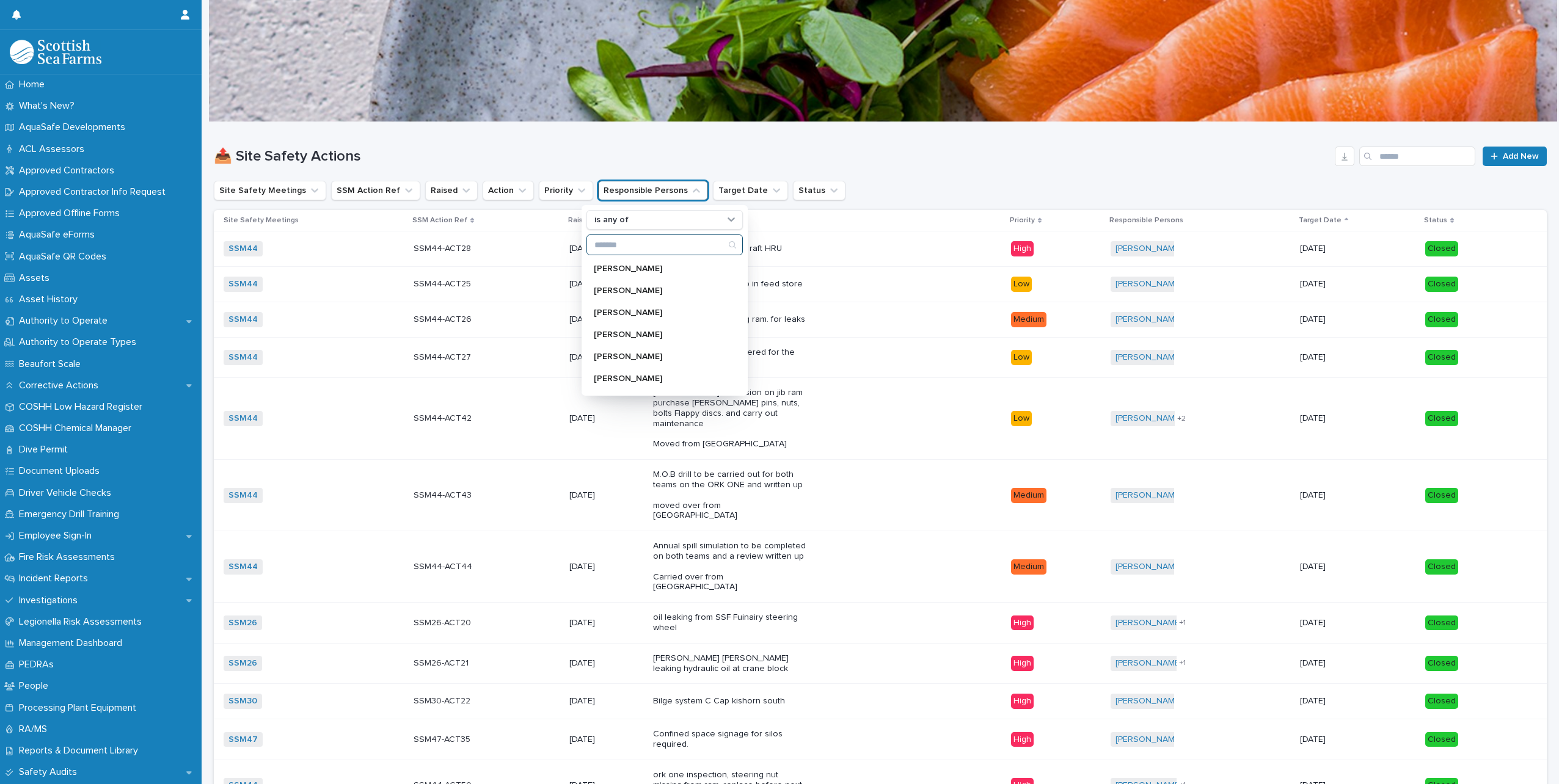
click at [638, 245] on input "Search" at bounding box center [664, 245] width 155 height 20
type input "*"
type input "*****"
click at [613, 271] on p "[PERSON_NAME]" at bounding box center [658, 268] width 129 height 9
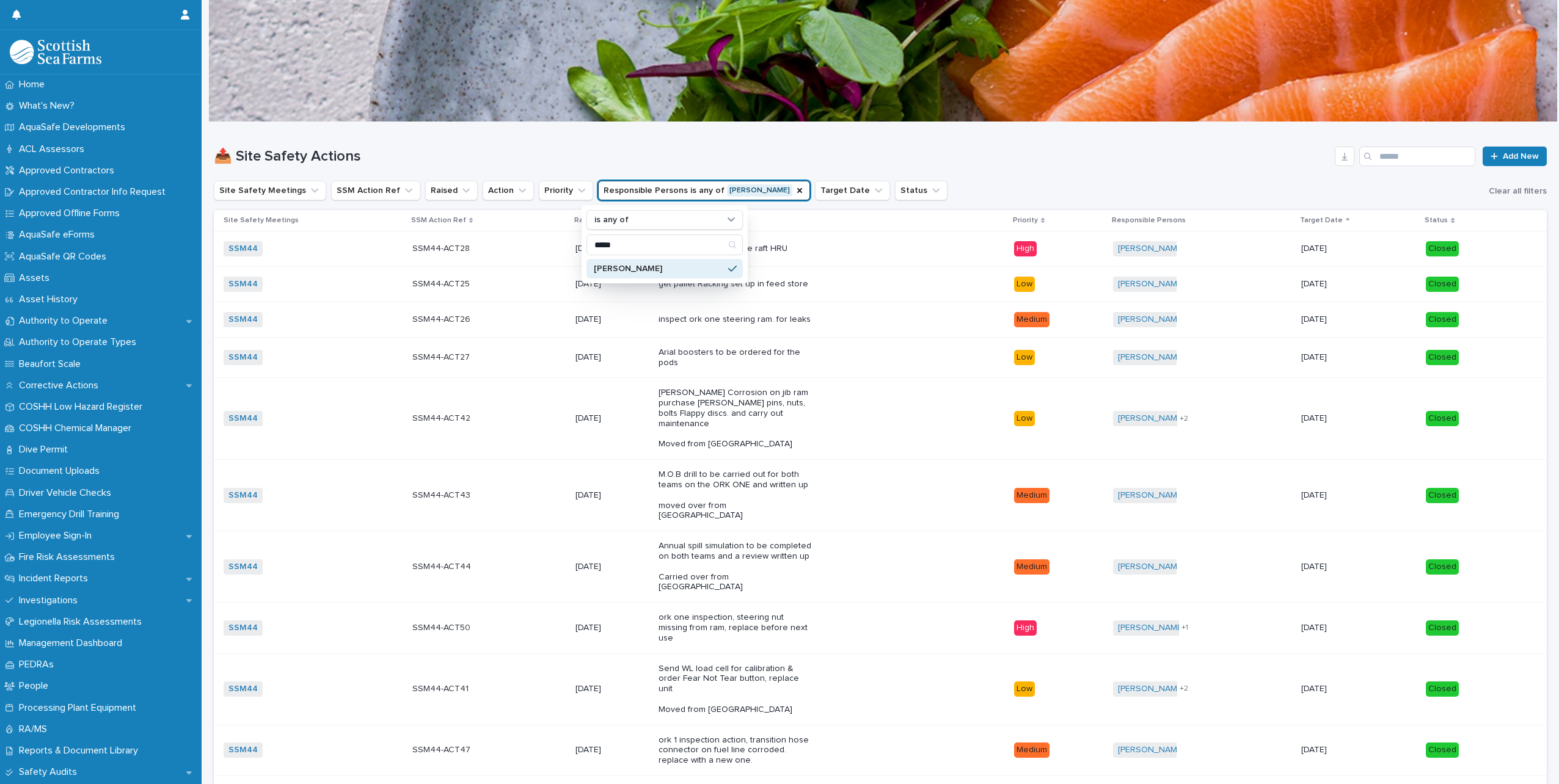
click at [1043, 190] on div "Site Safety Meetings SSM Action Ref Raised Action Priority Responsible Persons …" at bounding box center [881, 191] width 1333 height 20
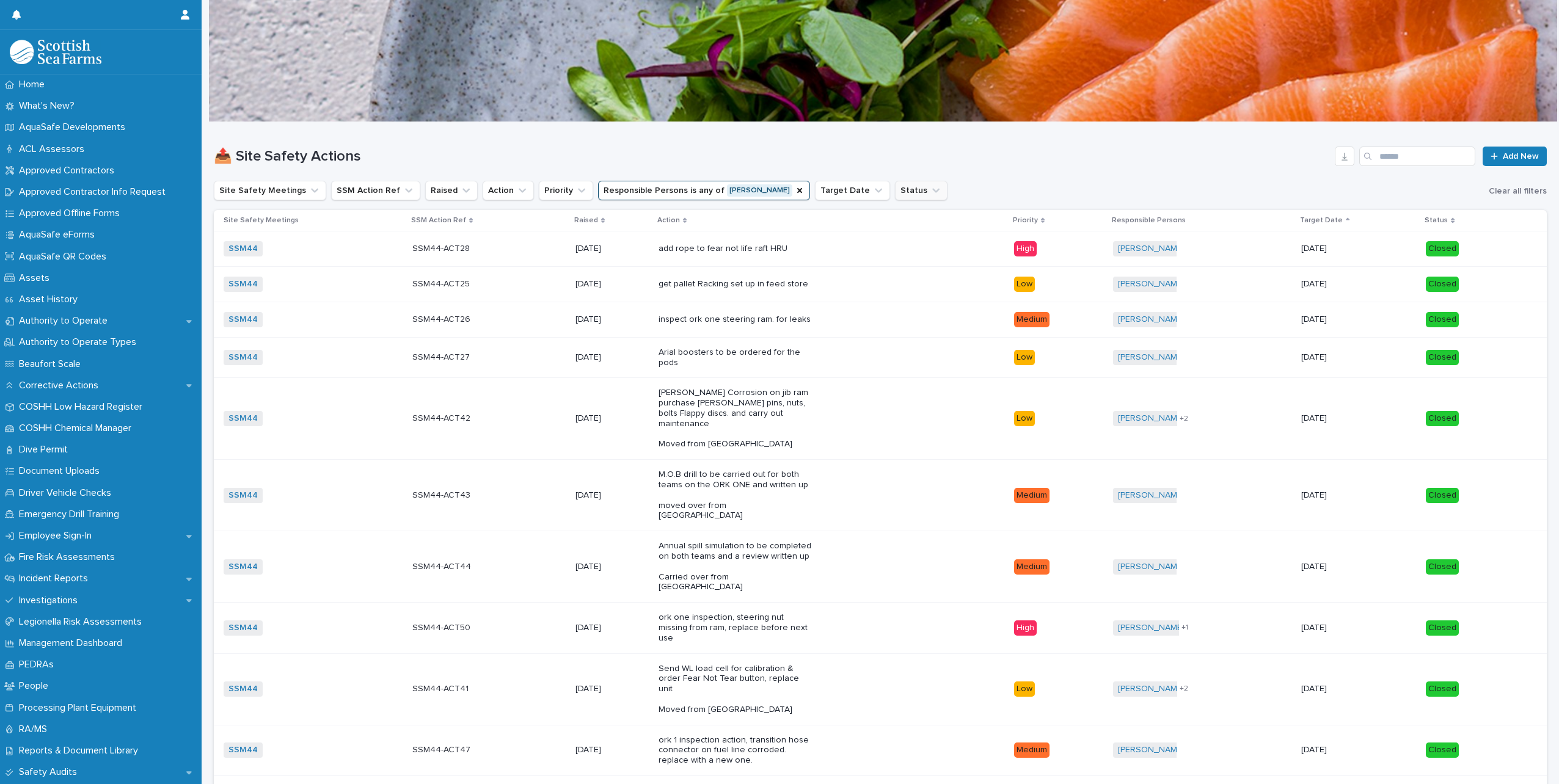
click at [895, 199] on button "Status" at bounding box center [922, 191] width 53 height 20
click at [884, 266] on p "Open" at bounding box center [928, 268] width 122 height 9
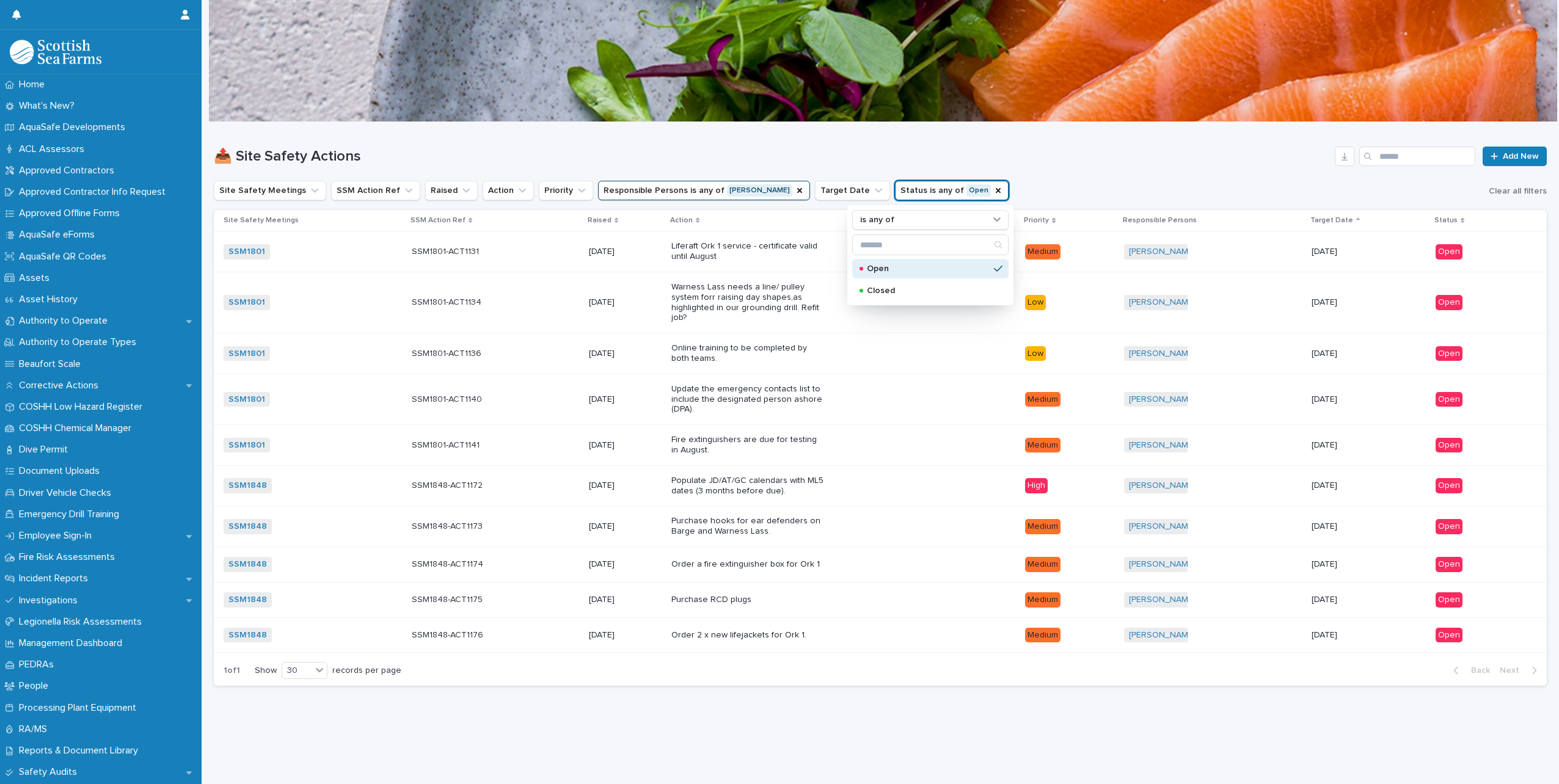
click at [1111, 163] on h1 "📤 Site Safety Actions" at bounding box center [772, 156] width 1116 height 18
